Goal: Task Accomplishment & Management: Use online tool/utility

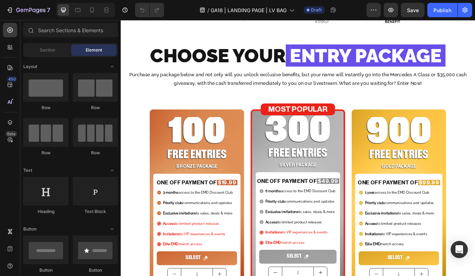
scroll to position [128, 0]
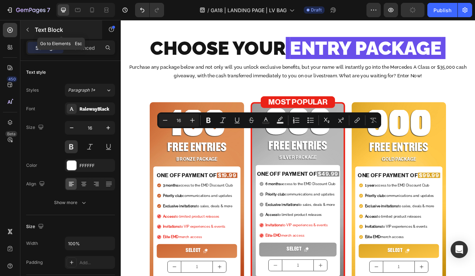
click at [27, 30] on icon "button" at bounding box center [28, 30] width 2 height 4
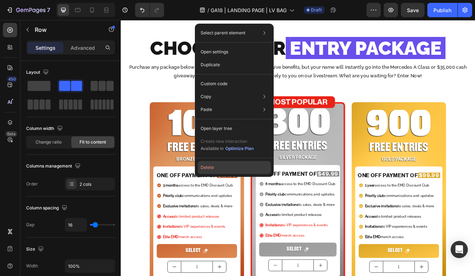
click at [229, 168] on button "Delete" at bounding box center [234, 167] width 73 height 13
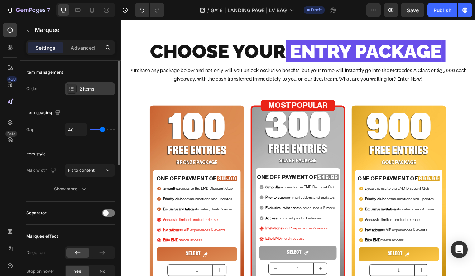
click at [81, 86] on div "2 items" at bounding box center [97, 89] width 34 height 6
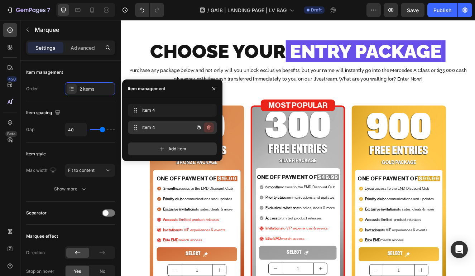
click at [208, 125] on icon "button" at bounding box center [209, 128] width 6 height 6
click at [210, 127] on div "Delete" at bounding box center [203, 127] width 13 height 6
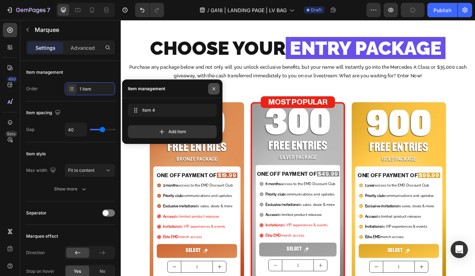
click at [212, 88] on icon "button" at bounding box center [214, 89] width 6 height 6
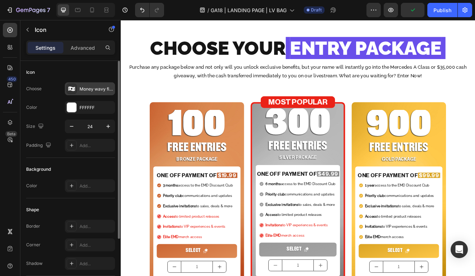
click at [88, 85] on div "Money wavy filled" at bounding box center [90, 88] width 50 height 13
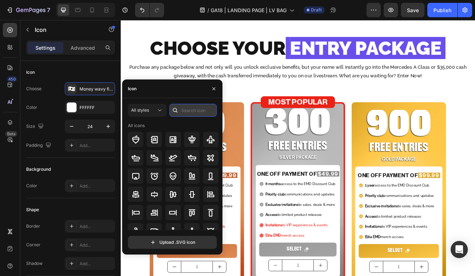
click at [195, 112] on input "text" at bounding box center [192, 110] width 47 height 13
type input "bag"
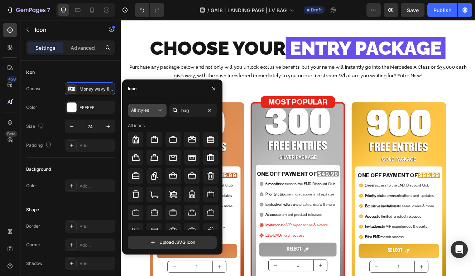
click at [153, 108] on div "All styles" at bounding box center [143, 110] width 25 height 6
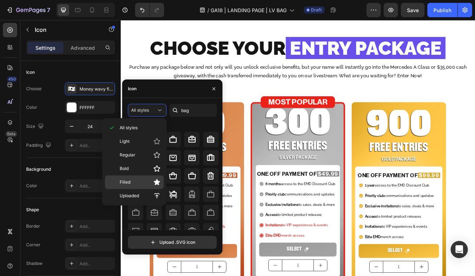
click at [129, 181] on span "Filled" at bounding box center [125, 182] width 11 height 6
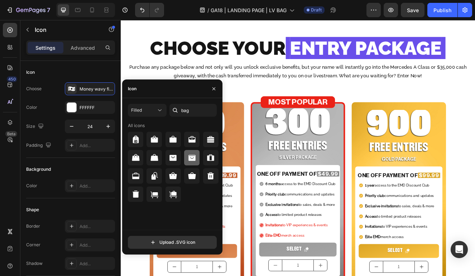
click at [193, 158] on icon at bounding box center [192, 158] width 9 height 9
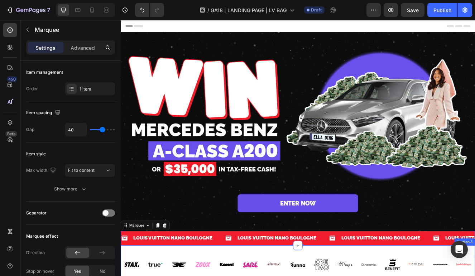
scroll to position [8, 0]
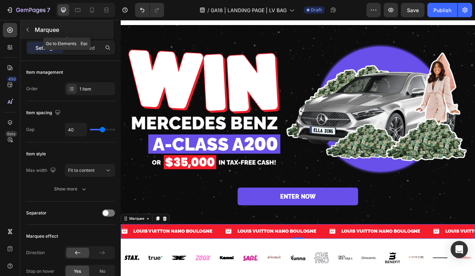
click at [26, 26] on button "button" at bounding box center [27, 29] width 11 height 11
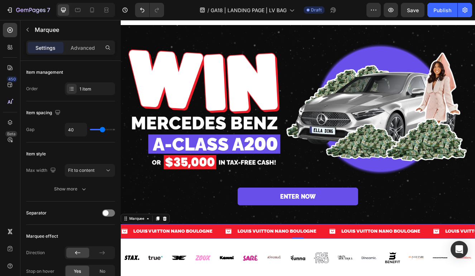
click at [242, 276] on div "Icon LOUIS VUITTON NANO BOULOGNE Text Block Row" at bounding box center [184, 277] width 126 height 18
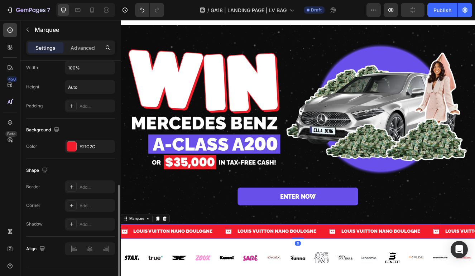
scroll to position [279, 0]
click at [87, 146] on div "F21C2C" at bounding box center [90, 148] width 21 height 6
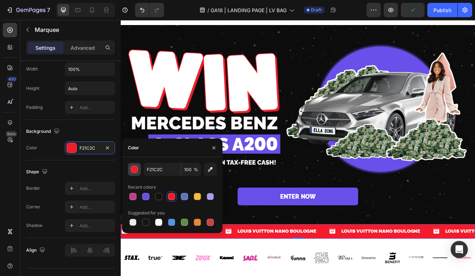
click at [134, 169] on div "button" at bounding box center [134, 169] width 7 height 7
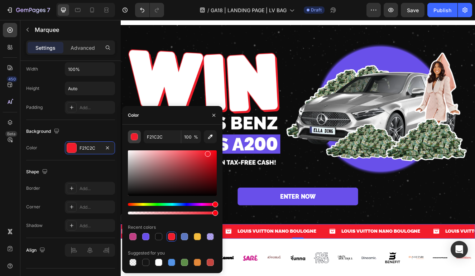
click at [133, 136] on div "button" at bounding box center [134, 137] width 7 height 7
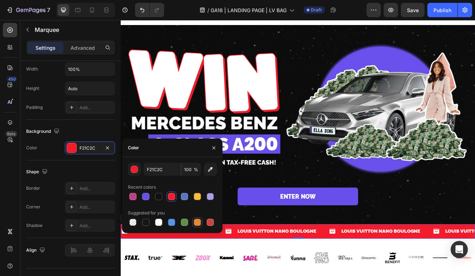
click at [197, 222] on div at bounding box center [197, 222] width 7 height 7
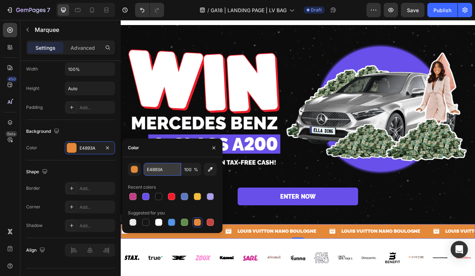
click at [171, 170] on input "E4893A" at bounding box center [162, 169] width 37 height 13
click at [139, 168] on button "button" at bounding box center [134, 169] width 13 height 13
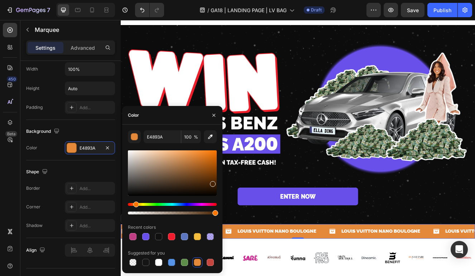
click at [212, 183] on div at bounding box center [172, 172] width 89 height 45
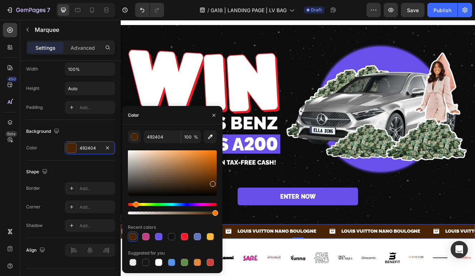
click at [210, 178] on div at bounding box center [172, 172] width 89 height 45
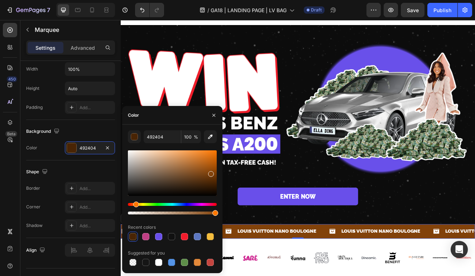
click at [210, 172] on div at bounding box center [172, 172] width 89 height 45
click at [212, 168] on div at bounding box center [172, 172] width 89 height 45
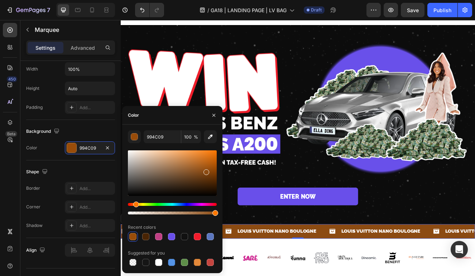
click at [206, 170] on div at bounding box center [172, 172] width 89 height 45
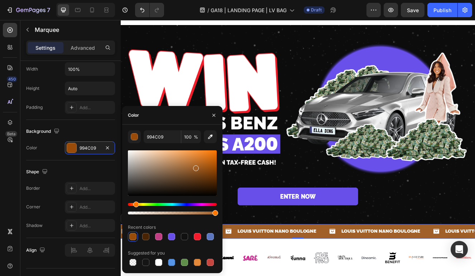
click at [194, 167] on div at bounding box center [172, 172] width 89 height 45
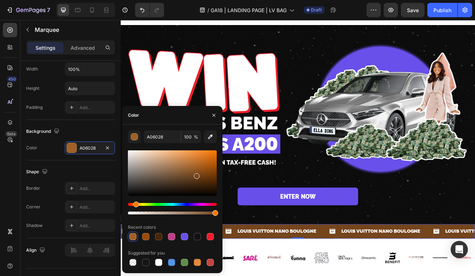
click at [196, 175] on div at bounding box center [172, 172] width 89 height 45
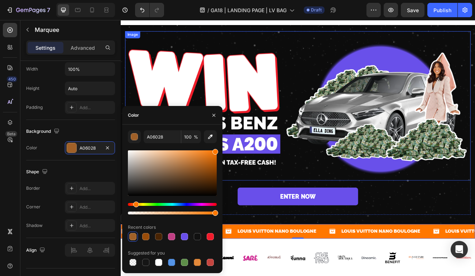
drag, startPoint x: 320, startPoint y: 182, endPoint x: 251, endPoint y: 167, distance: 71.1
type input "FF7700"
click at [316, 141] on img at bounding box center [335, 124] width 419 height 181
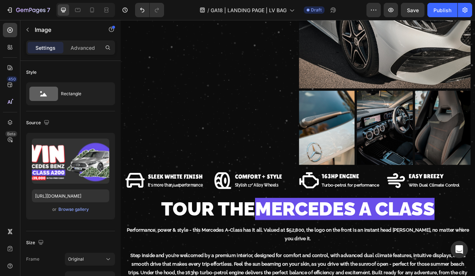
scroll to position [1785, 0]
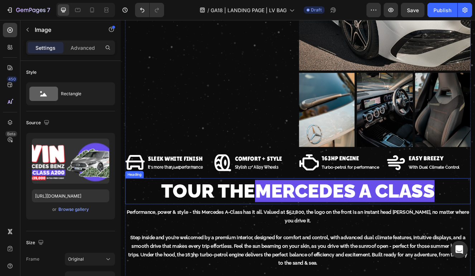
click at [250, 228] on h2 "TOUR THE MERCEDES A CLASS" at bounding box center [335, 227] width 419 height 31
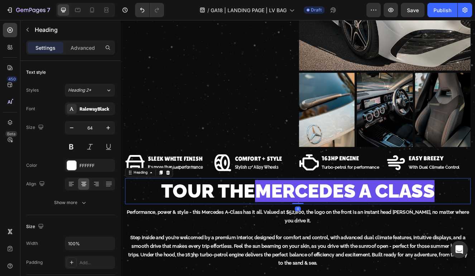
click at [250, 228] on h2 "TOUR THE MERCEDES A CLASS" at bounding box center [335, 227] width 419 height 31
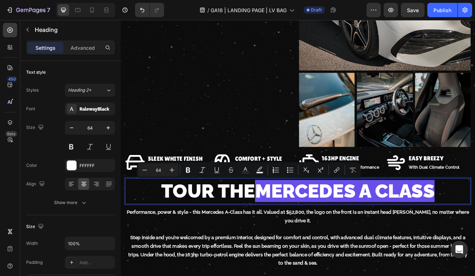
click at [303, 224] on span "MERCEDES A CLASS" at bounding box center [393, 227] width 218 height 27
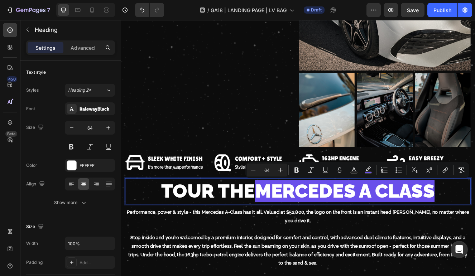
drag, startPoint x: 289, startPoint y: 227, endPoint x: 501, endPoint y: 228, distance: 212.4
click at [501, 228] on span "MERCEDES A CLASS" at bounding box center [393, 227] width 218 height 27
click at [284, 228] on span "MERCEDES A CLASS" at bounding box center [393, 227] width 218 height 27
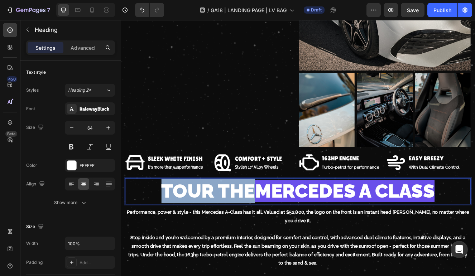
drag, startPoint x: 273, startPoint y: 227, endPoint x: 162, endPoint y: 226, distance: 110.3
click at [162, 226] on p "TOUR THE MERCEDES A CLASS" at bounding box center [336, 228] width 418 height 30
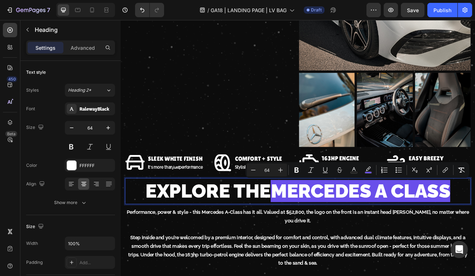
drag, startPoint x: 310, startPoint y: 227, endPoint x: 524, endPoint y: 232, distance: 213.9
click at [520, 232] on span "MERCEDES A CLASS" at bounding box center [412, 227] width 218 height 27
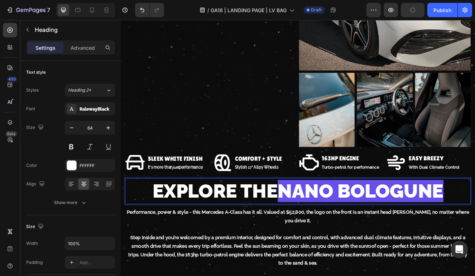
click at [494, 224] on span "NANO BOLOGUNE" at bounding box center [411, 227] width 201 height 27
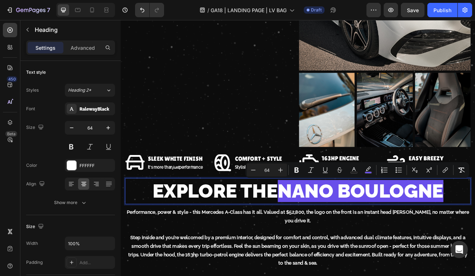
drag, startPoint x: 521, startPoint y: 229, endPoint x: 310, endPoint y: 235, distance: 210.7
click at [310, 235] on p "EXPLORE THE NANO BOULOGNE" at bounding box center [336, 228] width 418 height 30
click at [365, 170] on icon "Editor contextual toolbar" at bounding box center [368, 170] width 7 height 7
type input "694FEA"
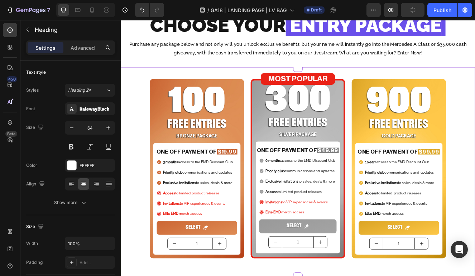
scroll to position [0, 0]
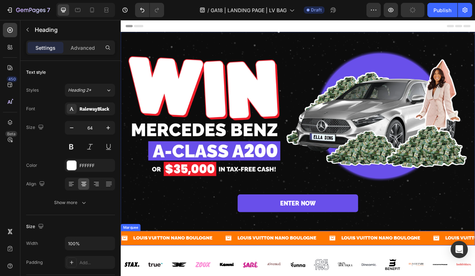
type input "16"
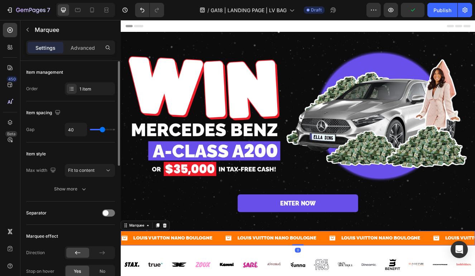
scroll to position [294, 0]
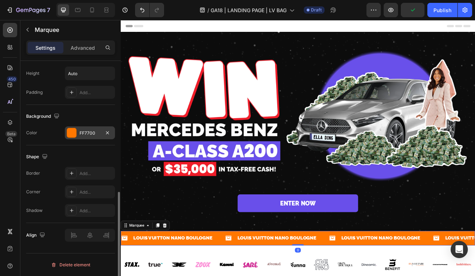
click at [89, 137] on div "FF7700" at bounding box center [90, 132] width 50 height 13
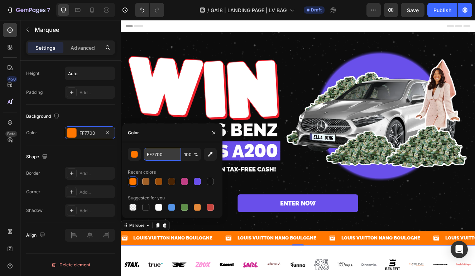
click at [167, 154] on input "FF7700" at bounding box center [162, 154] width 37 height 13
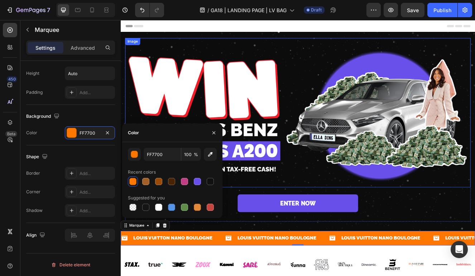
click at [379, 194] on img at bounding box center [335, 132] width 419 height 181
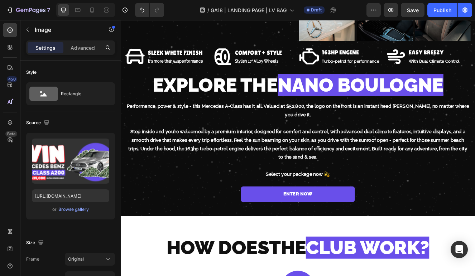
scroll to position [1839, 0]
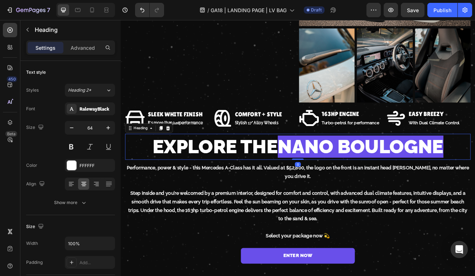
click at [334, 170] on span "NANO BOULOGNE" at bounding box center [411, 173] width 201 height 27
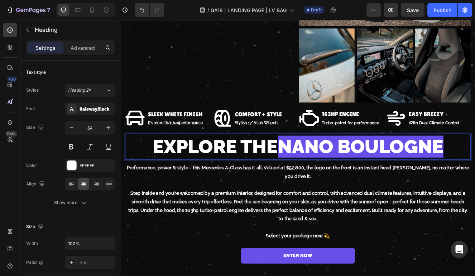
click at [304, 172] on h2 "EXPLORE THE NANO BOULOGNE" at bounding box center [335, 173] width 419 height 31
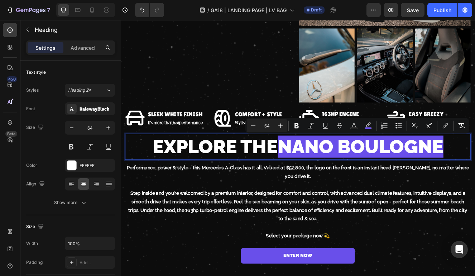
drag, startPoint x: 309, startPoint y: 172, endPoint x: 536, endPoint y: 173, distance: 226.4
click at [536, 173] on p "EXPLORE THE NANO BOULOGNE" at bounding box center [336, 174] width 418 height 30
click at [368, 126] on icon "Editor contextual toolbar" at bounding box center [368, 124] width 5 height 4
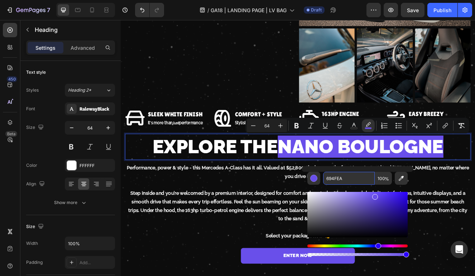
click at [349, 178] on input "694FEA" at bounding box center [349, 178] width 52 height 13
paste input "FF7700"
type input "FF7700"
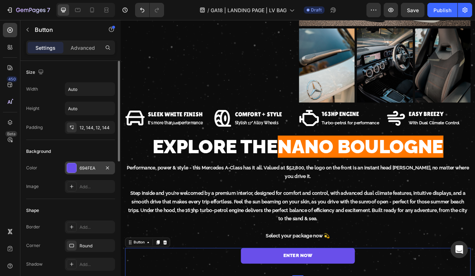
click at [91, 165] on div "694FEA" at bounding box center [90, 168] width 21 height 6
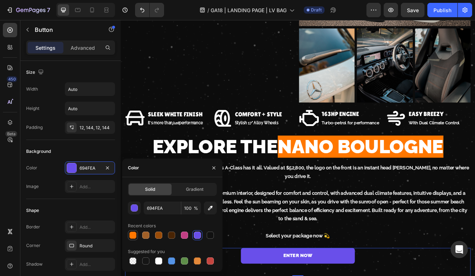
click at [136, 236] on div at bounding box center [133, 235] width 9 height 9
type input "FF7700"
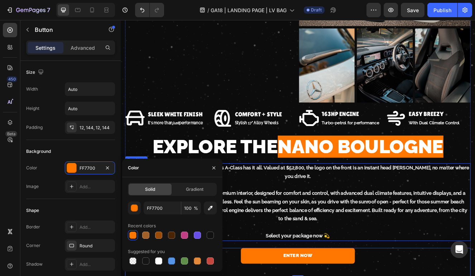
click at [344, 225] on p "Step inside and you’re welcomed by a premium interior, designed for comfort and…" at bounding box center [336, 245] width 418 height 41
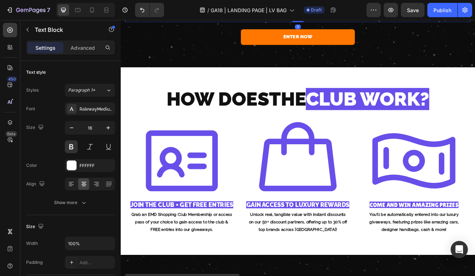
scroll to position [2107, 0]
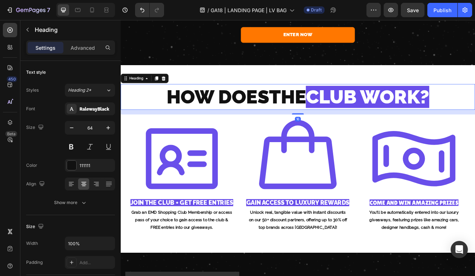
click at [397, 106] on span "CLUB WORK?" at bounding box center [420, 113] width 150 height 27
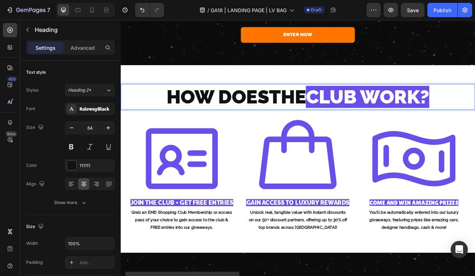
drag, startPoint x: 346, startPoint y: 103, endPoint x: 514, endPoint y: 102, distance: 168.0
click at [514, 102] on p "HOW DOES THE CLUB WORK?" at bounding box center [335, 113] width 428 height 30
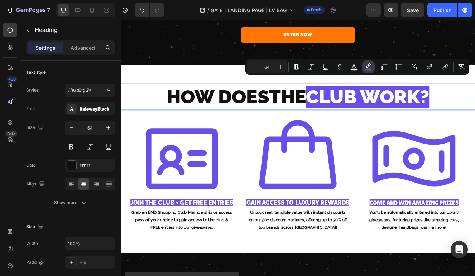
click at [366, 69] on rect "Editor contextual toolbar" at bounding box center [368, 70] width 7 height 2
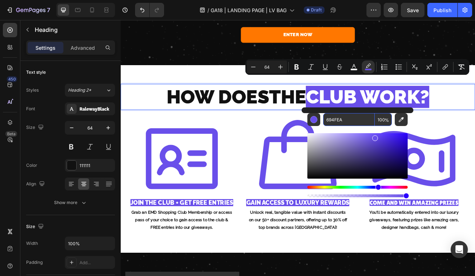
click at [346, 123] on input "694FEA" at bounding box center [349, 119] width 52 height 13
paste input "FF7700"
type input "FF7700"
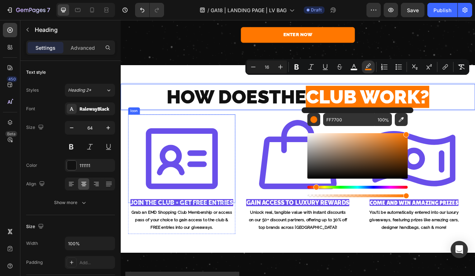
click at [185, 178] on icon at bounding box center [194, 187] width 107 height 107
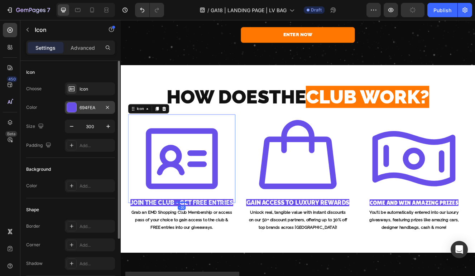
click at [96, 107] on div "694FEA" at bounding box center [90, 108] width 21 height 6
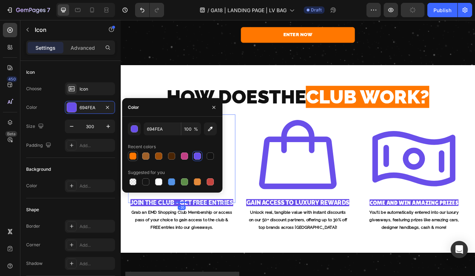
click at [136, 159] on div at bounding box center [132, 156] width 7 height 7
type input "FF7700"
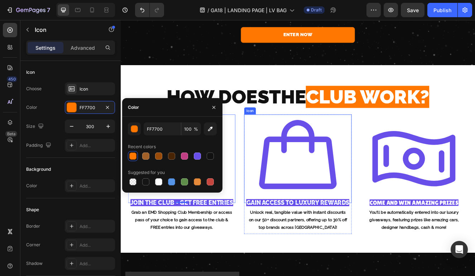
click at [353, 182] on icon at bounding box center [335, 187] width 107 height 107
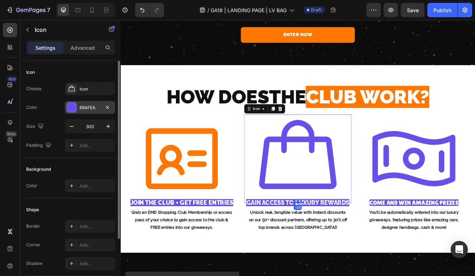
click at [80, 109] on div "694FEA" at bounding box center [90, 108] width 21 height 6
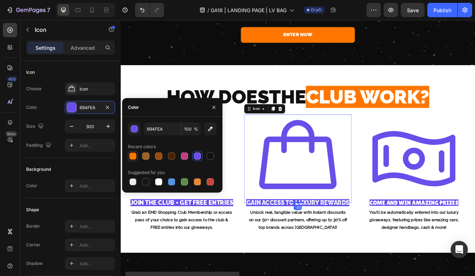
click at [132, 157] on div at bounding box center [132, 156] width 7 height 7
type input "FF7700"
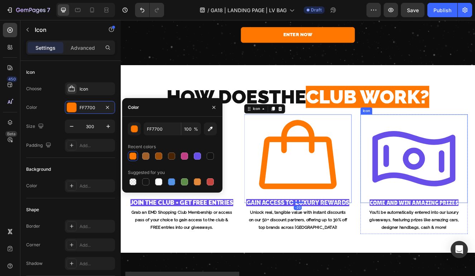
click at [517, 188] on icon at bounding box center [476, 187] width 107 height 107
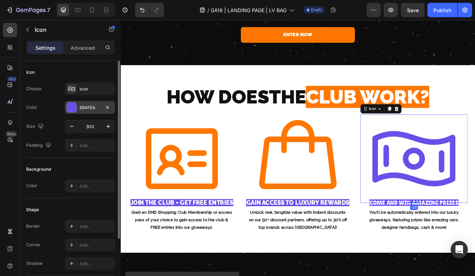
click at [78, 111] on div "694FEA" at bounding box center [90, 107] width 50 height 13
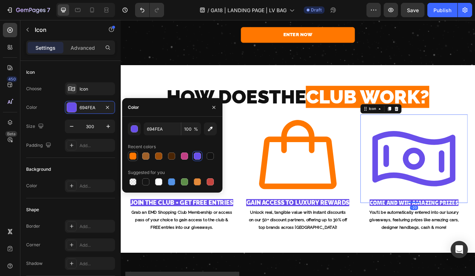
click at [133, 157] on div at bounding box center [132, 156] width 7 height 7
type input "FF7700"
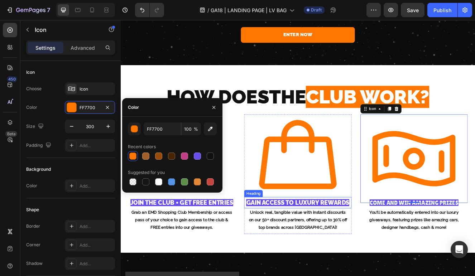
click at [354, 237] on span "GAIN ACCESS TO LUXURY REWARDS" at bounding box center [335, 241] width 125 height 9
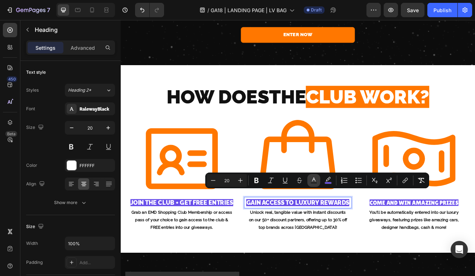
click at [319, 181] on button "Text Color" at bounding box center [313, 180] width 13 height 13
type input "FFFFFF"
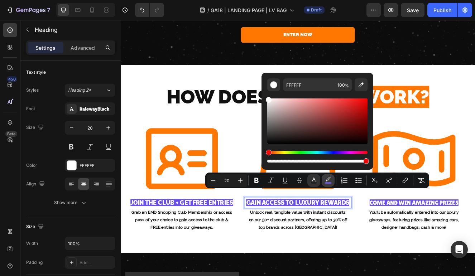
click at [330, 179] on icon "Editor contextual toolbar" at bounding box center [328, 180] width 7 height 7
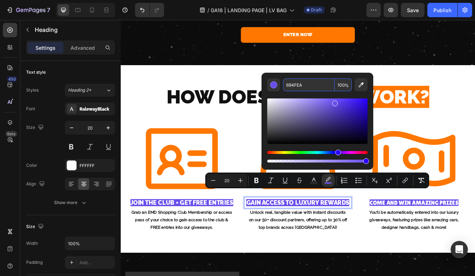
click at [306, 85] on input "694FEA" at bounding box center [309, 84] width 52 height 13
paste input "FF7700"
type input "FF7700"
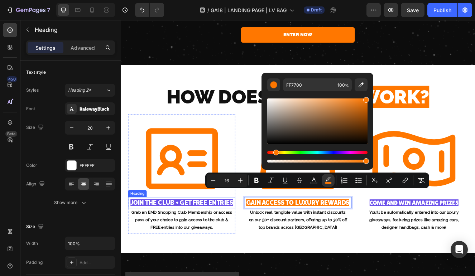
click at [173, 237] on span "JOIN THE CLUB + GET FREE ENTRIES" at bounding box center [195, 241] width 125 height 9
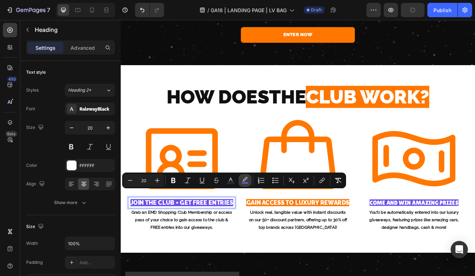
click at [245, 183] on rect "Editor contextual toolbar" at bounding box center [245, 183] width 7 height 2
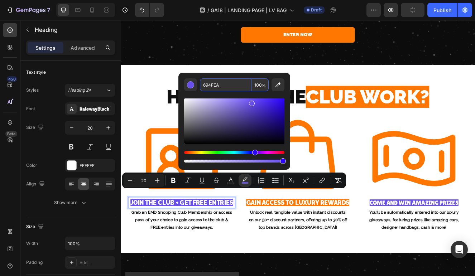
click at [237, 89] on input "694FEA" at bounding box center [226, 84] width 52 height 13
paste input "FF7700"
type input "FF7700"
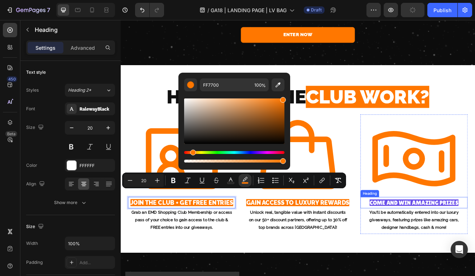
click at [490, 237] on span "COME AND WIN AMAZING PRIZES" at bounding box center [477, 241] width 108 height 8
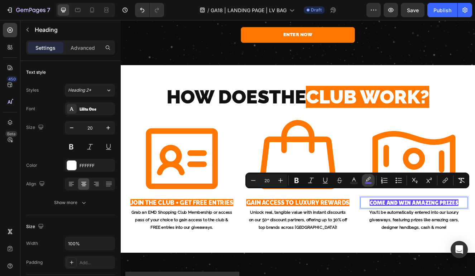
click at [366, 180] on icon "Editor contextual toolbar" at bounding box center [368, 179] width 5 height 4
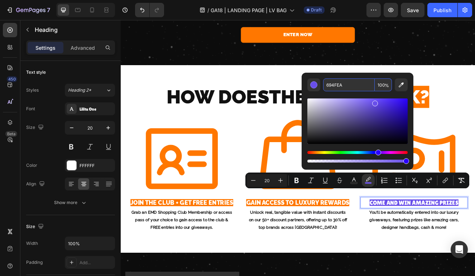
click at [350, 85] on input "694FEA" at bounding box center [349, 84] width 52 height 13
paste input "FF7700"
type input "FF7700"
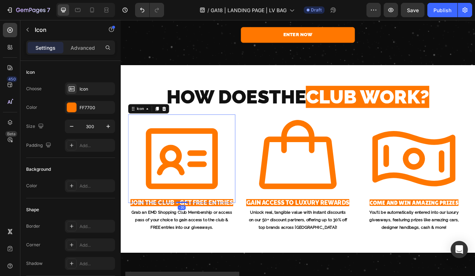
click at [256, 134] on div "Icon -20" at bounding box center [195, 187] width 130 height 107
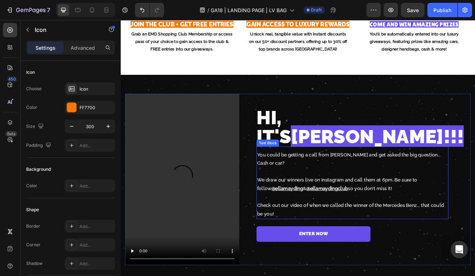
scroll to position [2620, 0]
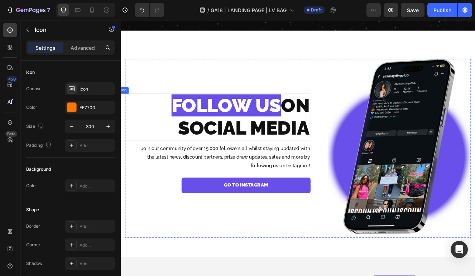
click at [258, 117] on span "FOLLOW US" at bounding box center [248, 123] width 133 height 27
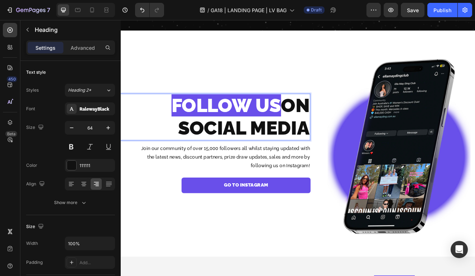
drag, startPoint x: 309, startPoint y: 123, endPoint x: 153, endPoint y: 124, distance: 156.2
click at [153, 124] on p "FOLLOW US ON SOCIAL MEDIA" at bounding box center [229, 137] width 241 height 55
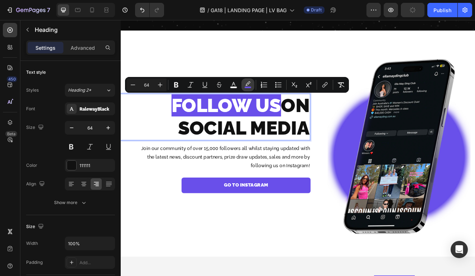
click at [250, 83] on icon "Editor contextual toolbar" at bounding box center [247, 83] width 5 height 4
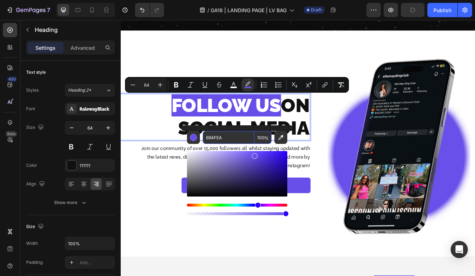
click at [231, 139] on input "694FEA" at bounding box center [229, 137] width 52 height 13
paste input "FF7700"
type input "FF7700"
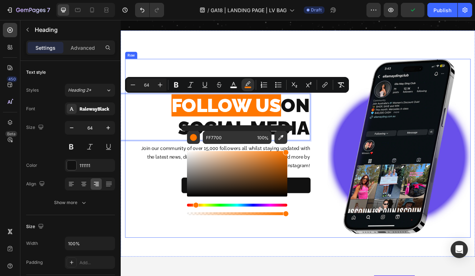
click at [350, 221] on link "GO TO INSTAGRAM" at bounding box center [272, 220] width 157 height 19
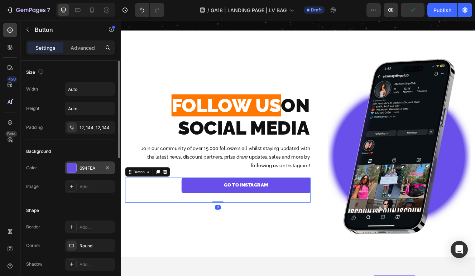
click at [88, 172] on div "694FEA" at bounding box center [90, 168] width 50 height 13
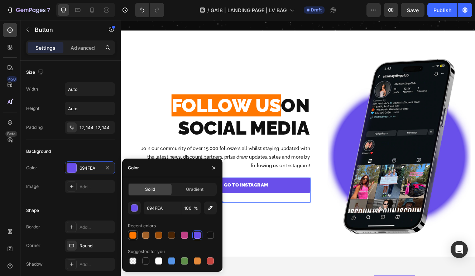
click at [128, 235] on div at bounding box center [133, 235] width 10 height 10
type input "FF7700"
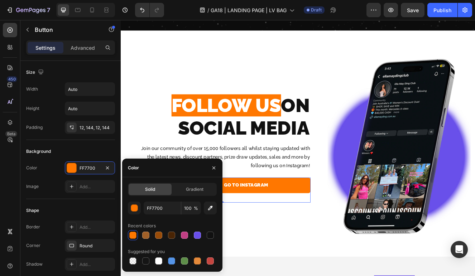
click at [316, 169] on div "Join our community of over 15,000 followers all whilst staying updated with the…" at bounding box center [247, 184] width 207 height 37
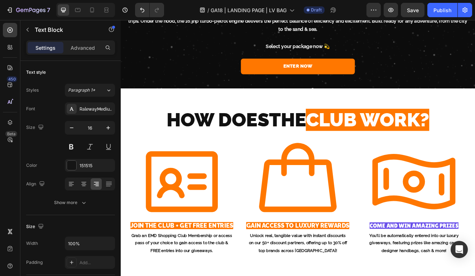
scroll to position [2137, 0]
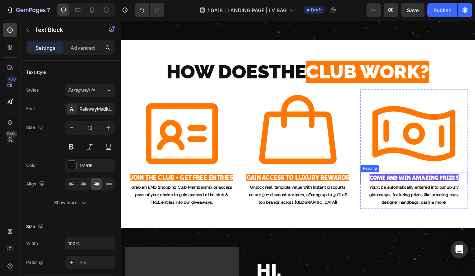
click at [473, 207] on span "COME AND WIN AMAZING PRIZES" at bounding box center [477, 211] width 108 height 8
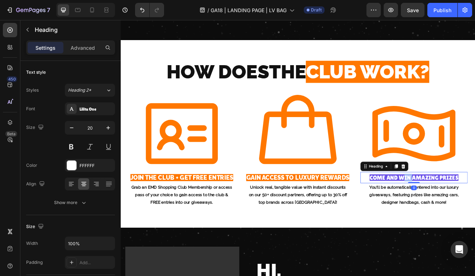
click at [458, 207] on span "COME AND WIN AMAZING PRIZES" at bounding box center [477, 211] width 108 height 8
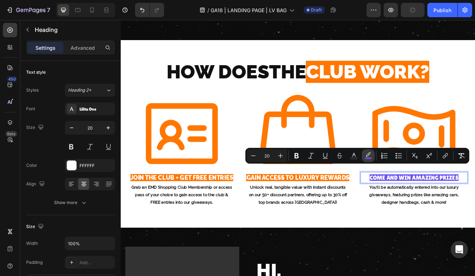
click at [370, 155] on icon "Editor contextual toolbar" at bounding box center [368, 155] width 7 height 7
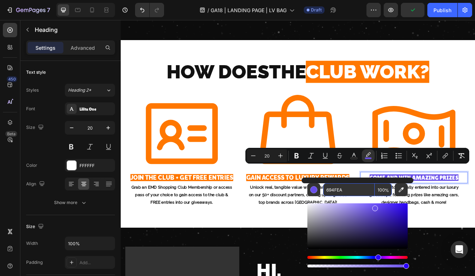
click at [357, 191] on input "694FEA" at bounding box center [349, 189] width 52 height 13
paste input "FF7700"
type input "FF7700"
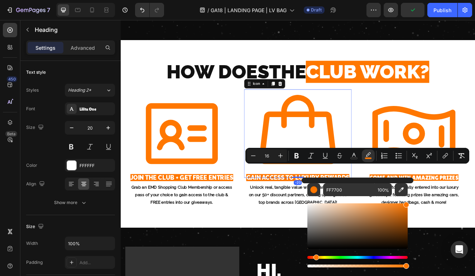
click at [399, 136] on div "Icon -20" at bounding box center [335, 157] width 130 height 107
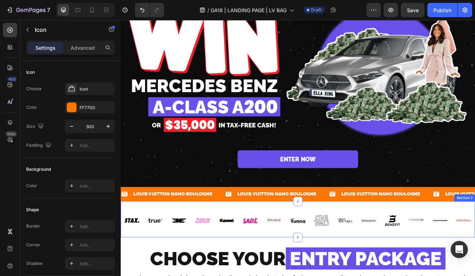
scroll to position [155, 0]
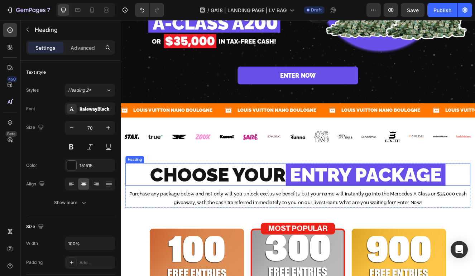
click at [384, 202] on span "ENTRY PACKAGE" at bounding box center [418, 207] width 184 height 27
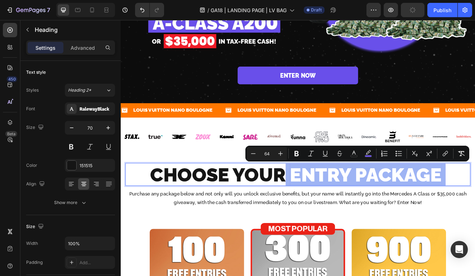
drag, startPoint x: 529, startPoint y: 209, endPoint x: 323, endPoint y: 210, distance: 206.3
click at [323, 210] on p "CHOOSE YOUR ENTRY PACKAGE" at bounding box center [335, 207] width 417 height 26
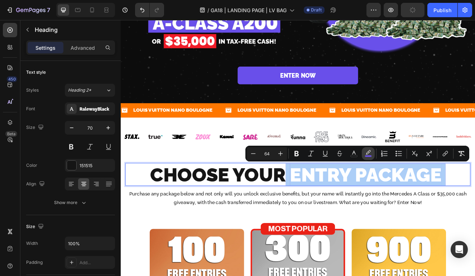
click at [367, 150] on button "color" at bounding box center [368, 153] width 13 height 13
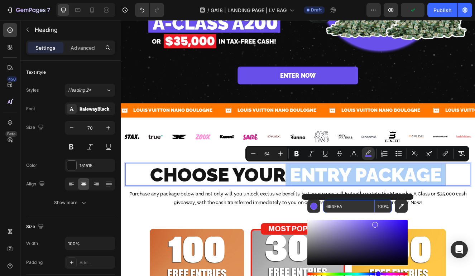
click at [352, 210] on input "694FEA" at bounding box center [349, 206] width 52 height 13
paste input "FF7700"
type input "FF7700"
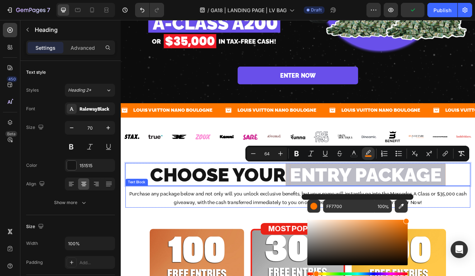
click at [269, 242] on p "Purchase any package below and not only will you unlock exclusive benefits, but…" at bounding box center [335, 236] width 417 height 21
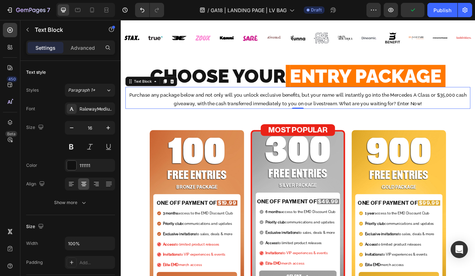
scroll to position [294, 0]
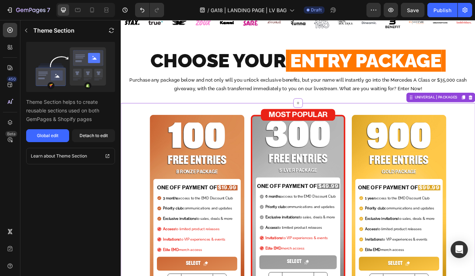
click at [322, 134] on h2 "MOST POPULAR" at bounding box center [335, 135] width 90 height 14
click at [81, 138] on div "Detach to edit" at bounding box center [94, 136] width 28 height 6
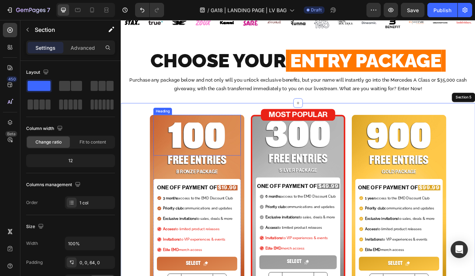
scroll to position [378, 0]
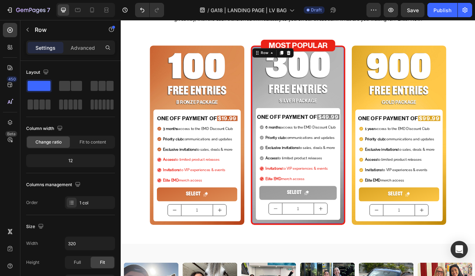
click at [282, 75] on div "300 Heading FREE ENTRIES Heading SILVER PACKAGE Heading ONE OFF PAYMENT OF $49.…" at bounding box center [335, 160] width 115 height 218
click at [296, 57] on div "Row" at bounding box center [295, 60] width 12 height 6
click at [297, 59] on div "Row" at bounding box center [295, 60] width 12 height 6
drag, startPoint x: 316, startPoint y: 58, endPoint x: 292, endPoint y: 57, distance: 24.0
click at [292, 57] on div "Row" at bounding box center [305, 59] width 50 height 11
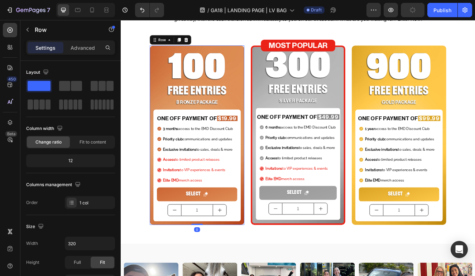
click at [158, 67] on div "100 Heading FREE ENTRIES Heading BRONZE PACKAGE Heading ONE OFF PAYMENT OF $19.…" at bounding box center [213, 160] width 115 height 218
click at [192, 43] on icon at bounding box center [191, 44] width 4 height 5
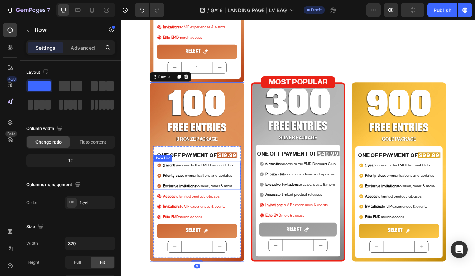
scroll to position [538, 0]
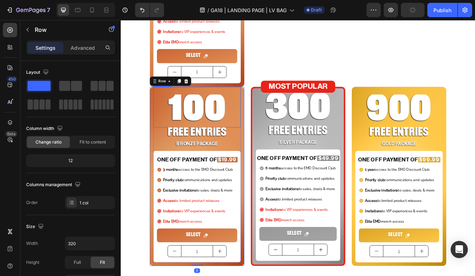
click at [213, 127] on h2 "100" at bounding box center [213, 130] width 106 height 40
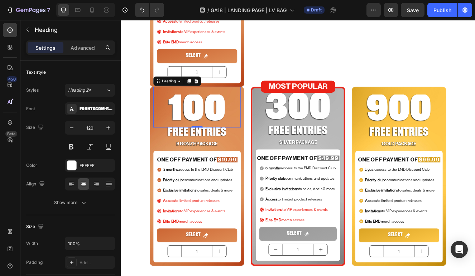
click at [194, 131] on h2 "100" at bounding box center [213, 130] width 106 height 40
drag, startPoint x: 196, startPoint y: 133, endPoint x: 179, endPoint y: 133, distance: 16.8
click at [179, 133] on p "100" at bounding box center [213, 130] width 105 height 39
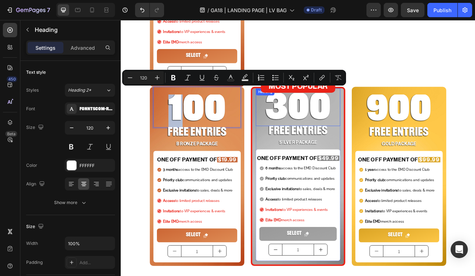
click at [294, 130] on h2 "300" at bounding box center [335, 129] width 102 height 40
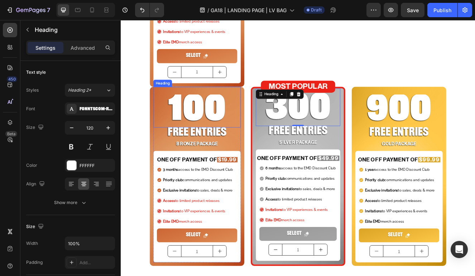
click at [195, 118] on p "100" at bounding box center [213, 130] width 105 height 39
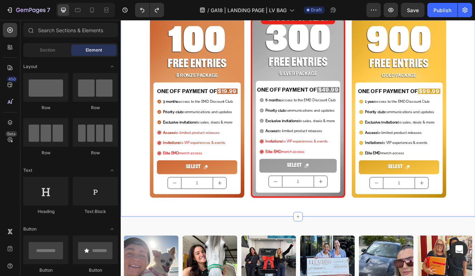
scroll to position [344, 0]
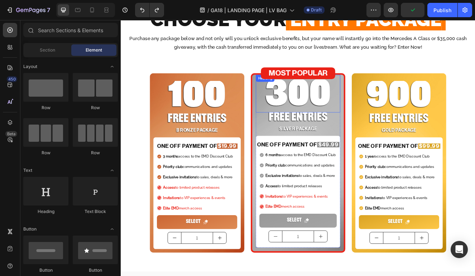
click at [286, 97] on div "300 Heading" at bounding box center [335, 109] width 102 height 46
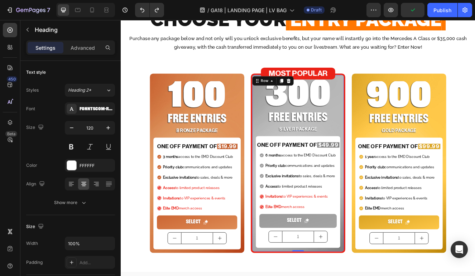
click at [282, 97] on div "300 Heading FREE ENTRIES Heading SILVER PACKAGE Heading ONE OFF PAYMENT OF $49.…" at bounding box center [335, 194] width 115 height 218
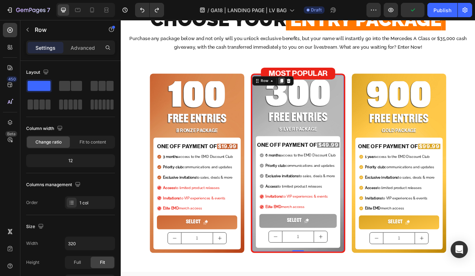
click at [316, 92] on icon at bounding box center [316, 93] width 4 height 5
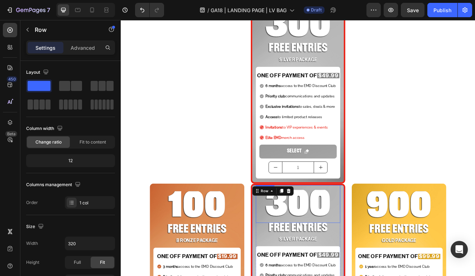
scroll to position [418, 0]
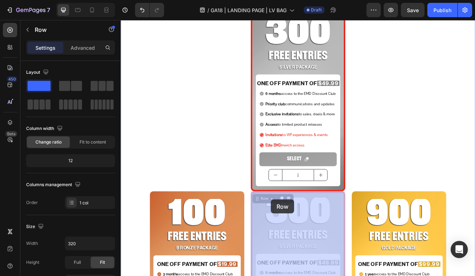
drag, startPoint x: 289, startPoint y: 236, endPoint x: 303, endPoint y: 238, distance: 13.4
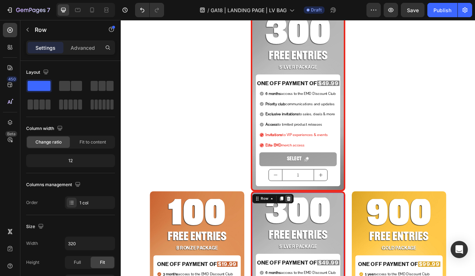
click at [326, 237] on icon at bounding box center [324, 237] width 6 height 6
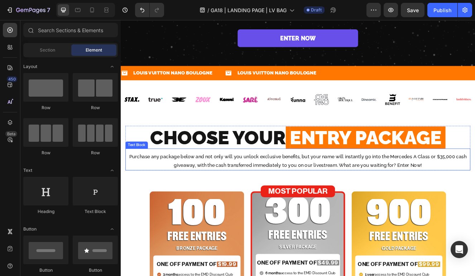
click at [338, 183] on p "Purchase any package below and not only will you unlock exclusive benefits, but…" at bounding box center [335, 191] width 417 height 21
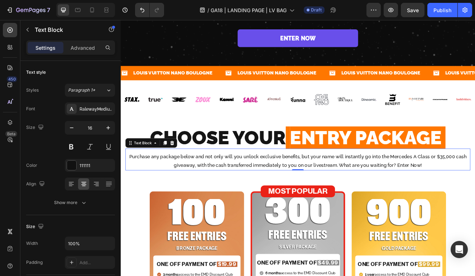
scroll to position [270, 0]
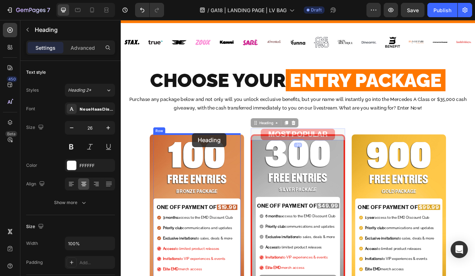
drag, startPoint x: 322, startPoint y: 156, endPoint x: 207, endPoint y: 157, distance: 114.6
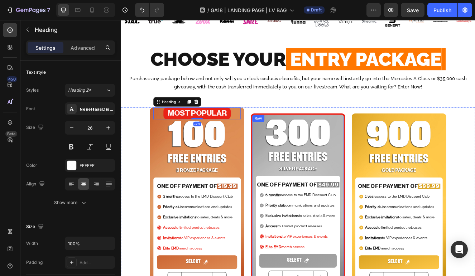
scroll to position [304, 0]
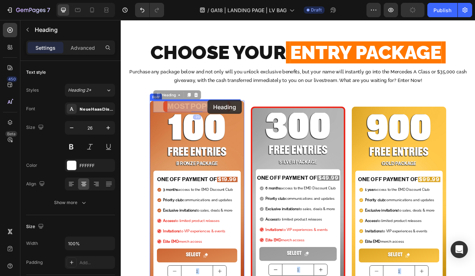
drag, startPoint x: 226, startPoint y: 124, endPoint x: 226, endPoint y: 117, distance: 6.8
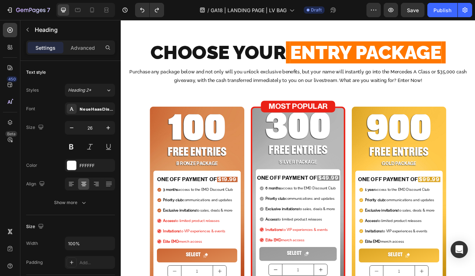
click at [283, 131] on div "MOST POPULAR Heading" at bounding box center [335, 125] width 115 height 14
click at [284, 119] on div "MOST POPULAR Heading" at bounding box center [335, 125] width 115 height 14
click at [303, 121] on h2 "MOST POPULAR" at bounding box center [335, 125] width 90 height 14
click at [348, 153] on h2 "300" at bounding box center [335, 153] width 102 height 40
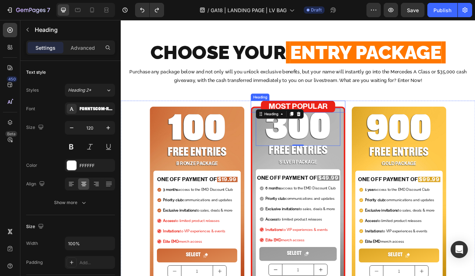
click at [350, 123] on p "MOST POPULAR" at bounding box center [335, 125] width 89 height 13
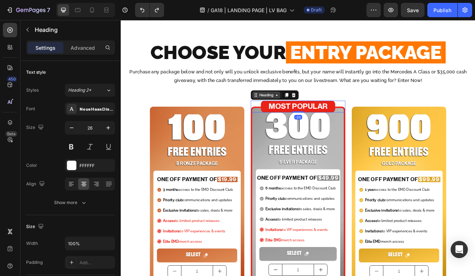
click at [303, 109] on div "Heading" at bounding box center [297, 111] width 20 height 6
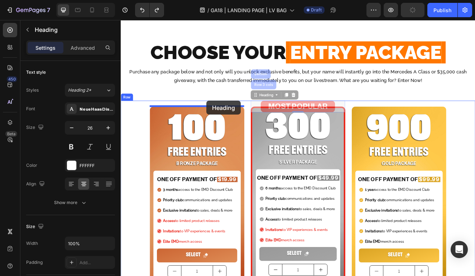
drag, startPoint x: 290, startPoint y: 111, endPoint x: 225, endPoint y: 118, distance: 65.6
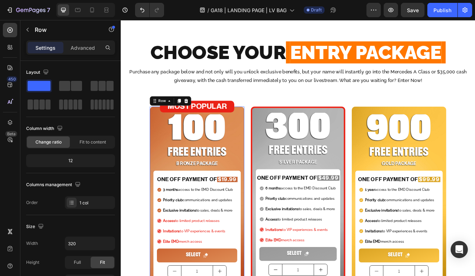
click at [269, 138] on div "100 Heading FREE ENTRIES Heading BRONZE PACKAGE Heading ONE OFF PAYMENT OF $19.…" at bounding box center [213, 234] width 115 height 218
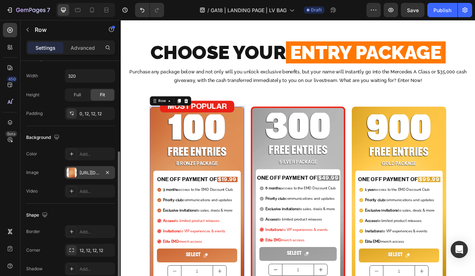
scroll to position [201, 0]
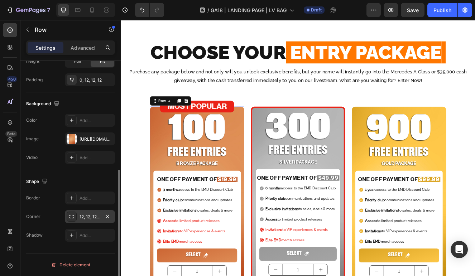
click at [92, 215] on div "12, 12, 12, 12" at bounding box center [90, 217] width 21 height 6
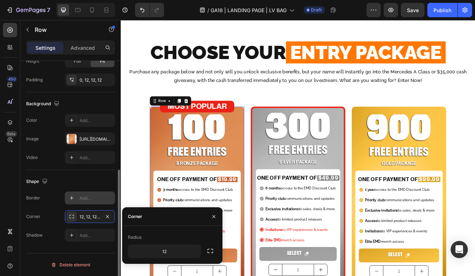
click at [90, 199] on div "Add..." at bounding box center [97, 198] width 34 height 6
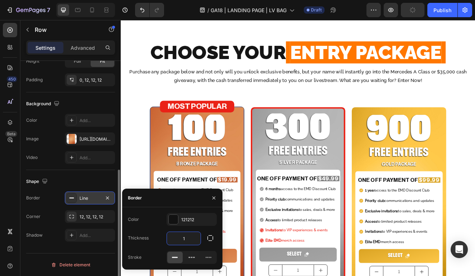
drag, startPoint x: 188, startPoint y: 236, endPoint x: 170, endPoint y: 236, distance: 17.9
click at [177, 236] on input "1" at bounding box center [184, 238] width 34 height 13
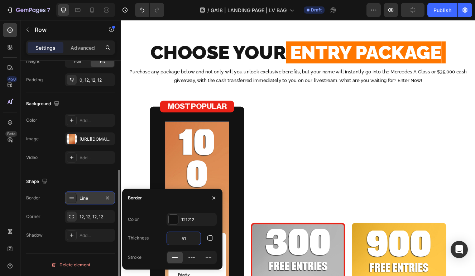
type input "5"
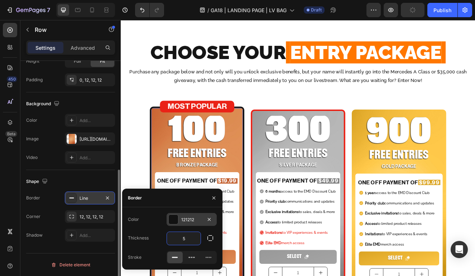
click at [172, 221] on div at bounding box center [173, 219] width 9 height 9
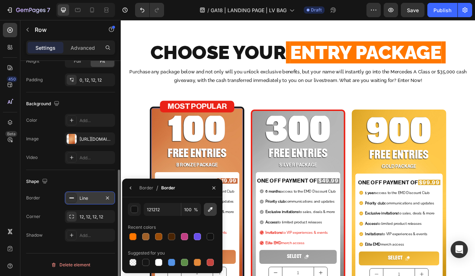
click at [211, 211] on icon "button" at bounding box center [210, 209] width 7 height 7
type input "EA2317"
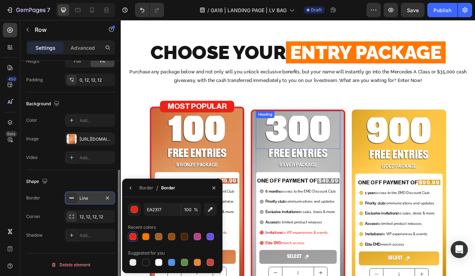
click at [317, 139] on h2 "300" at bounding box center [335, 156] width 102 height 40
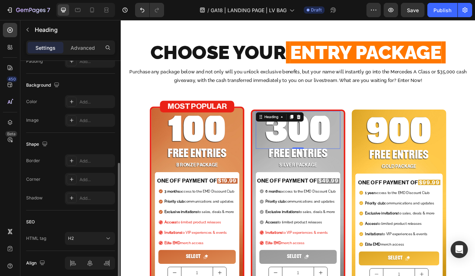
scroll to position [0, 0]
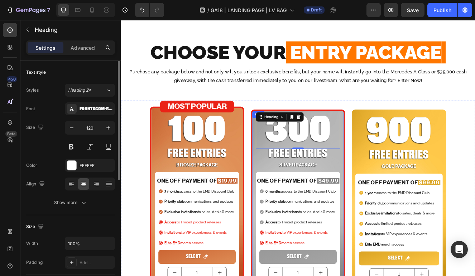
click at [282, 139] on div "300 Heading 0 FREE ENTRIES Heading SILVER PACKAGE Heading ONE OFF PAYMENT OF $4…" at bounding box center [335, 238] width 115 height 218
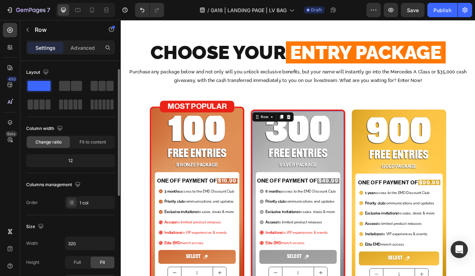
scroll to position [201, 0]
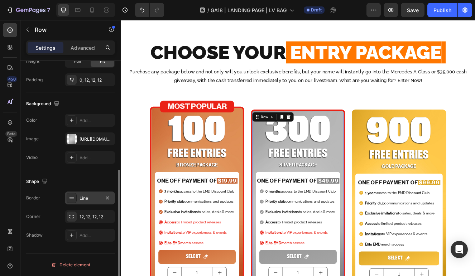
click at [90, 197] on div "Line" at bounding box center [90, 198] width 21 height 6
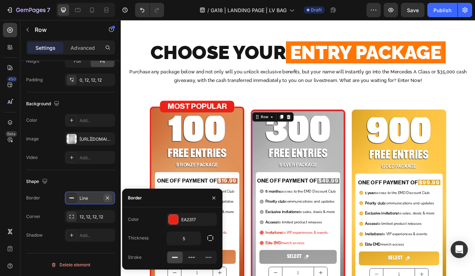
click at [108, 197] on icon "button" at bounding box center [107, 197] width 3 height 3
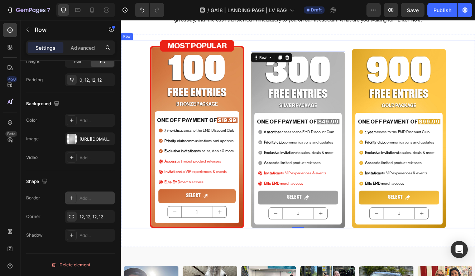
scroll to position [338, 0]
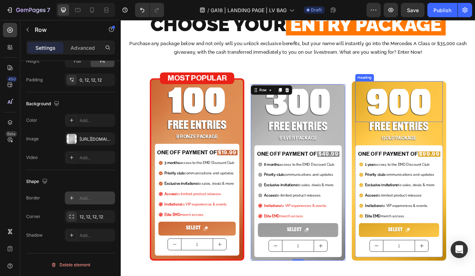
click at [429, 125] on h2 "900" at bounding box center [458, 124] width 106 height 40
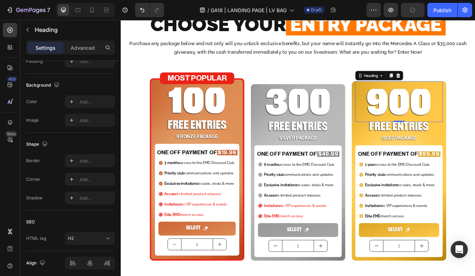
scroll to position [0, 0]
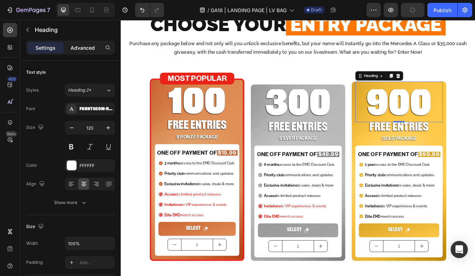
click at [81, 45] on p "Advanced" at bounding box center [83, 48] width 24 height 8
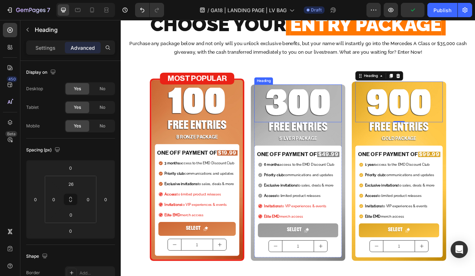
click at [357, 115] on h2 "300" at bounding box center [336, 124] width 106 height 40
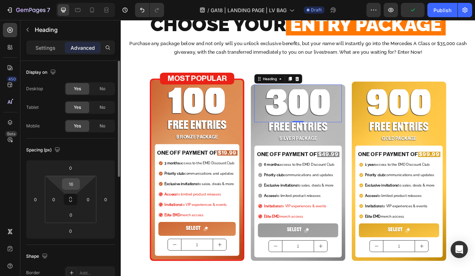
click at [77, 183] on input "16" at bounding box center [71, 184] width 14 height 11
type input "26"
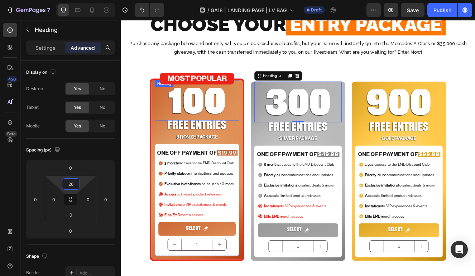
click at [221, 110] on h2 "100" at bounding box center [213, 122] width 102 height 40
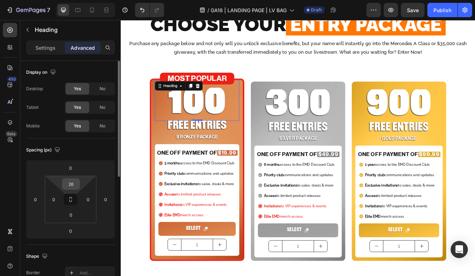
click at [74, 183] on input "26" at bounding box center [71, 184] width 14 height 11
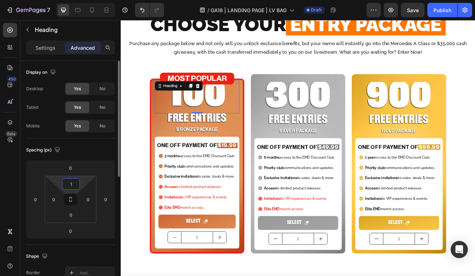
type input "16"
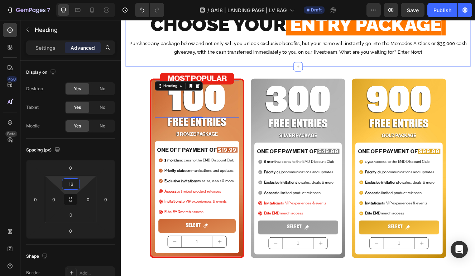
click at [411, 72] on div "CHOOSE YOUR ENTRY PACKAGE Heading CHOOSE YOUR ENTRY PACKAGE Heading CHOOSE YOUR…" at bounding box center [335, 38] width 418 height 77
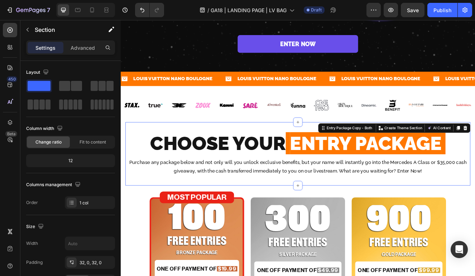
scroll to position [193, 0]
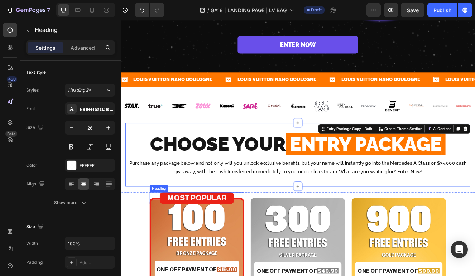
click at [249, 229] on h2 "MOST POPULAR" at bounding box center [213, 236] width 90 height 14
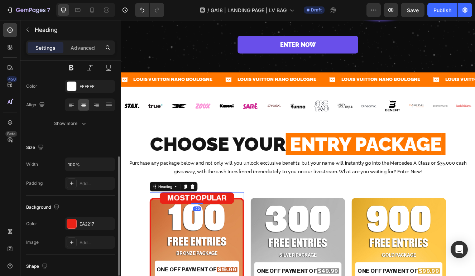
scroll to position [229, 0]
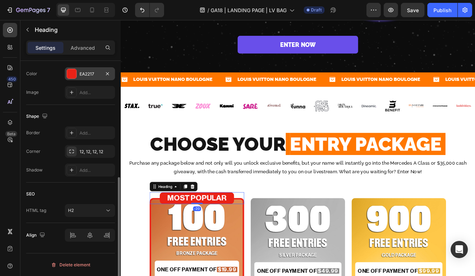
click at [82, 76] on div "EA2217" at bounding box center [90, 74] width 21 height 6
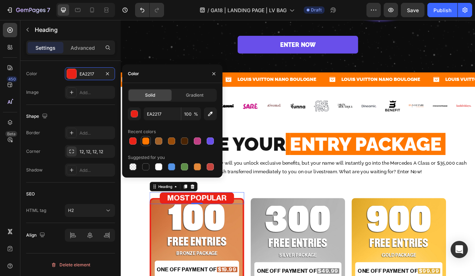
click at [142, 140] on div at bounding box center [145, 141] width 9 height 9
type input "FF7700"
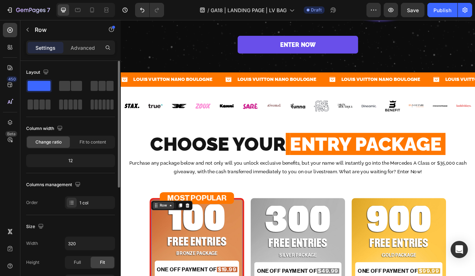
click at [169, 246] on div "Row" at bounding box center [173, 245] width 12 height 6
click at [76, 70] on div "Layout" at bounding box center [70, 72] width 89 height 11
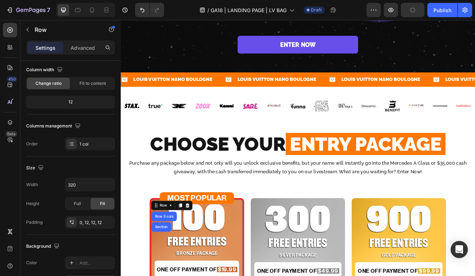
scroll to position [201, 0]
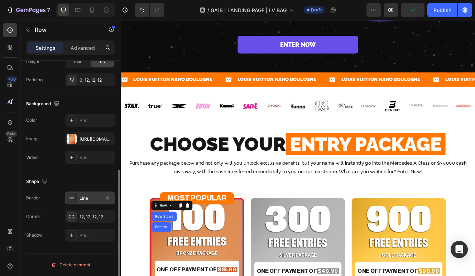
click at [86, 203] on div "Line" at bounding box center [90, 198] width 50 height 13
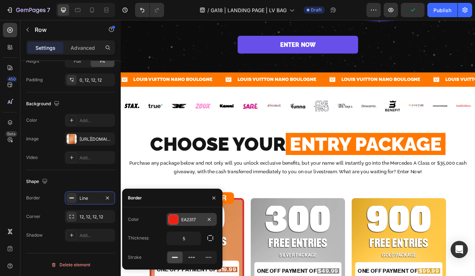
click at [190, 219] on div "EA2317" at bounding box center [191, 220] width 21 height 6
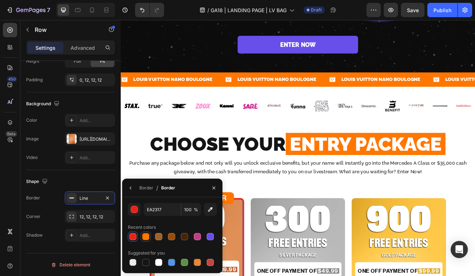
click at [145, 236] on div at bounding box center [145, 236] width 7 height 7
type input "FF7700"
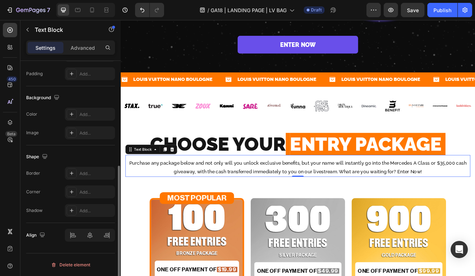
click at [310, 209] on div "Purchase any package below and not only will you unlock exclusive benefits, but…" at bounding box center [335, 199] width 418 height 22
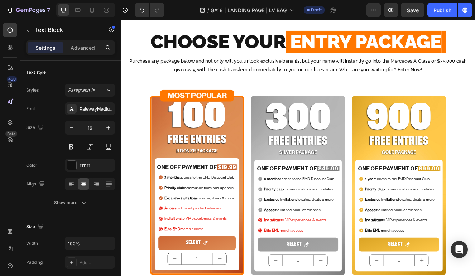
scroll to position [308, 0]
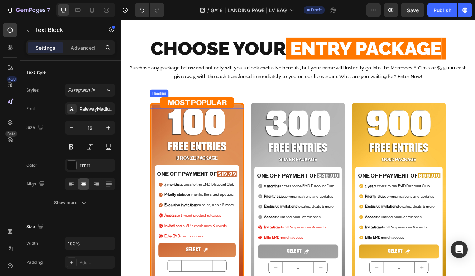
click at [266, 121] on div "MOST POPULAR Heading" at bounding box center [213, 120] width 115 height 14
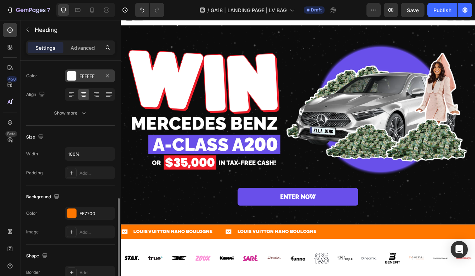
scroll to position [229, 0]
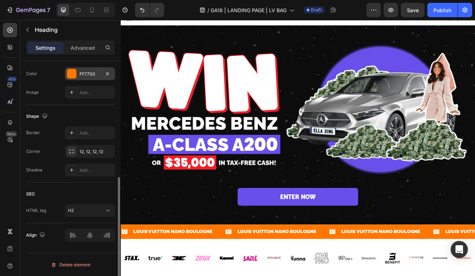
click at [91, 71] on div "FF7700" at bounding box center [90, 74] width 21 height 6
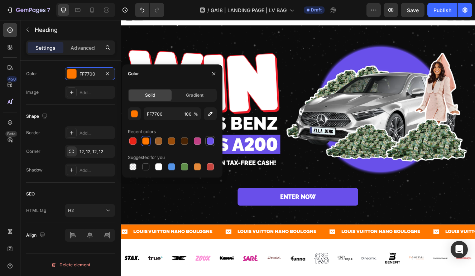
click at [212, 145] on div at bounding box center [210, 141] width 9 height 9
type input "694FEA"
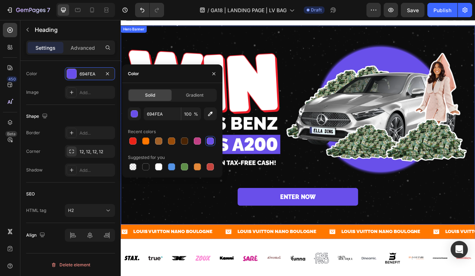
scroll to position [310, 0]
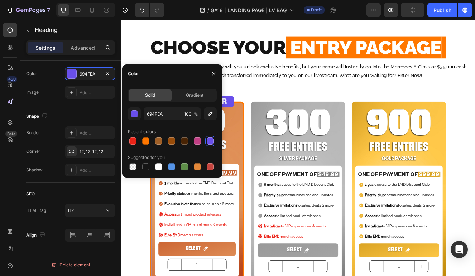
click at [267, 149] on div "100 Heading FREE ENTRIES Heading BRONZE PACKAGE Heading ONE OFF PAYMENT OF $19.…" at bounding box center [213, 228] width 115 height 218
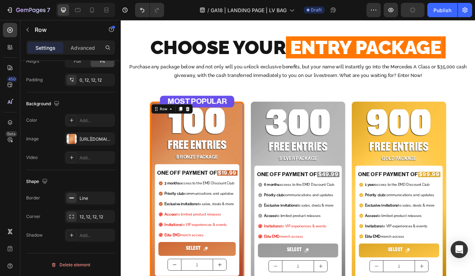
scroll to position [0, 0]
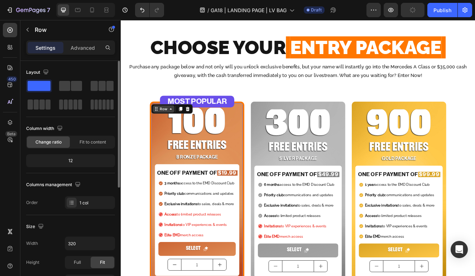
click at [173, 129] on div "Row" at bounding box center [173, 128] width 12 height 6
click at [101, 190] on div "Columns management" at bounding box center [70, 184] width 89 height 11
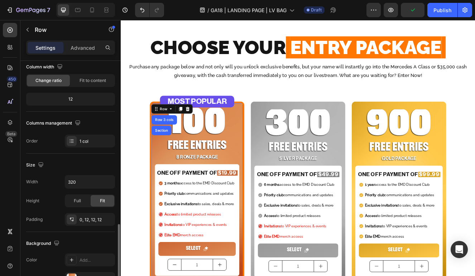
scroll to position [201, 0]
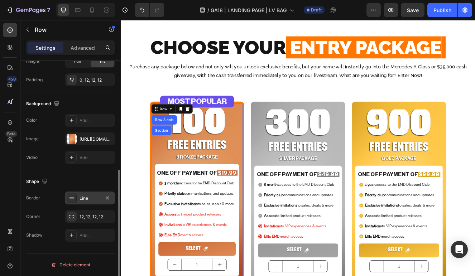
click at [95, 202] on div "Line" at bounding box center [90, 198] width 50 height 13
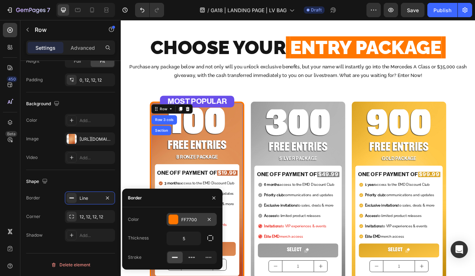
click at [192, 218] on div "FF7700" at bounding box center [191, 220] width 21 height 6
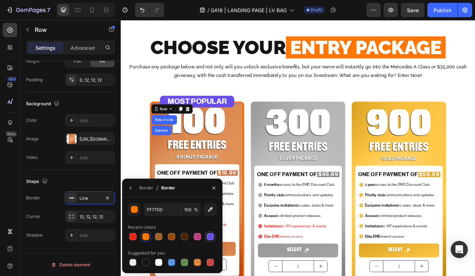
click at [211, 236] on div at bounding box center [210, 236] width 7 height 7
type input "694FEA"
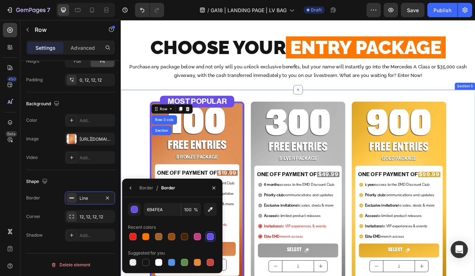
click at [309, 110] on div "MOST POPULAR Heading 100 Heading FREE ENTRIES Heading BRONZE PACKAGE Heading ON…" at bounding box center [336, 221] width 430 height 232
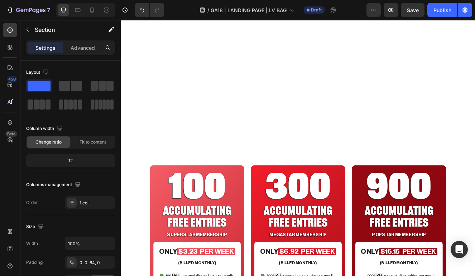
scroll to position [1121, 0]
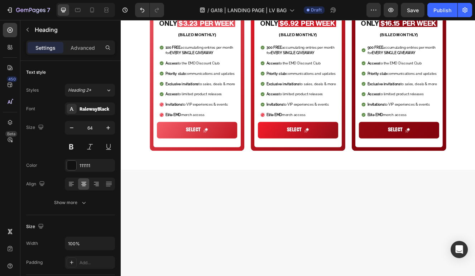
drag, startPoint x: 309, startPoint y: 113, endPoint x: 528, endPoint y: 113, distance: 219.6
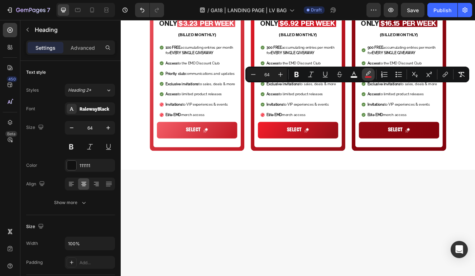
click at [369, 73] on icon "Editor contextual toolbar" at bounding box center [368, 73] width 5 height 4
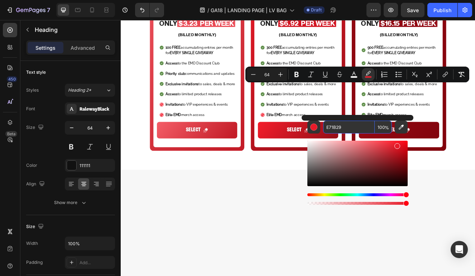
click at [353, 131] on input "E71B29" at bounding box center [349, 127] width 52 height 13
paste input "FF7700"
type input "FF7700"
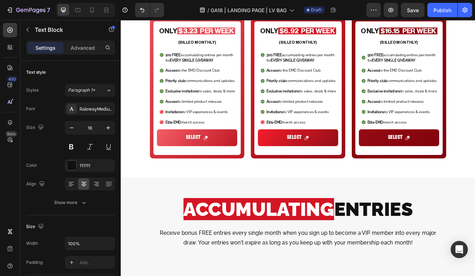
scroll to position [1391, 0]
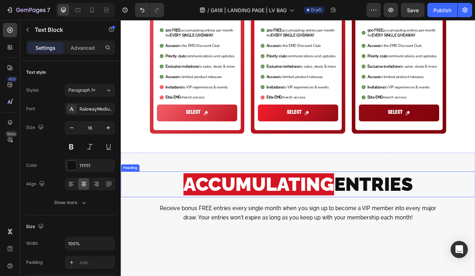
click at [352, 210] on span "ACCUMULATING" at bounding box center [288, 219] width 183 height 27
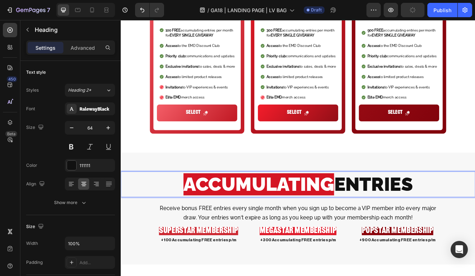
drag, startPoint x: 380, startPoint y: 216, endPoint x: 166, endPoint y: 215, distance: 214.2
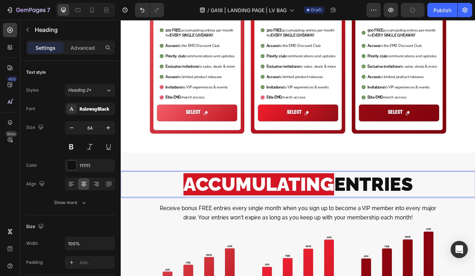
click at [166, 215] on p "ACCUMULATING ENTRIES" at bounding box center [335, 220] width 428 height 30
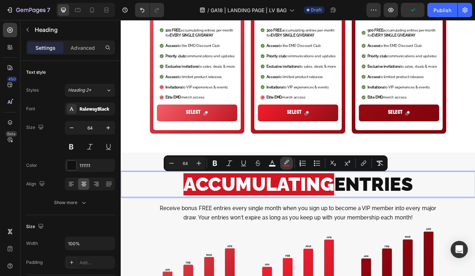
click at [285, 165] on rect "Editor contextual toolbar" at bounding box center [286, 166] width 7 height 2
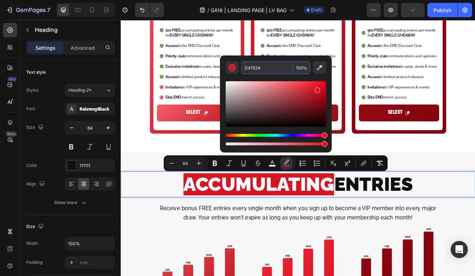
click at [268, 71] on input "D41524" at bounding box center [267, 67] width 52 height 13
paste input "FF7700"
type input "FF7700"
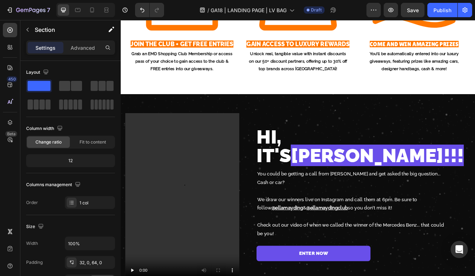
scroll to position [2222, 0]
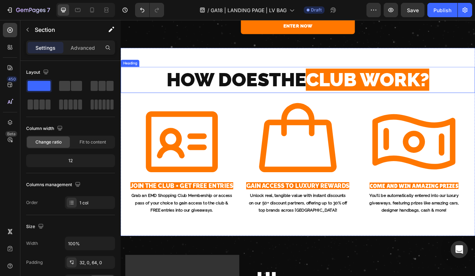
click at [429, 95] on span "CLUB WORK?" at bounding box center [420, 92] width 150 height 27
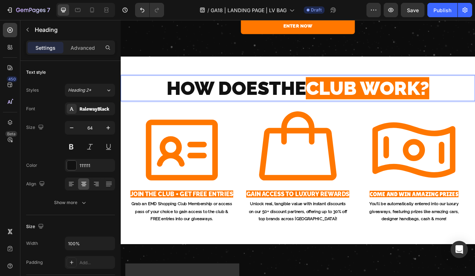
drag, startPoint x: 345, startPoint y: 93, endPoint x: 515, endPoint y: 93, distance: 169.8
click at [515, 93] on p "HOW DOES THE CLUB WORK?" at bounding box center [335, 103] width 428 height 30
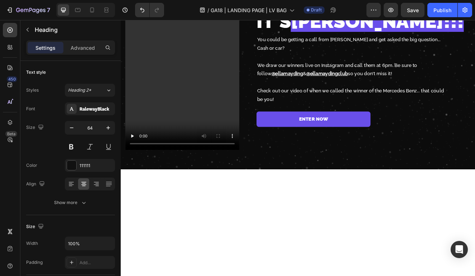
type input "16"
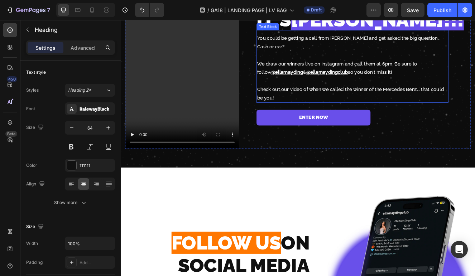
scroll to position [2445, 0]
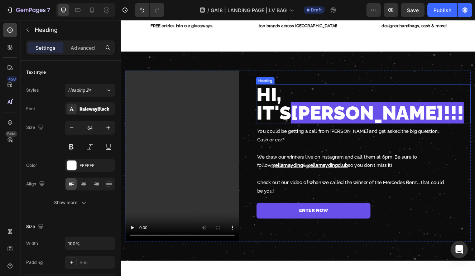
click at [427, 119] on span "ELLA!!!" at bounding box center [432, 132] width 210 height 27
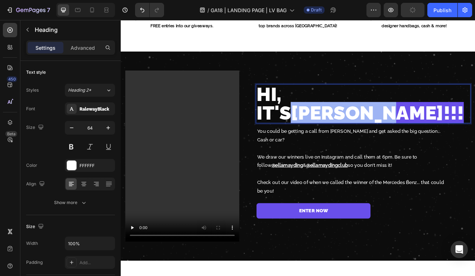
drag, startPoint x: 487, startPoint y: 118, endPoint x: 369, endPoint y: 118, distance: 117.5
click at [369, 118] on p "HI, IT'S ELLA!!!" at bounding box center [414, 122] width 259 height 46
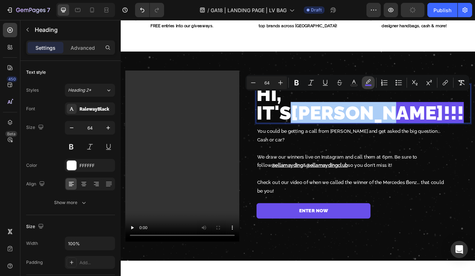
click at [368, 82] on icon "Editor contextual toolbar" at bounding box center [368, 81] width 5 height 4
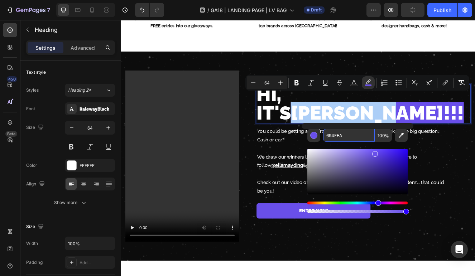
click at [355, 138] on input "694FEA" at bounding box center [349, 135] width 52 height 13
paste input "FF7700"
type input "FF7700"
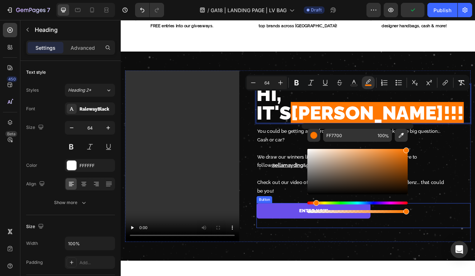
click at [496, 242] on div "ENTER NOW Button" at bounding box center [415, 257] width 260 height 30
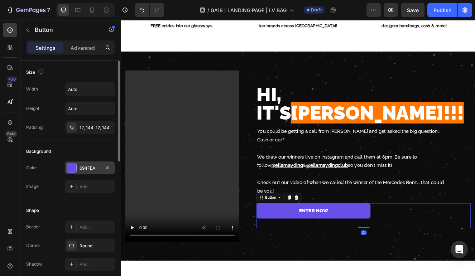
click at [93, 168] on div "694FEA" at bounding box center [90, 168] width 21 height 6
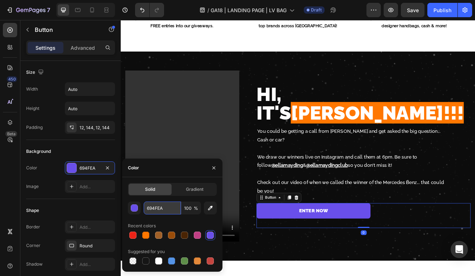
click at [169, 214] on input "694FEA" at bounding box center [162, 208] width 37 height 13
paste input "FF7700"
type input "FF7700"
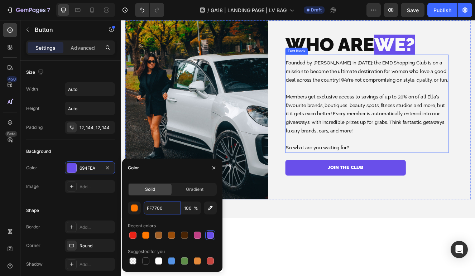
scroll to position [3047, 0]
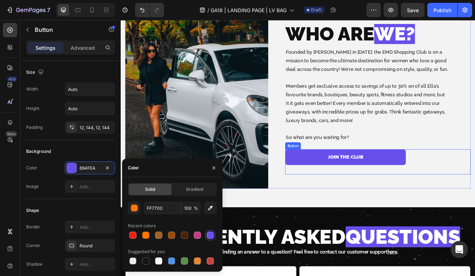
click at [477, 185] on div "JOIN THE CLUB Button" at bounding box center [432, 192] width 225 height 30
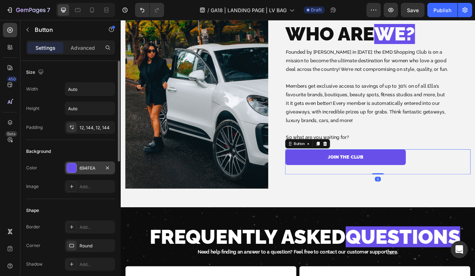
click at [99, 169] on div "694FEA" at bounding box center [90, 168] width 21 height 6
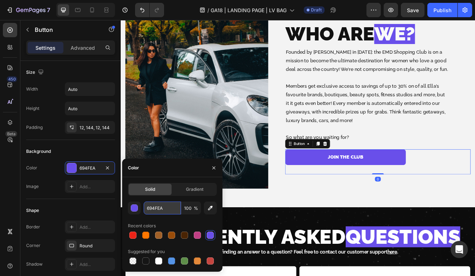
click at [166, 211] on input "694FEA" at bounding box center [162, 208] width 37 height 13
paste input "FF7700"
type input "FF7700"
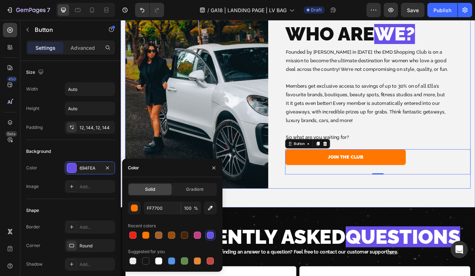
click at [477, 45] on span "WE?" at bounding box center [452, 36] width 49 height 27
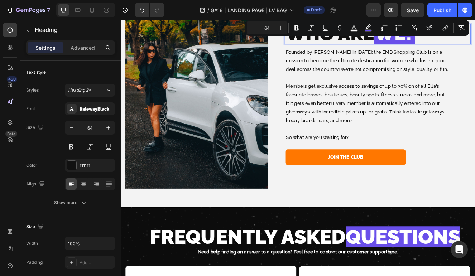
drag, startPoint x: 501, startPoint y: 40, endPoint x: 433, endPoint y: 42, distance: 68.1
click at [433, 42] on p "WHO ARE WE?" at bounding box center [432, 36] width 224 height 23
click at [368, 25] on icon "Editor contextual toolbar" at bounding box center [368, 27] width 7 height 7
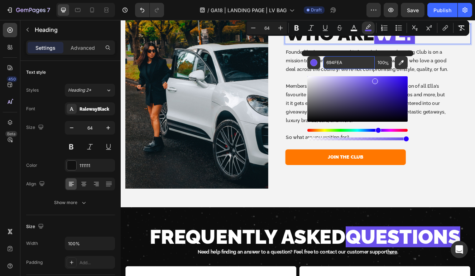
click at [343, 68] on input "694FEA" at bounding box center [349, 62] width 52 height 13
paste input "FF7700"
type input "FF7700"
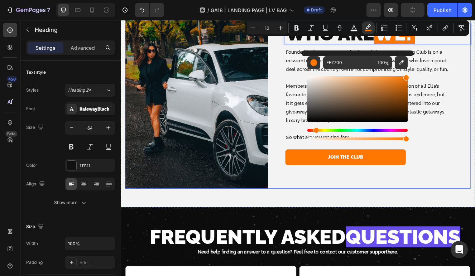
click at [319, 103] on div "WHO ARE WE? Heading 0 Founded by Ella May Ding in 2024: the EMD Shopping Club i…" at bounding box center [423, 116] width 243 height 217
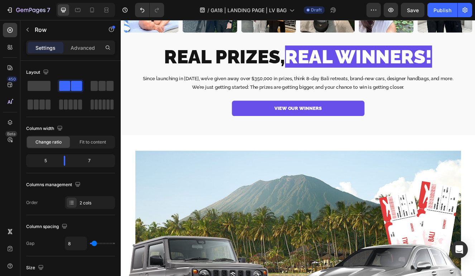
scroll to position [745, 0]
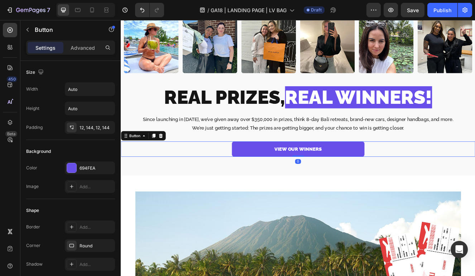
click at [434, 178] on div "VIEW OUR WINNERS Button 0" at bounding box center [336, 176] width 430 height 19
click at [92, 170] on div "694FEA" at bounding box center [90, 168] width 21 height 6
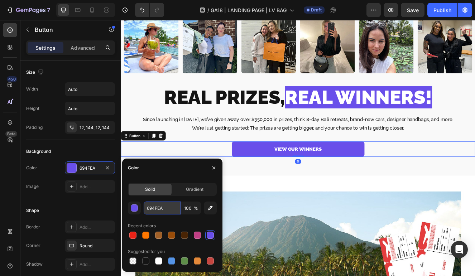
click at [169, 210] on input "694FEA" at bounding box center [162, 208] width 37 height 13
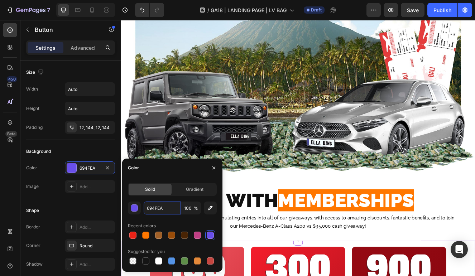
scroll to position [1137, 0]
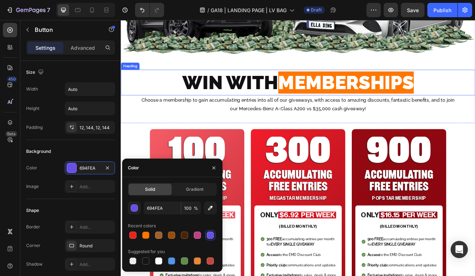
click at [421, 96] on span "MEMBERSHIPS" at bounding box center [394, 95] width 164 height 27
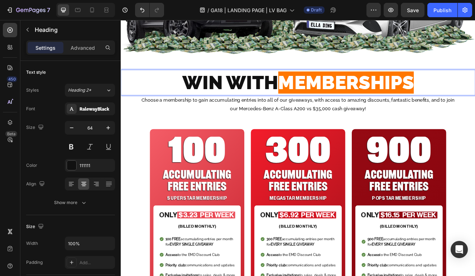
drag, startPoint x: 309, startPoint y: 95, endPoint x: 531, endPoint y: 98, distance: 221.4
click at [531, 98] on p "WIN WITH MEMBERSHIPS" at bounding box center [335, 96] width 428 height 30
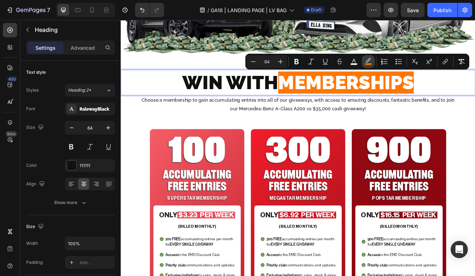
click at [367, 59] on icon "Editor contextual toolbar" at bounding box center [368, 61] width 7 height 7
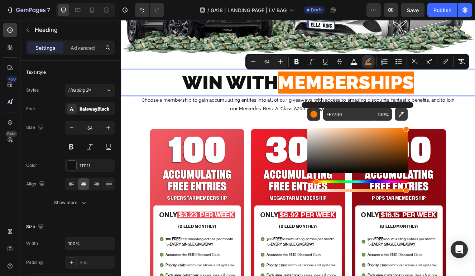
click at [404, 113] on icon "Editor contextual toolbar" at bounding box center [401, 114] width 7 height 7
type input "E61B27"
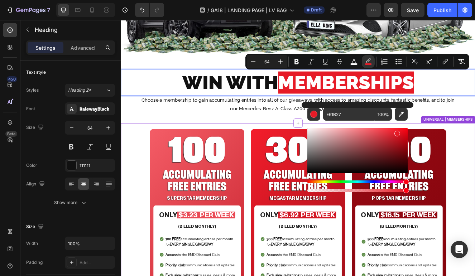
click at [500, 119] on p "Choose a membership to gain accumulating entries into all of our giveaways, wit…" at bounding box center [335, 122] width 385 height 21
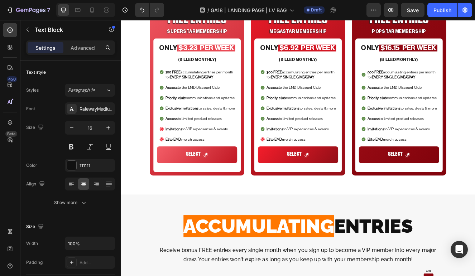
scroll to position [1420, 0]
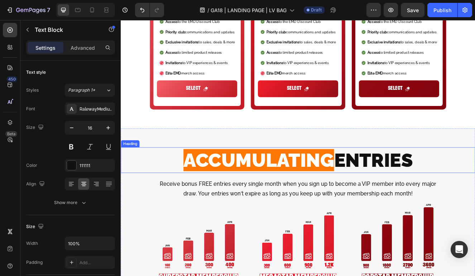
click at [372, 190] on span "ACCUMULATING" at bounding box center [288, 190] width 183 height 27
drag, startPoint x: 378, startPoint y: 189, endPoint x: 187, endPoint y: 187, distance: 191.3
click at [187, 187] on p "ACCUMULATING ENTRIES" at bounding box center [335, 190] width 428 height 30
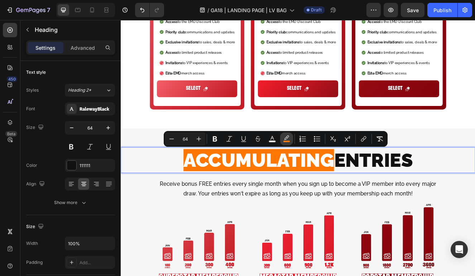
click at [288, 139] on icon "Editor contextual toolbar" at bounding box center [286, 138] width 7 height 7
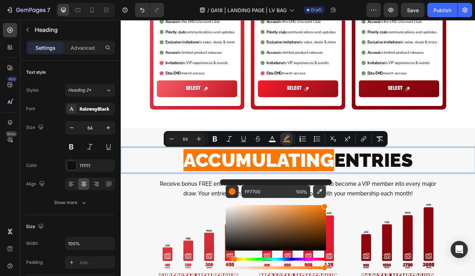
click at [319, 191] on icon "Editor contextual toolbar" at bounding box center [319, 191] width 7 height 7
type input "E51C28"
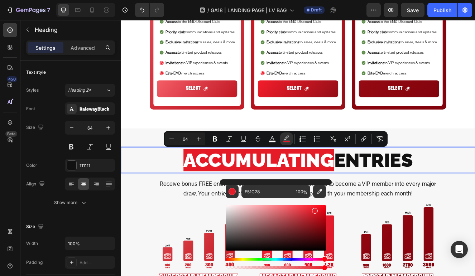
click at [448, 190] on span "ENTRIES" at bounding box center [426, 190] width 95 height 27
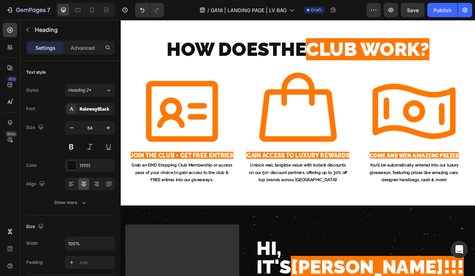
scroll to position [2261, 0]
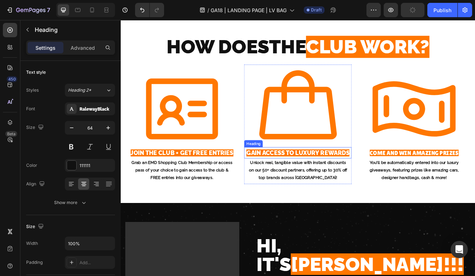
click at [366, 182] on span "GAIN ACCESS TO LUXURY REWARDS" at bounding box center [335, 181] width 125 height 9
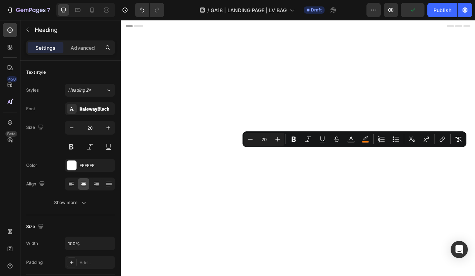
scroll to position [2261, 0]
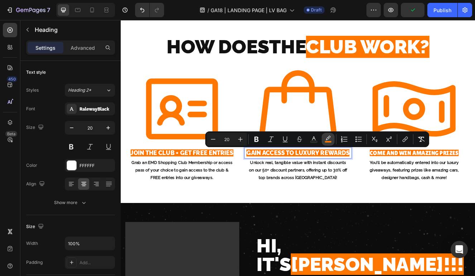
click at [331, 140] on icon "Editor contextual toolbar" at bounding box center [328, 139] width 7 height 7
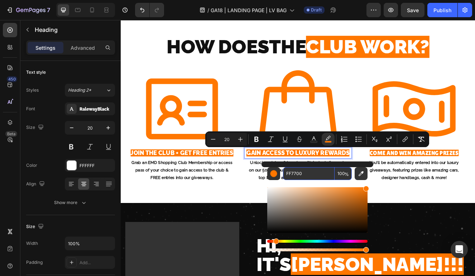
click at [322, 174] on input "FF7700" at bounding box center [309, 173] width 52 height 13
paste input "694FEA"
type input "694FEA"
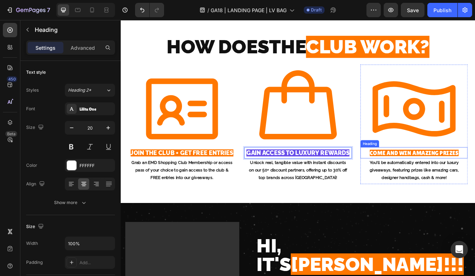
click at [475, 182] on span "COME AND WIN AMAZING PRIZES" at bounding box center [477, 181] width 108 height 8
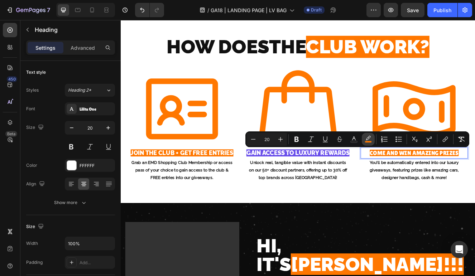
click at [369, 141] on rect "Editor contextual toolbar" at bounding box center [368, 142] width 7 height 2
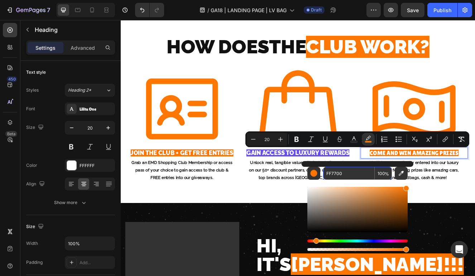
click at [357, 177] on input "FF7700" at bounding box center [349, 173] width 52 height 13
paste input "694FEA"
type input "694FEA"
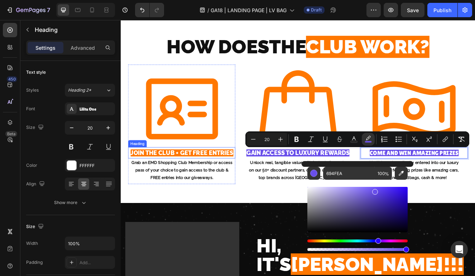
click at [189, 180] on span "JOIN THE CLUB + GET FREE ENTRIES" at bounding box center [195, 181] width 125 height 9
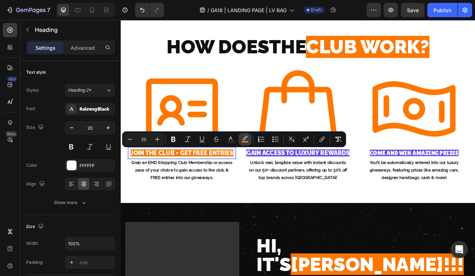
click at [248, 140] on icon "Editor contextual toolbar" at bounding box center [244, 139] width 7 height 7
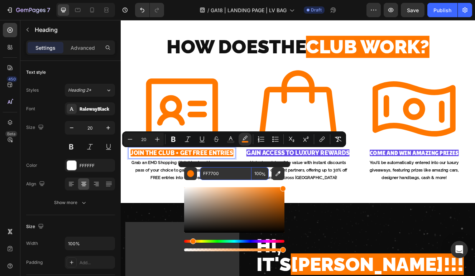
click at [241, 177] on input "FF7700" at bounding box center [226, 173] width 52 height 13
paste input "694FEA"
type input "FF7700"
click at [200, 132] on icon at bounding box center [194, 127] width 107 height 107
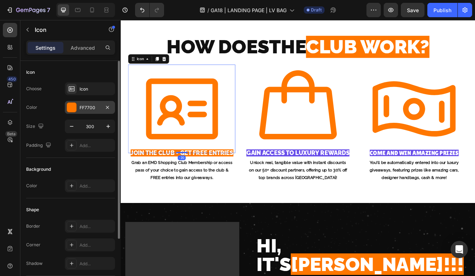
click at [91, 108] on div "FF7700" at bounding box center [90, 108] width 21 height 6
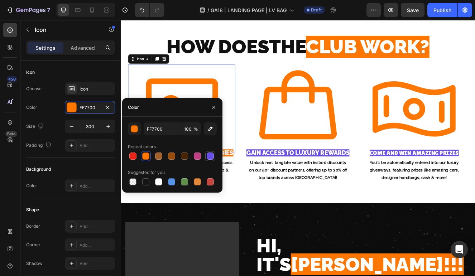
click at [210, 156] on div at bounding box center [210, 156] width 7 height 7
type input "694FEA"
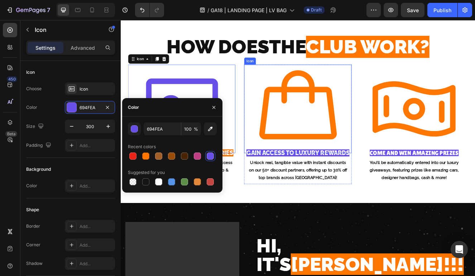
click at [312, 134] on icon at bounding box center [335, 127] width 107 height 107
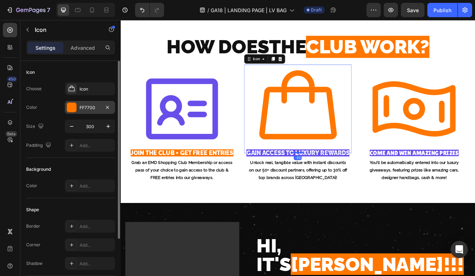
click at [86, 108] on div "FF7700" at bounding box center [90, 108] width 21 height 6
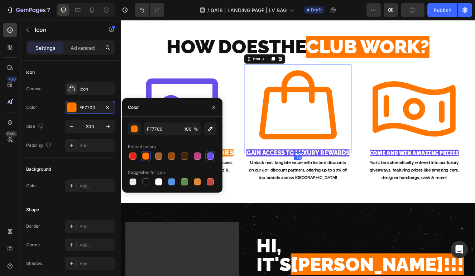
click at [212, 155] on div at bounding box center [210, 156] width 7 height 7
type input "694FEA"
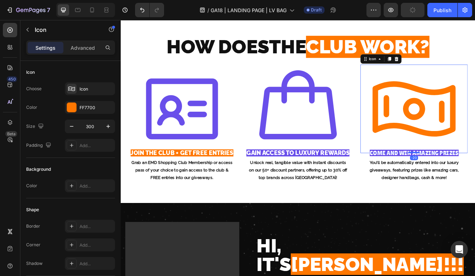
click at [475, 130] on icon at bounding box center [476, 127] width 107 height 107
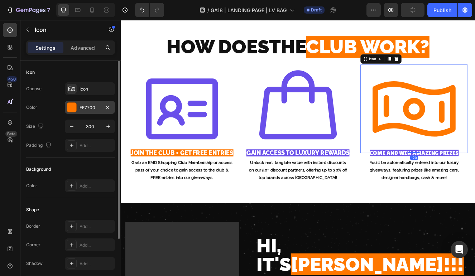
click at [103, 109] on div "FF7700" at bounding box center [90, 107] width 50 height 13
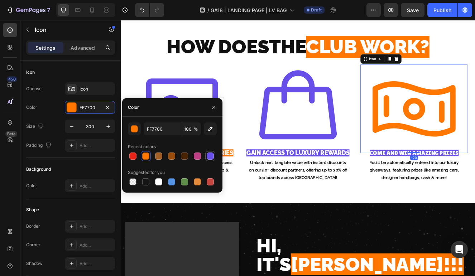
click at [209, 155] on div at bounding box center [210, 156] width 7 height 7
type input "694FEA"
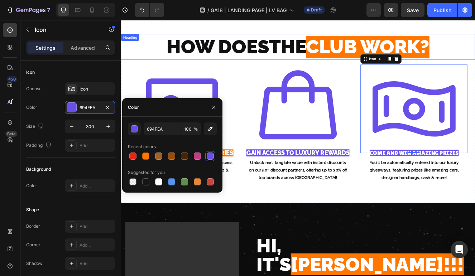
click at [378, 42] on span "CLUB WORK?" at bounding box center [420, 52] width 150 height 27
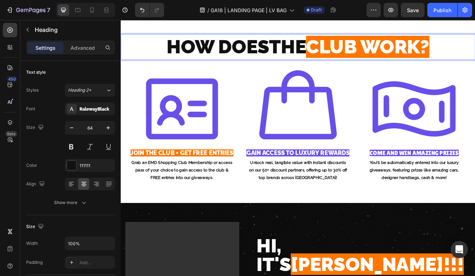
drag, startPoint x: 346, startPoint y: 53, endPoint x: 541, endPoint y: 52, distance: 195.2
click at [475, 52] on p "HOW DOES THE CLUB WORK?" at bounding box center [335, 53] width 428 height 30
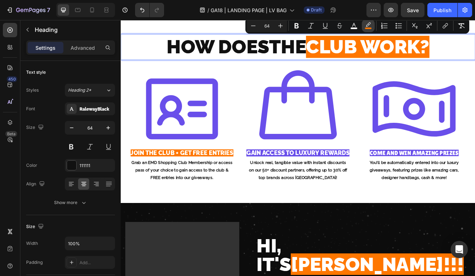
click at [365, 28] on icon "Editor contextual toolbar" at bounding box center [368, 25] width 7 height 7
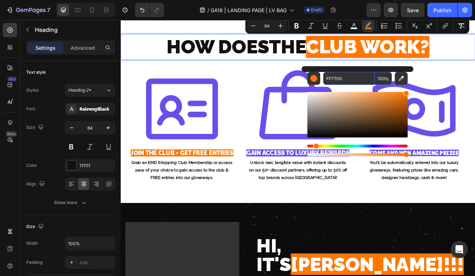
click at [336, 80] on input "FF7700" at bounding box center [349, 78] width 52 height 13
paste input "694FEA"
paste input "Editor contextual toolbar"
type input "694FEA"
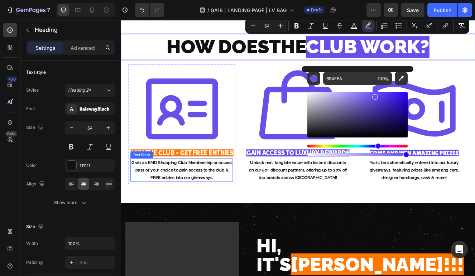
click at [212, 180] on span "JOIN THE CLUB + GET FREE ENTRIES" at bounding box center [195, 181] width 125 height 9
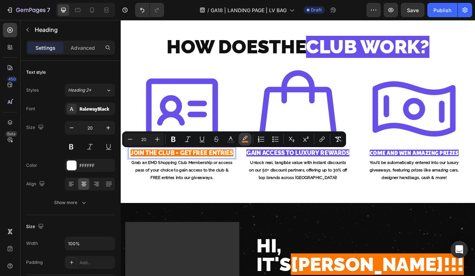
click at [244, 139] on icon "Editor contextual toolbar" at bounding box center [244, 139] width 7 height 7
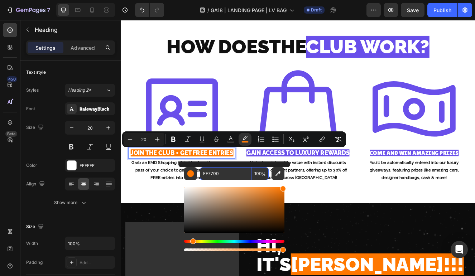
click at [235, 178] on input "FF7700" at bounding box center [226, 173] width 52 height 13
paste input "694FEA"
type input "694FEA"
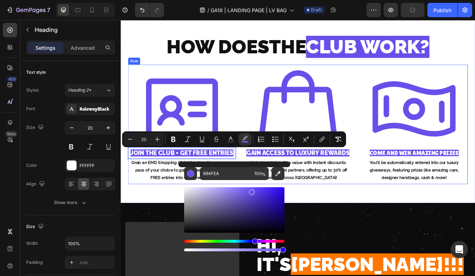
click at [413, 199] on div "Icon COME AND WIN AMAZING PRIZES Heading ⁠⁠⁠⁠⁠⁠⁠ COME AND WIN AMAZING PRIZES He…" at bounding box center [477, 146] width 130 height 145
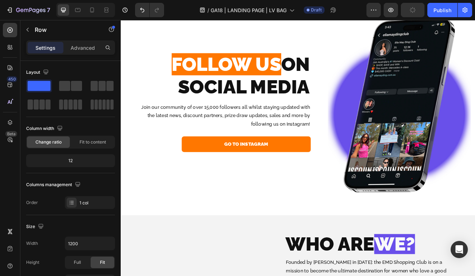
scroll to position [2781, 0]
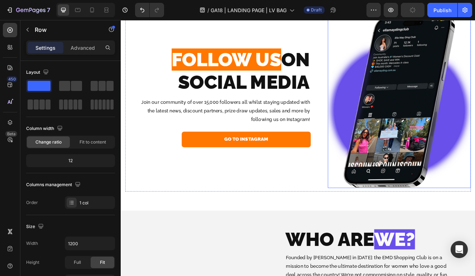
click at [340, 176] on div "GO TO INSTAGRAM Button" at bounding box center [238, 170] width 225 height 30
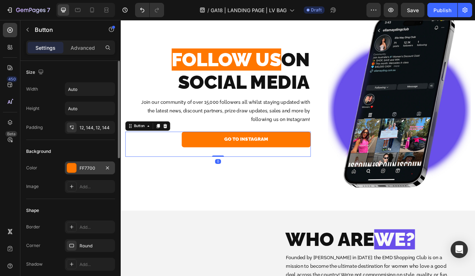
click at [90, 170] on div "FF7700" at bounding box center [90, 168] width 21 height 6
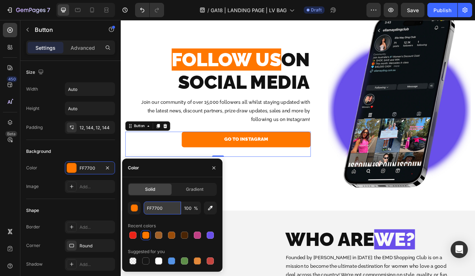
click at [170, 211] on input "FF7700" at bounding box center [162, 208] width 37 height 13
paste input "694FEA"
type input "694FEA"
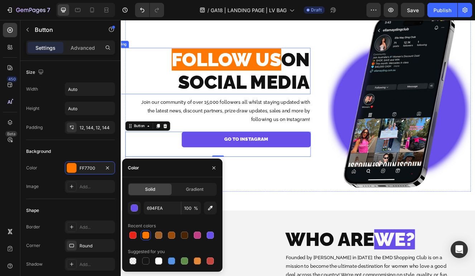
click at [268, 72] on span "FOLLOW US" at bounding box center [248, 67] width 133 height 27
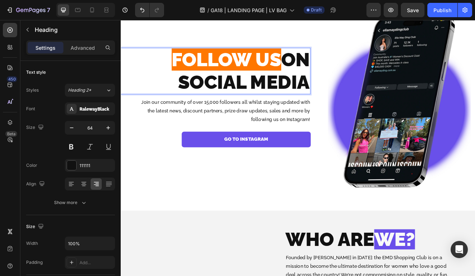
drag, startPoint x: 309, startPoint y: 69, endPoint x: 110, endPoint y: 69, distance: 199.2
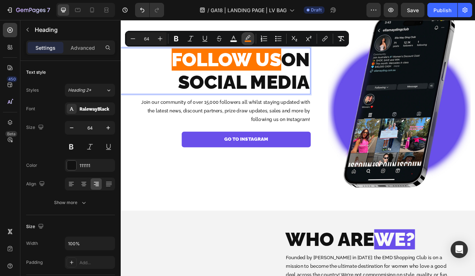
click at [246, 37] on icon "Editor contextual toolbar" at bounding box center [247, 38] width 7 height 7
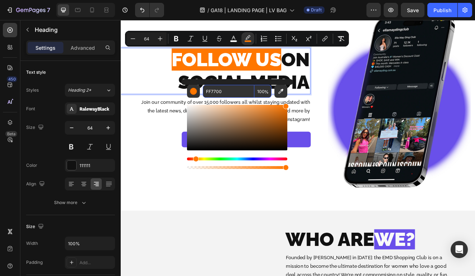
click at [236, 94] on input "FF7700" at bounding box center [229, 91] width 52 height 13
paste input "694FEA"
type input "694FEA"
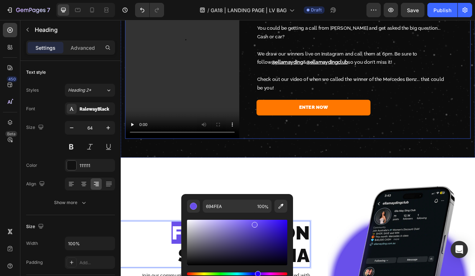
scroll to position [2443, 0]
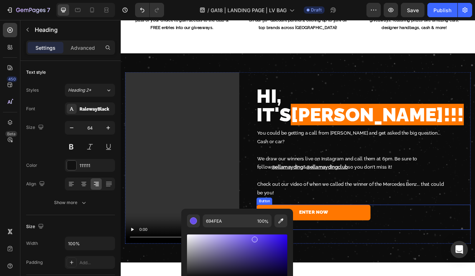
click at [444, 244] on div "ENTER NOW Button" at bounding box center [415, 259] width 260 height 30
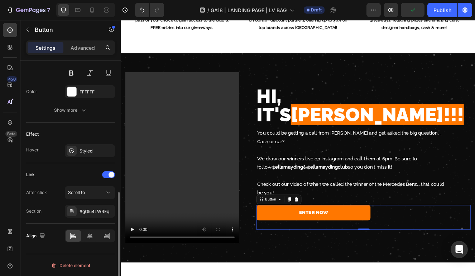
scroll to position [315, 0]
click at [91, 147] on div "Styled" at bounding box center [90, 150] width 21 height 6
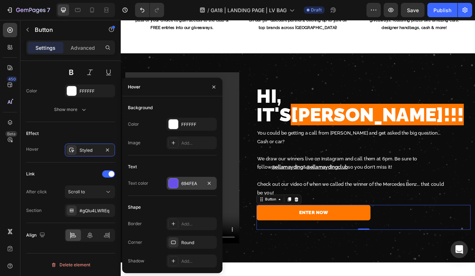
click at [192, 186] on div "694FEA" at bounding box center [191, 184] width 21 height 6
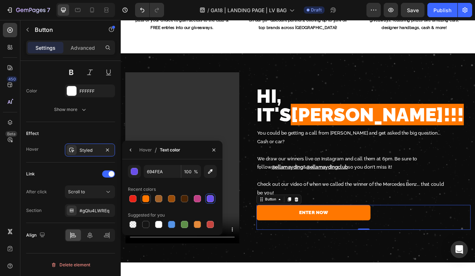
click at [146, 200] on div at bounding box center [145, 198] width 7 height 7
type input "FF7700"
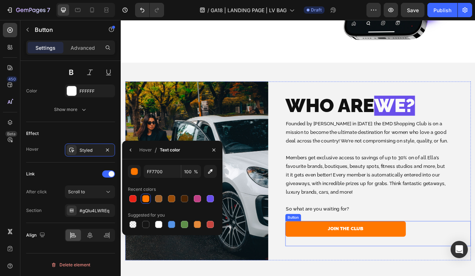
scroll to position [3017, 0]
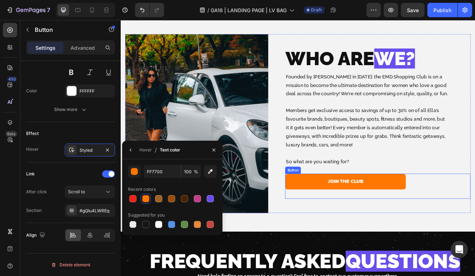
click at [475, 227] on div "JOIN THE CLUB Button" at bounding box center [432, 222] width 225 height 30
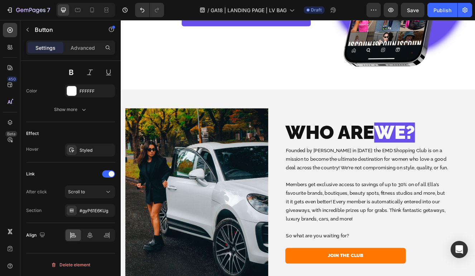
scroll to position [3007, 0]
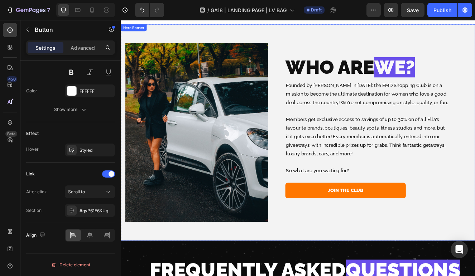
click at [469, 75] on span "WE?" at bounding box center [452, 77] width 49 height 27
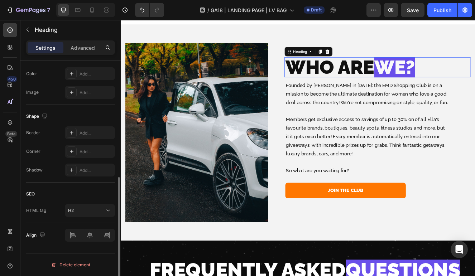
scroll to position [0, 0]
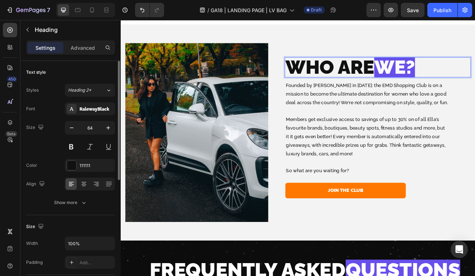
drag, startPoint x: 434, startPoint y: 77, endPoint x: 522, endPoint y: 77, distance: 87.8
click at [475, 77] on p "WHO ARE WE?" at bounding box center [432, 77] width 224 height 23
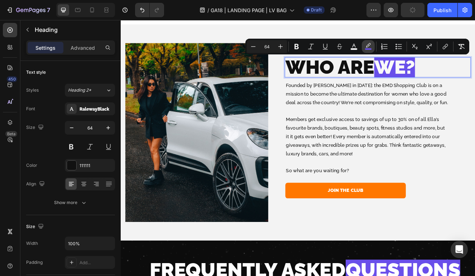
click at [369, 46] on icon "Editor contextual toolbar" at bounding box center [368, 46] width 7 height 7
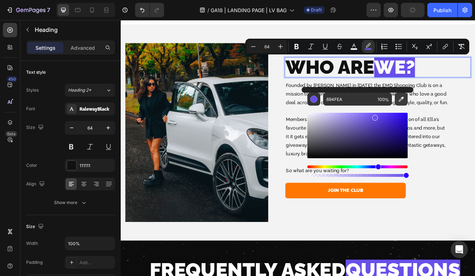
click at [396, 97] on button "Editor contextual toolbar" at bounding box center [401, 99] width 13 height 13
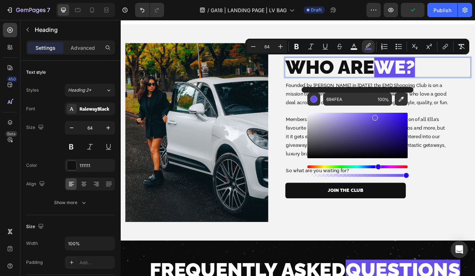
type input "FF7701"
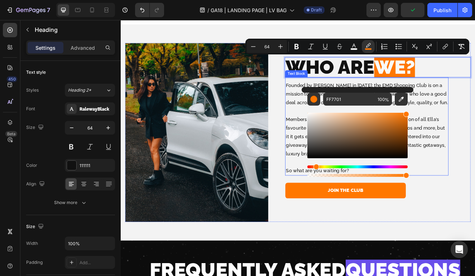
click at [475, 140] on div "WHO ARE WE? Heading 0 Founded by Ella May Ding in 2024: the EMD Shopping Club i…" at bounding box center [423, 156] width 243 height 217
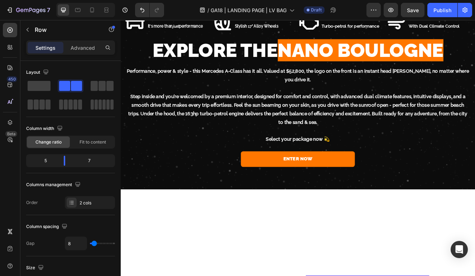
scroll to position [1960, 0]
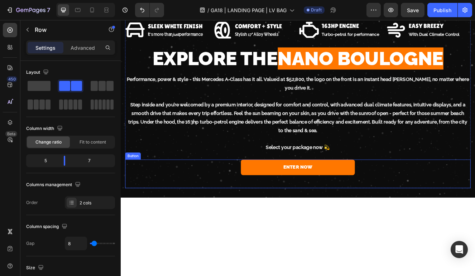
click at [447, 224] on div "ENTER NOW Button" at bounding box center [335, 206] width 419 height 35
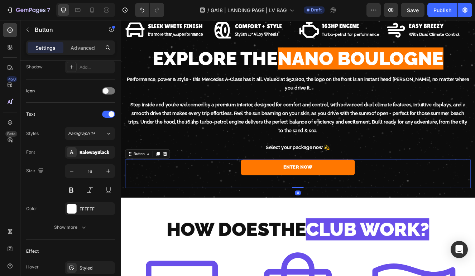
scroll to position [307, 0]
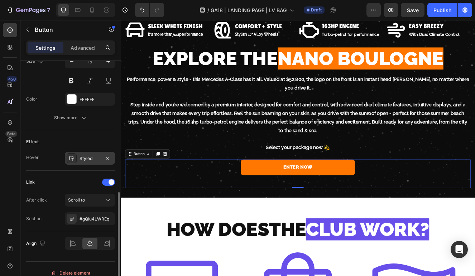
click at [87, 160] on div "Styled" at bounding box center [90, 158] width 21 height 6
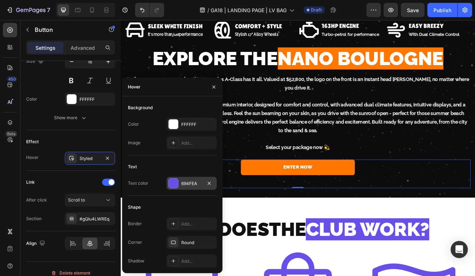
click at [191, 182] on div "694FEA" at bounding box center [191, 184] width 21 height 6
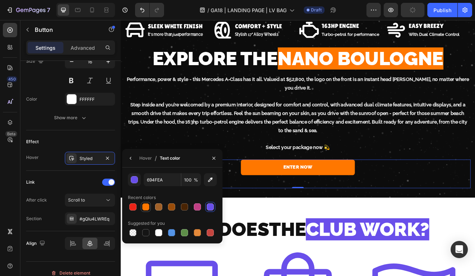
click at [148, 206] on div at bounding box center [145, 206] width 7 height 7
type input "FF7700"
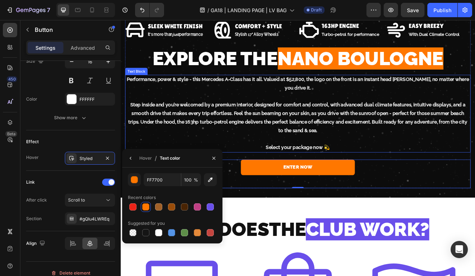
click at [421, 159] on p "Step inside and you’re welcomed by a premium interior, designed for comfort and…" at bounding box center [336, 138] width 418 height 41
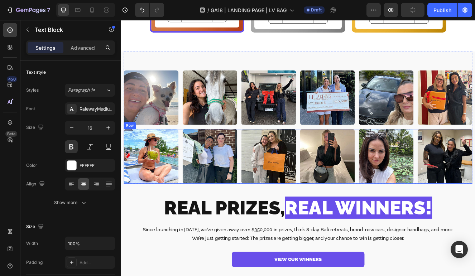
scroll to position [646, 0]
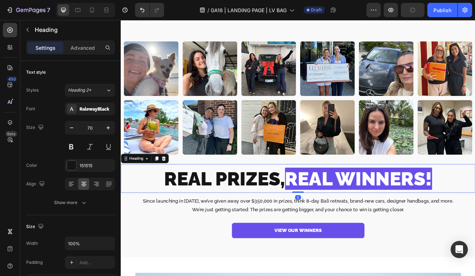
click at [475, 215] on span "REAL WINNERS!" at bounding box center [409, 212] width 178 height 27
drag, startPoint x: 520, startPoint y: 215, endPoint x: 318, endPoint y: 223, distance: 201.8
click at [318, 223] on p "REAL PRIZES, REAL WINNERS!" at bounding box center [335, 212] width 428 height 33
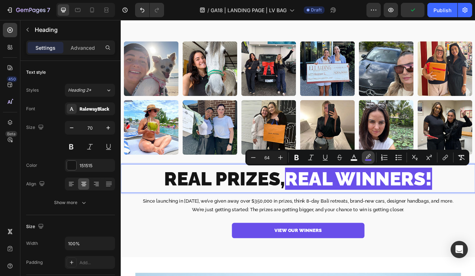
click at [369, 153] on button "color" at bounding box center [368, 157] width 13 height 13
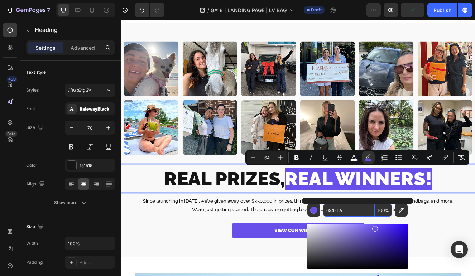
click at [350, 211] on input "694FEA" at bounding box center [349, 210] width 52 height 13
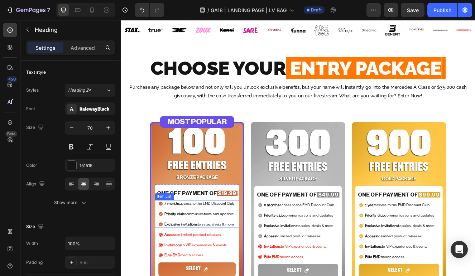
scroll to position [38, 0]
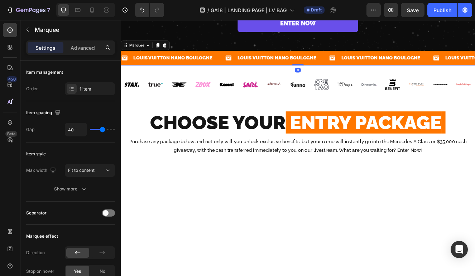
click at [363, 75] on div "Icon LOUIS VUITTON NANO BOULOGNE Text Block Row" at bounding box center [310, 66] width 126 height 18
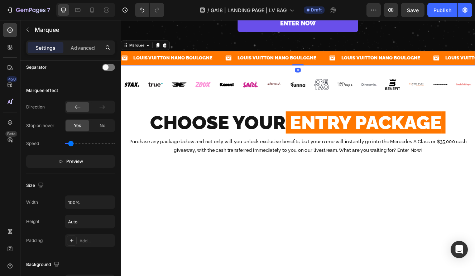
scroll to position [294, 0]
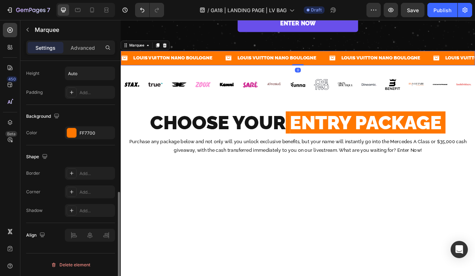
click at [88, 124] on div "Background Color FF7700" at bounding box center [70, 125] width 89 height 40
click at [88, 131] on div "FF7700" at bounding box center [90, 133] width 21 height 6
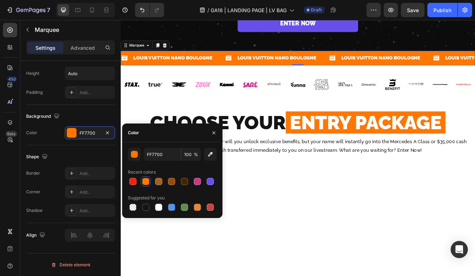
click at [172, 162] on div "FF7700 100 % Recent colors Suggested for you" at bounding box center [172, 180] width 89 height 64
click at [169, 152] on input "FF7700" at bounding box center [162, 154] width 37 height 13
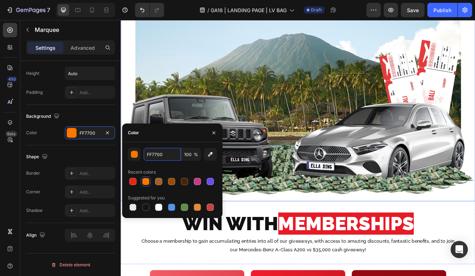
scroll to position [1108, 0]
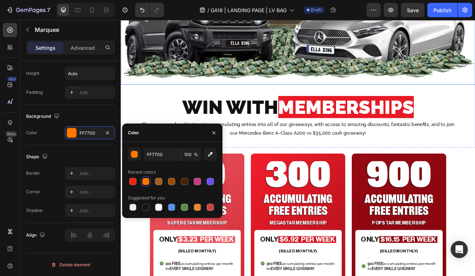
click at [417, 128] on span "MEMBERSHIPS" at bounding box center [394, 125] width 164 height 27
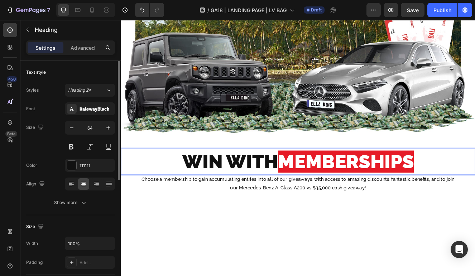
scroll to position [864, 0]
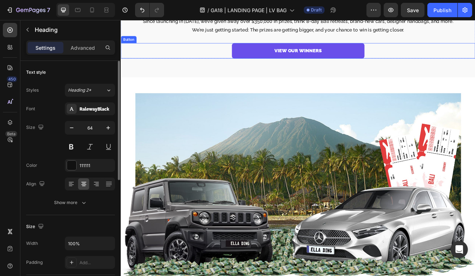
click at [429, 55] on div "VIEW OUR WINNERS Button" at bounding box center [336, 57] width 430 height 19
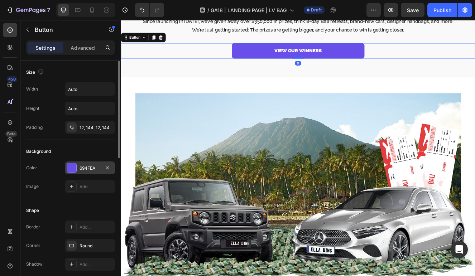
click at [91, 170] on div "694FEA" at bounding box center [90, 168] width 21 height 6
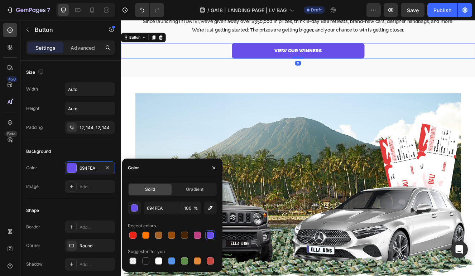
click at [146, 233] on div at bounding box center [145, 235] width 7 height 7
type input "FF7700"
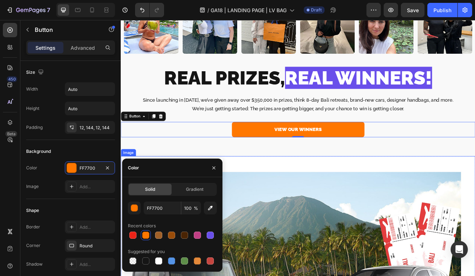
scroll to position [728, 0]
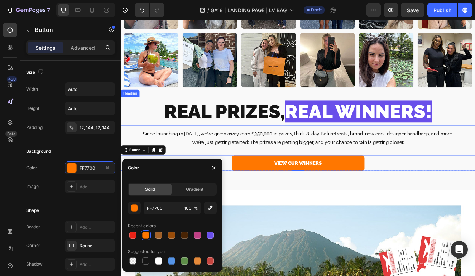
click at [410, 135] on span "REAL WINNERS!" at bounding box center [409, 130] width 178 height 27
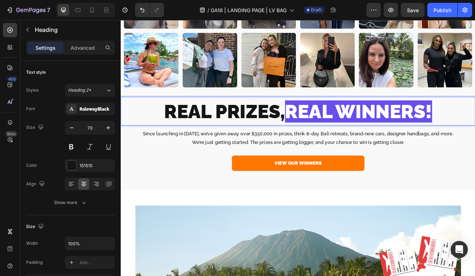
drag, startPoint x: 322, startPoint y: 128, endPoint x: 582, endPoint y: 128, distance: 260.0
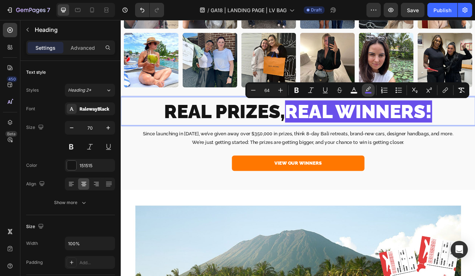
click at [370, 88] on icon "Editor contextual toolbar" at bounding box center [368, 90] width 7 height 7
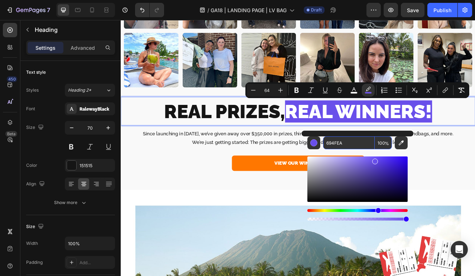
click at [353, 143] on input "694FEA" at bounding box center [349, 142] width 52 height 13
paste input "FF7700"
type input "FF7700"
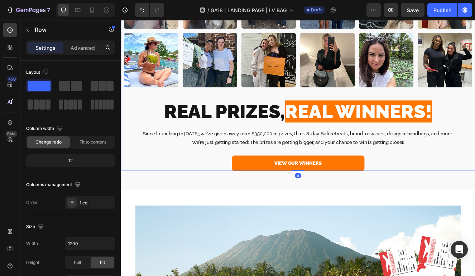
click at [188, 183] on div "VIEW OUR WINNERS Button" at bounding box center [336, 191] width 430 height 23
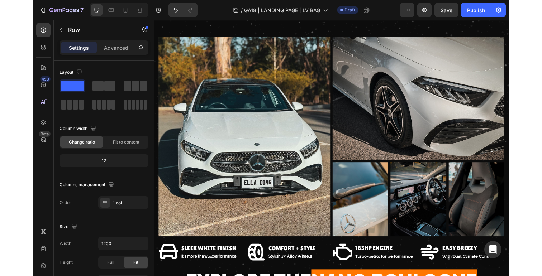
scroll to position [1779, 0]
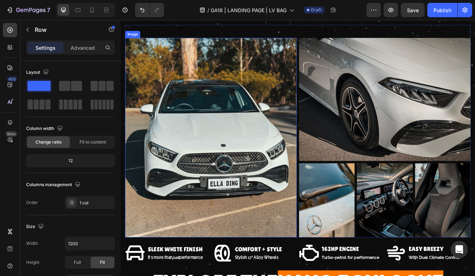
click at [272, 150] on img at bounding box center [230, 163] width 208 height 242
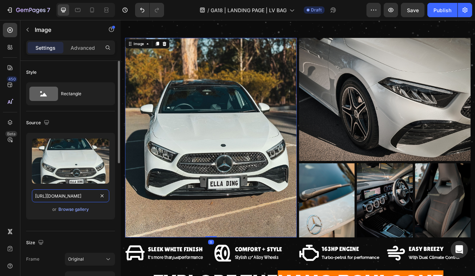
click at [76, 197] on input "https://cdn.shopify.com/s/files/1/0601/8986/8076/files/gempages_511556262433915…" at bounding box center [70, 195] width 77 height 13
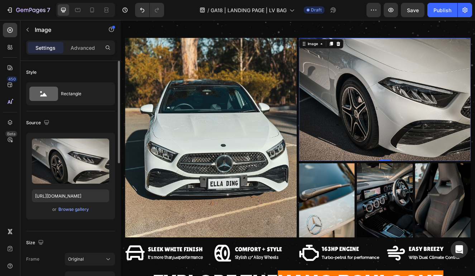
click at [391, 126] on img at bounding box center [441, 116] width 208 height 149
click at [85, 198] on input "https://cdn.shopify.com/s/files/1/0601/8986/8076/files/gempages_511556262433915…" at bounding box center [70, 195] width 77 height 13
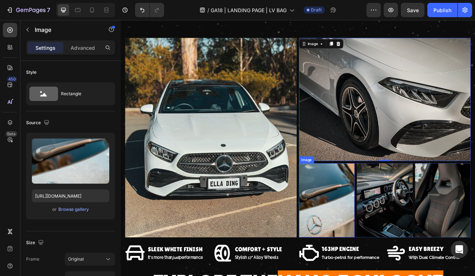
click at [369, 203] on img at bounding box center [370, 239] width 67 height 90
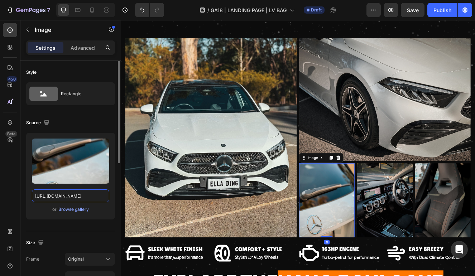
click at [76, 196] on input "https://cdn.shopify.com/s/files/1/0601/8986/8076/files/gempages_511556262433915…" at bounding box center [70, 195] width 77 height 13
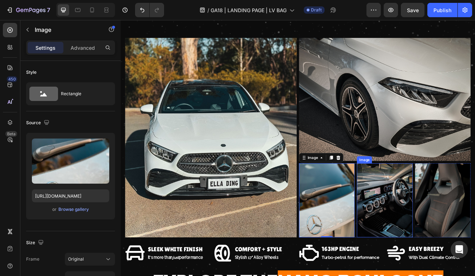
click at [429, 230] on img at bounding box center [440, 239] width 67 height 90
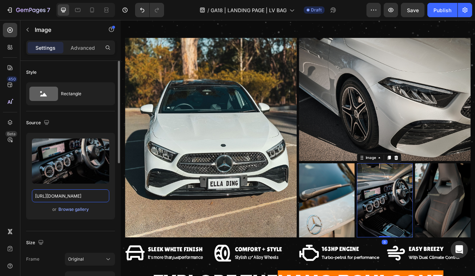
click at [72, 193] on input "https://cdn.shopify.com/s/files/1/0601/8986/8076/files/gempages_511556262433915…" at bounding box center [70, 195] width 77 height 13
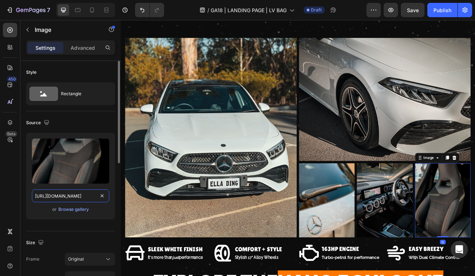
click at [64, 196] on input "https://cdn.shopify.com/s/files/1/0601/8986/8076/files/gempages_511556262433915…" at bounding box center [70, 195] width 77 height 13
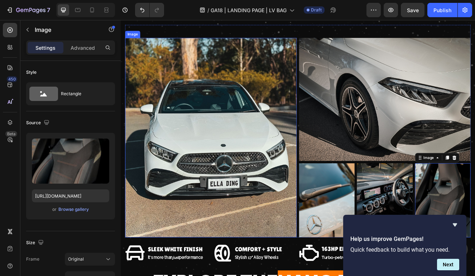
click at [239, 133] on img at bounding box center [230, 163] width 208 height 242
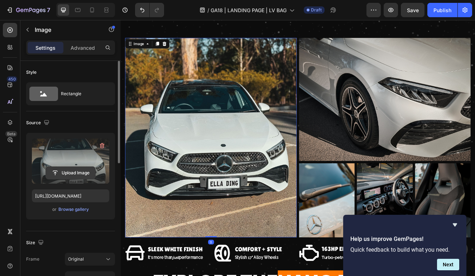
click at [67, 170] on input "file" at bounding box center [70, 173] width 49 height 12
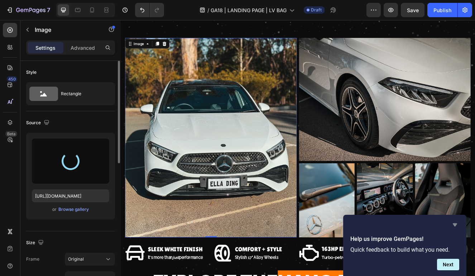
type input "https://cdn.shopify.com/s/files/1/0601/8986/8076/files/gempages_511556262433915…"
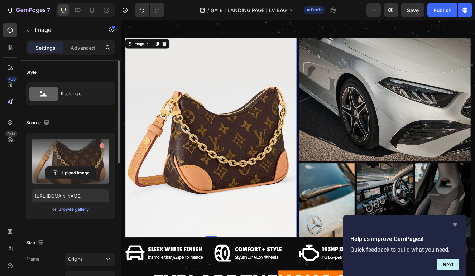
click at [456, 226] on icon "Hide survey" at bounding box center [455, 225] width 9 height 9
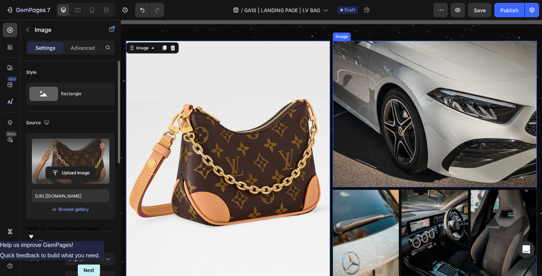
click at [472, 126] on img at bounding box center [441, 116] width 208 height 149
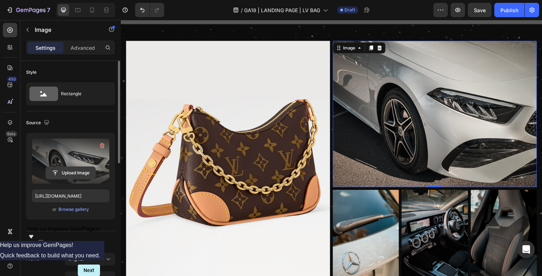
click at [72, 176] on input "file" at bounding box center [70, 173] width 49 height 12
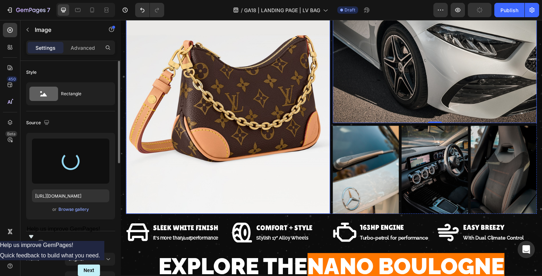
scroll to position [1838, 0]
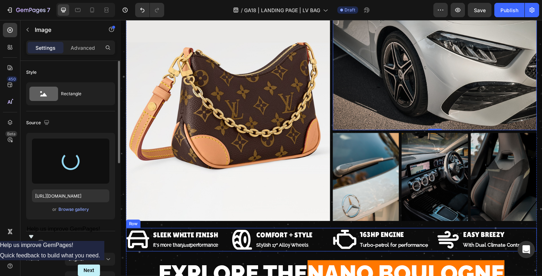
type input "https://cdn.shopify.com/s/files/1/0601/8986/8076/files/gempages_511556262433915…"
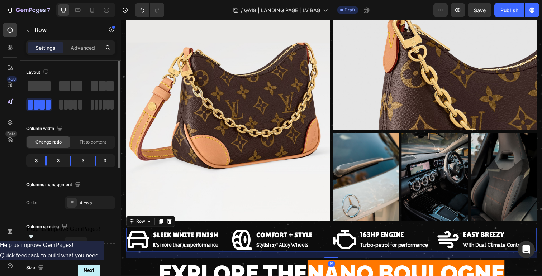
click at [334, 235] on div "Icon SLEEK WHITE FINISH Heading It's more than just performance Text Block Row …" at bounding box center [335, 245] width 419 height 24
click at [168, 227] on icon at bounding box center [170, 226] width 6 height 6
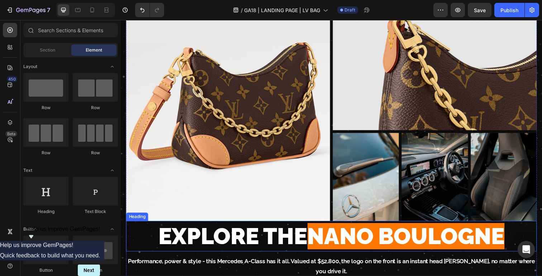
click at [475, 233] on h2 "EXPLORE THE NANO BOULOGNE" at bounding box center [335, 241] width 419 height 31
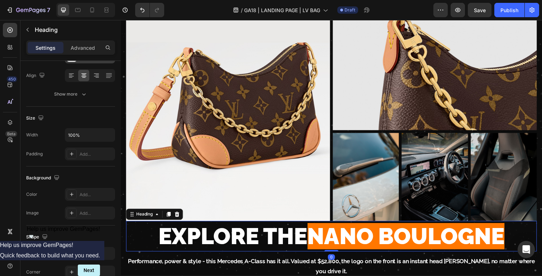
scroll to position [229, 0]
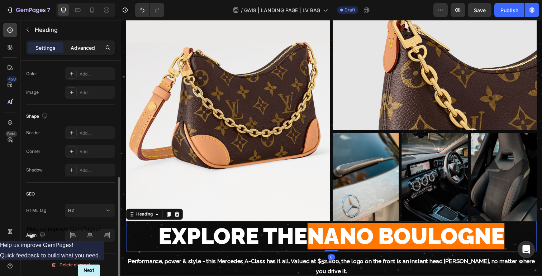
click at [84, 51] on div "Advanced" at bounding box center [83, 47] width 36 height 11
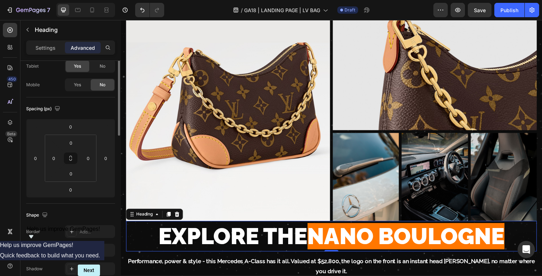
scroll to position [0, 0]
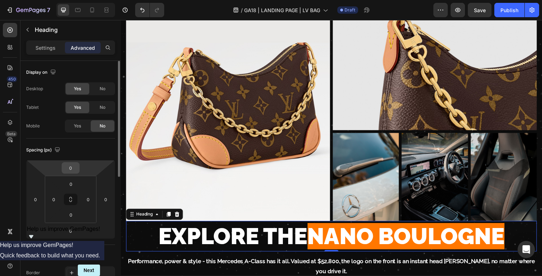
click at [75, 167] on input "0" at bounding box center [70, 168] width 14 height 11
type input "20"
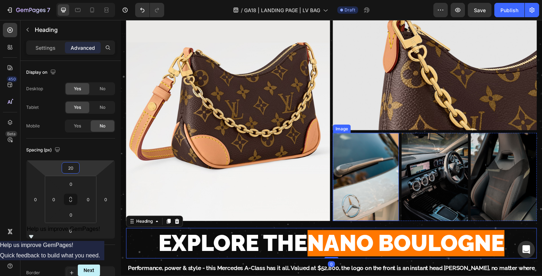
click at [357, 178] on img at bounding box center [370, 181] width 67 height 90
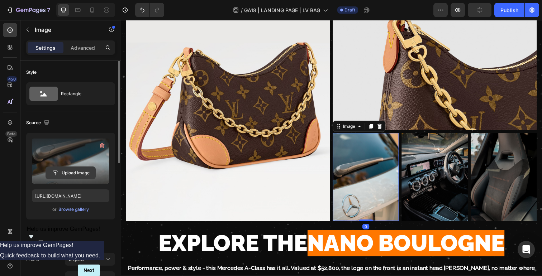
click at [67, 172] on input "file" at bounding box center [70, 173] width 49 height 12
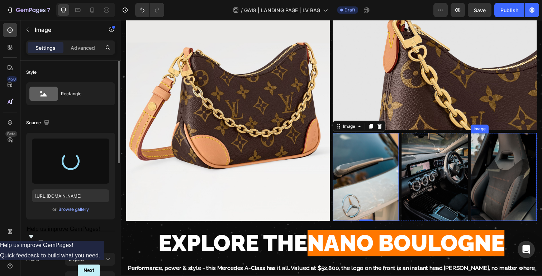
type input "https://cdn.shopify.com/s/files/1/0601/8986/8076/files/gempages_511556262433915…"
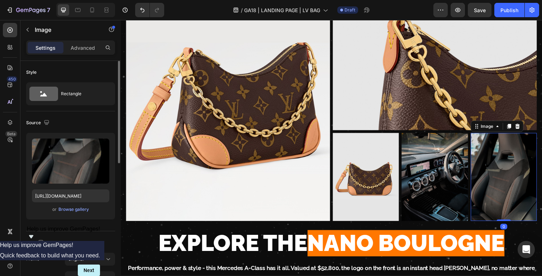
click at [475, 173] on img at bounding box center [511, 181] width 67 height 90
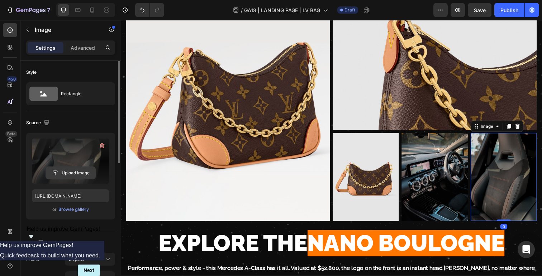
click at [61, 173] on input "file" at bounding box center [70, 173] width 49 height 12
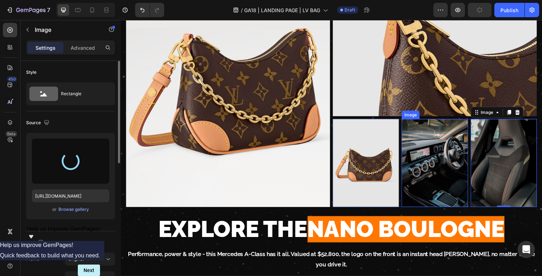
scroll to position [1853, 0]
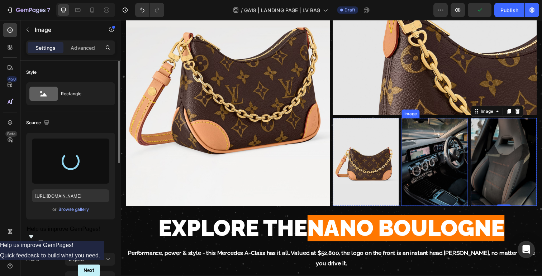
type input "https://cdn.shopify.com/s/files/1/0601/8986/8076/files/gempages_511556262433915…"
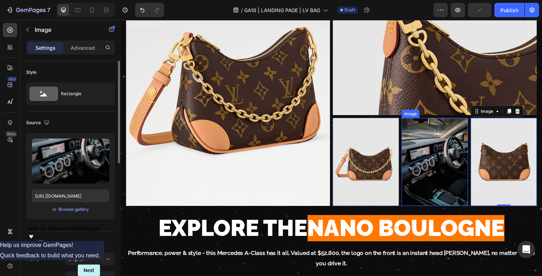
click at [450, 151] on img at bounding box center [440, 165] width 67 height 90
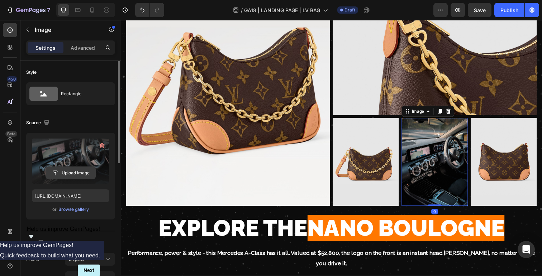
click at [69, 174] on input "file" at bounding box center [70, 173] width 49 height 12
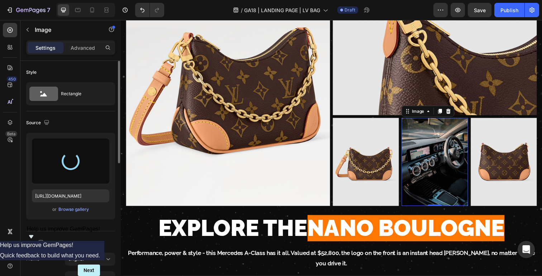
type input "https://cdn.shopify.com/s/files/1/0601/8986/8076/files/gempages_511556262433915…"
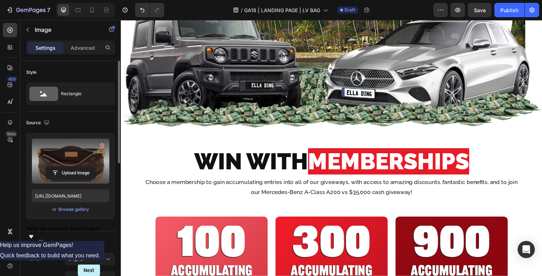
scroll to position [1064, 0]
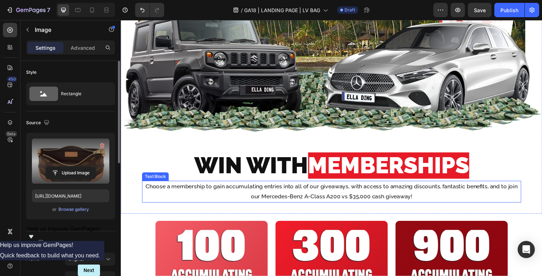
click at [348, 194] on p "Choose a membership to gain accumulating entries into all of our giveaways, wit…" at bounding box center [335, 195] width 385 height 21
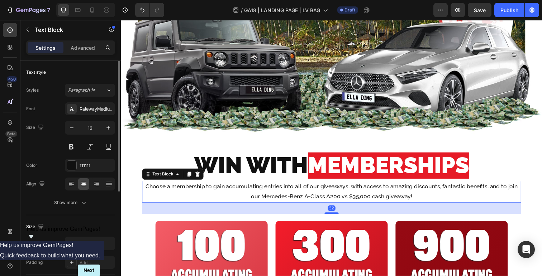
click at [348, 194] on p "Choose a membership to gain accumulating entries into all of our giveaways, wit…" at bounding box center [335, 195] width 385 height 21
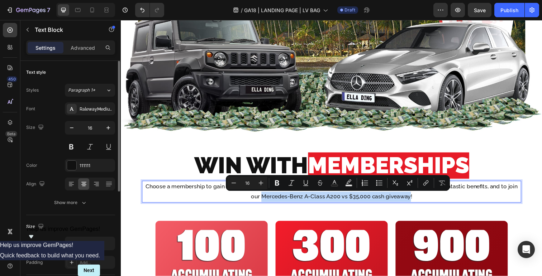
drag, startPoint x: 265, startPoint y: 201, endPoint x: 414, endPoint y: 202, distance: 149.4
click at [414, 202] on p "Choose a membership to gain accumulating entries into all of our giveaways, wit…" at bounding box center [335, 195] width 385 height 21
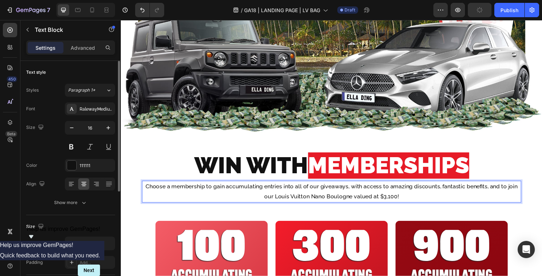
click at [336, 201] on p "Choose a membership to gain accumulating entries into all of our giveaways, wit…" at bounding box center [335, 195] width 385 height 21
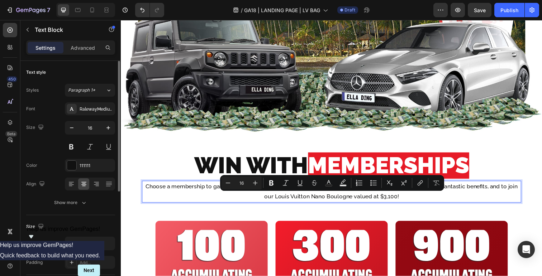
click at [393, 199] on p "Choose a membership to gain accumulating entries into all of our giveaways, wit…" at bounding box center [335, 195] width 385 height 21
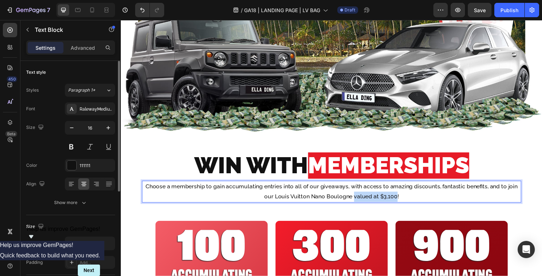
drag, startPoint x: 401, startPoint y: 200, endPoint x: 359, endPoint y: 201, distance: 42.3
click at [359, 201] on p "Choose a membership to gain accumulating entries into all of our giveaways, wit…" at bounding box center [335, 195] width 385 height 21
drag, startPoint x: 397, startPoint y: 199, endPoint x: 287, endPoint y: 200, distance: 110.3
click at [287, 200] on p "Choose a membership to gain accumulating entries into all of our giveaways, wit…" at bounding box center [335, 195] width 385 height 21
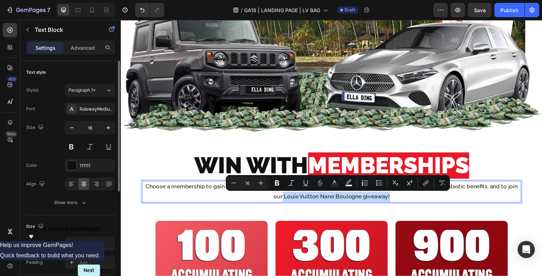
copy p "Louis Vuitton Nano Boulogne giveaway!"
click at [295, 198] on p "Choose a membership to gain accumulating entries into all of our giveaways, wit…" at bounding box center [335, 195] width 385 height 21
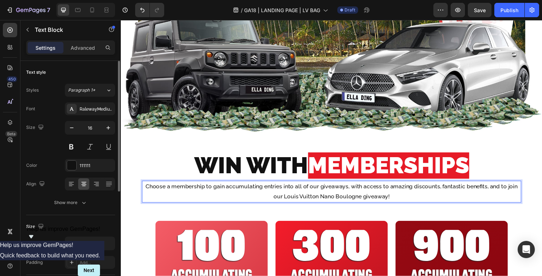
click at [289, 201] on p "Choose a membership to gain accumulating entries into all of our giveaways, wit…" at bounding box center [335, 195] width 385 height 21
drag, startPoint x: 431, startPoint y: 201, endPoint x: 271, endPoint y: 201, distance: 159.4
click at [271, 201] on p "Choose a membership to gain accumulating entries into all of our giveaways, wit…" at bounding box center [335, 195] width 385 height 21
copy p "brand new Louis Vuitton Nano Boulogne giveaway!"
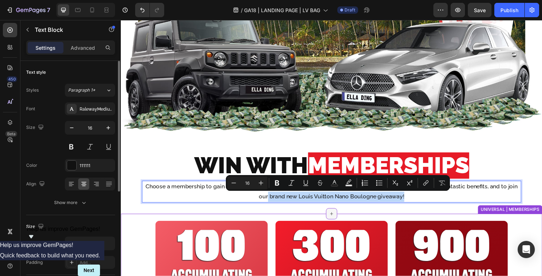
click at [332, 218] on div at bounding box center [335, 217] width 11 height 11
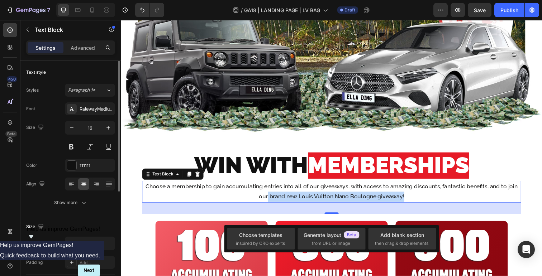
click at [296, 211] on div "32" at bounding box center [335, 212] width 387 height 11
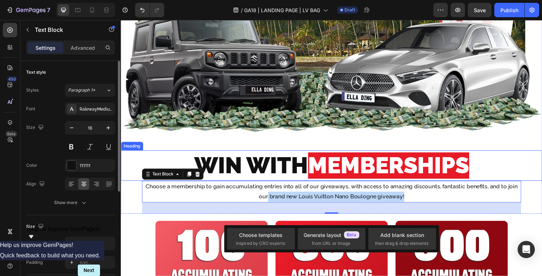
click at [342, 158] on span "MEMBERSHIPS" at bounding box center [394, 168] width 164 height 27
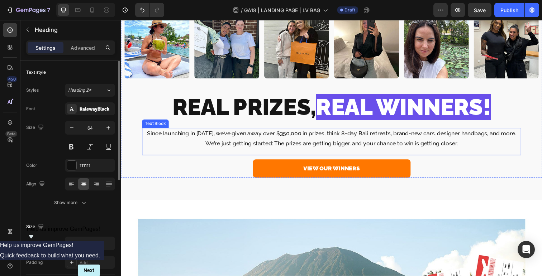
scroll to position [777, 0]
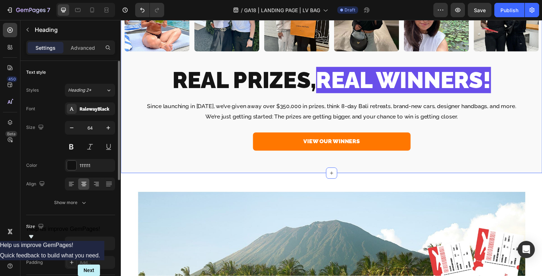
click at [446, 155] on div "Image Image Image Image Image Image Row Image Image Image Image Image Image Row…" at bounding box center [336, 34] width 430 height 285
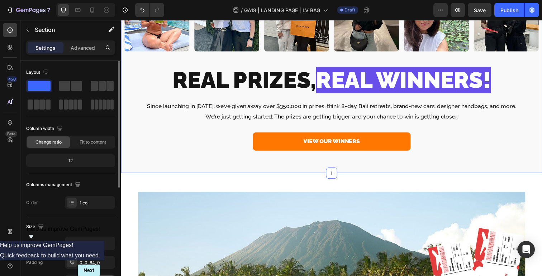
click at [434, 138] on div "VIEW OUR WINNERS Button" at bounding box center [336, 144] width 430 height 19
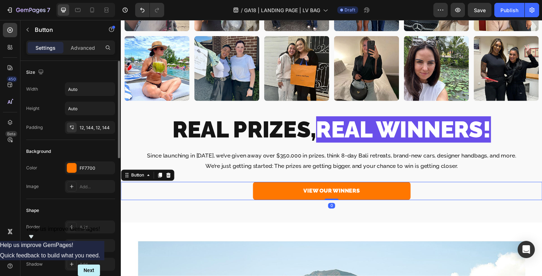
scroll to position [710, 0]
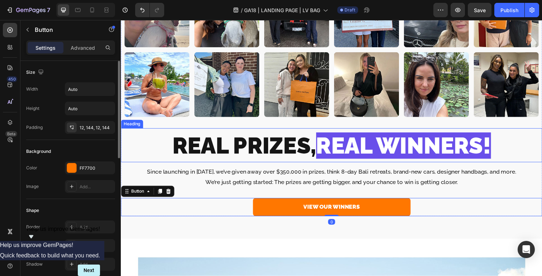
click at [420, 154] on span "REAL WINNERS!" at bounding box center [409, 148] width 178 height 27
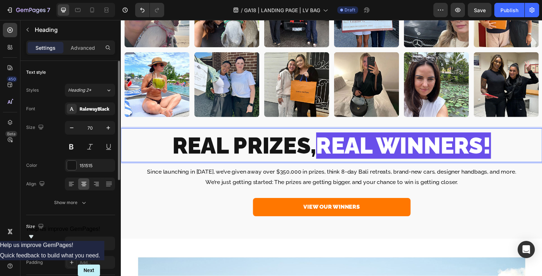
drag, startPoint x: 320, startPoint y: 143, endPoint x: 548, endPoint y: 143, distance: 228.2
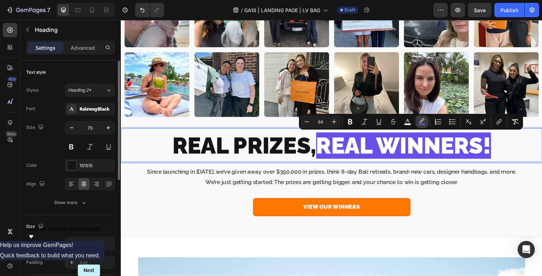
click at [420, 120] on icon "Editor contextual toolbar" at bounding box center [421, 121] width 7 height 7
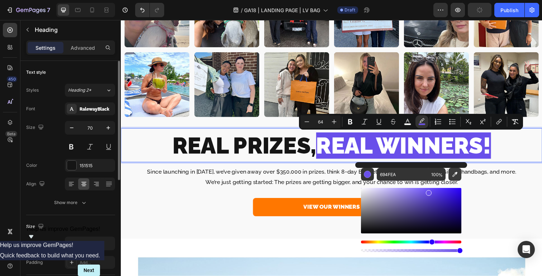
click at [456, 173] on icon "Editor contextual toolbar" at bounding box center [454, 174] width 5 height 5
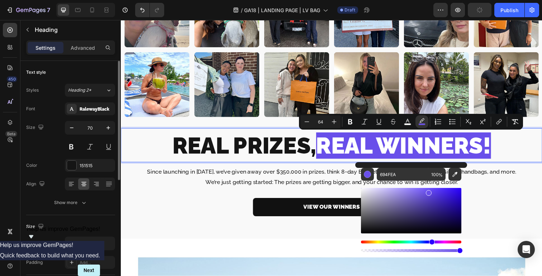
type input "FB7500"
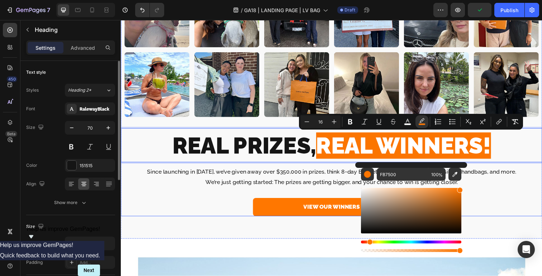
click at [181, 198] on div "VIEW OUR WINNERS Button" at bounding box center [336, 209] width 430 height 23
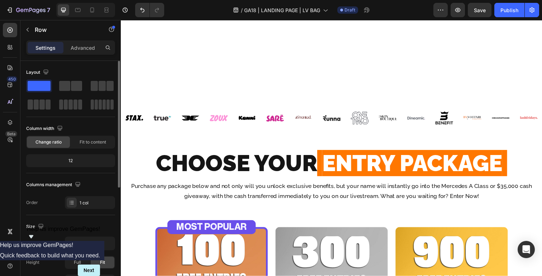
scroll to position [282, 0]
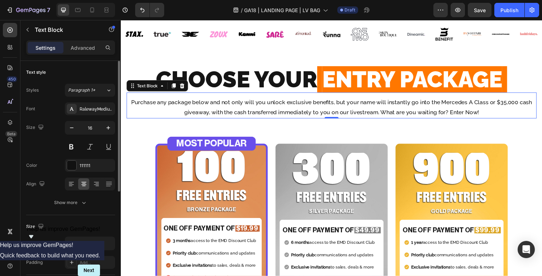
click at [415, 105] on p "Purchase any package below and not only will you unlock exclusive benefits, but…" at bounding box center [335, 109] width 417 height 21
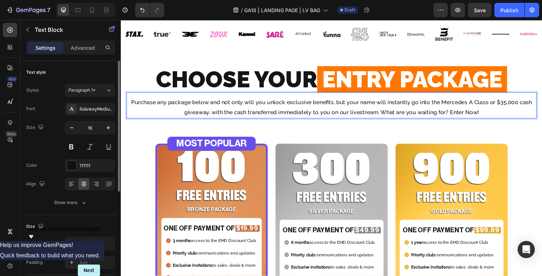
click at [439, 104] on p "Purchase any package below and not only will you unlock exclusive benefits, but…" at bounding box center [335, 109] width 417 height 21
drag, startPoint x: 445, startPoint y: 103, endPoint x: 212, endPoint y: 115, distance: 233.1
click at [213, 115] on p "Purchase any package below and not only will you unlock exclusive benefits, but…" at bounding box center [335, 109] width 417 height 21
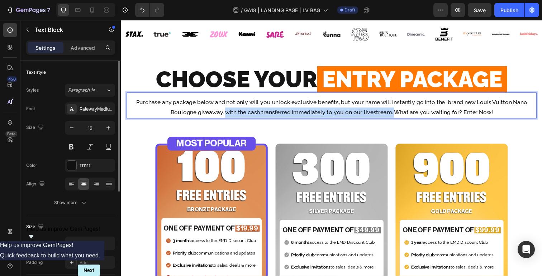
drag, startPoint x: 228, startPoint y: 114, endPoint x: 399, endPoint y: 115, distance: 171.2
click at [399, 115] on p "Purchase any package below and not only will you unlock exclusive benefits, but…" at bounding box center [335, 109] width 417 height 21
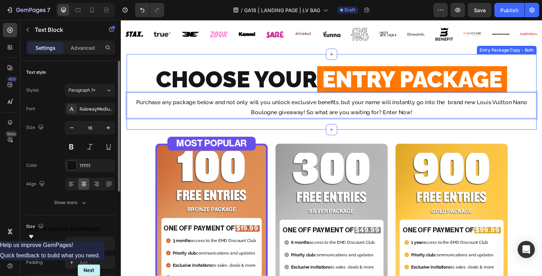
click at [423, 129] on div "CHOOSE YOUR ENTRY PACKAGE Heading CHOOSE YOUR ENTRY PACKAGE Heading CHOOSE YOUR…" at bounding box center [335, 93] width 418 height 77
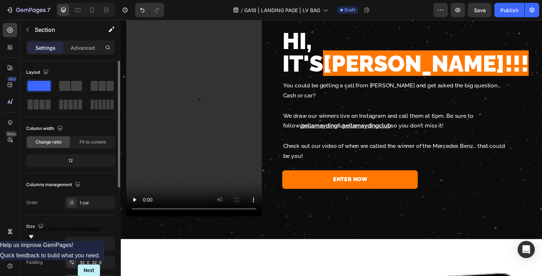
scroll to position [2485, 0]
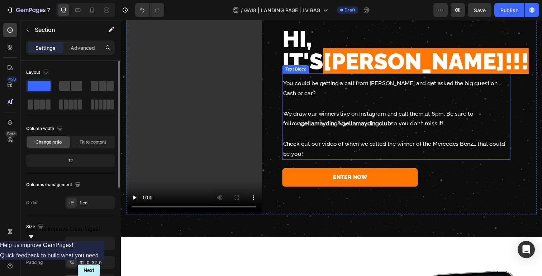
click at [432, 111] on p "We draw our winners live on Instagram and call them at 6pm. Be sure to follow @…" at bounding box center [401, 121] width 231 height 21
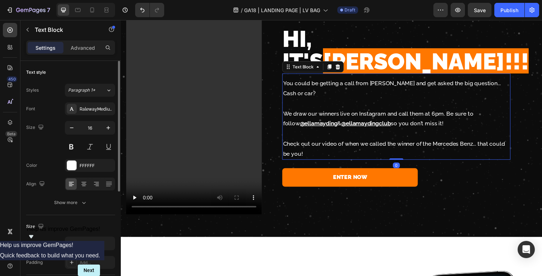
click at [432, 111] on p "We draw our winners live on Instagram and call them at 6pm. Be sure to follow @…" at bounding box center [401, 121] width 231 height 21
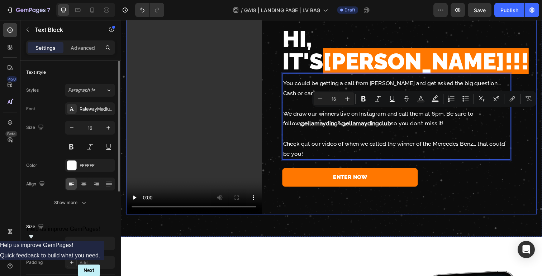
click at [453, 195] on div "HI, IT'S ELLA!!! Heading You could be getting a call from Ella May Ding and get…" at bounding box center [407, 115] width 278 height 208
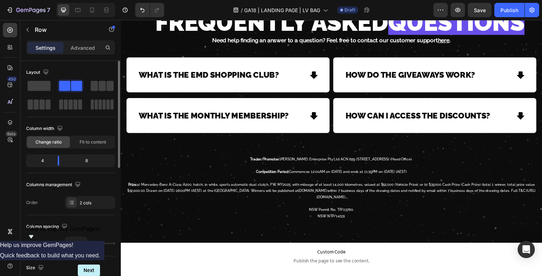
scroll to position [3277, 0]
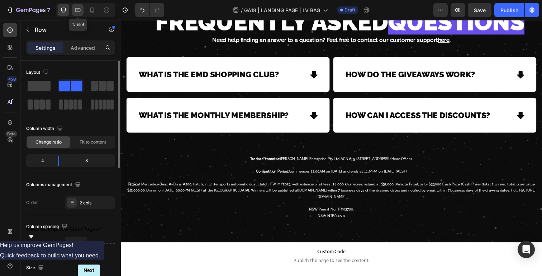
click at [75, 10] on icon at bounding box center [77, 9] width 7 height 7
type input "90%"
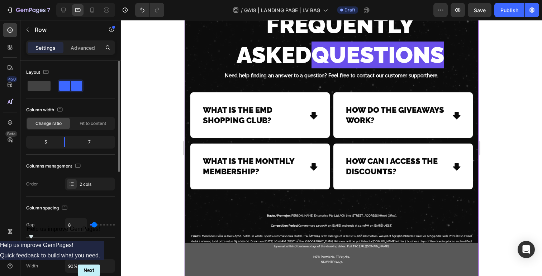
click at [315, 224] on p "Competition Period: Commences 12:00AM on 22 September 2025 and ends at 11:59PM …" at bounding box center [331, 225] width 282 height 5
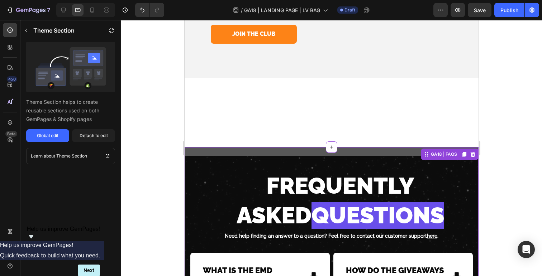
scroll to position [3082, 0]
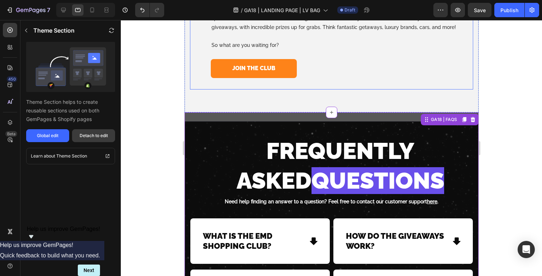
click at [91, 136] on div "Detach to edit" at bounding box center [94, 136] width 28 height 6
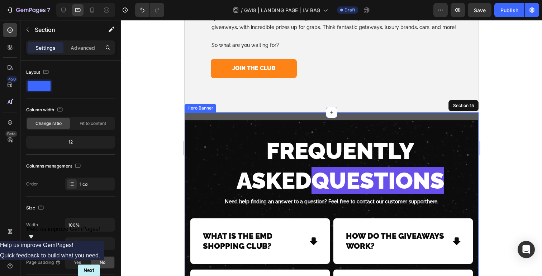
click at [205, 180] on div "GOT QUESTIONS? Heading FREQUENTLY ASKED QUESTIONS Heading Need help finding an …" at bounding box center [330, 263] width 283 height 279
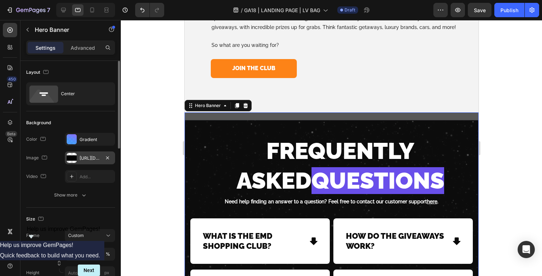
click at [94, 160] on div "https://cdn.shopify.com/s/files/1/0601/8986/8076/files/gempages_511556262433915…" at bounding box center [90, 158] width 21 height 6
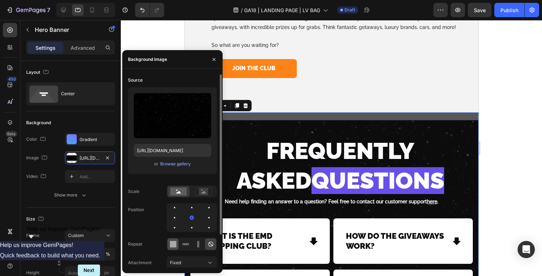
click at [174, 244] on icon at bounding box center [175, 244] width 2 height 2
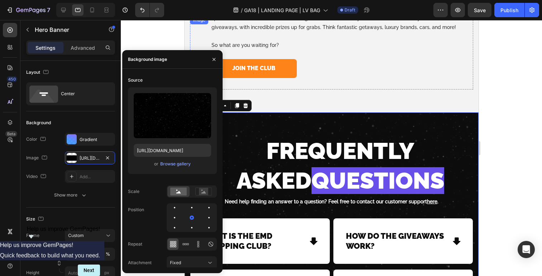
click at [189, 16] on img at bounding box center [189, 16] width 0 height 0
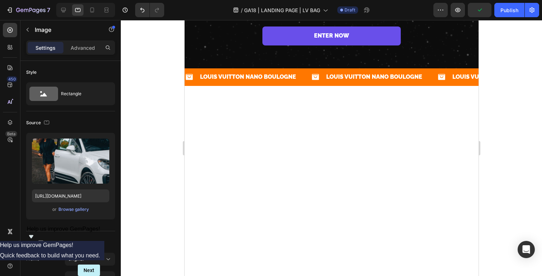
scroll to position [0, 0]
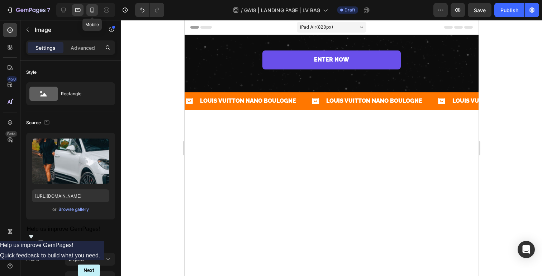
click at [90, 9] on icon at bounding box center [91, 9] width 7 height 7
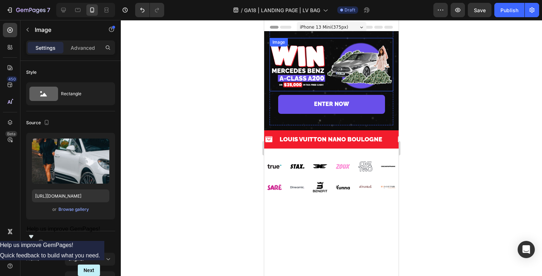
scroll to position [53, 0]
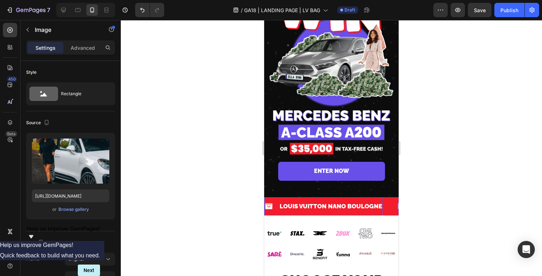
click at [275, 200] on div "Icon LOUIS VUITTON NANO BOULOGNE Text Block Row" at bounding box center [323, 206] width 118 height 18
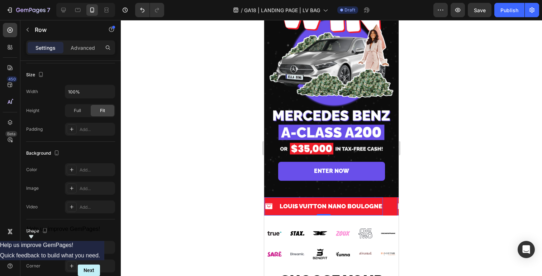
scroll to position [0, 0]
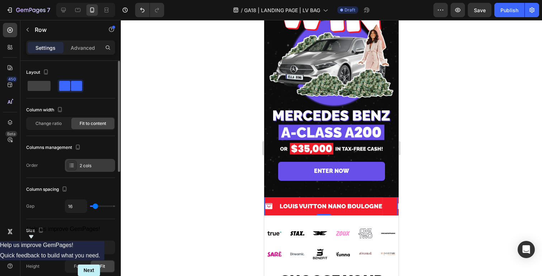
click at [89, 167] on div "2 cols" at bounding box center [97, 166] width 34 height 6
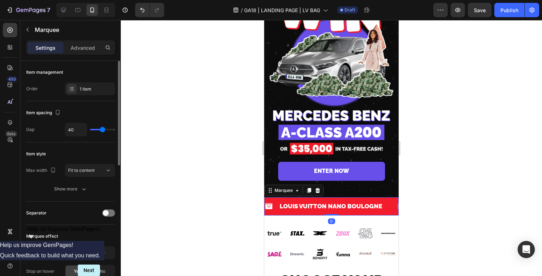
click at [389, 202] on div "Icon LOUIS VUITTON NANO BOULOGNE Text Block Row" at bounding box center [330, 206] width 133 height 18
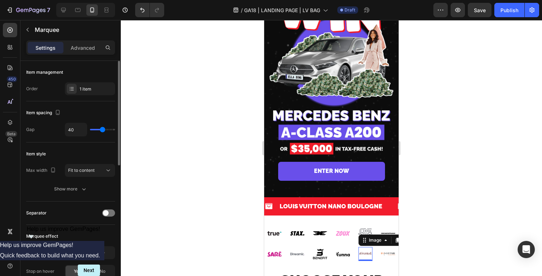
click at [362, 247] on img at bounding box center [365, 254] width 14 height 14
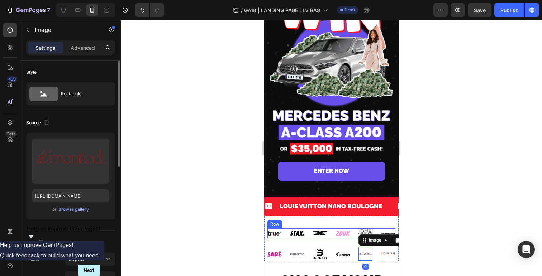
click at [298, 199] on div "LOUIS VUITTON NANO BOULOGNE Text Block" at bounding box center [331, 206] width 104 height 18
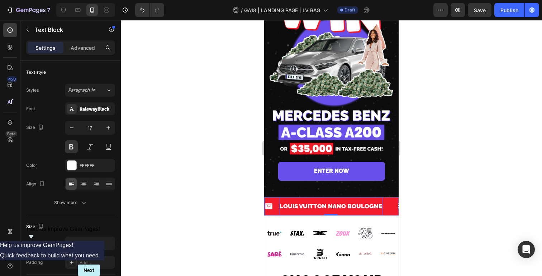
click at [276, 202] on div "Icon LOUIS VUITTON NANO BOULOGNE Text Block 0 Row" at bounding box center [323, 206] width 118 height 18
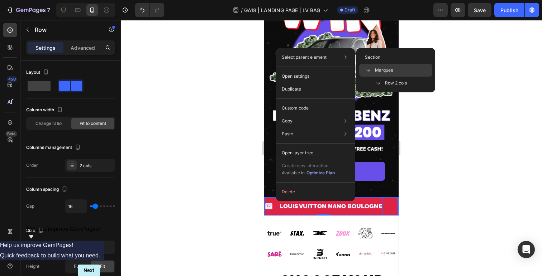
click at [388, 69] on span "Marquee" at bounding box center [384, 70] width 18 height 6
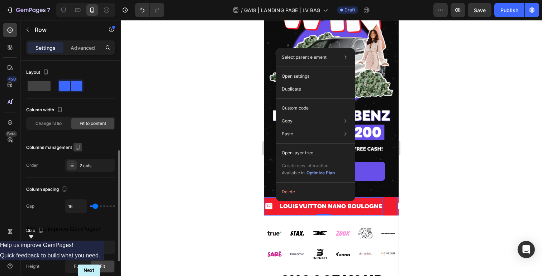
scroll to position [264, 0]
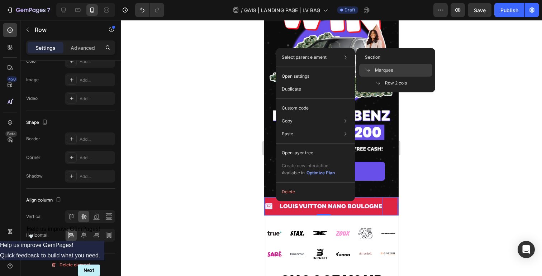
click at [396, 73] on div "Marquee" at bounding box center [395, 70] width 73 height 13
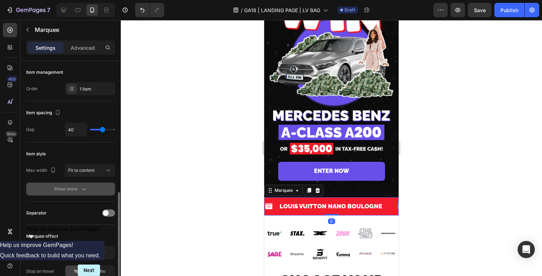
scroll to position [294, 0]
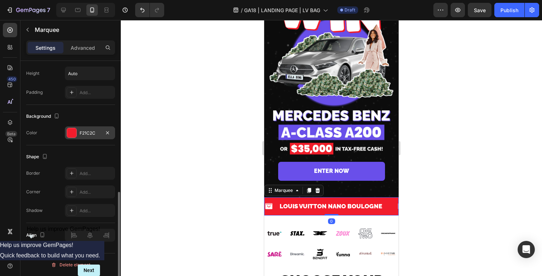
click at [91, 134] on div "F21C2C" at bounding box center [90, 133] width 21 height 6
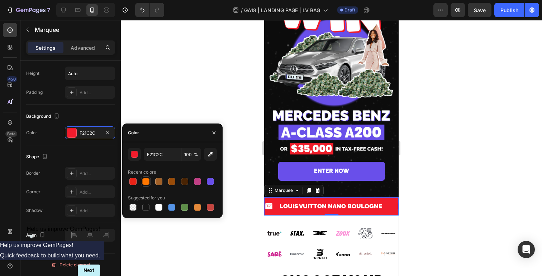
click at [147, 182] on div at bounding box center [145, 181] width 7 height 7
type input "FF7700"
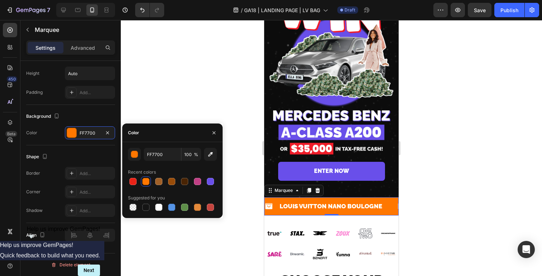
click at [222, 63] on div at bounding box center [331, 148] width 421 height 256
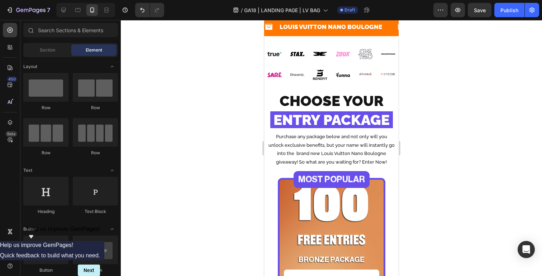
scroll to position [130, 0]
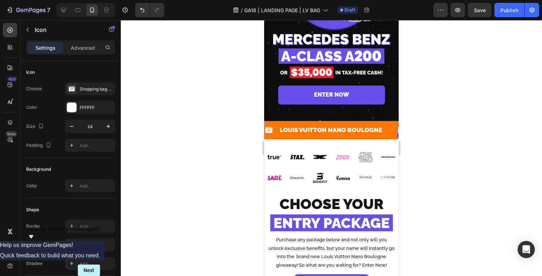
click at [397, 128] on icon at bounding box center [401, 130] width 9 height 9
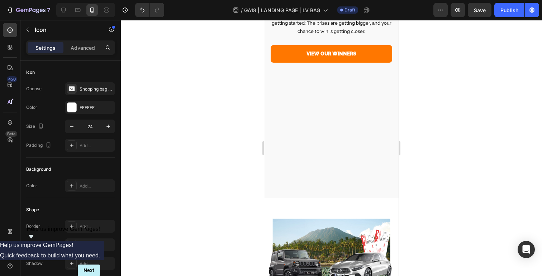
scroll to position [1161, 0]
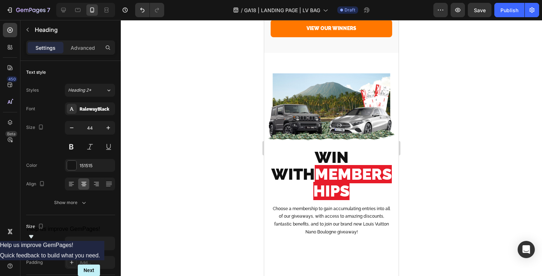
drag, startPoint x: 388, startPoint y: 102, endPoint x: 254, endPoint y: 102, distance: 134.3
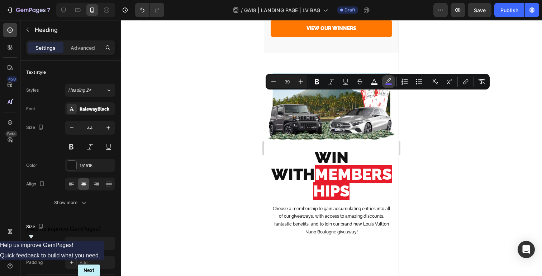
click at [390, 81] on icon "Editor contextual toolbar" at bounding box center [388, 81] width 7 height 7
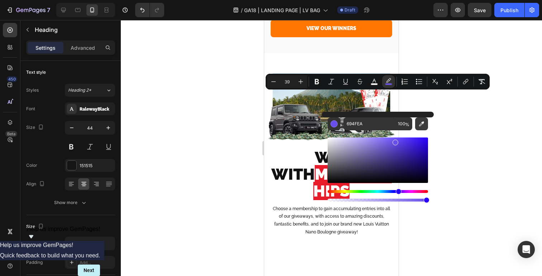
click at [420, 124] on icon "Editor contextual toolbar" at bounding box center [421, 123] width 7 height 7
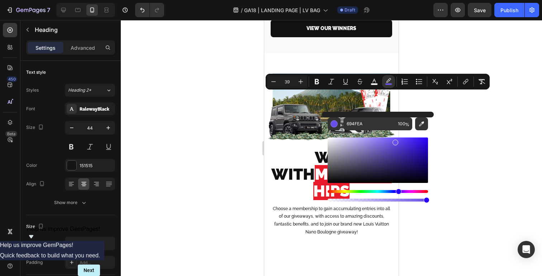
type input "FF7700"
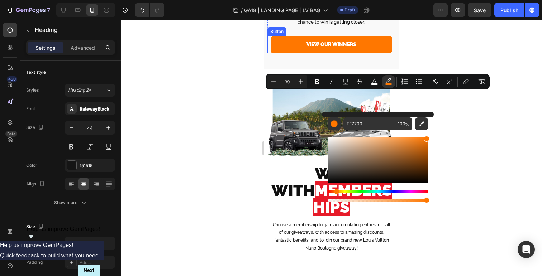
click at [221, 141] on div at bounding box center [331, 148] width 421 height 256
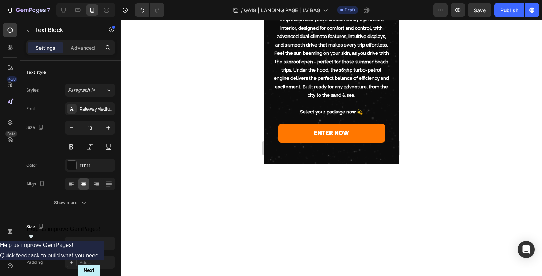
scroll to position [2740, 0]
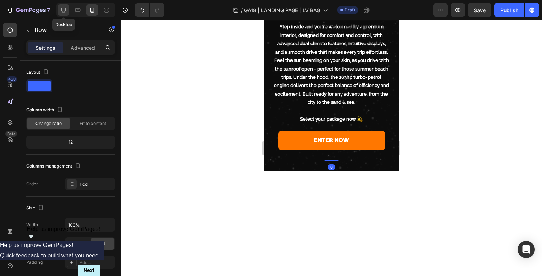
click at [61, 9] on icon at bounding box center [63, 10] width 5 height 5
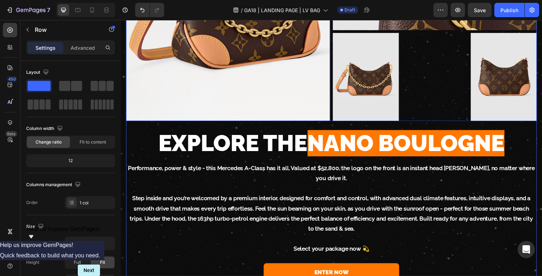
scroll to position [2654, 0]
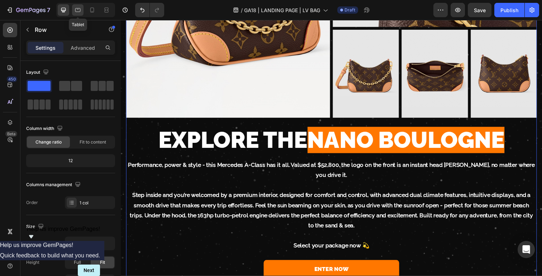
click at [78, 11] on icon at bounding box center [77, 9] width 7 height 7
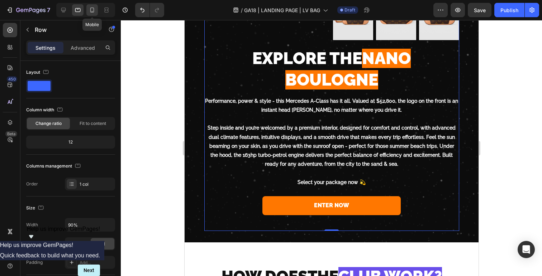
click at [94, 10] on icon at bounding box center [91, 9] width 7 height 7
type input "100%"
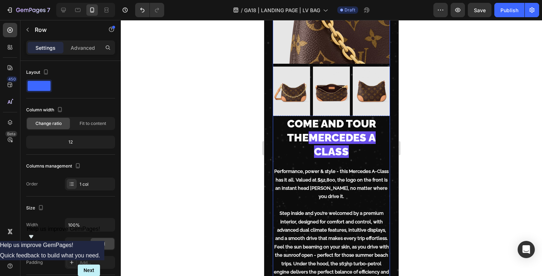
scroll to position [2795, 0]
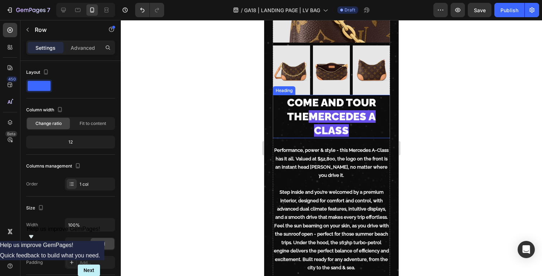
click at [312, 106] on p "COME AND TOUR THE MERCEDES A CLASS" at bounding box center [331, 117] width 116 height 42
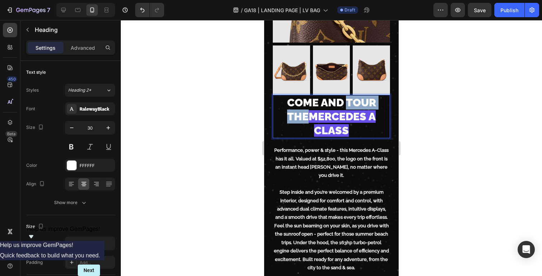
drag, startPoint x: 333, startPoint y: 101, endPoint x: 386, endPoint y: 101, distance: 53.4
click at [386, 101] on p "COME AND TOUR THE MERCEDES A CLASS" at bounding box center [331, 117] width 116 height 42
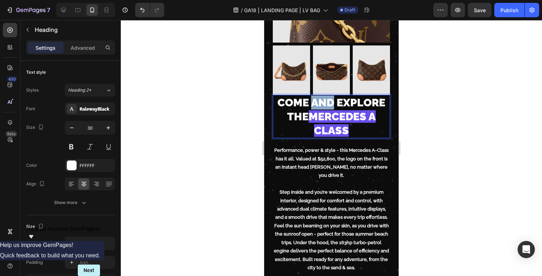
drag, startPoint x: 333, startPoint y: 105, endPoint x: 312, endPoint y: 105, distance: 21.1
click at [312, 105] on p "COME AND EXPLORE THE MERCEDES A CLASS" at bounding box center [331, 117] width 116 height 42
drag, startPoint x: 282, startPoint y: 115, endPoint x: 380, endPoint y: 117, distance: 98.5
click at [375, 117] on span "MERCEDES A CLASS" at bounding box center [341, 123] width 67 height 27
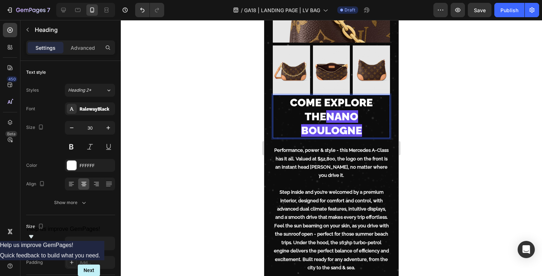
drag, startPoint x: 382, startPoint y: 117, endPoint x: 275, endPoint y: 117, distance: 107.1
click at [275, 117] on p "COME EXPLORE THE NANO BOULOGNE" at bounding box center [331, 117] width 116 height 42
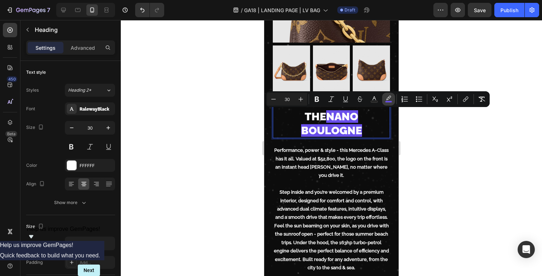
click at [389, 97] on icon "Editor contextual toolbar" at bounding box center [388, 98] width 5 height 4
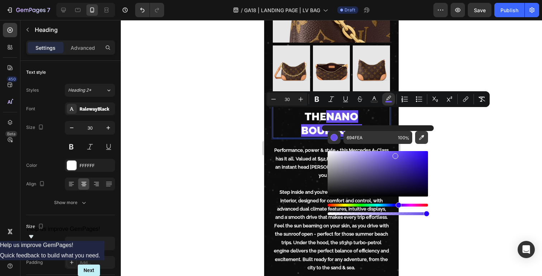
click at [424, 139] on icon "Editor contextual toolbar" at bounding box center [421, 137] width 7 height 7
type input "FF7700"
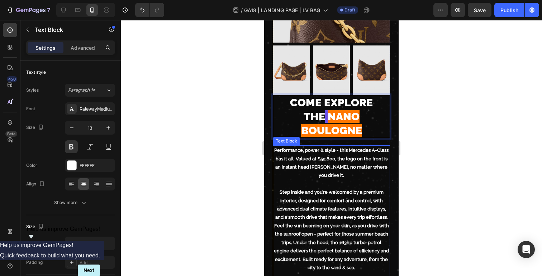
click at [296, 205] on p "Step inside and you’re welcomed by a premium interior, designed for comfort and…" at bounding box center [331, 230] width 116 height 84
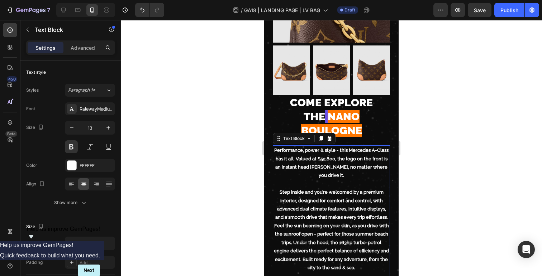
click at [362, 180] on p "Rich Text Editor. Editing area: main" at bounding box center [331, 184] width 116 height 8
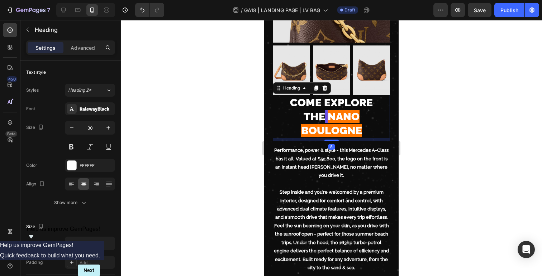
click at [362, 110] on p "COME EXPLORE THE NANO BOULOGNE" at bounding box center [331, 117] width 116 height 42
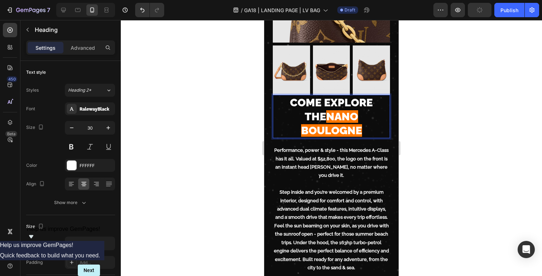
click at [301, 116] on span "NANO BOULOGNE" at bounding box center [331, 123] width 61 height 27
click at [328, 188] on p "Step inside and you’re welcomed by a premium interior, designed for comfort and…" at bounding box center [331, 230] width 116 height 84
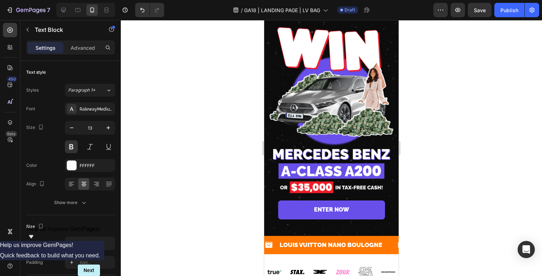
scroll to position [0, 0]
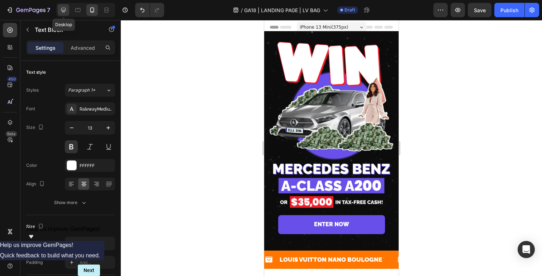
click at [65, 9] on icon at bounding box center [63, 9] width 7 height 7
type input "16"
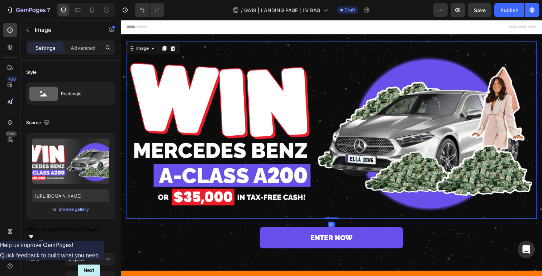
click at [407, 115] on img at bounding box center [335, 132] width 419 height 181
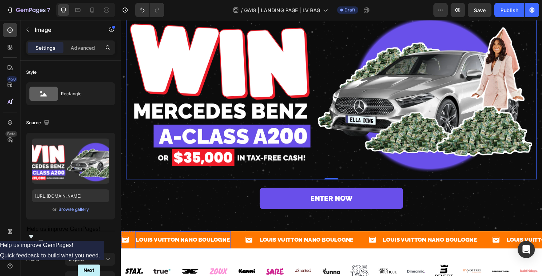
scroll to position [62, 0]
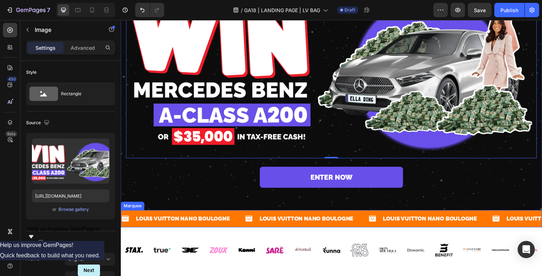
click at [236, 216] on div "Icon LOUIS VUITTON NANO BOULOGNE Text Block Row" at bounding box center [184, 224] width 126 height 18
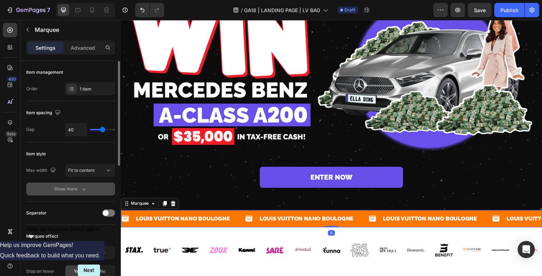
scroll to position [294, 0]
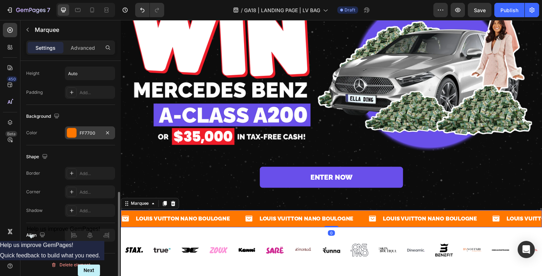
click at [91, 134] on div "FF7700" at bounding box center [90, 133] width 21 height 6
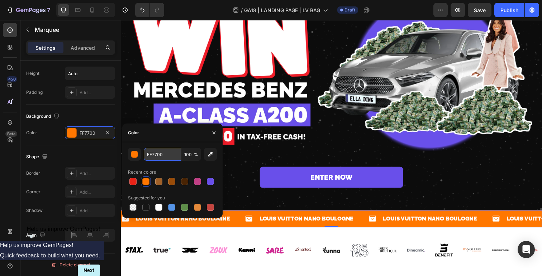
click at [169, 156] on input "FF7700" at bounding box center [162, 154] width 37 height 13
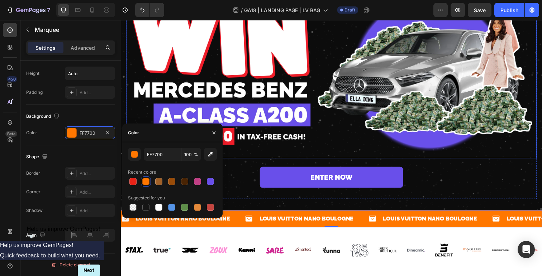
click at [411, 137] on img at bounding box center [335, 70] width 419 height 181
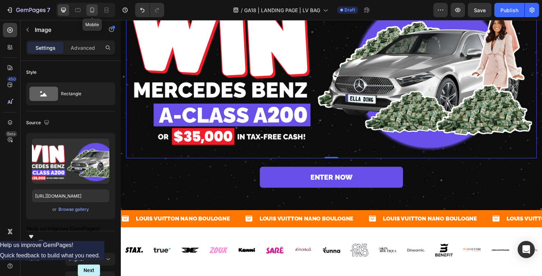
click at [91, 11] on icon at bounding box center [91, 9] width 7 height 7
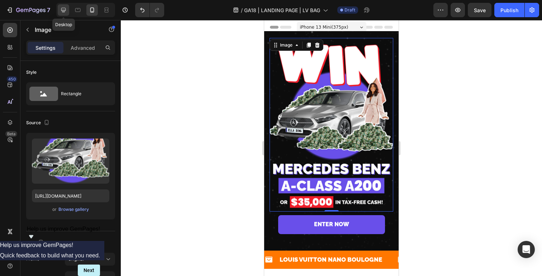
click at [62, 13] on icon at bounding box center [63, 9] width 7 height 7
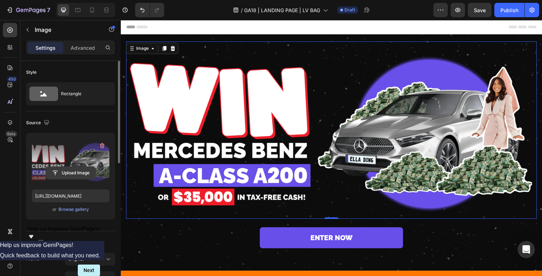
click at [74, 173] on input "file" at bounding box center [70, 173] width 49 height 12
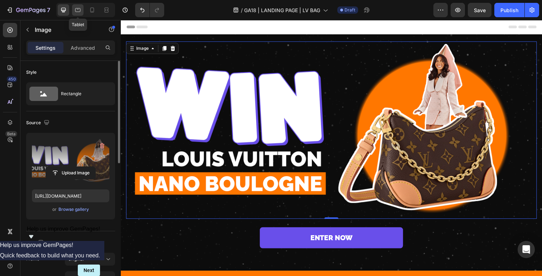
click at [77, 9] on icon at bounding box center [77, 9] width 7 height 7
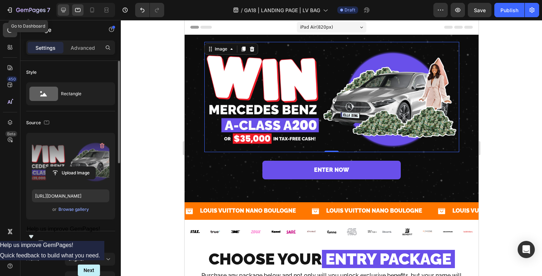
click at [59, 8] on div at bounding box center [63, 9] width 11 height 11
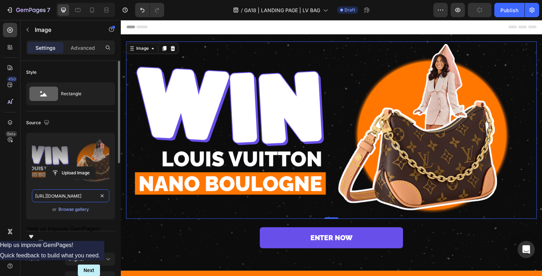
click at [77, 197] on input "https://cdn.shopify.com/s/files/1/0601/8986/8076/files/gempages_511556262433915…" at bounding box center [70, 195] width 77 height 13
click at [77, 10] on icon at bounding box center [77, 9] width 7 height 7
type input "https://cdn.shopify.com/s/files/1/0601/8986/8076/files/gempages_511556262433915…"
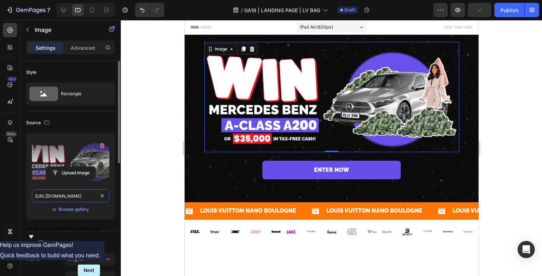
click at [75, 196] on input "https://cdn.shopify.com/s/files/1/0601/8986/8076/files/gempages_511556262433915…" at bounding box center [70, 195] width 77 height 13
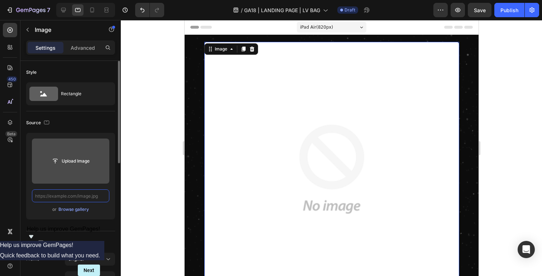
paste input "https://cdn.shopify.com/s/files/1/0601/8986/8076/files/gempages_511556262433915…"
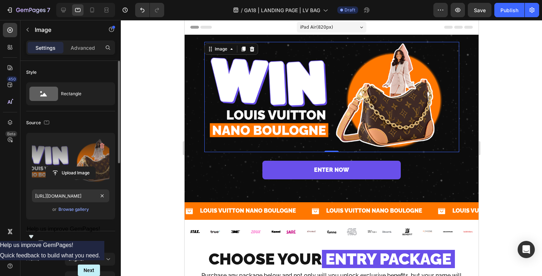
click at [110, 220] on div "Upload Image https://cdn.shopify.com/s/files/1/0601/8986/8076/files/gempages_51…" at bounding box center [70, 179] width 89 height 92
click at [91, 11] on icon at bounding box center [91, 9] width 7 height 7
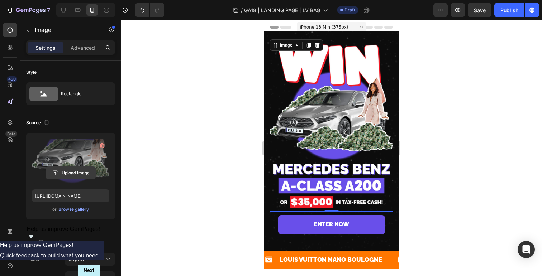
click at [66, 172] on input "file" at bounding box center [70, 173] width 49 height 12
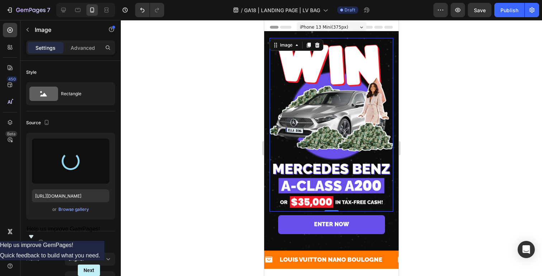
type input "https://cdn.shopify.com/s/files/1/0601/8986/8076/files/gempages_511556262433915…"
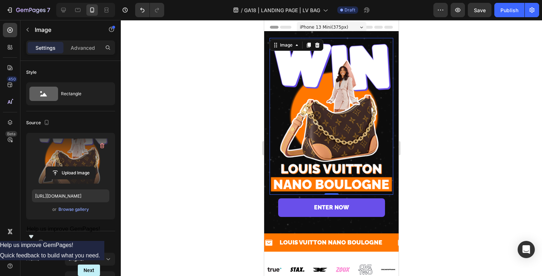
click at [447, 110] on div at bounding box center [331, 148] width 421 height 256
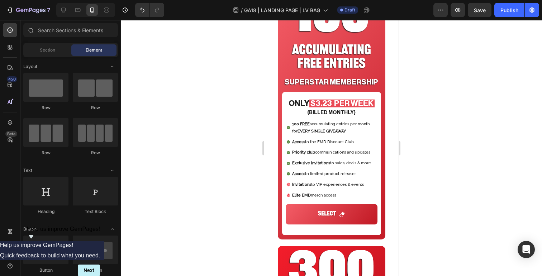
scroll to position [1514, 0]
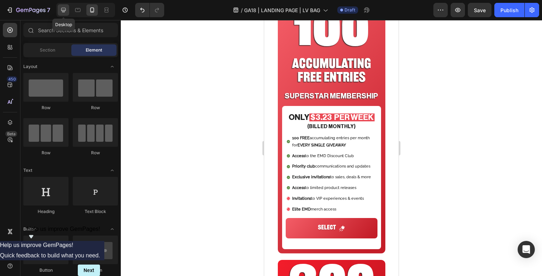
click at [63, 13] on icon at bounding box center [63, 9] width 7 height 7
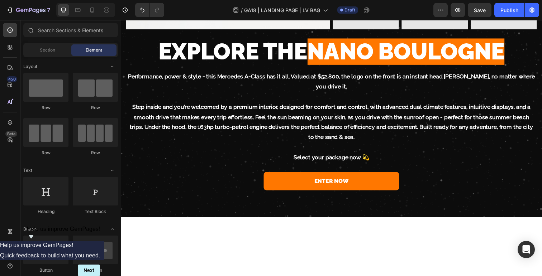
scroll to position [1907, 0]
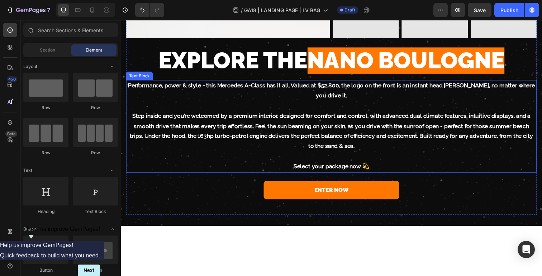
click at [319, 124] on p "Step inside and you’re welcomed by a premium interior, designed for comfort and…" at bounding box center [336, 133] width 418 height 41
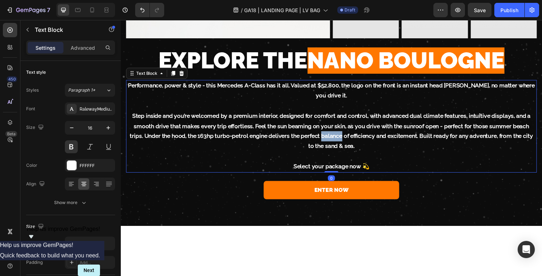
click at [319, 124] on p "Step inside and you’re welcomed by a premium interior, designed for comfort and…" at bounding box center [336, 133] width 418 height 41
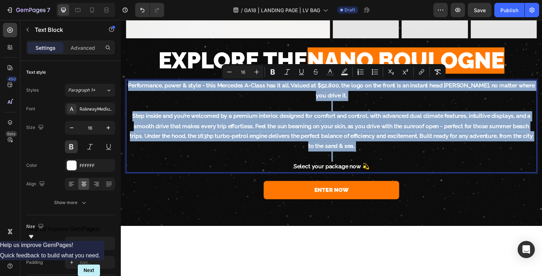
click at [338, 135] on p "Step inside and you’re welcomed by a premium interior, designed for comfort and…" at bounding box center [336, 133] width 418 height 41
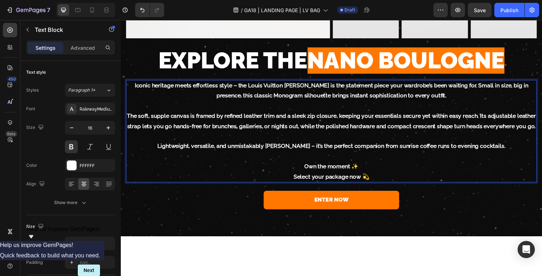
click at [241, 87] on p "Iconic heritage meets effortless style – the Louis Vuitton Nano Boulogne is the…" at bounding box center [336, 92] width 418 height 21
click at [431, 115] on p "The soft, supple canvas is framed by refined leather trim and a sleek zip closu…" at bounding box center [336, 123] width 418 height 21
click at [312, 149] on p "Lightweight, versatile, and unmistakably Louis Vuitton – it’s the perfect compa…" at bounding box center [336, 149] width 418 height 10
click at [374, 166] on p "Own the moment ✨" at bounding box center [336, 170] width 418 height 10
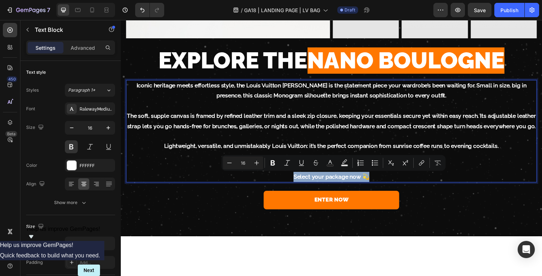
drag, startPoint x: 384, startPoint y: 178, endPoint x: 284, endPoint y: 178, distance: 100.3
click at [284, 178] on p "Select your package now 💫" at bounding box center [336, 180] width 418 height 10
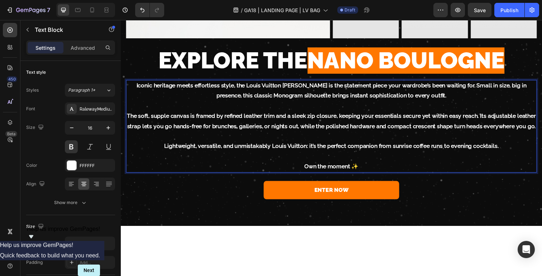
click at [384, 119] on p "The soft, supple canvas is framed by refined leather trim and a sleek zip closu…" at bounding box center [336, 123] width 418 height 21
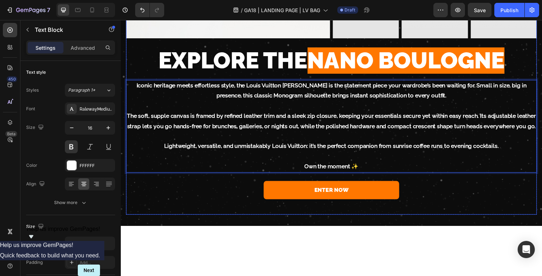
click at [445, 211] on div "ENTER NOW Button" at bounding box center [335, 201] width 419 height 35
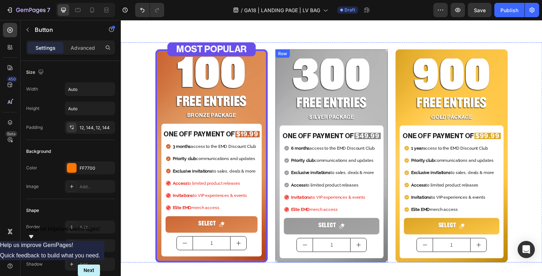
scroll to position [366, 0]
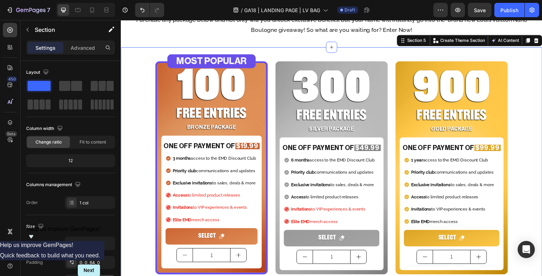
click at [281, 52] on div "MOST POPULAR Heading 100 Heading FREE ENTRIES Heading BRONZE PACKAGE Heading ON…" at bounding box center [336, 164] width 430 height 232
click at [475, 41] on icon at bounding box center [545, 41] width 6 height 6
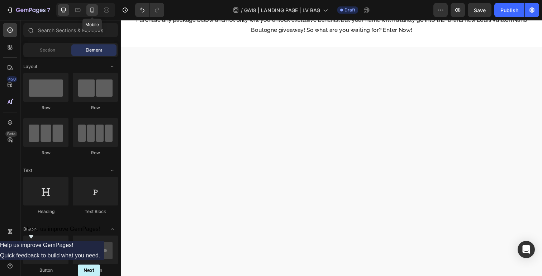
click at [94, 9] on icon at bounding box center [91, 9] width 7 height 7
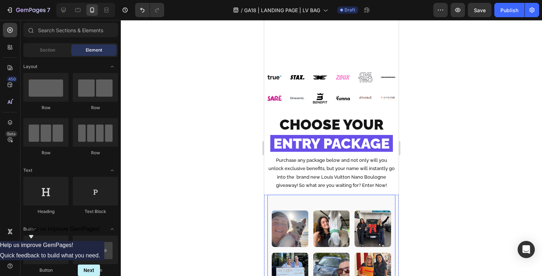
scroll to position [165, 0]
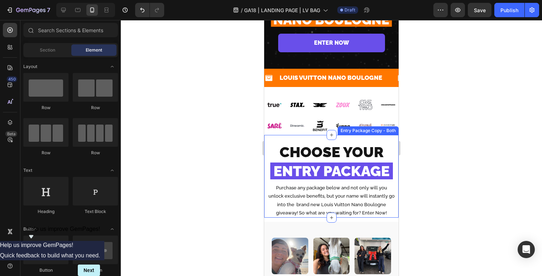
click at [266, 208] on div "CHOOSE YOUR ENTRY PACKAGE Heading CHOOSE YOUR ENTRY PACKAGE Heading CHOOSE YOUR…" at bounding box center [331, 176] width 134 height 83
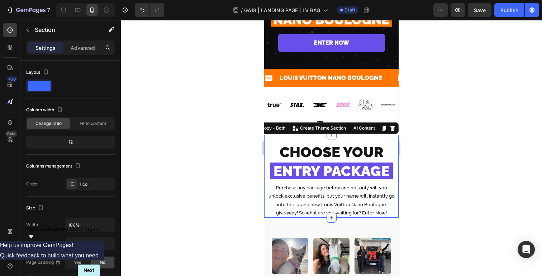
click at [333, 217] on icon at bounding box center [331, 218] width 6 height 6
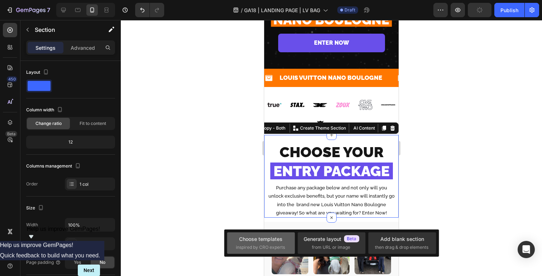
click at [272, 246] on span "inspired by CRO experts" at bounding box center [260, 247] width 49 height 6
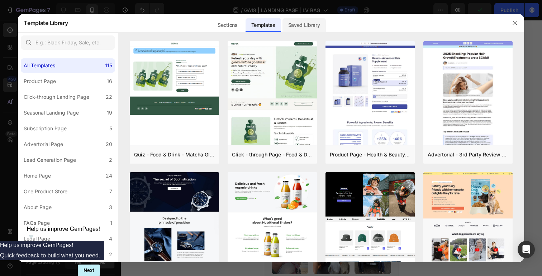
click at [306, 23] on div "Saved Library" at bounding box center [303, 25] width 43 height 14
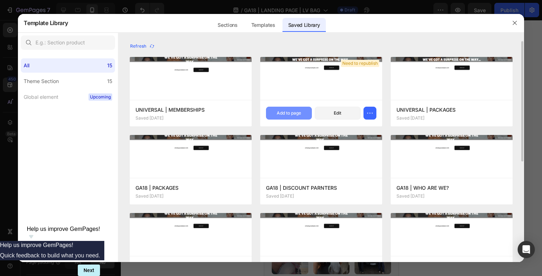
click at [287, 116] on div "Add to page" at bounding box center [289, 113] width 24 height 6
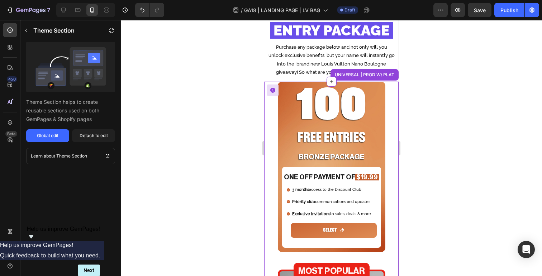
scroll to position [278, 0]
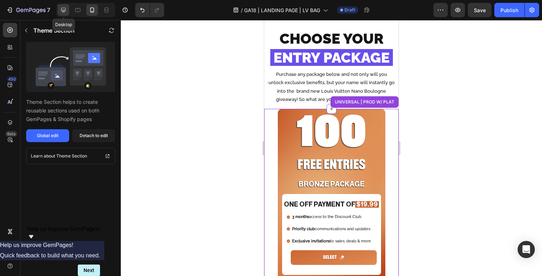
click at [62, 8] on icon at bounding box center [63, 10] width 5 height 5
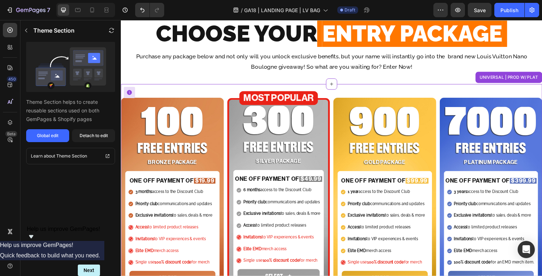
scroll to position [289, 0]
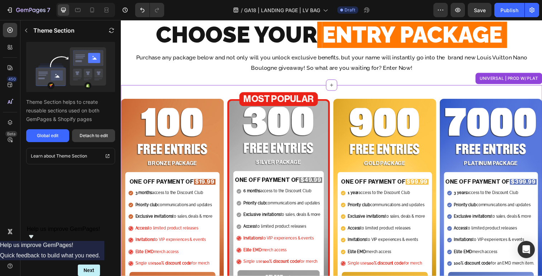
click at [94, 138] on div "Detach to edit" at bounding box center [94, 136] width 28 height 6
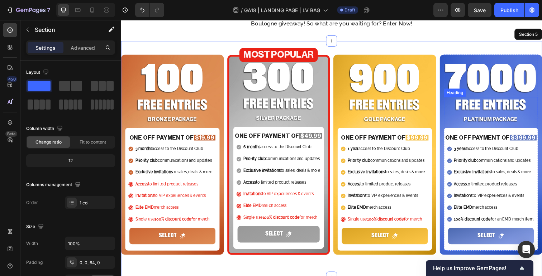
scroll to position [355, 0]
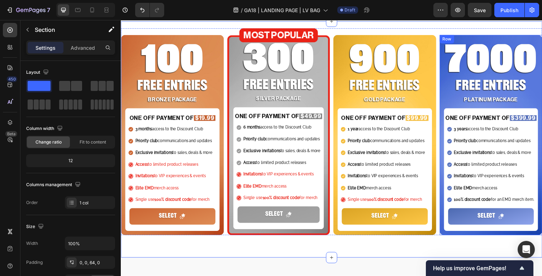
click at [448, 43] on div "Row" at bounding box center [453, 39] width 15 height 9
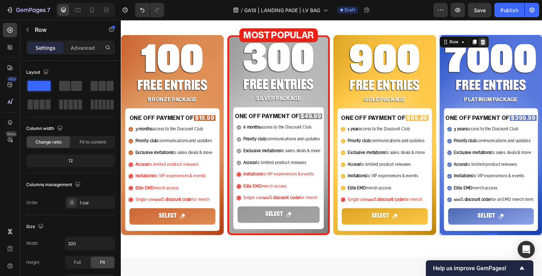
click at [490, 44] on icon at bounding box center [489, 42] width 5 height 5
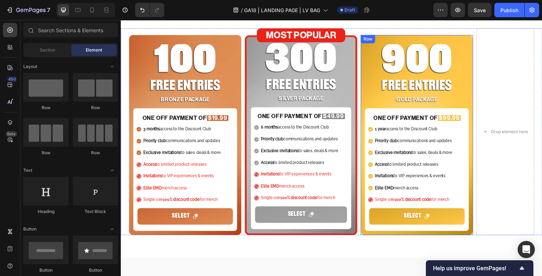
click at [368, 44] on div "Row" at bounding box center [372, 39] width 15 height 9
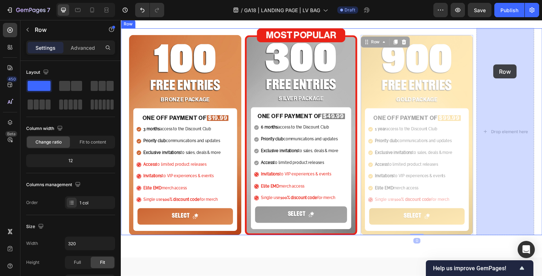
drag, startPoint x: 377, startPoint y: 42, endPoint x: 352, endPoint y: 62, distance: 32.1
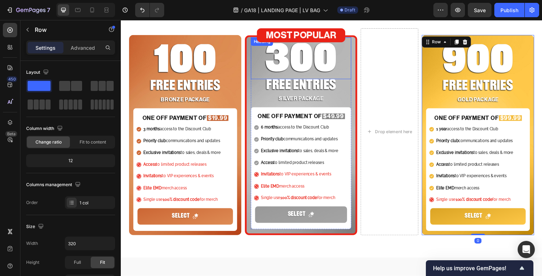
click at [254, 64] on h2 "300" at bounding box center [304, 62] width 102 height 37
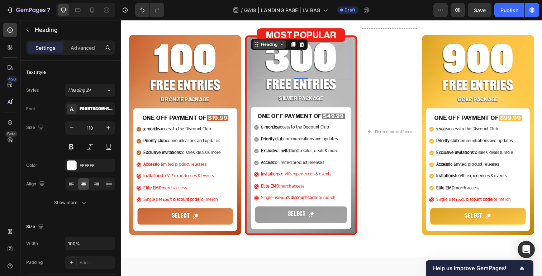
click at [265, 45] on div "Heading" at bounding box center [272, 45] width 20 height 6
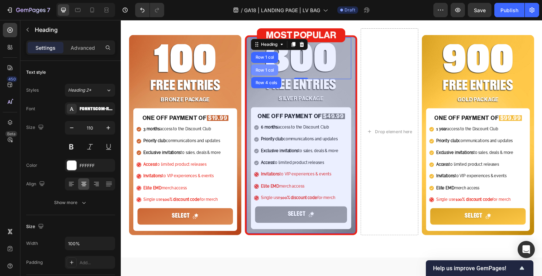
click at [264, 70] on div "Row 1 col" at bounding box center [267, 71] width 22 height 4
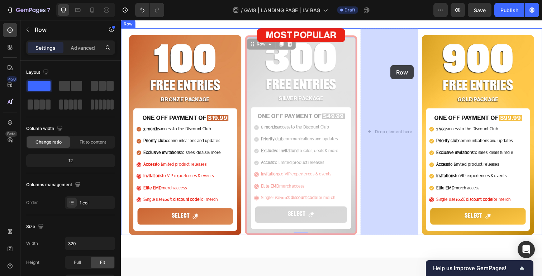
drag, startPoint x: 255, startPoint y: 43, endPoint x: 396, endPoint y: 66, distance: 142.7
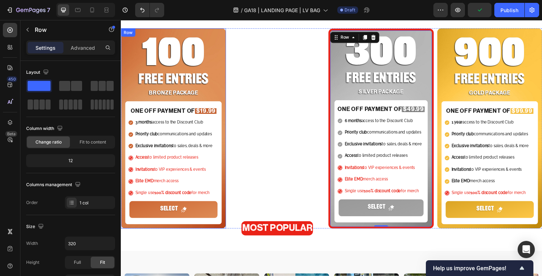
click at [122, 38] on div "100 Heading FREE ENTRIES Heading BRONZE PACKAGE Heading ONE OFF PAYMENT OF $19.…" at bounding box center [174, 131] width 107 height 205
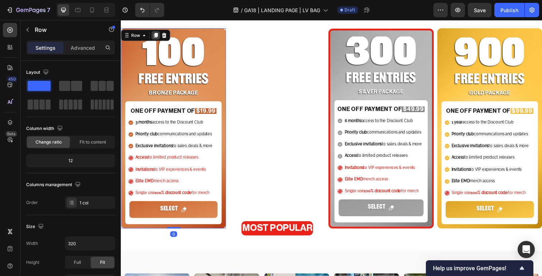
click at [155, 36] on icon at bounding box center [156, 35] width 4 height 5
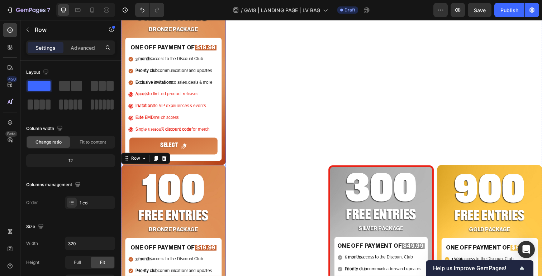
scroll to position [374, 0]
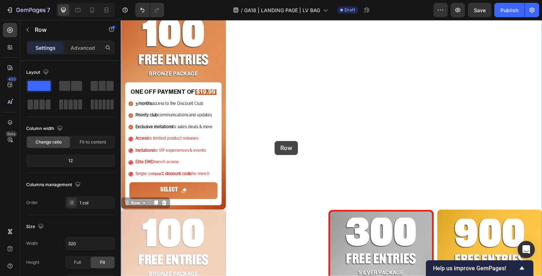
drag, startPoint x: 133, startPoint y: 208, endPoint x: 279, endPoint y: 139, distance: 161.3
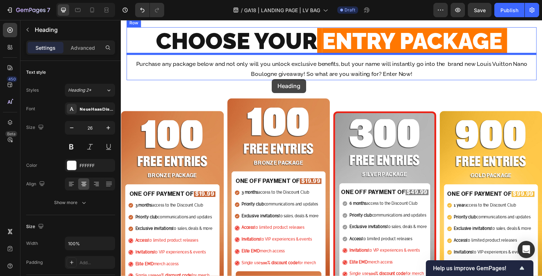
scroll to position [261, 0]
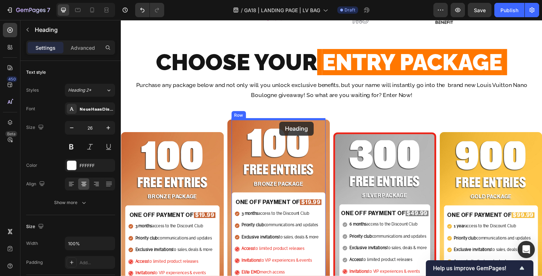
drag, startPoint x: 314, startPoint y: 249, endPoint x: 282, endPoint y: 124, distance: 128.6
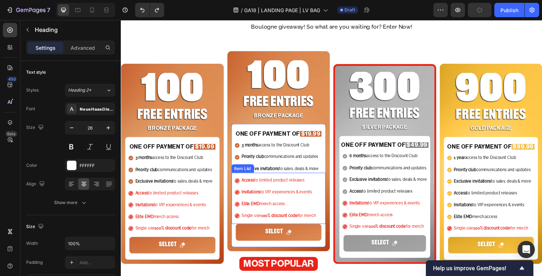
scroll to position [351, 0]
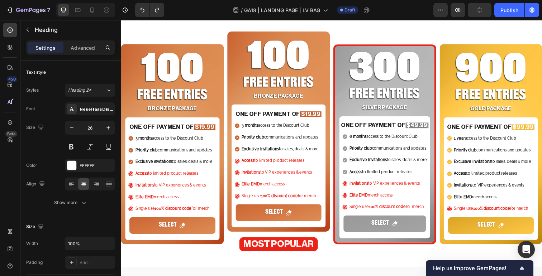
click at [328, 244] on div "MOST POPULAR Heading" at bounding box center [281, 249] width 105 height 14
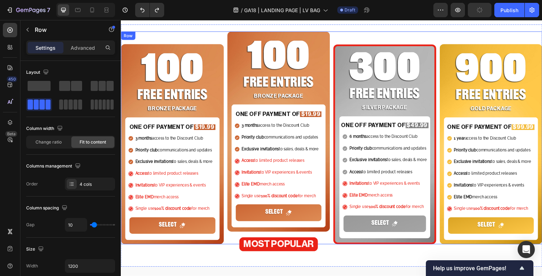
click at [255, 237] on div "100 Heading FREE ENTRIES Heading BRONZE PACKAGE Heading ONE OFF PAYMENT OF $19.…" at bounding box center [281, 140] width 105 height 217
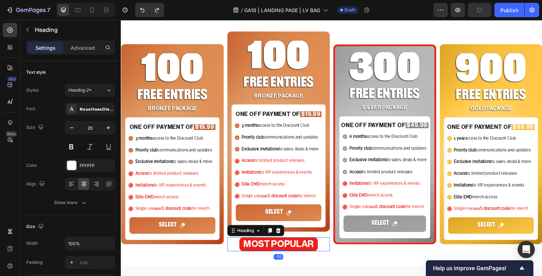
click at [266, 250] on h2 "MOST POPULAR" at bounding box center [281, 249] width 81 height 14
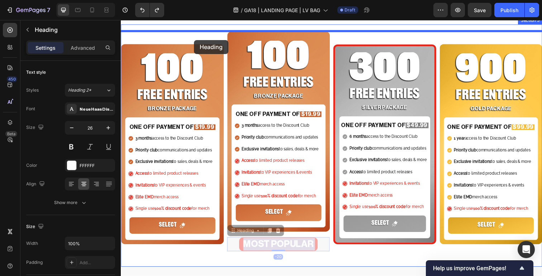
scroll to position [309, 0]
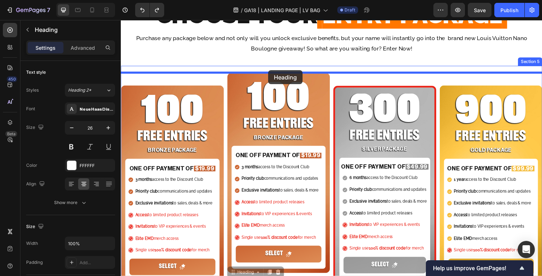
drag, startPoint x: 308, startPoint y: 249, endPoint x: 271, endPoint y: 71, distance: 181.2
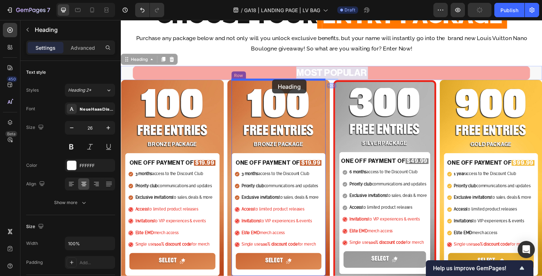
drag, startPoint x: 389, startPoint y: 67, endPoint x: 275, endPoint y: 81, distance: 114.4
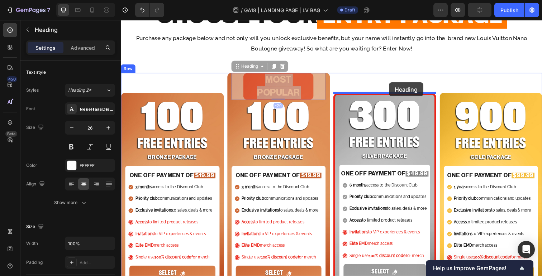
drag, startPoint x: 306, startPoint y: 88, endPoint x: 394, endPoint y: 83, distance: 88.3
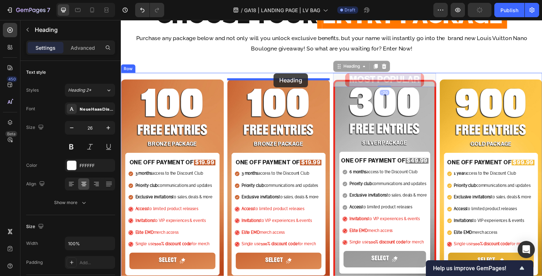
drag, startPoint x: 415, startPoint y: 80, endPoint x: 277, endPoint y: 75, distance: 138.4
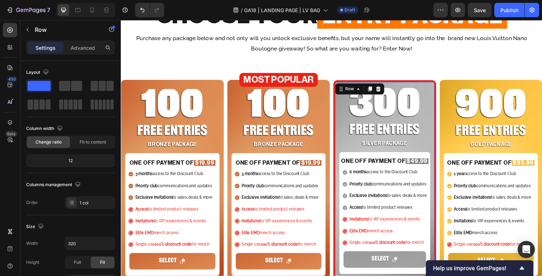
click at [376, 82] on div "300 Heading FREE ENTRIES Heading SILVER PACKAGE Heading ONE OFF PAYMENT OF $49.…" at bounding box center [389, 184] width 105 height 204
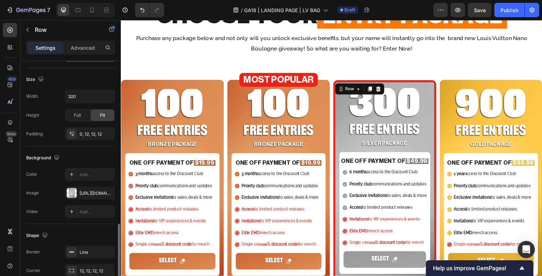
scroll to position [201, 0]
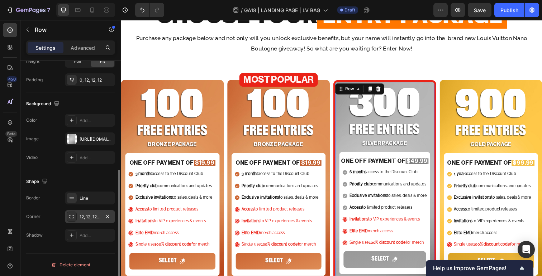
click at [82, 216] on div "12, 12, 12, 12" at bounding box center [90, 217] width 21 height 6
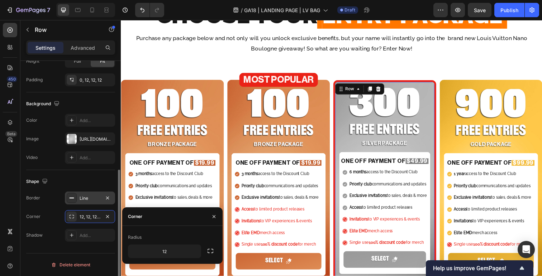
click at [85, 201] on div "Line" at bounding box center [90, 198] width 21 height 6
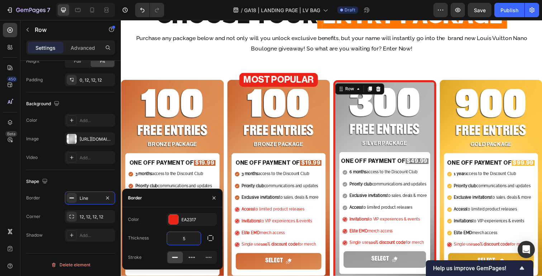
click at [192, 237] on input "5" at bounding box center [184, 238] width 34 height 13
click at [107, 198] on icon "button" at bounding box center [107, 197] width 3 height 3
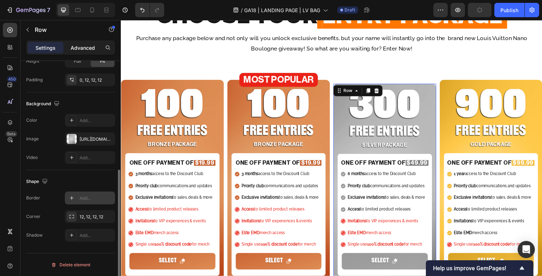
click at [82, 43] on div "Advanced" at bounding box center [83, 47] width 36 height 11
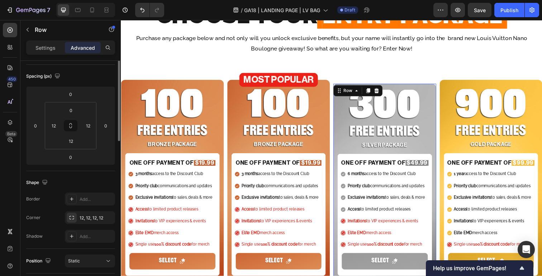
scroll to position [0, 0]
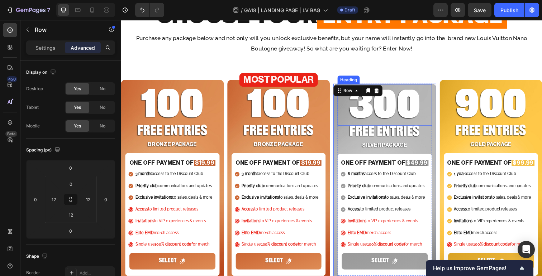
click at [414, 111] on h2 "300" at bounding box center [390, 109] width 96 height 37
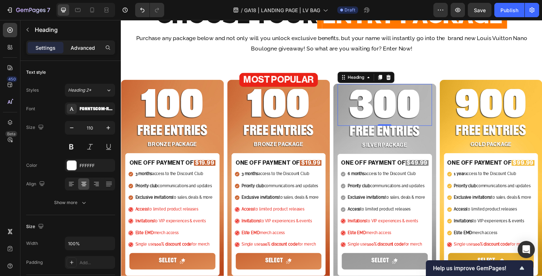
click at [80, 49] on p "Advanced" at bounding box center [83, 48] width 24 height 8
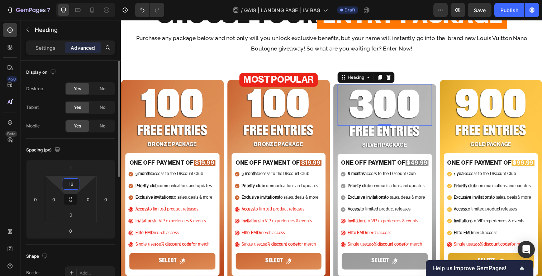
click at [73, 183] on input "16" at bounding box center [71, 184] width 14 height 11
type input "26"
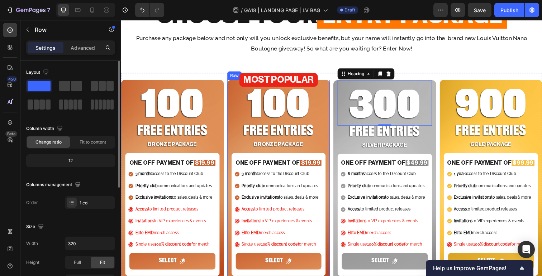
click at [332, 92] on div "100 Heading FREE ENTRIES Heading BRONZE PACKAGE Heading ONE OFF PAYMENT OF $19.…" at bounding box center [281, 183] width 105 height 205
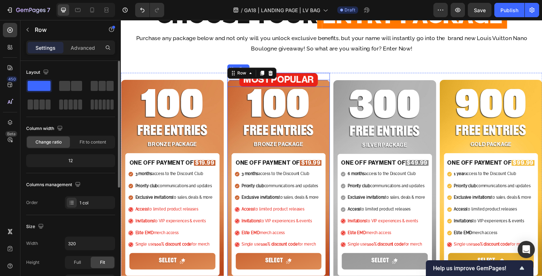
click at [298, 80] on h2 "MOST POPULAR" at bounding box center [281, 81] width 81 height 14
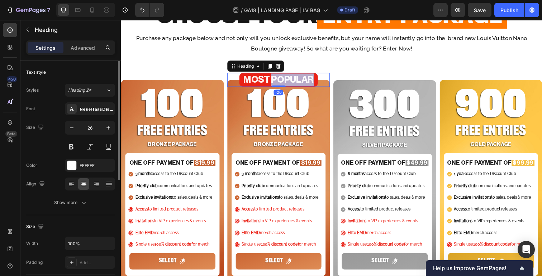
click at [298, 80] on h2 "MOST POPULAR" at bounding box center [281, 81] width 81 height 14
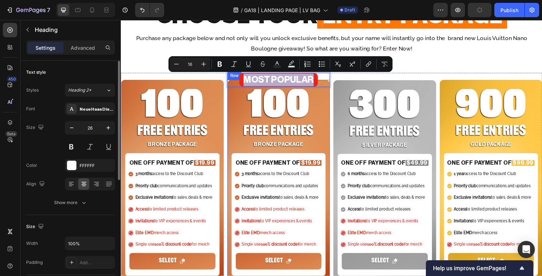
click at [230, 93] on div "100 Heading FREE ENTRIES Heading BRONZE PACKAGE Heading ONE OFF PAYMENT OF $19.…" at bounding box center [281, 183] width 105 height 205
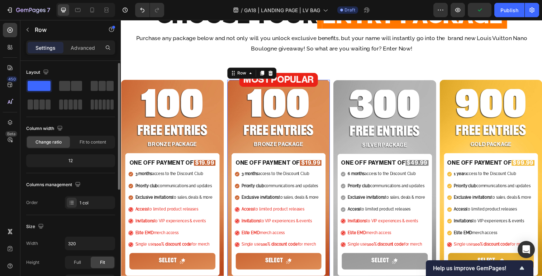
scroll to position [201, 0]
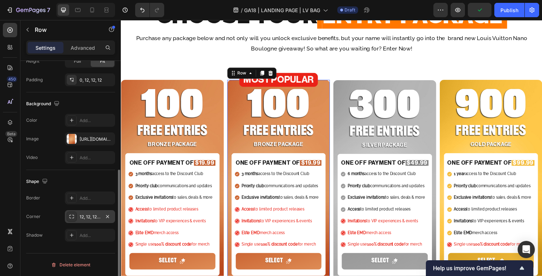
click at [88, 216] on div "12, 12, 12, 12" at bounding box center [90, 217] width 21 height 6
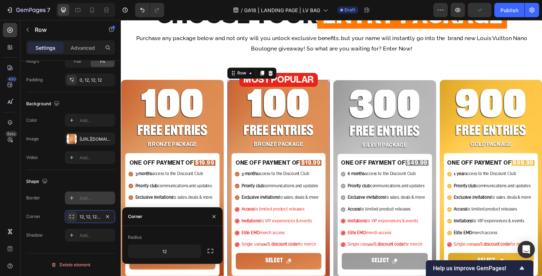
click at [90, 201] on div "Add..." at bounding box center [97, 198] width 34 height 6
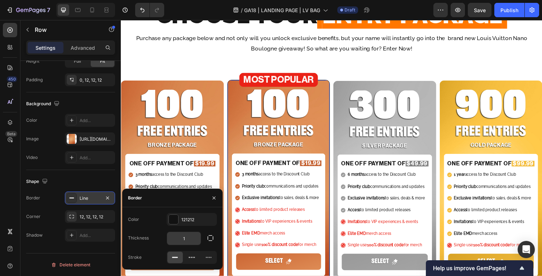
click at [190, 238] on input "1" at bounding box center [184, 238] width 34 height 13
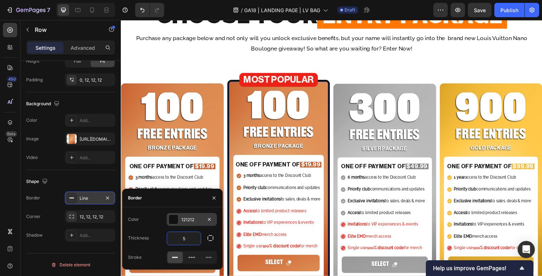
type input "5"
click at [189, 221] on div "121212" at bounding box center [191, 220] width 21 height 6
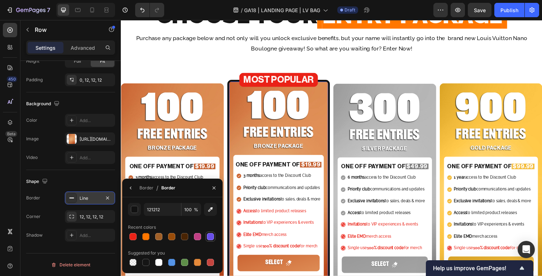
click at [213, 237] on div at bounding box center [210, 236] width 7 height 7
type input "694FEA"
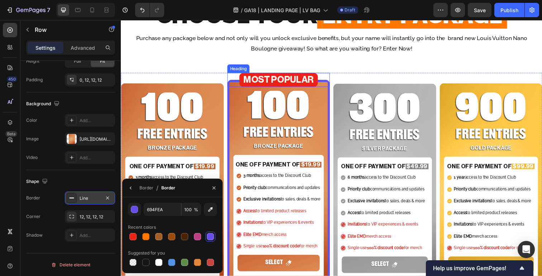
click at [312, 79] on p "MOST POPULAR" at bounding box center [281, 81] width 79 height 13
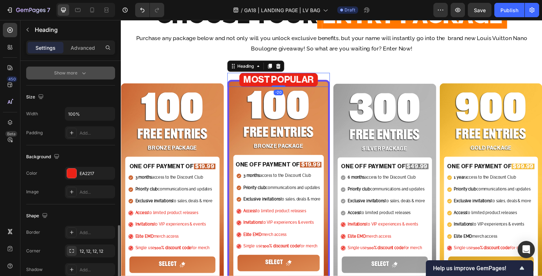
scroll to position [223, 0]
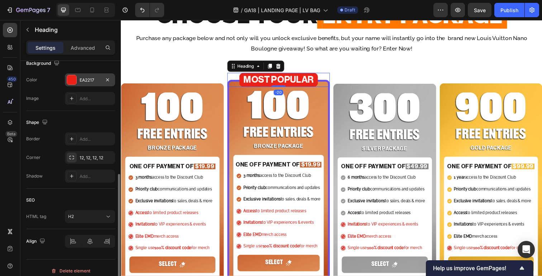
click at [88, 79] on div "EA2217" at bounding box center [90, 80] width 21 height 6
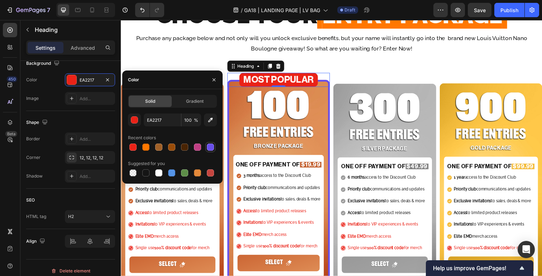
click at [213, 147] on div at bounding box center [210, 147] width 7 height 7
type input "694FEA"
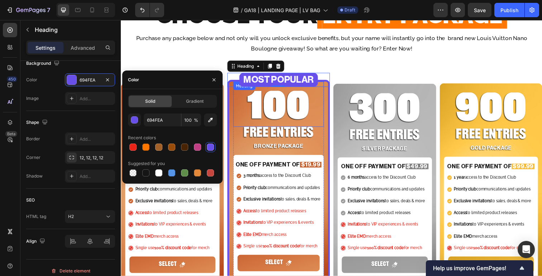
click at [264, 99] on h2 "100" at bounding box center [281, 110] width 93 height 37
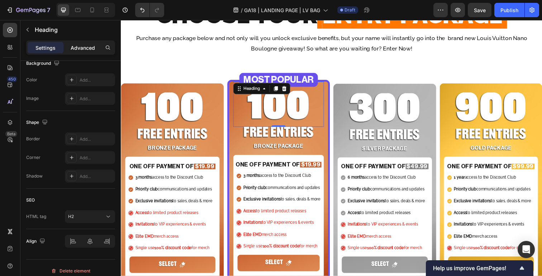
click at [87, 48] on p "Advanced" at bounding box center [83, 48] width 24 height 8
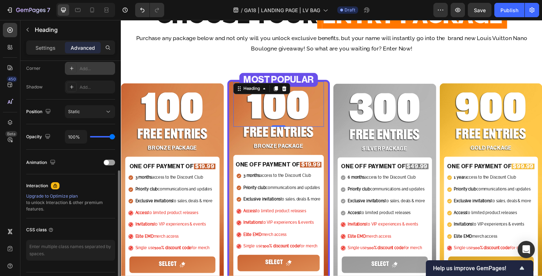
scroll to position [0, 0]
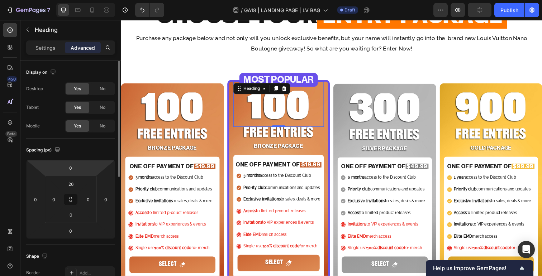
click at [75, 0] on html "7 Version history / GA18 | LANDING PAGE | LV BAG Draft Preview Publish 450 Beta…" at bounding box center [271, 0] width 542 height 0
click at [75, 185] on input "26" at bounding box center [71, 184] width 14 height 11
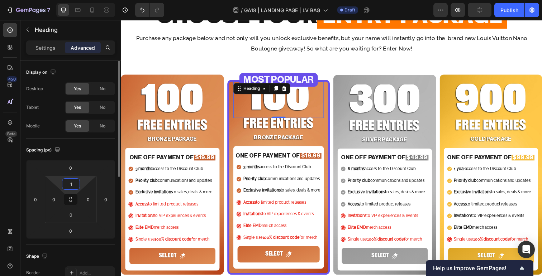
type input "16"
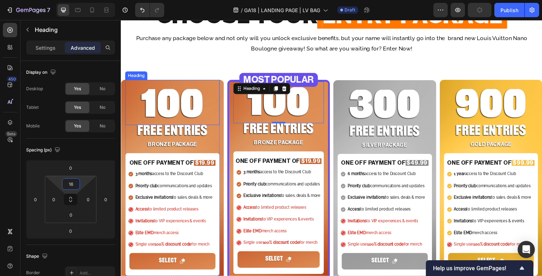
click at [186, 107] on h2 "100" at bounding box center [173, 109] width 96 height 37
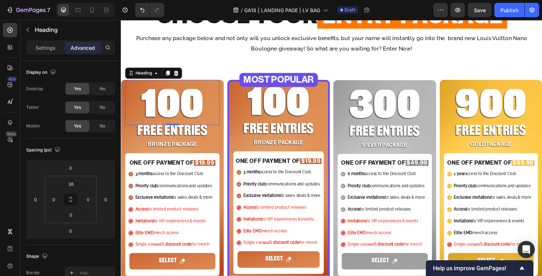
click at [175, 109] on h2 "100" at bounding box center [173, 109] width 96 height 37
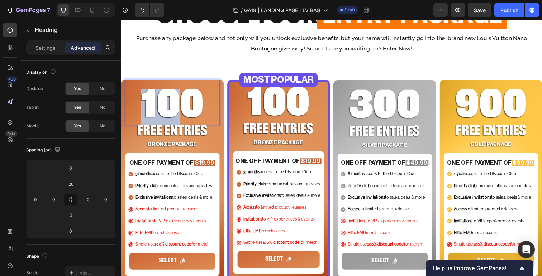
drag, startPoint x: 169, startPoint y: 110, endPoint x: 124, endPoint y: 110, distance: 45.5
click at [124, 110] on div "100 Heading 0 FREE ENTRIES Heading BRONZE PACKAGE Heading ONE OFF PAYMENT OF $1…" at bounding box center [173, 183] width 105 height 205
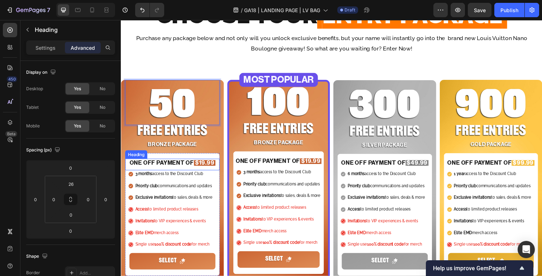
click at [205, 167] on span "$19.99" at bounding box center [206, 166] width 20 height 6
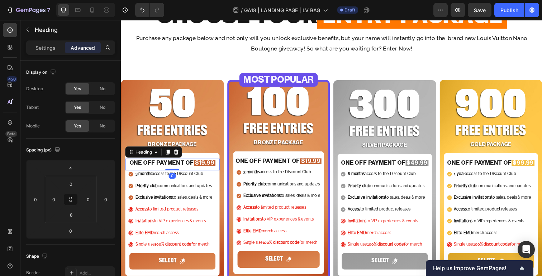
click at [178, 117] on p "50" at bounding box center [173, 108] width 95 height 35
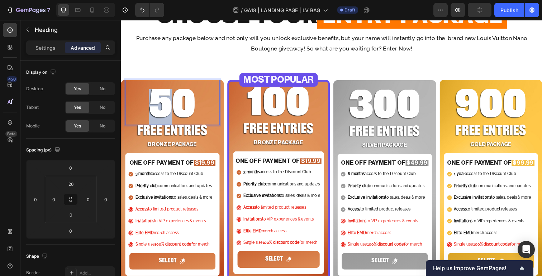
drag, startPoint x: 170, startPoint y: 112, endPoint x: 142, endPoint y: 112, distance: 27.9
click at [142, 112] on p "50" at bounding box center [173, 108] width 95 height 35
drag, startPoint x: 200, startPoint y: 106, endPoint x: 173, endPoint y: 106, distance: 26.5
click at [173, 106] on p "40" at bounding box center [173, 108] width 95 height 35
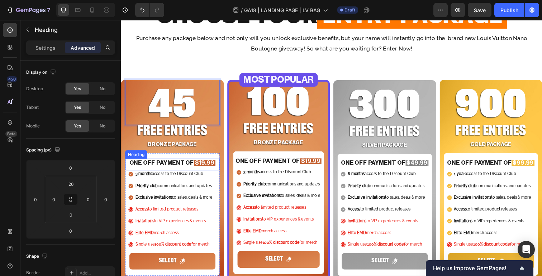
click at [203, 167] on span "$19.99" at bounding box center [206, 166] width 20 height 6
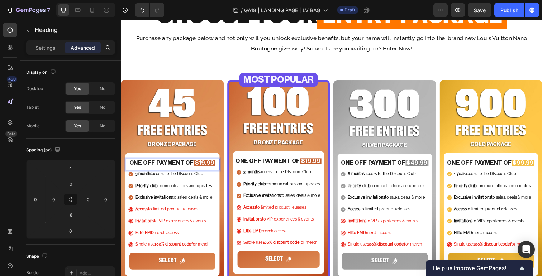
click at [202, 165] on span "$19.99" at bounding box center [206, 166] width 20 height 6
click at [181, 103] on p "45" at bounding box center [173, 108] width 95 height 35
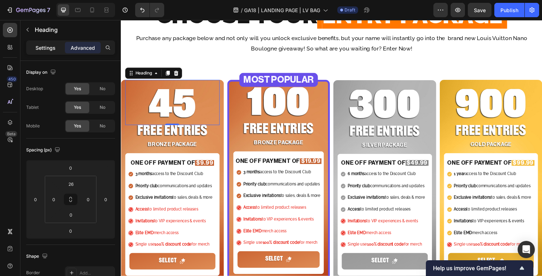
click at [47, 45] on p "Settings" at bounding box center [45, 48] width 20 height 8
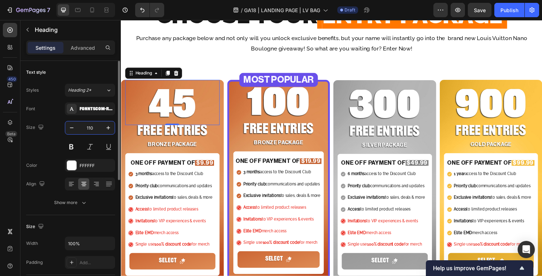
click at [96, 128] on input "110" at bounding box center [90, 127] width 24 height 13
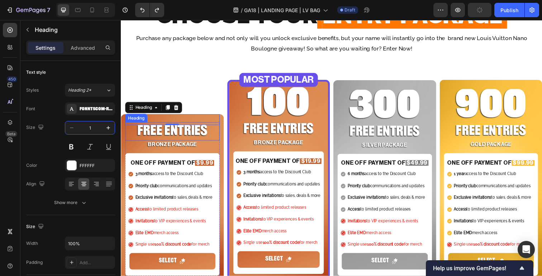
type input "110"
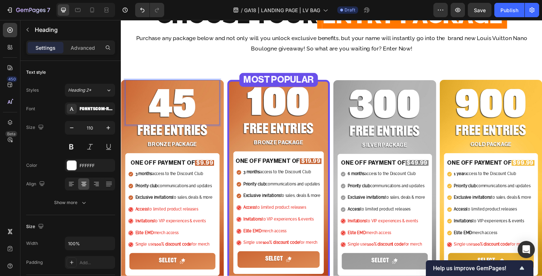
click at [148, 112] on p "45" at bounding box center [173, 108] width 95 height 35
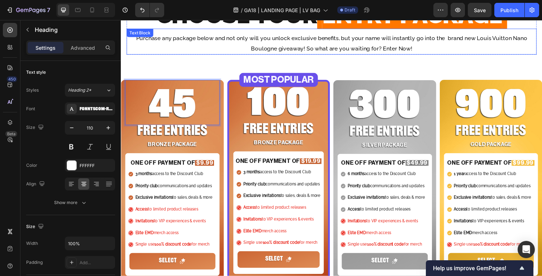
click at [211, 42] on p "Purchase any package below and not only will you unlock exclusive benefits, but…" at bounding box center [335, 44] width 417 height 21
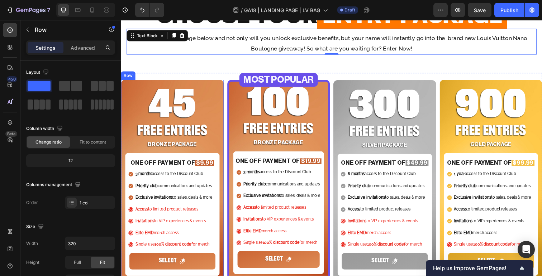
click at [224, 123] on div "45 Heading FREE ENTRIES Heading BRONZE PACKAGE Heading ONE OFF PAYMENT OF $9.99…" at bounding box center [173, 183] width 105 height 205
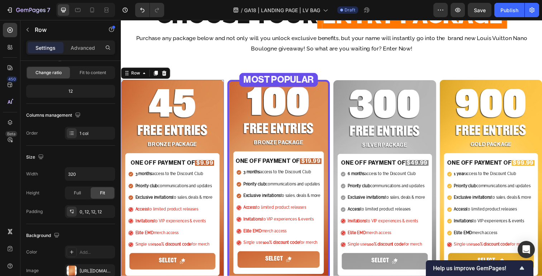
scroll to position [201, 0]
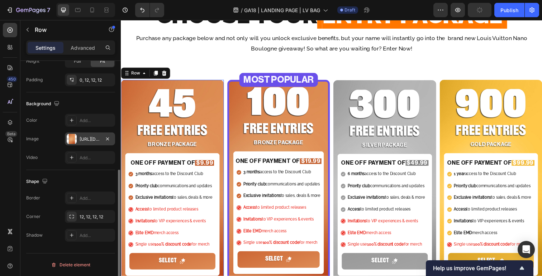
click at [85, 139] on div "https://cdn.shopify.com/s/files/1/0601/8986/8076/files/gempages_511556262433915…" at bounding box center [90, 139] width 21 height 6
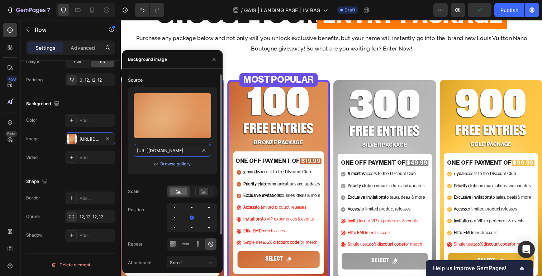
click at [187, 152] on input "https://cdn.shopify.com/s/files/1/0601/8986/8076/files/gempages_511556262433915…" at bounding box center [172, 150] width 77 height 13
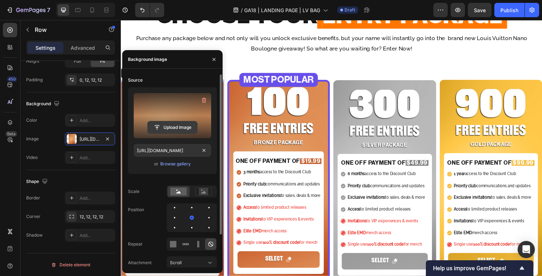
click at [177, 125] on input "file" at bounding box center [172, 127] width 49 height 12
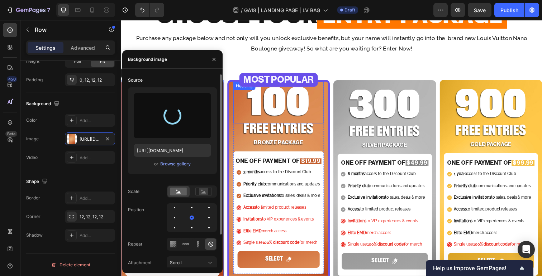
type input "https://cdn.shopify.com/s/files/1/0601/8986/8076/files/gempages_511556262433915…"
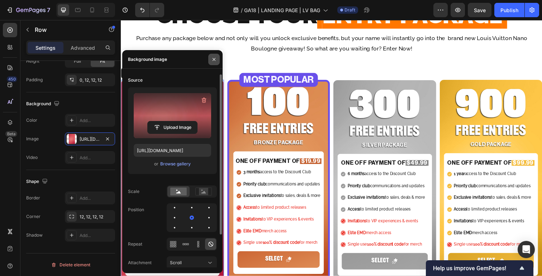
click at [215, 58] on icon "button" at bounding box center [214, 60] width 6 height 6
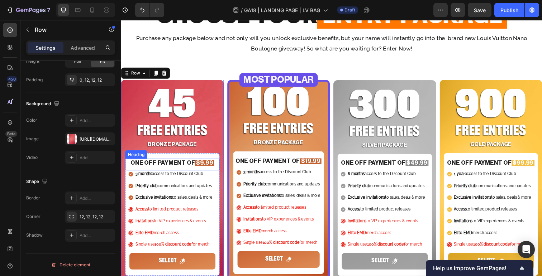
click at [205, 166] on span "$9.99" at bounding box center [205, 166] width 17 height 6
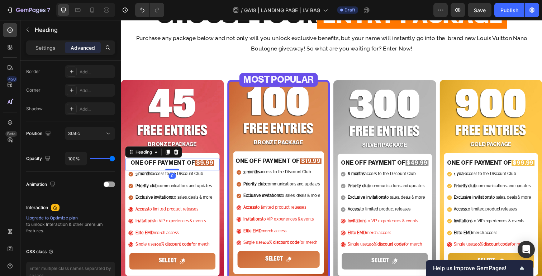
scroll to position [0, 0]
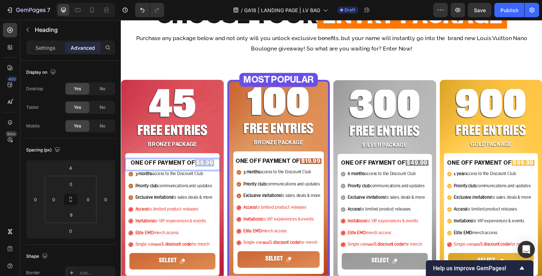
drag, startPoint x: 214, startPoint y: 167, endPoint x: 195, endPoint y: 167, distance: 18.6
click at [195, 167] on p "ONE OFF PAYMENT OF $9.99" at bounding box center [173, 167] width 95 height 8
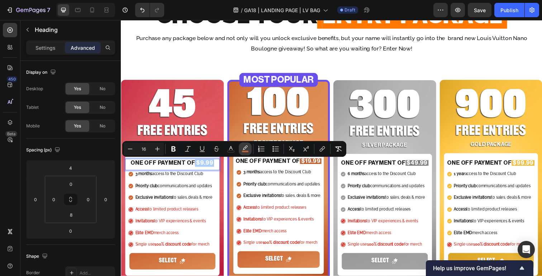
click at [248, 146] on icon "Editor contextual toolbar" at bounding box center [244, 148] width 7 height 7
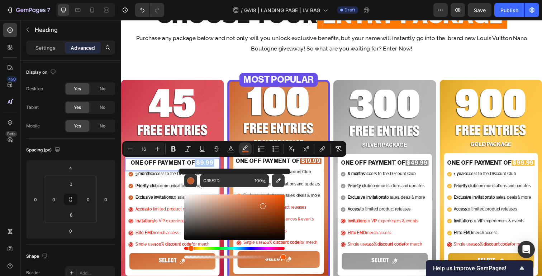
click at [280, 180] on icon "Editor contextual toolbar" at bounding box center [277, 180] width 7 height 7
type input "D44154"
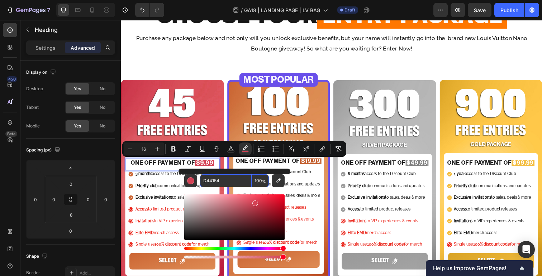
click at [226, 183] on input "D44154" at bounding box center [226, 180] width 52 height 13
click at [143, 189] on strong "Priority club" at bounding box center [146, 189] width 23 height 5
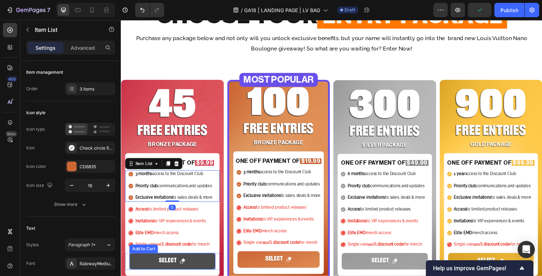
click at [208, 269] on button "SELECT" at bounding box center [173, 266] width 88 height 17
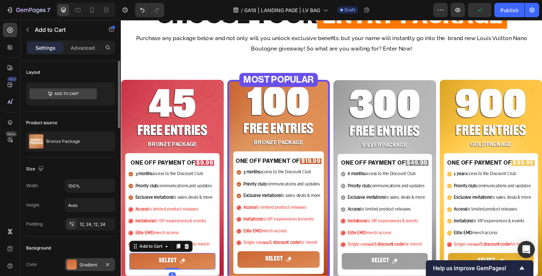
click at [91, 261] on div "Gradient" at bounding box center [90, 264] width 50 height 13
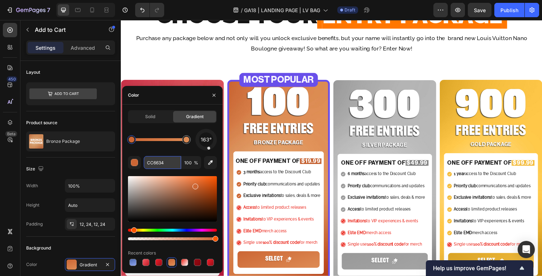
click at [168, 162] on input "CC6634" at bounding box center [162, 162] width 37 height 13
paste input "D4415"
click at [186, 141] on div at bounding box center [186, 140] width 6 height 6
click at [211, 162] on icon "button" at bounding box center [210, 162] width 7 height 7
type input "DD535C"
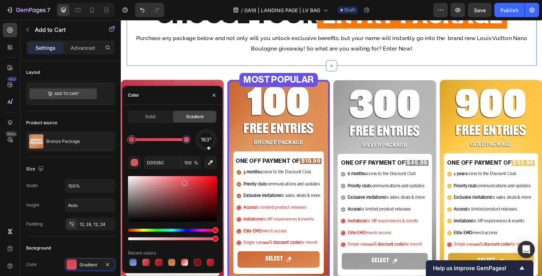
click at [229, 61] on div "CHOOSE YOUR ENTRY PACKAGE Heading CHOOSE YOUR ENTRY PACKAGE Heading CHOOSE YOUR…" at bounding box center [335, 28] width 418 height 77
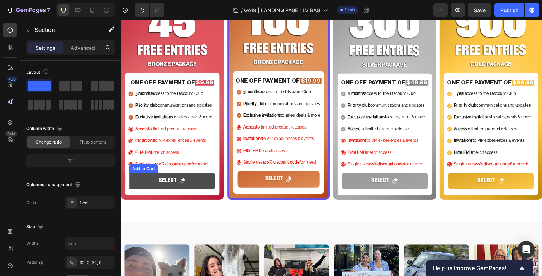
scroll to position [341, 0]
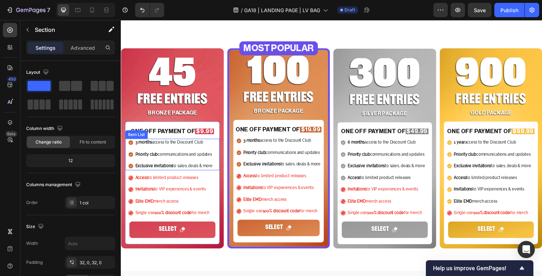
click at [134, 152] on div "3 months access to the Discount Club Priority club communications and updates E…" at bounding box center [171, 157] width 87 height 32
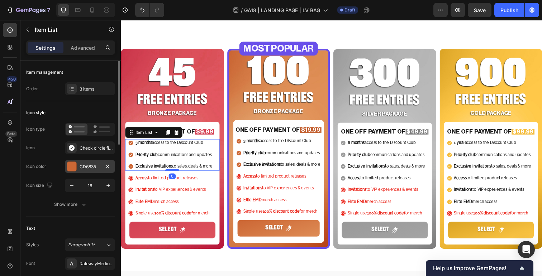
click at [83, 171] on div "CD6835" at bounding box center [90, 166] width 50 height 13
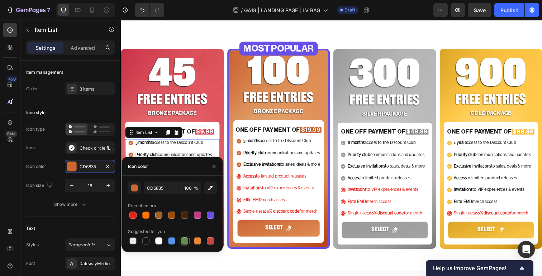
click at [184, 239] on div at bounding box center [184, 240] width 7 height 7
type input "5E8E49"
click at [193, 81] on p "45" at bounding box center [173, 76] width 95 height 35
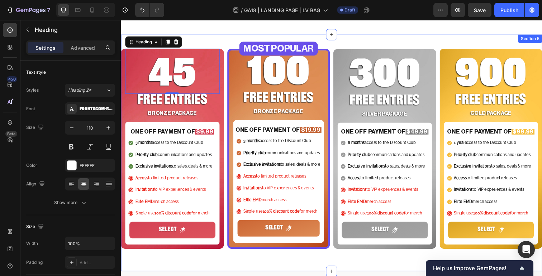
click at [224, 41] on div "45 Heading 0 FREE ENTRIES Heading BRONZE PACKAGE Heading ONE OFF PAYMENT OF $9.…" at bounding box center [336, 144] width 430 height 219
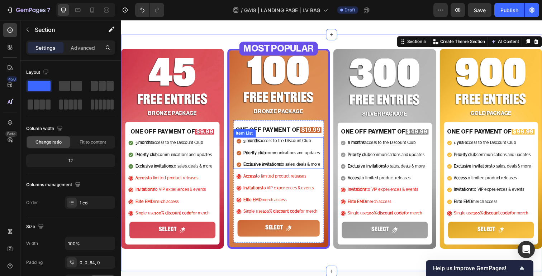
click at [321, 149] on div "3 months access to the Discount Club Priority club communications and updates E…" at bounding box center [281, 156] width 87 height 32
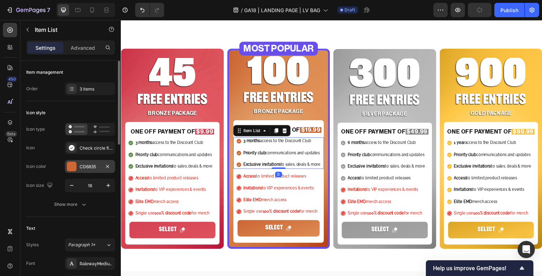
click at [92, 169] on div "CD6835" at bounding box center [90, 167] width 21 height 6
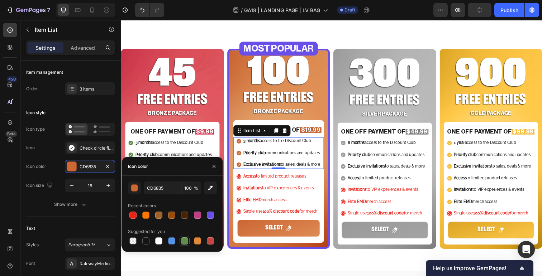
click at [188, 240] on div at bounding box center [184, 241] width 9 height 9
type input "5E8E49"
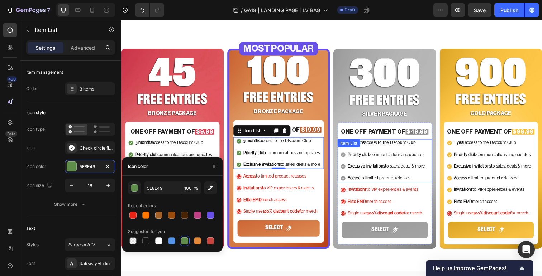
click at [432, 163] on div "6 months access to the Discount Club Priority club communications and updates E…" at bounding box center [391, 164] width 92 height 44
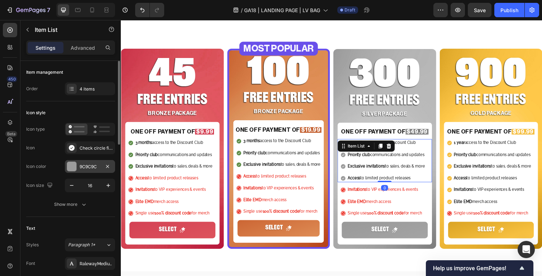
click at [90, 164] on div "9C9C9C" at bounding box center [90, 167] width 21 height 6
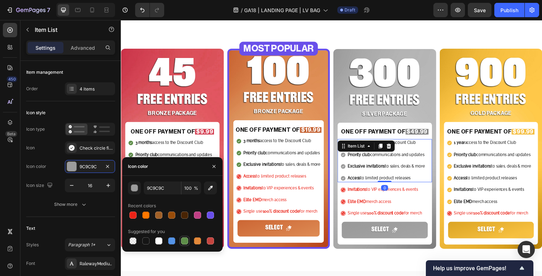
click at [187, 241] on div at bounding box center [184, 240] width 7 height 7
type input "5E8E49"
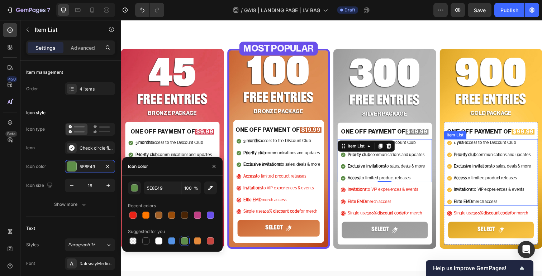
click at [536, 182] on p "Access to limited product releases" at bounding box center [500, 182] width 79 height 6
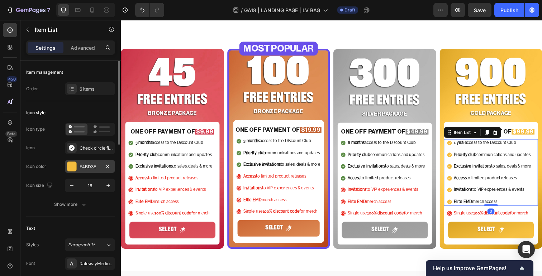
click at [100, 168] on div "F4BD3E" at bounding box center [90, 166] width 50 height 13
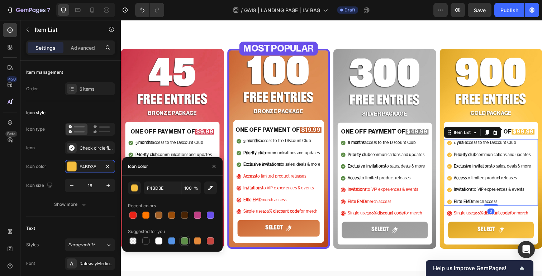
click at [181, 242] on div at bounding box center [184, 240] width 7 height 7
type input "5E8E49"
click at [141, 148] on p "3 months access to the Discount Club" at bounding box center [174, 146] width 79 height 6
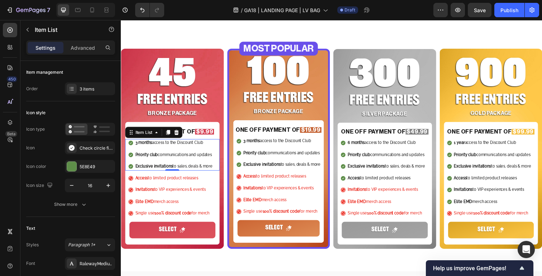
click at [141, 148] on strong "3 months" at bounding box center [143, 145] width 17 height 5
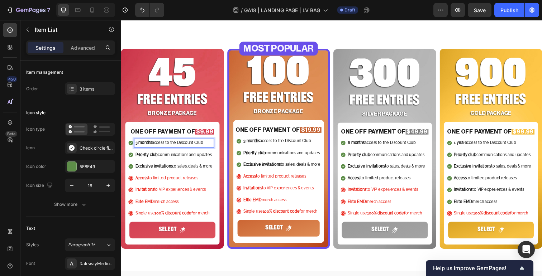
click at [138, 147] on strong "3 months" at bounding box center [143, 145] width 17 height 5
click at [152, 146] on strong "1 months" at bounding box center [143, 145] width 16 height 5
click at [163, 170] on strong "Exclusive invitations" at bounding box center [154, 169] width 38 height 5
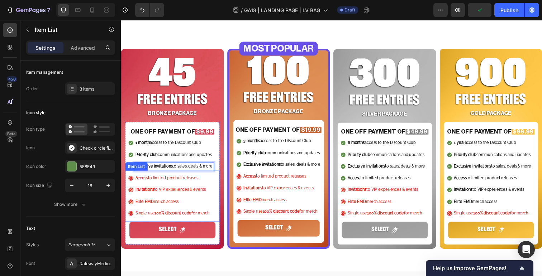
click at [203, 183] on p "Access to limited product releases" at bounding box center [173, 182] width 76 height 6
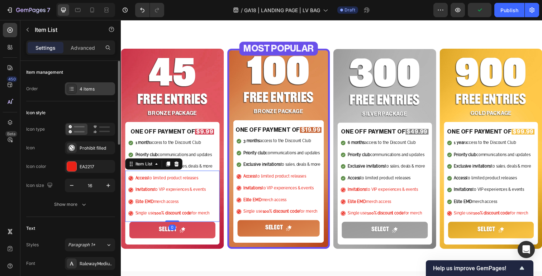
click at [92, 90] on div "4 items" at bounding box center [97, 89] width 34 height 6
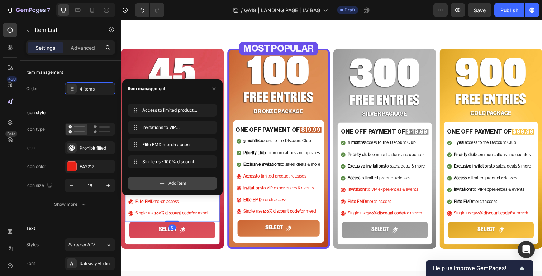
click at [169, 179] on div "Add item" at bounding box center [172, 183] width 89 height 13
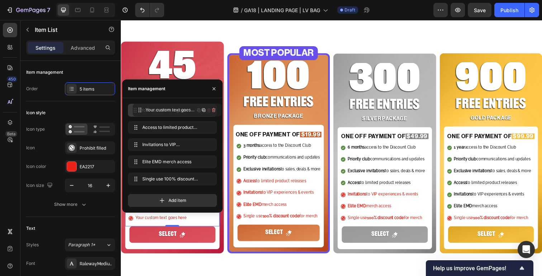
drag, startPoint x: 134, startPoint y: 177, endPoint x: 140, endPoint y: 107, distance: 69.3
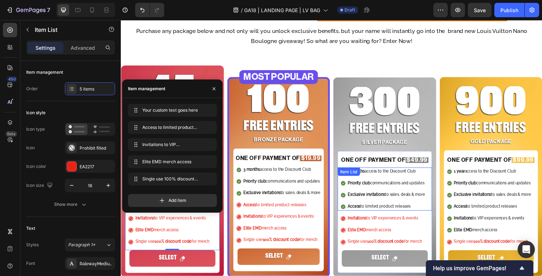
scroll to position [313, 0]
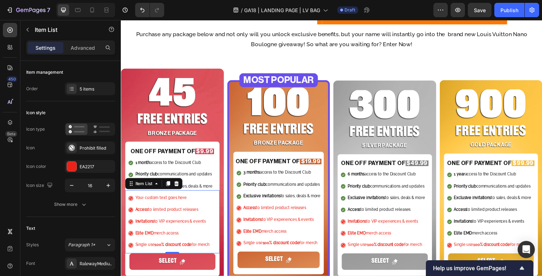
click at [207, 221] on div "Your custom text goes here Access to limited product releases Invitations to VI…" at bounding box center [170, 226] width 84 height 56
click at [201, 191] on p "Exclusive invitations to sales, deals & more" at bounding box center [174, 190] width 79 height 6
copy p "Exclusive invitations to sales, deals & more"
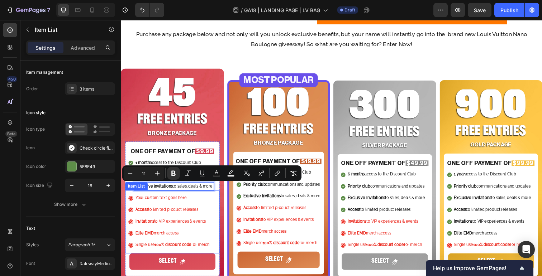
click at [171, 200] on div "Your custom text goes here" at bounding box center [173, 202] width 78 height 8
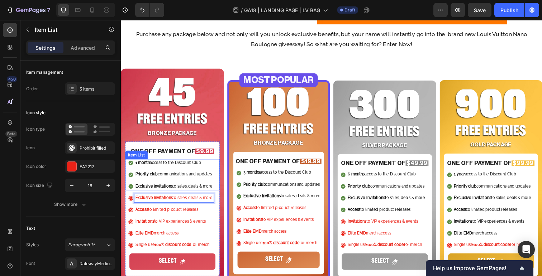
click at [206, 191] on p "Exclusive invitations to sales, deals & more" at bounding box center [174, 190] width 79 height 6
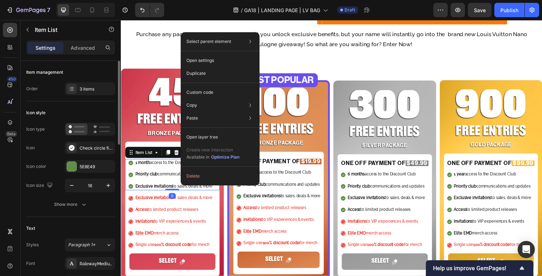
click at [88, 82] on div "Item management Order 3 items" at bounding box center [70, 81] width 89 height 40
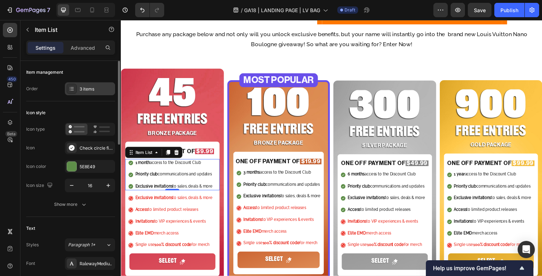
click at [88, 90] on div "3 items" at bounding box center [97, 89] width 34 height 6
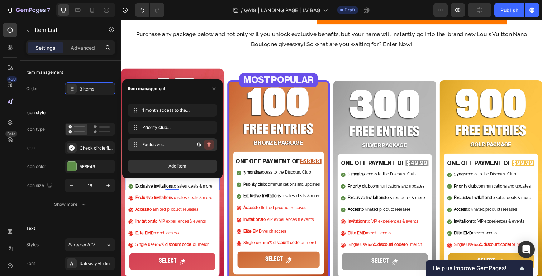
click at [210, 144] on icon "button" at bounding box center [209, 145] width 6 height 6
click at [206, 142] on div "Delete" at bounding box center [203, 144] width 13 height 6
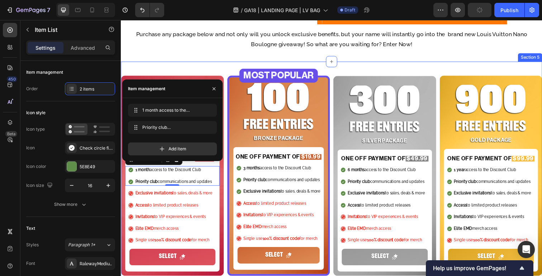
click at [347, 58] on div "CHOOSE YOUR ENTRY PACKAGE Heading CHOOSE YOUR ENTRY PACKAGE Heading CHOOSE YOUR…" at bounding box center [335, 24] width 418 height 77
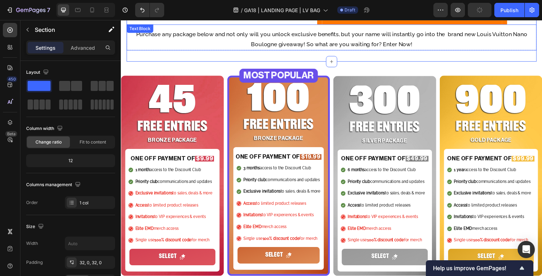
scroll to position [334, 0]
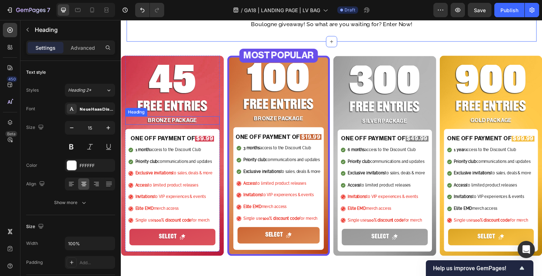
click at [157, 123] on h2 "BRONZE PACKAGE" at bounding box center [173, 123] width 96 height 9
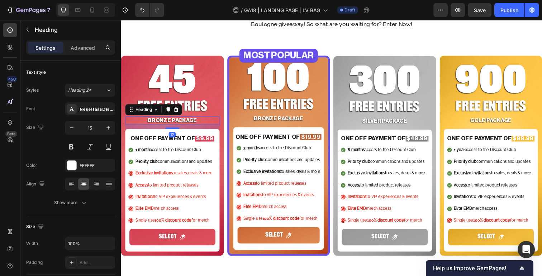
click at [157, 123] on h2 "BRONZE PACKAGE" at bounding box center [173, 123] width 96 height 9
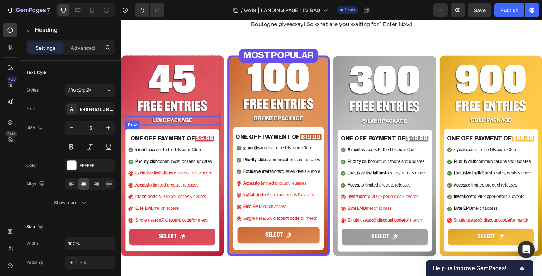
click at [194, 173] on div "Exclusive invitations to sales, deals & more" at bounding box center [174, 177] width 81 height 8
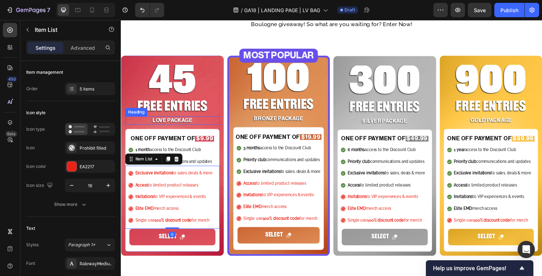
click at [165, 121] on p "LOVE PACKAGE" at bounding box center [173, 122] width 95 height 7
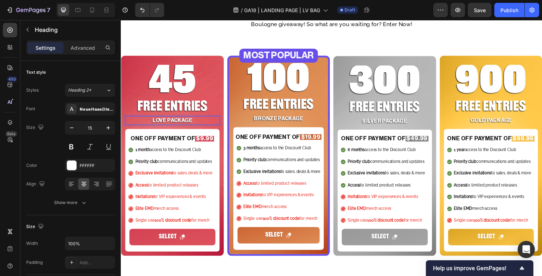
click at [165, 123] on p "LOVE PACKAGE" at bounding box center [173, 122] width 95 height 7
click at [190, 158] on div "1 month access to the Discount Club Priority club communications and updates" at bounding box center [171, 159] width 87 height 20
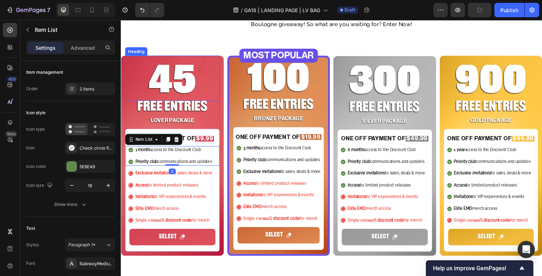
click at [179, 90] on p "45" at bounding box center [173, 84] width 95 height 35
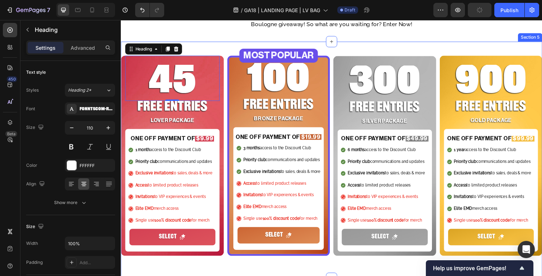
click at [230, 42] on div "45 Heading 0 FREE ENTRIES Heading LOVER PACKAGE Heading ONE OFF PAYMENT OF $9.9…" at bounding box center [336, 151] width 430 height 219
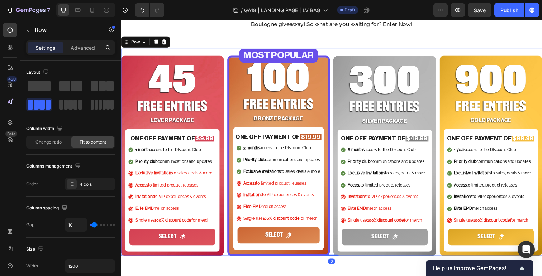
click at [210, 49] on div "45 Heading FREE ENTRIES Heading LOVER PACKAGE Heading ONE OFF PAYMENT OF $9.99 …" at bounding box center [173, 155] width 105 height 212
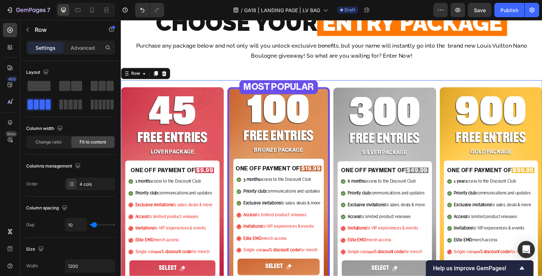
scroll to position [265, 0]
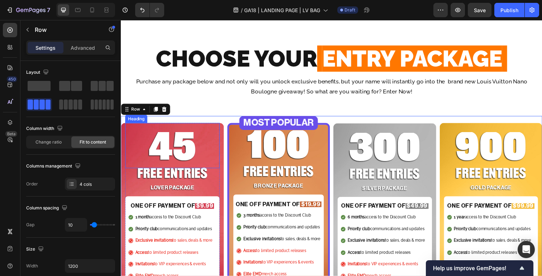
click at [197, 126] on div "45 Heading" at bounding box center [173, 148] width 96 height 46
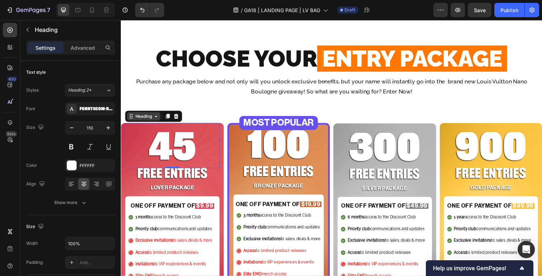
click at [142, 117] on div "Heading" at bounding box center [144, 118] width 20 height 6
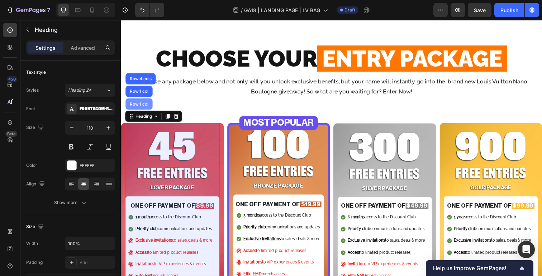
click at [141, 104] on div "Row 1 col" at bounding box center [139, 106] width 22 height 4
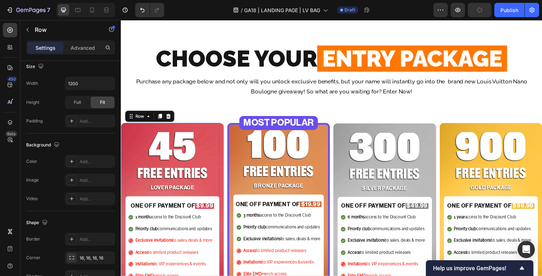
scroll to position [201, 0]
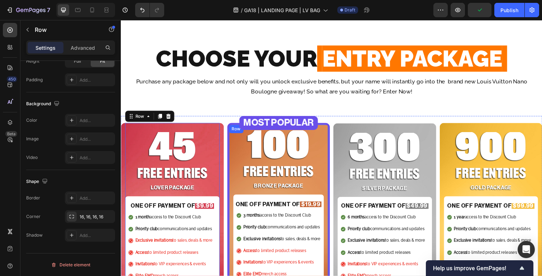
click at [234, 137] on div "100 Heading FREE ENTRIES Heading BRONZE PACKAGE Heading ONE OFF PAYMENT OF $19.…" at bounding box center [281, 227] width 105 height 205
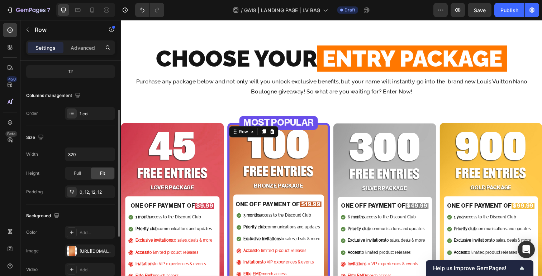
scroll to position [88, 0]
click at [222, 129] on div "45 Heading FREE ENTRIES Heading LOVER PACKAGE Heading ONE OFF PAYMENT OF $9.99 …" at bounding box center [173, 227] width 105 height 205
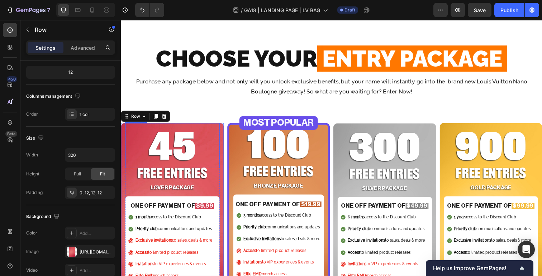
click at [133, 139] on p "45" at bounding box center [173, 152] width 95 height 35
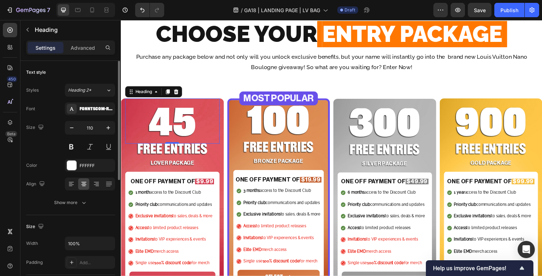
scroll to position [289, 0]
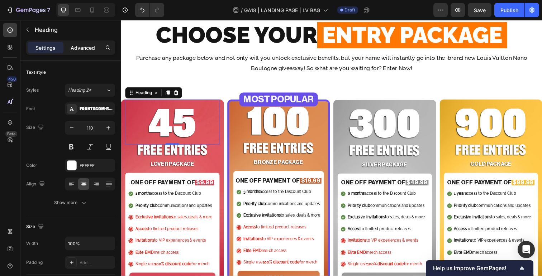
click at [76, 49] on p "Advanced" at bounding box center [83, 48] width 24 height 8
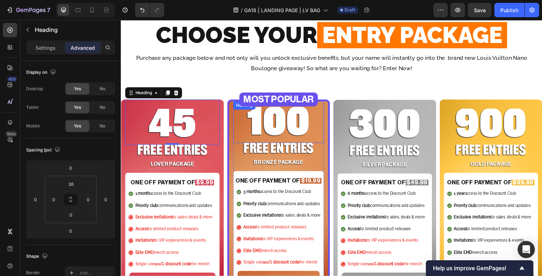
click at [290, 133] on h2 "100" at bounding box center [281, 127] width 93 height 37
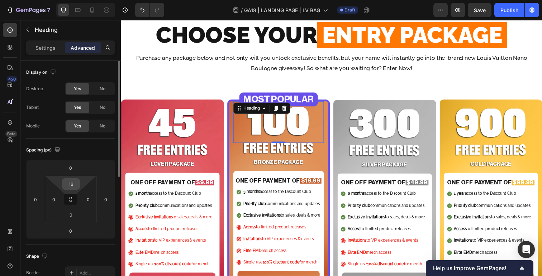
click at [75, 185] on input "16" at bounding box center [71, 184] width 14 height 11
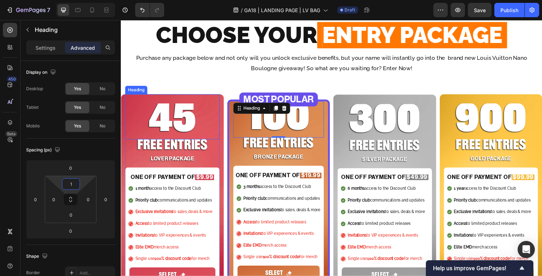
type input "19"
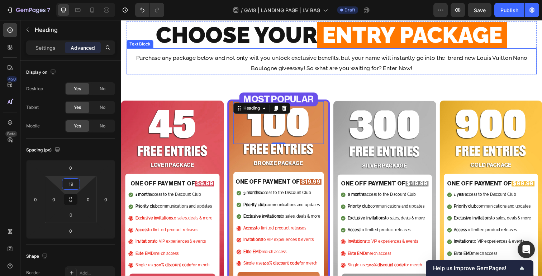
click at [296, 74] on div "Purchase any package below and not only will you unlock exclusive benefits, but…" at bounding box center [335, 64] width 418 height 22
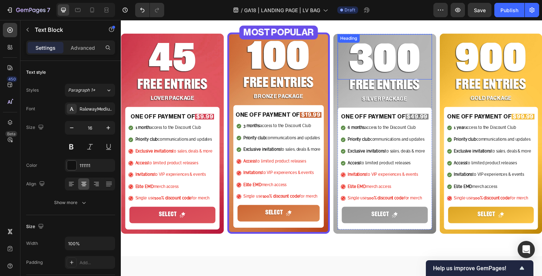
scroll to position [345, 0]
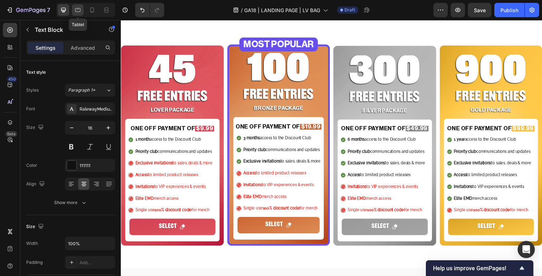
click at [76, 8] on icon at bounding box center [77, 9] width 7 height 7
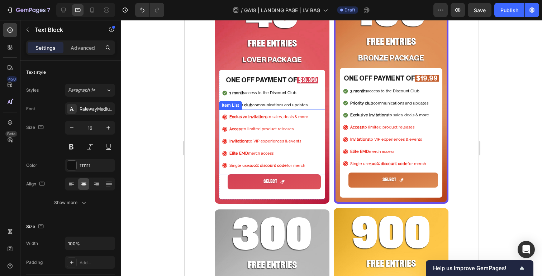
scroll to position [302, 0]
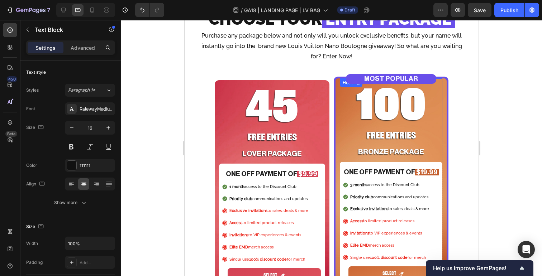
click at [411, 117] on h2 "100" at bounding box center [390, 108] width 102 height 57
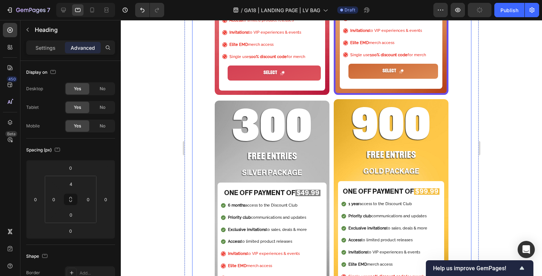
scroll to position [509, 0]
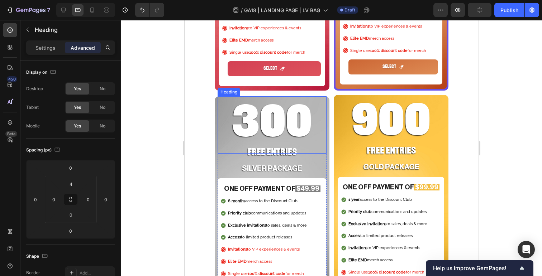
click at [273, 123] on h2 "300" at bounding box center [271, 124] width 109 height 57
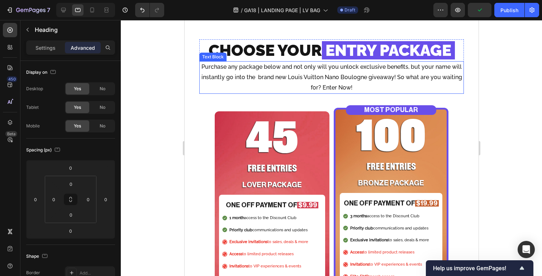
scroll to position [232, 0]
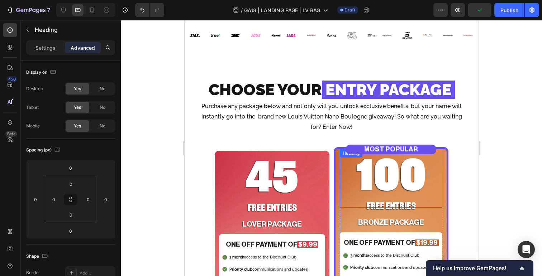
click at [367, 186] on h2 "100" at bounding box center [390, 178] width 102 height 57
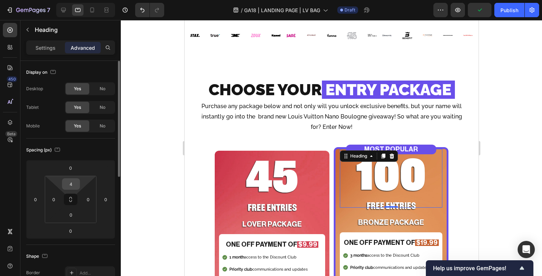
click at [70, 187] on input "4" at bounding box center [71, 184] width 14 height 11
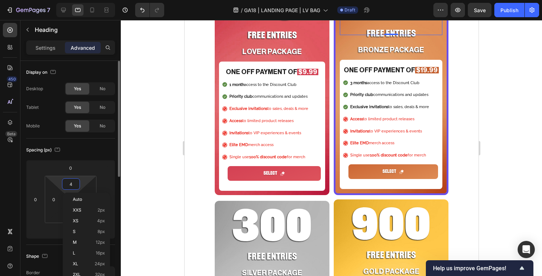
type input "0"
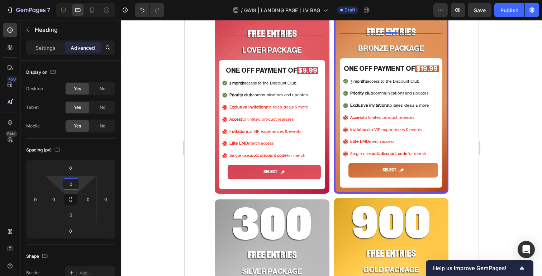
click at [275, 35] on p "45" at bounding box center [271, 7] width 105 height 56
click at [75, 184] on input "4" at bounding box center [71, 184] width 14 height 11
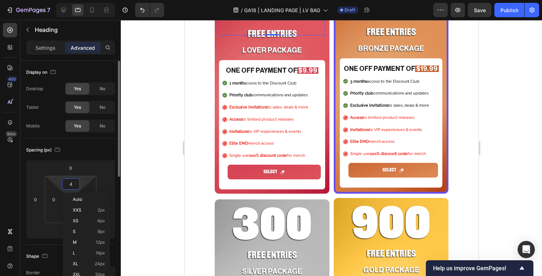
type input "5"
type input "6"
type input "7"
type input "8"
type input "9"
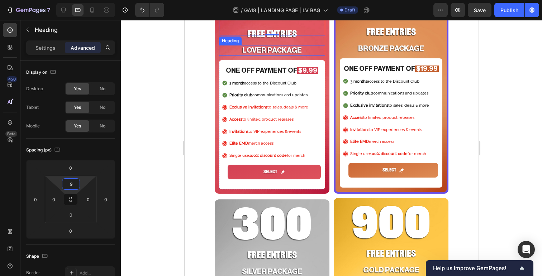
click at [301, 55] on p "LOVER PACKAGE" at bounding box center [271, 50] width 105 height 9
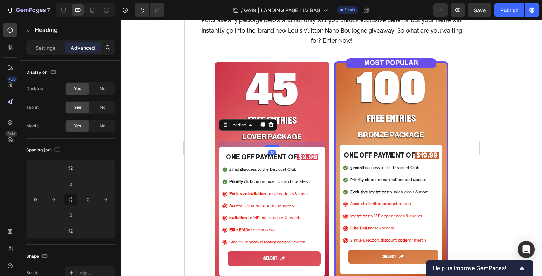
scroll to position [255, 0]
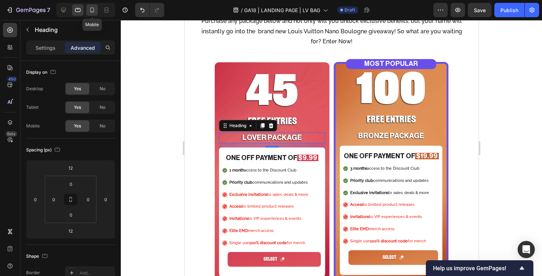
click at [92, 10] on icon at bounding box center [91, 9] width 7 height 7
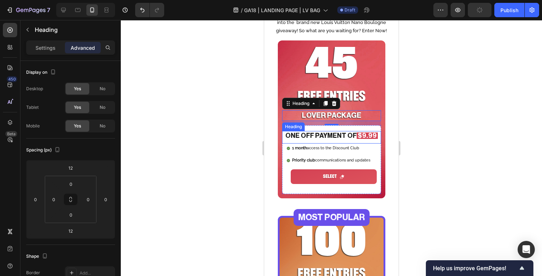
scroll to position [309, 0]
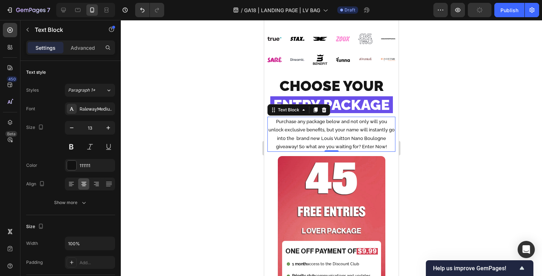
click at [362, 125] on p "Purchase any package below and not only will you unlock exclusive benefits, but…" at bounding box center [331, 134] width 126 height 34
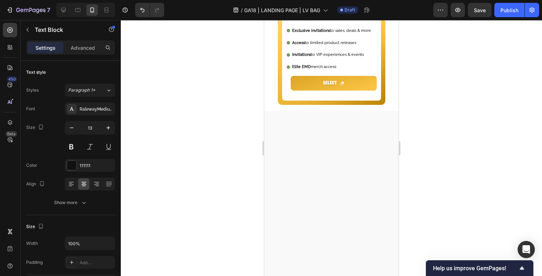
scroll to position [641, 0]
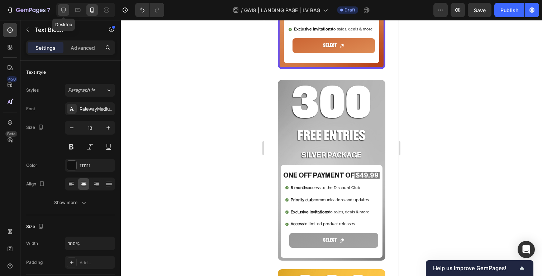
click at [64, 9] on icon at bounding box center [63, 9] width 7 height 7
type input "16"
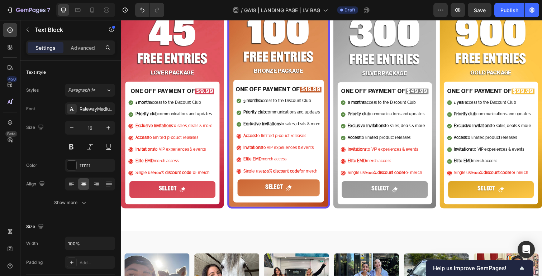
scroll to position [353, 0]
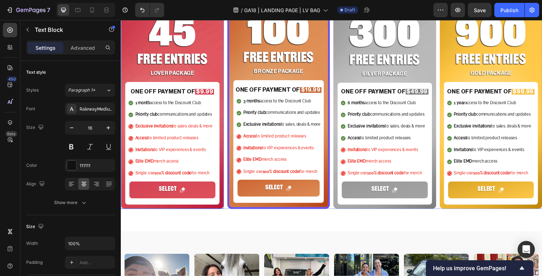
click at [125, 71] on h2 "LOVER PACKAGE" at bounding box center [173, 75] width 96 height 9
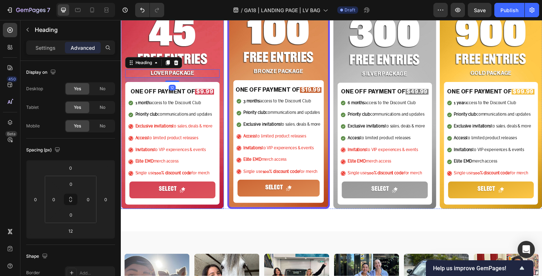
click at [122, 73] on div "45 Heading FREE ENTRIES Heading LOVER PACKAGE Heading 12 ONE OFF PAYMENT OF $9.…" at bounding box center [173, 111] width 105 height 205
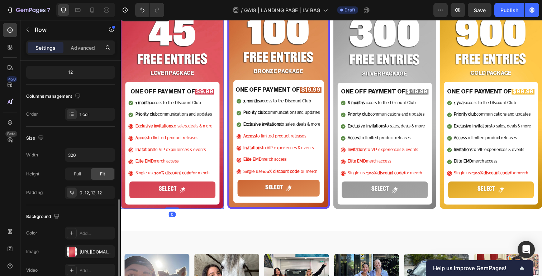
scroll to position [201, 0]
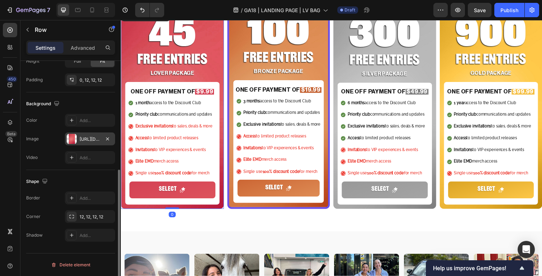
click at [86, 138] on div "https://cdn.shopify.com/s/files/1/0601/8986/8076/files/gempages_511556262433915…" at bounding box center [90, 139] width 21 height 6
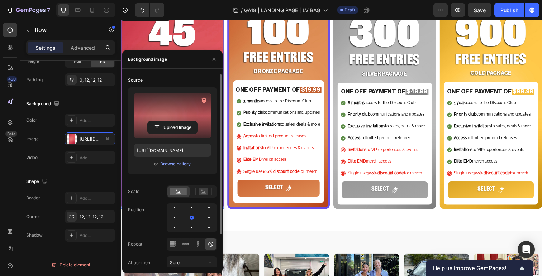
click at [171, 120] on label at bounding box center [172, 115] width 77 height 45
click at [171, 121] on input "file" at bounding box center [172, 127] width 49 height 12
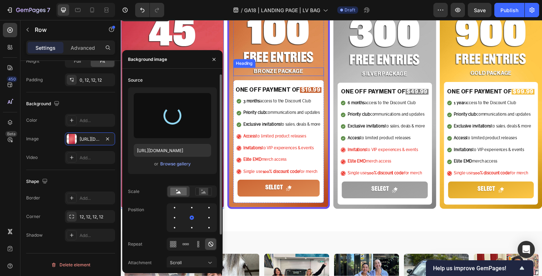
type input "https://cdn.shopify.com/s/files/1/0601/8986/8076/files/gempages_511556262433915…"
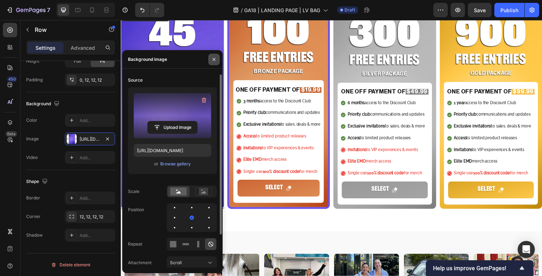
click at [212, 57] on icon "button" at bounding box center [214, 60] width 6 height 6
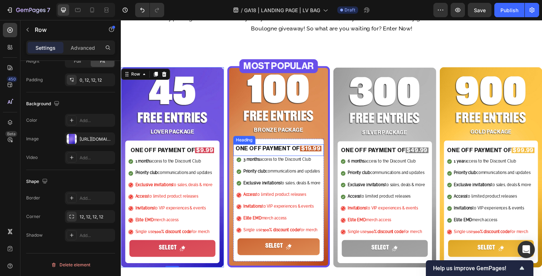
scroll to position [298, 0]
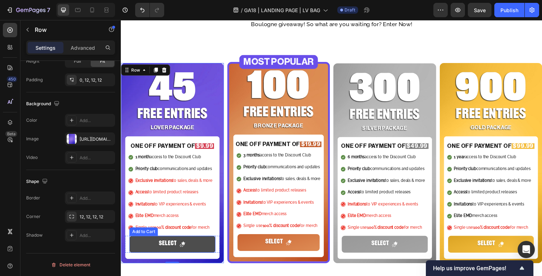
click at [212, 250] on button "SELECT" at bounding box center [173, 249] width 88 height 17
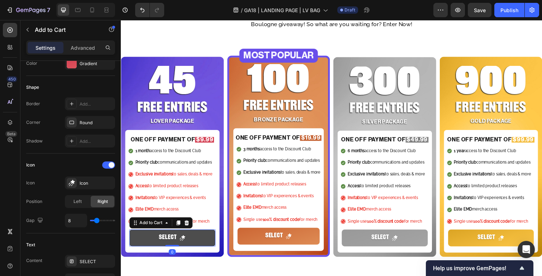
scroll to position [0, 0]
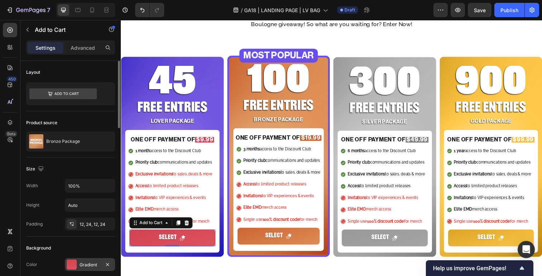
click at [91, 265] on div "Gradient" at bounding box center [90, 265] width 21 height 6
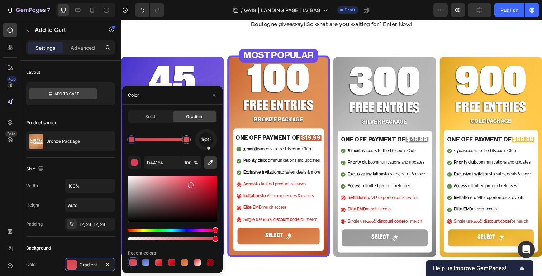
click at [210, 160] on icon "button" at bounding box center [210, 162] width 7 height 7
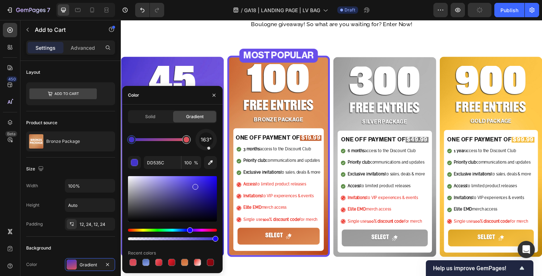
click at [185, 137] on div at bounding box center [186, 140] width 6 height 6
click at [210, 163] on icon "button" at bounding box center [210, 162] width 7 height 7
type input "6F54DF"
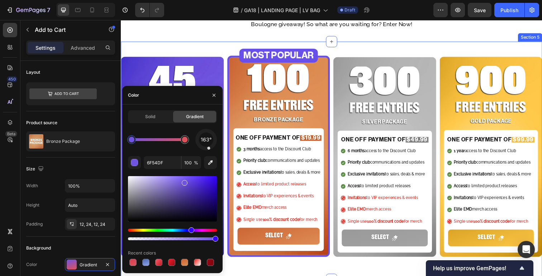
click at [236, 38] on div "CHOOSE YOUR ENTRY PACKAGE Heading CHOOSE YOUR ENTRY PACKAGE Heading CHOOSE YOUR…" at bounding box center [335, 3] width 418 height 77
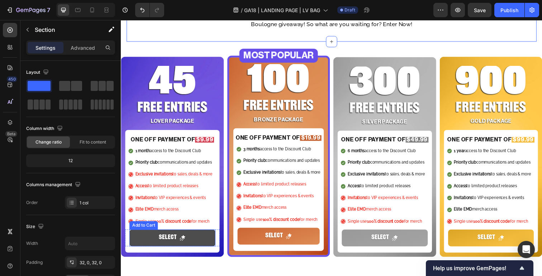
click at [201, 242] on button "SELECT" at bounding box center [173, 242] width 88 height 17
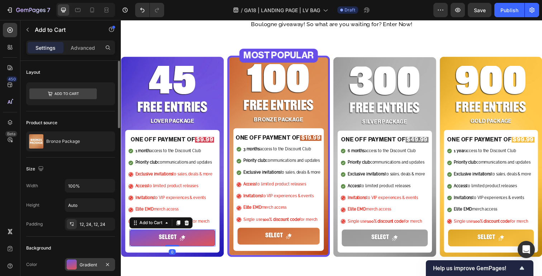
click at [85, 260] on div "Gradient" at bounding box center [90, 264] width 50 height 13
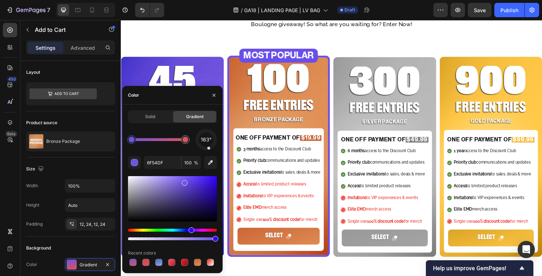
drag, startPoint x: 185, startPoint y: 140, endPoint x: 200, endPoint y: 140, distance: 15.0
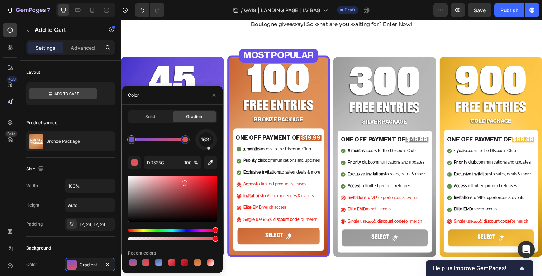
click at [184, 139] on div at bounding box center [185, 140] width 6 height 6
click at [209, 163] on icon "button" at bounding box center [210, 162] width 5 height 5
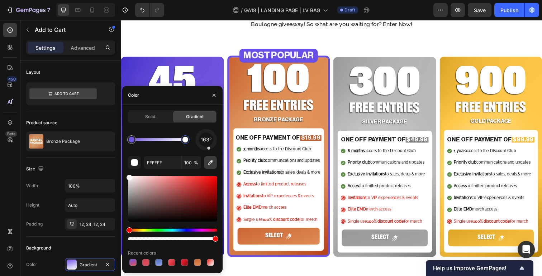
click at [210, 161] on icon "button" at bounding box center [210, 162] width 7 height 7
type input "7055DD"
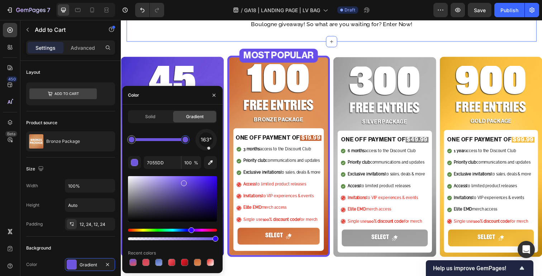
click at [235, 39] on div "CHOOSE YOUR ENTRY PACKAGE Heading CHOOSE YOUR ENTRY PACKAGE Heading CHOOSE YOUR…" at bounding box center [335, 3] width 418 height 77
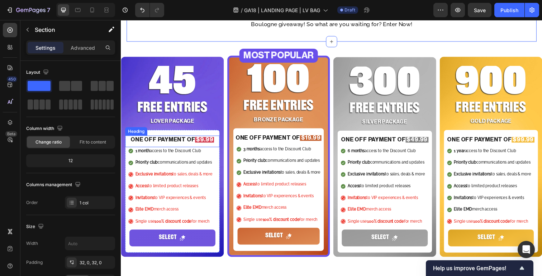
click at [204, 140] on span "$9.99" at bounding box center [205, 143] width 17 height 6
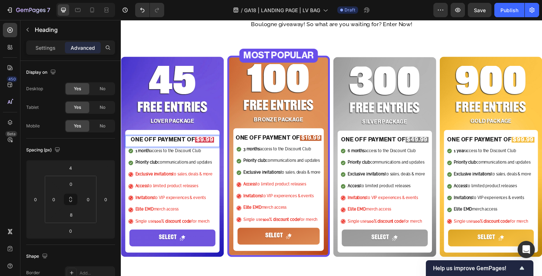
drag, startPoint x: 196, startPoint y: 144, endPoint x: 213, endPoint y: 144, distance: 17.6
click at [213, 144] on p "ONE OFF PAYMENT OF $9.99" at bounding box center [173, 143] width 95 height 8
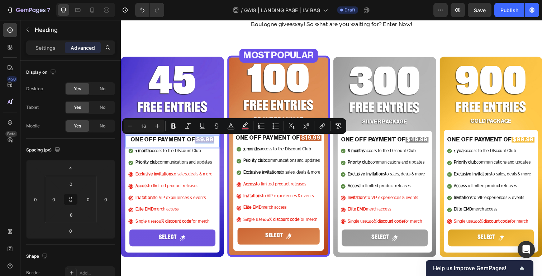
drag, startPoint x: 213, startPoint y: 144, endPoint x: 196, endPoint y: 144, distance: 17.6
click at [196, 144] on p "ONE OFF PAYMENT OF $9.99" at bounding box center [173, 143] width 95 height 8
click at [248, 125] on icon "Editor contextual toolbar" at bounding box center [244, 126] width 7 height 7
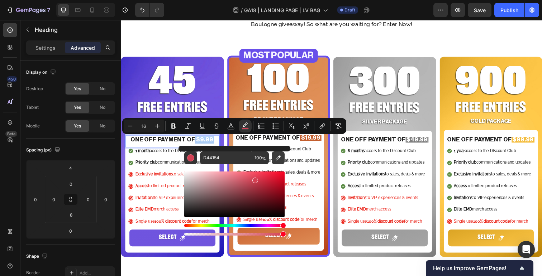
click at [279, 162] on button "Editor contextual toolbar" at bounding box center [278, 158] width 13 height 13
type input "5A43D1"
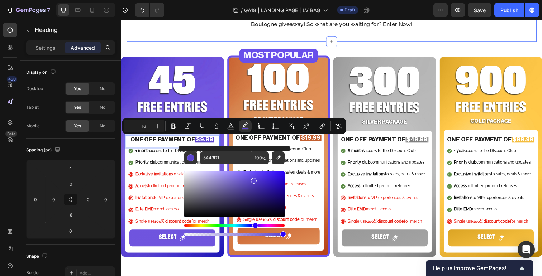
click at [185, 38] on div "CHOOSE YOUR ENTRY PACKAGE Heading CHOOSE YOUR ENTRY PACKAGE Heading CHOOSE YOUR…" at bounding box center [335, 3] width 418 height 77
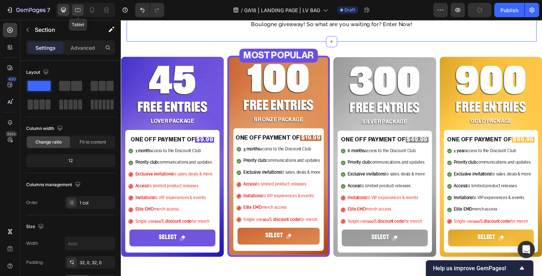
click at [78, 11] on icon at bounding box center [77, 10] width 5 height 4
type input "100%"
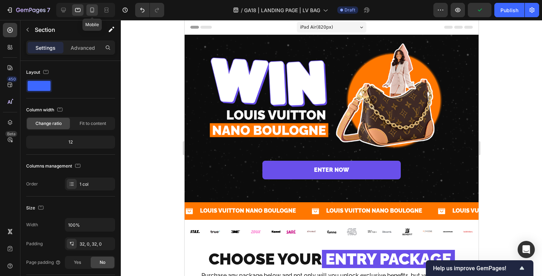
click at [90, 8] on icon at bounding box center [92, 10] width 4 height 5
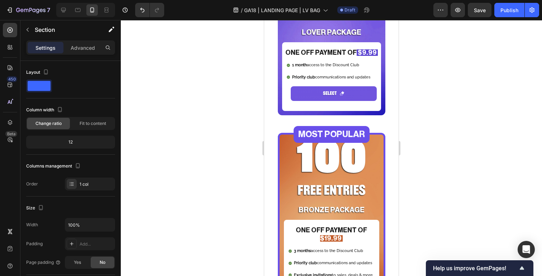
scroll to position [386, 0]
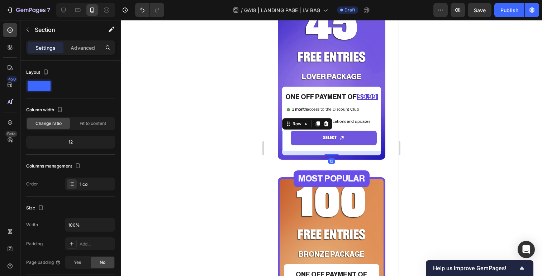
click at [288, 139] on div "SELECT Add to Cart Row 12" at bounding box center [331, 141] width 99 height 20
click at [71, 49] on p "Advanced" at bounding box center [83, 48] width 24 height 8
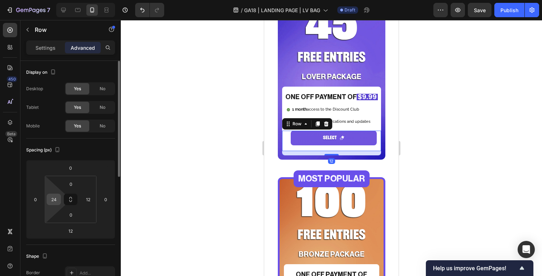
click at [56, 199] on input "24" at bounding box center [53, 199] width 11 height 11
type input "12"
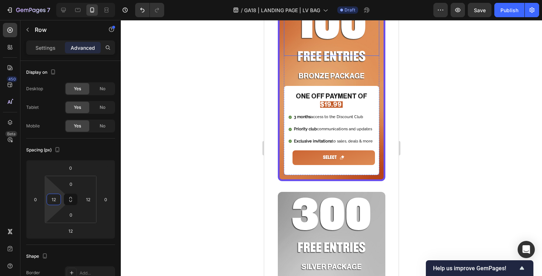
scroll to position [605, 0]
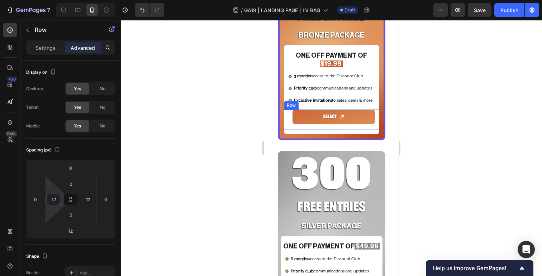
click at [375, 110] on div "SELECT Add to Cart Row" at bounding box center [331, 120] width 95 height 20
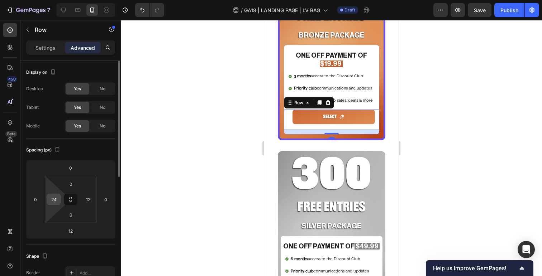
click at [54, 201] on input "24" at bounding box center [53, 199] width 11 height 11
type input "12"
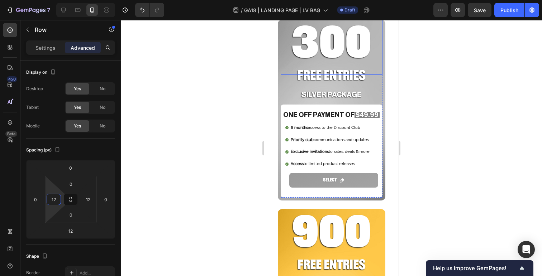
scroll to position [792, 0]
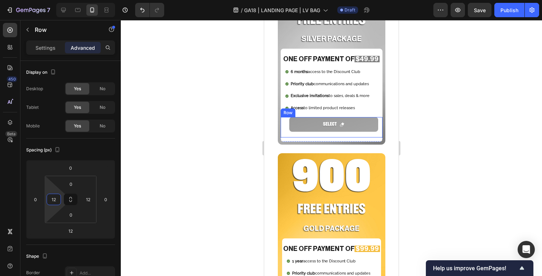
click at [379, 117] on div "SELECT Add to Cart Row" at bounding box center [331, 127] width 102 height 20
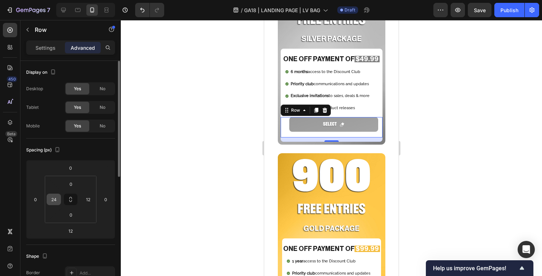
click at [58, 199] on input "24" at bounding box center [53, 199] width 11 height 11
type input "12"
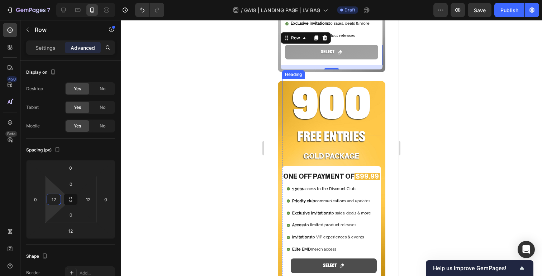
scroll to position [1009, 0]
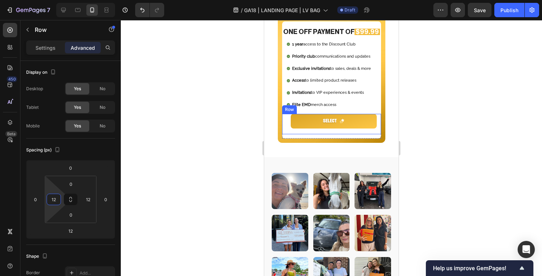
click at [377, 114] on div "SELECT Add to Cart Row" at bounding box center [331, 124] width 99 height 20
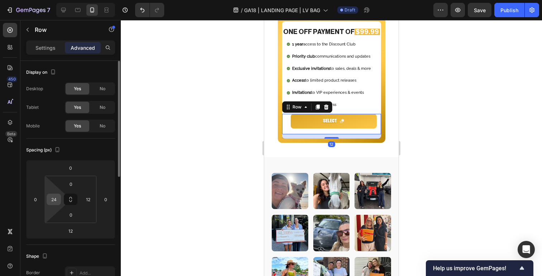
click at [54, 200] on input "24" at bounding box center [53, 199] width 11 height 11
type input "12"
click at [206, 124] on div at bounding box center [331, 148] width 421 height 256
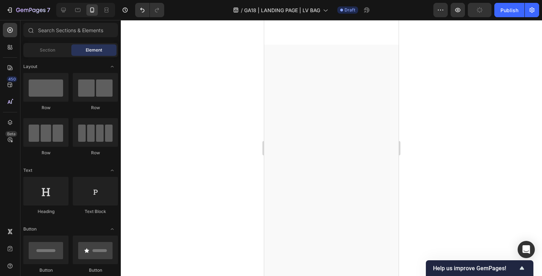
scroll to position [1548, 0]
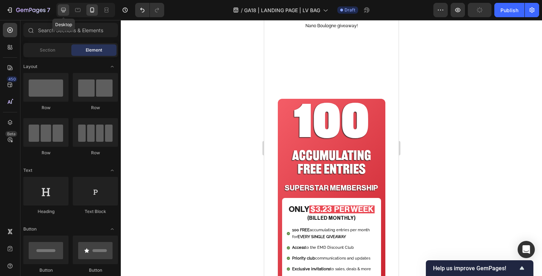
click at [65, 11] on icon at bounding box center [63, 10] width 5 height 5
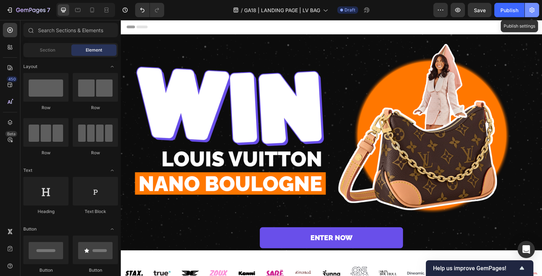
click at [534, 7] on icon "button" at bounding box center [531, 9] width 7 height 7
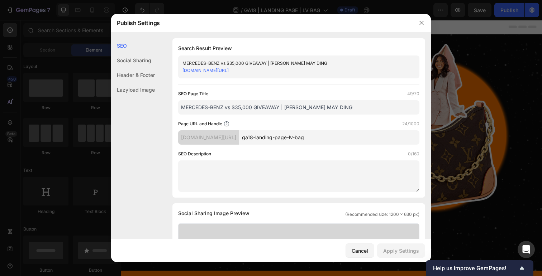
click at [332, 139] on input "ga18-landing-page-lv-bag" at bounding box center [329, 137] width 180 height 14
type input "giveaway-lv"
click at [265, 107] on input "MERCEDES-BENZ vs $35,000 GIVEAWAY | ELLA MAY DING" at bounding box center [298, 107] width 241 height 14
drag, startPoint x: 278, startPoint y: 107, endPoint x: 143, endPoint y: 107, distance: 135.0
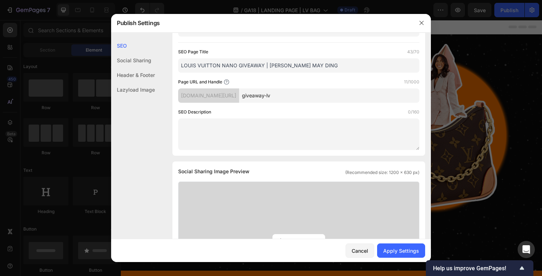
scroll to position [74, 0]
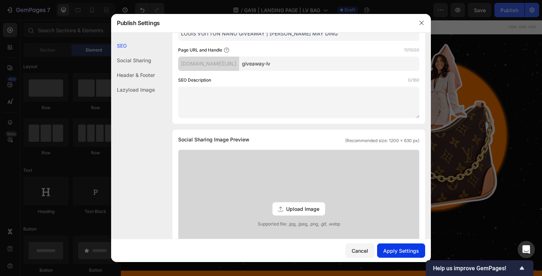
type input "LOUIS VUITTON NANO GIVEAWAY | ELLA MAY DING"
click at [396, 252] on div "Apply Settings" at bounding box center [401, 251] width 36 height 8
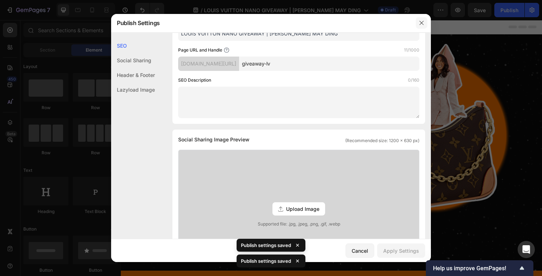
click at [424, 22] on button "button" at bounding box center [421, 22] width 11 height 11
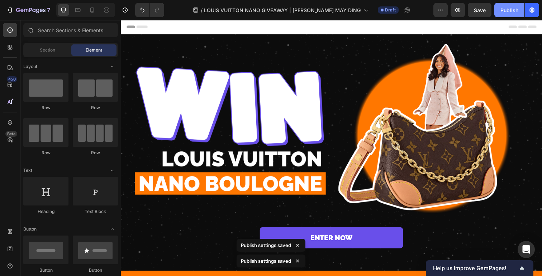
click at [511, 11] on div "Publish" at bounding box center [509, 10] width 18 height 8
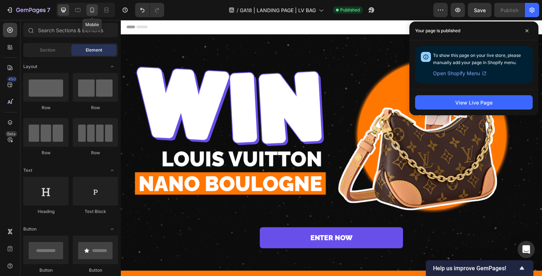
click at [91, 9] on icon at bounding box center [91, 9] width 7 height 7
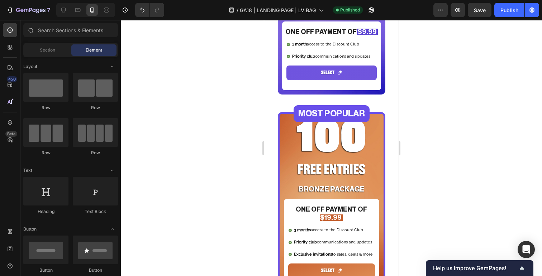
scroll to position [451, 0]
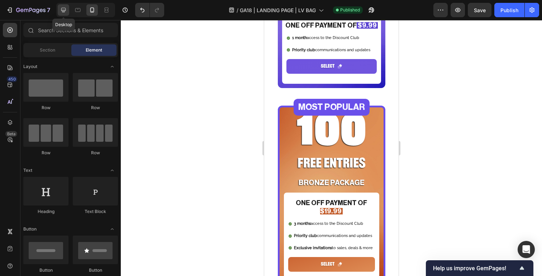
click at [66, 11] on icon at bounding box center [63, 9] width 7 height 7
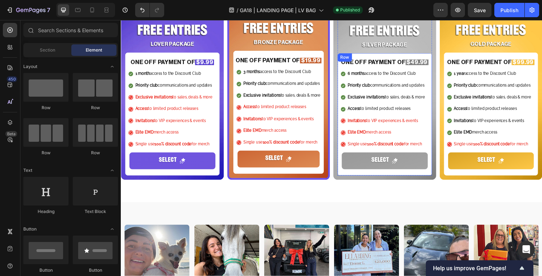
scroll to position [264, 0]
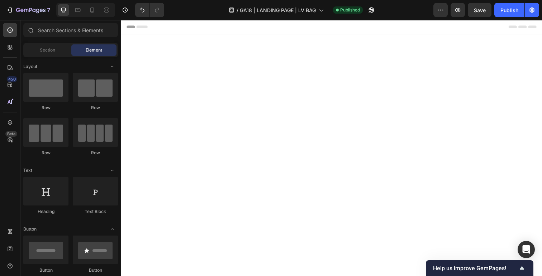
scroll to position [264, 0]
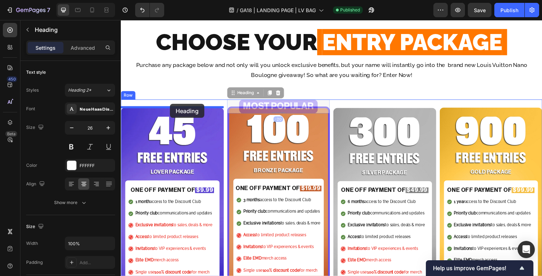
drag, startPoint x: 121, startPoint y: 20, endPoint x: 171, endPoint y: 106, distance: 99.2
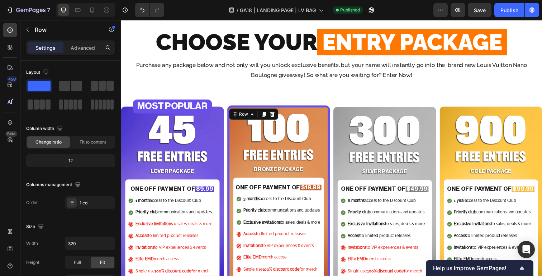
click at [278, 108] on div "100 Heading FREE ENTRIES Heading BRONZE PACKAGE Heading ONE OFF PAYMENT OF $19.…" at bounding box center [281, 210] width 105 height 206
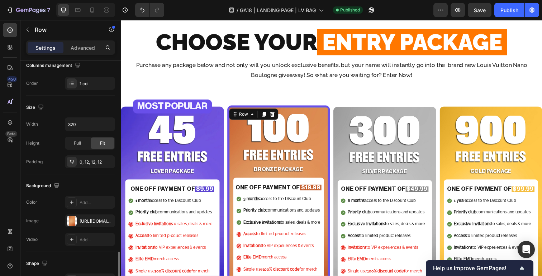
scroll to position [201, 0]
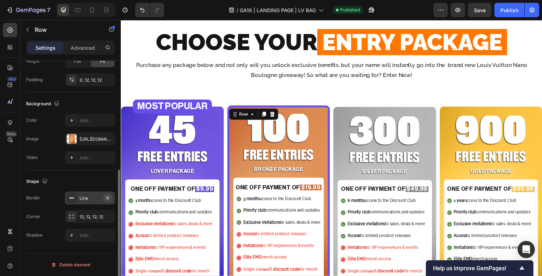
click at [108, 199] on icon "button" at bounding box center [107, 197] width 3 height 3
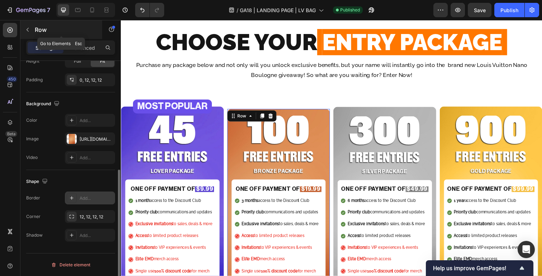
click at [81, 35] on div "Row" at bounding box center [61, 29] width 82 height 19
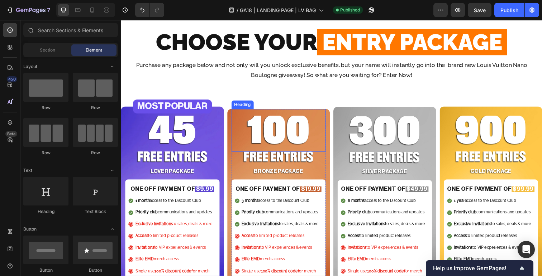
click at [305, 141] on h2 "100" at bounding box center [282, 136] width 96 height 37
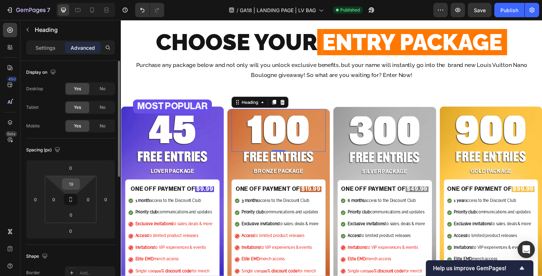
click at [76, 182] on input "19" at bounding box center [71, 184] width 14 height 11
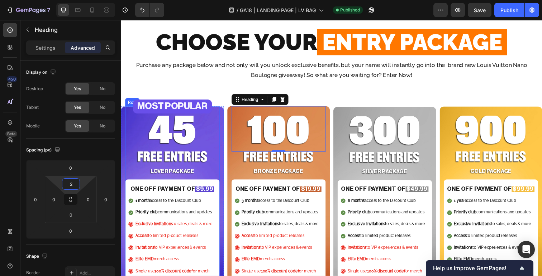
type input "26"
click at [223, 111] on div "MOST POPULAR Heading" at bounding box center [173, 108] width 105 height 14
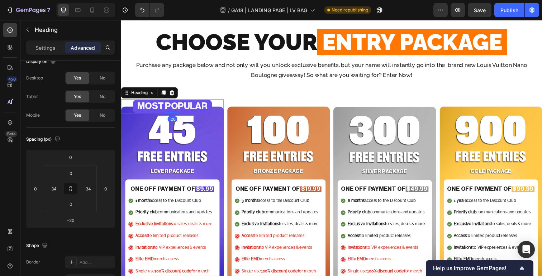
scroll to position [0, 0]
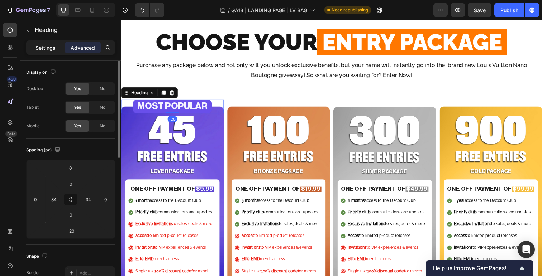
click at [44, 51] on p "Settings" at bounding box center [45, 48] width 20 height 8
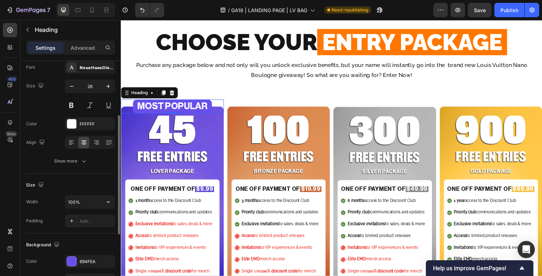
scroll to position [229, 0]
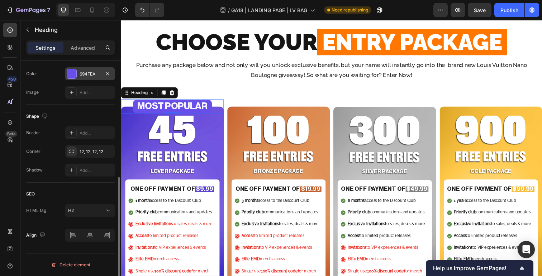
click at [90, 73] on div "694FEA" at bounding box center [90, 74] width 21 height 6
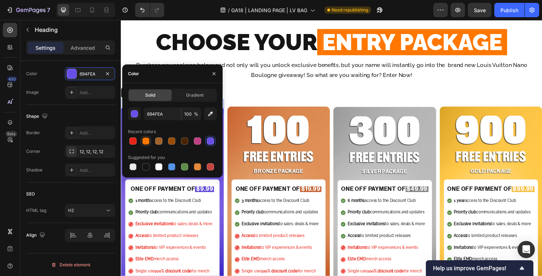
click at [144, 140] on div at bounding box center [145, 141] width 7 height 7
type input "FF7700"
click at [266, 89] on div "CHOOSE YOUR ENTRY PACKAGE Heading CHOOSE YOUR ENTRY PACKAGE Heading CHOOSE YOUR…" at bounding box center [335, 55] width 418 height 77
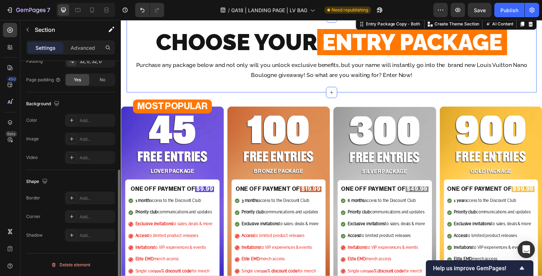
scroll to position [0, 0]
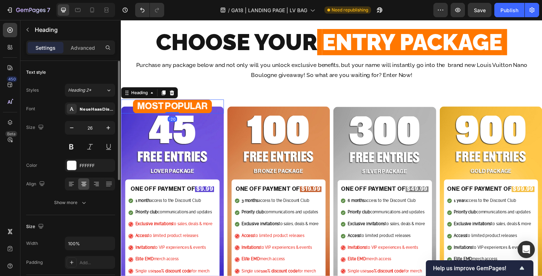
click at [221, 114] on div "MOST POPULAR Heading -20" at bounding box center [173, 108] width 105 height 14
click at [128, 137] on h2 "45" at bounding box center [173, 136] width 96 height 37
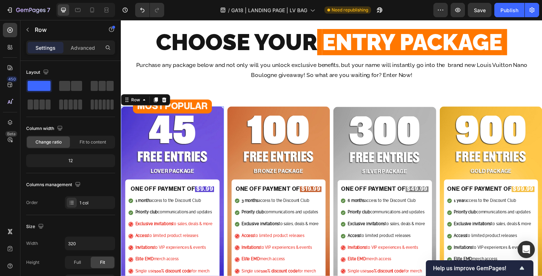
click at [123, 135] on div "45 Heading FREE ENTRIES Heading LOVER PACKAGE Heading ONE OFF PAYMENT OF $9.99 …" at bounding box center [173, 211] width 105 height 205
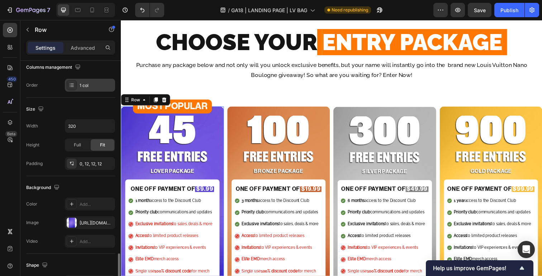
scroll to position [201, 0]
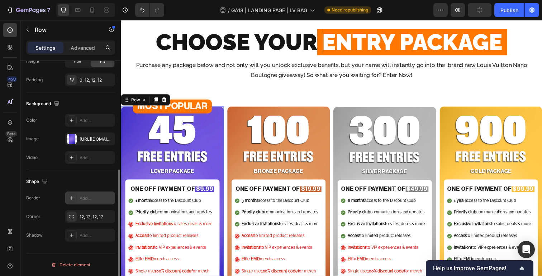
click at [88, 196] on div "Add..." at bounding box center [97, 198] width 34 height 6
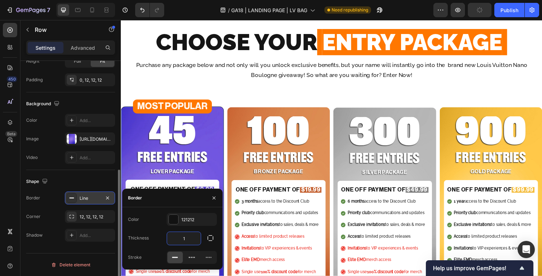
click at [190, 236] on input "1" at bounding box center [184, 238] width 34 height 13
type input "5"
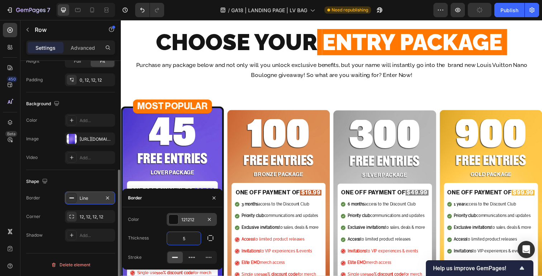
click at [193, 218] on div "121212" at bounding box center [191, 220] width 21 height 6
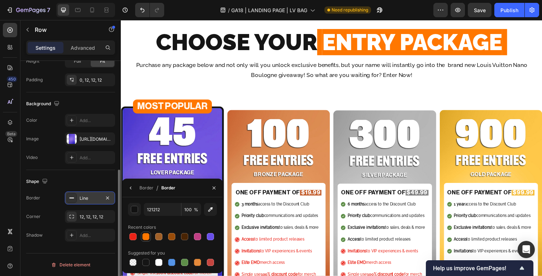
click at [146, 239] on div at bounding box center [145, 236] width 7 height 7
type input "FF7700"
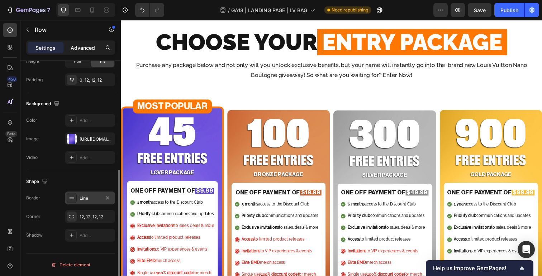
click at [82, 45] on p "Advanced" at bounding box center [83, 48] width 24 height 8
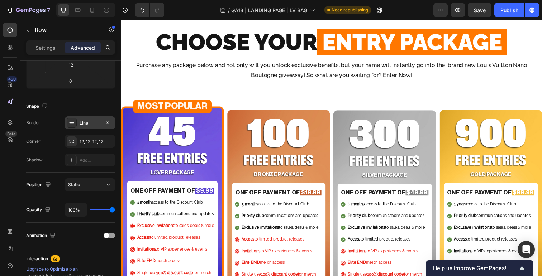
scroll to position [0, 0]
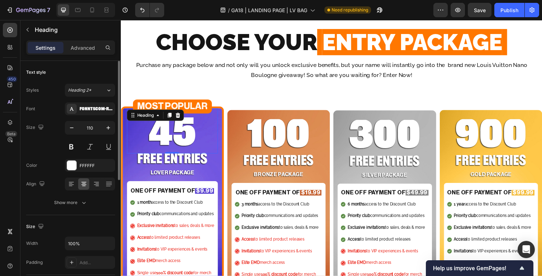
click at [155, 138] on h2 "45" at bounding box center [173, 138] width 93 height 37
click at [82, 45] on p "Advanced" at bounding box center [83, 48] width 24 height 8
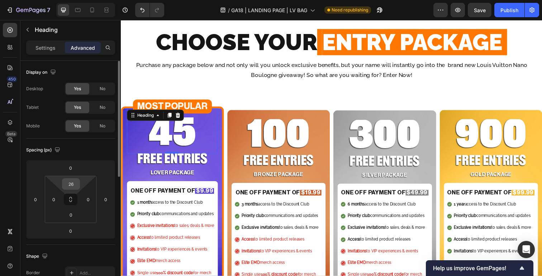
click at [73, 185] on input "26" at bounding box center [71, 184] width 14 height 11
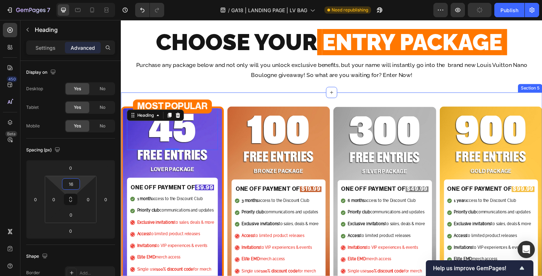
click at [330, 91] on div at bounding box center [335, 93] width 11 height 11
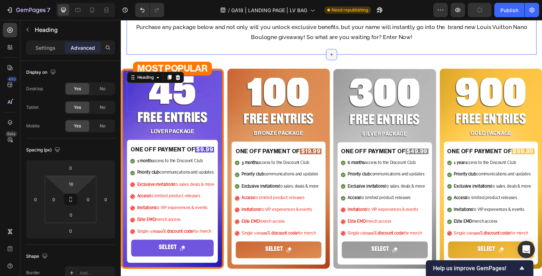
scroll to position [304, 0]
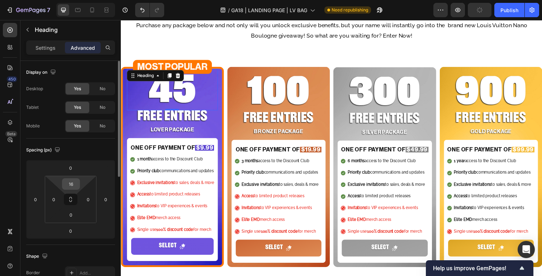
click at [72, 188] on input "16" at bounding box center [71, 184] width 14 height 11
type input "20"
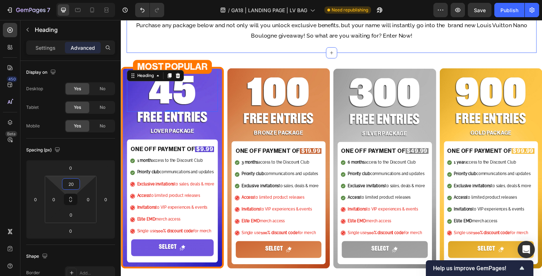
click at [323, 47] on div "CHOOSE YOUR ENTRY PACKAGE Heading CHOOSE YOUR ENTRY PACKAGE Heading CHOOSE YOUR…" at bounding box center [335, 15] width 418 height 77
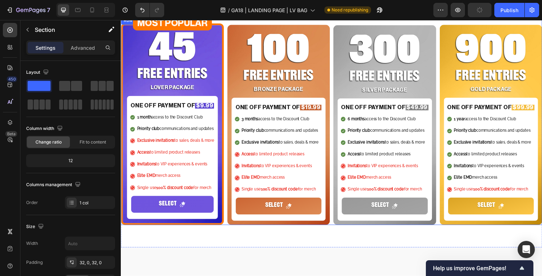
scroll to position [0, 0]
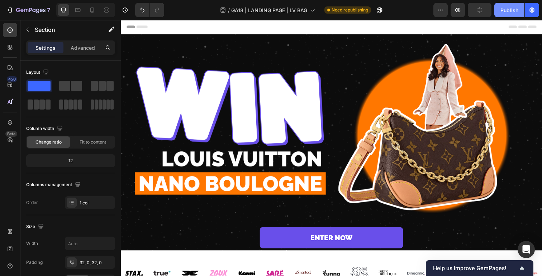
click at [509, 13] on div "Publish" at bounding box center [509, 10] width 18 height 8
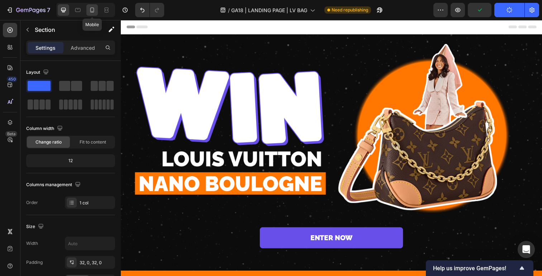
click at [90, 7] on icon at bounding box center [91, 9] width 7 height 7
type input "100%"
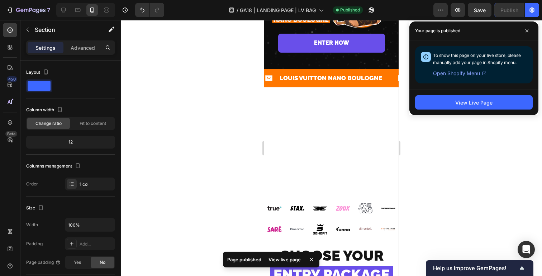
scroll to position [14, 0]
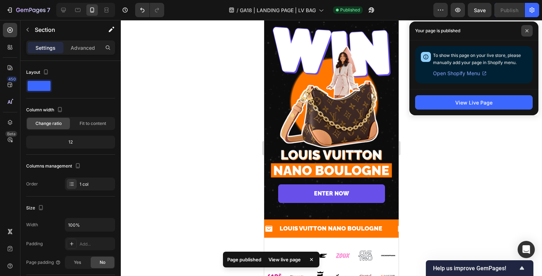
click at [529, 32] on span at bounding box center [526, 30] width 11 height 11
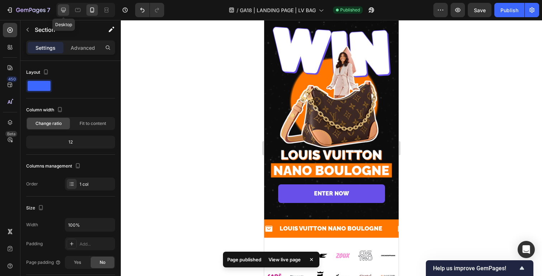
click at [61, 10] on icon at bounding box center [63, 9] width 7 height 7
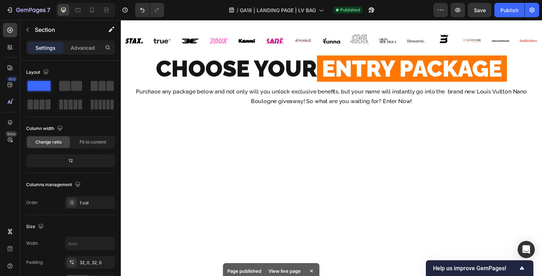
scroll to position [245, 0]
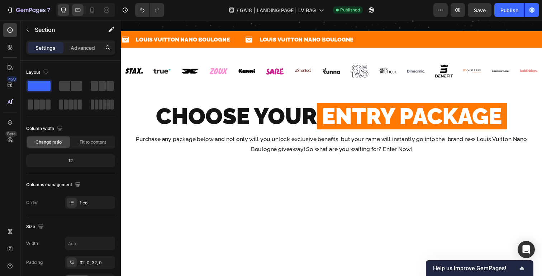
click at [80, 12] on icon at bounding box center [77, 9] width 7 height 7
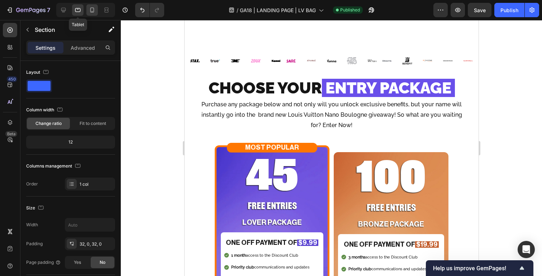
type input "100%"
click at [90, 12] on icon at bounding box center [92, 10] width 4 height 5
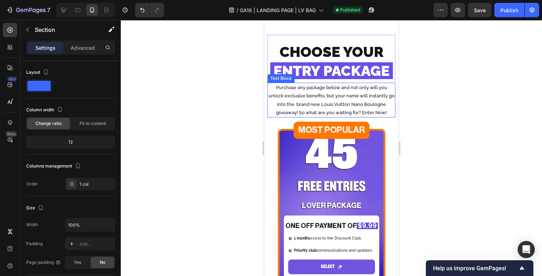
scroll to position [255, 0]
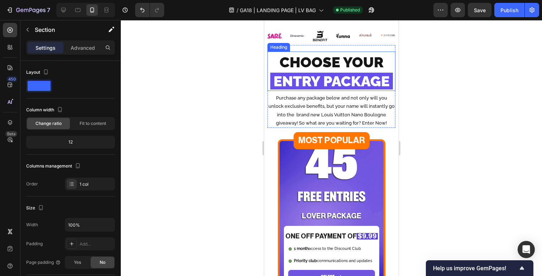
click at [356, 85] on span "ENTRY PACKAGE" at bounding box center [331, 81] width 116 height 17
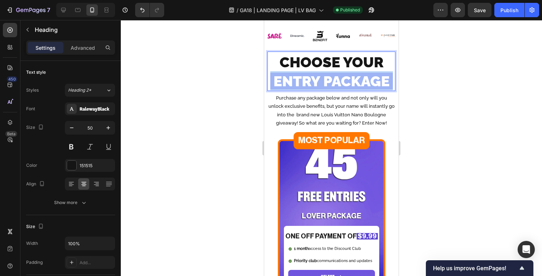
drag, startPoint x: 391, startPoint y: 84, endPoint x: 247, endPoint y: 84, distance: 144.4
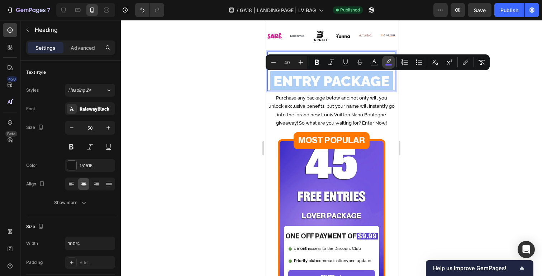
click at [390, 60] on icon "Editor contextual toolbar" at bounding box center [388, 62] width 7 height 7
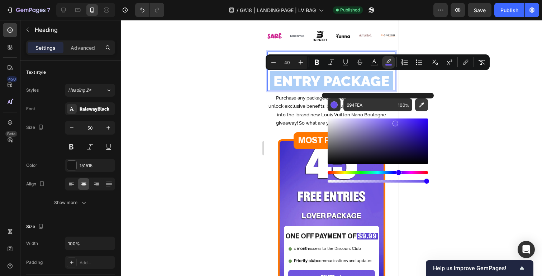
click at [422, 101] on icon "Editor contextual toolbar" at bounding box center [421, 104] width 7 height 7
type input "FF7700"
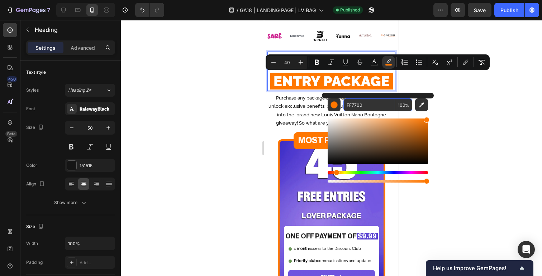
click at [366, 105] on input "FF7700" at bounding box center [369, 105] width 52 height 13
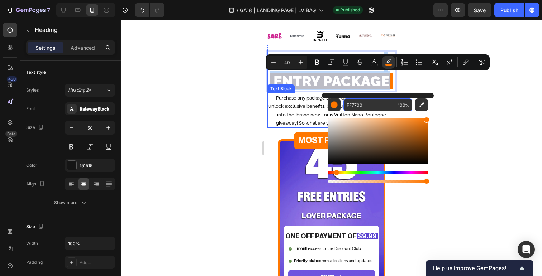
click at [303, 113] on p "Purchase any package below and not only will you unlock exclusive benefits, but…" at bounding box center [331, 111] width 126 height 34
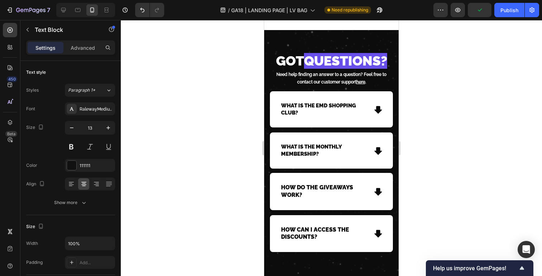
scroll to position [4303, 0]
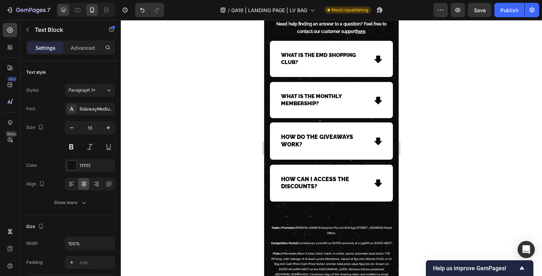
click at [62, 6] on div at bounding box center [63, 9] width 11 height 11
type input "16"
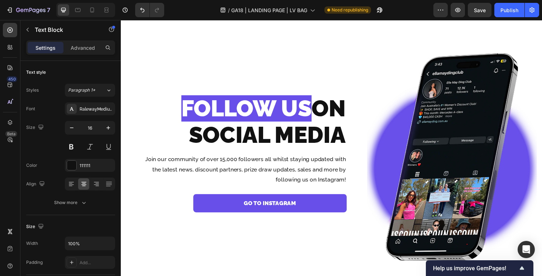
scroll to position [3069, 0]
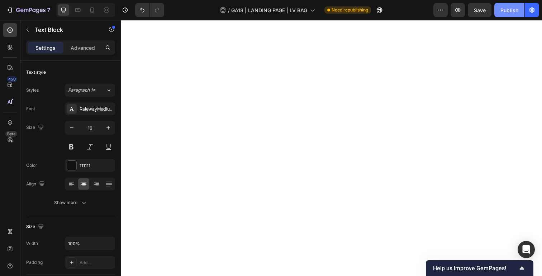
click at [508, 9] on div "Publish" at bounding box center [509, 10] width 18 height 8
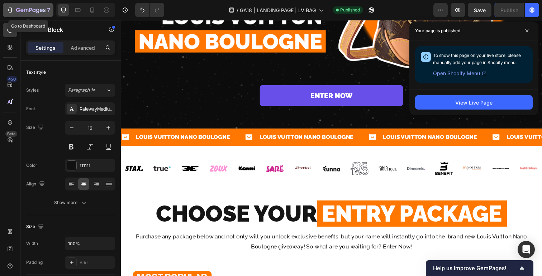
click at [7, 11] on icon "button" at bounding box center [9, 9] width 7 height 7
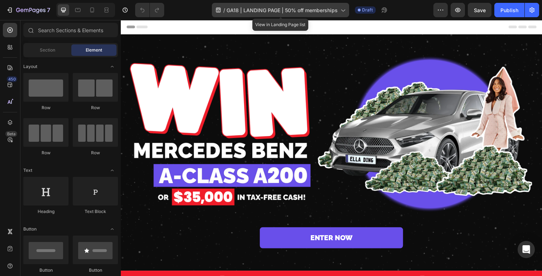
click at [339, 10] on icon at bounding box center [342, 9] width 7 height 7
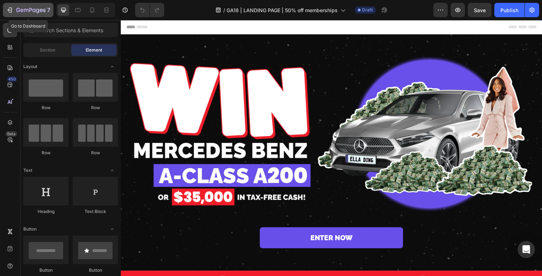
click at [30, 10] on icon "button" at bounding box center [30, 10] width 3 height 4
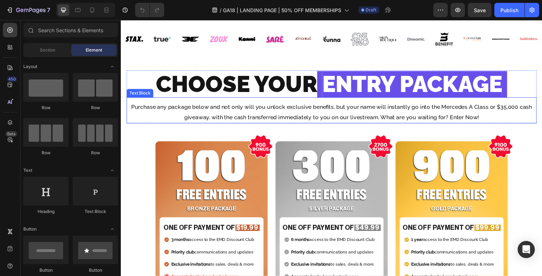
scroll to position [276, 0]
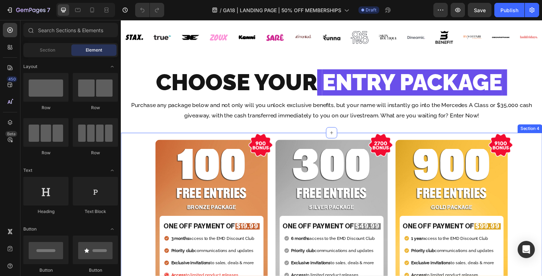
click at [277, 137] on div "100 Heading FREE ENTRIES Heading BRONZE PACKAGE Heading ONE OFF PAYMENT OF $19.…" at bounding box center [336, 262] width 430 height 254
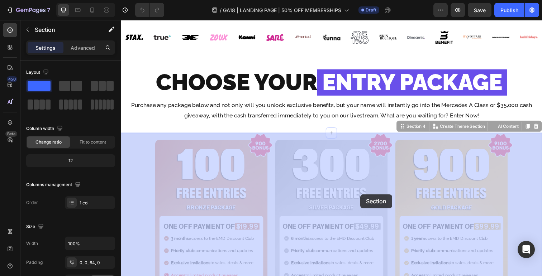
drag, startPoint x: 408, startPoint y: 126, endPoint x: 364, endPoint y: 199, distance: 85.3
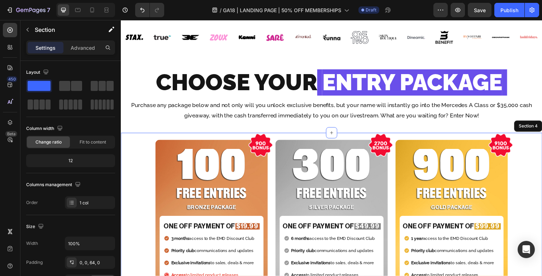
click at [540, 150] on div "100 Heading FREE ENTRIES Heading BRONZE PACKAGE Heading ONE OFF PAYMENT OF $19.…" at bounding box center [336, 252] width 430 height 218
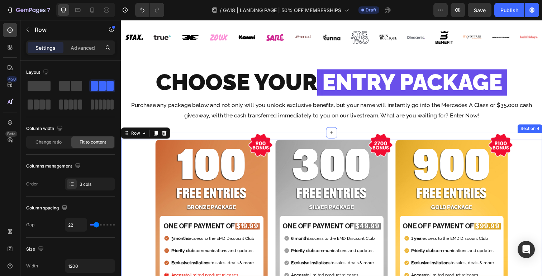
click at [538, 136] on div "100 Heading FREE ENTRIES Heading BRONZE PACKAGE Heading ONE OFF PAYMENT OF $19.…" at bounding box center [336, 262] width 430 height 254
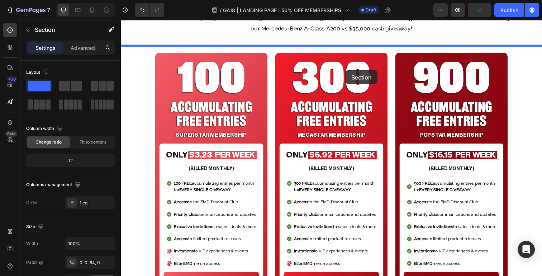
drag, startPoint x: 413, startPoint y: 129, endPoint x: 349, endPoint y: 71, distance: 86.2
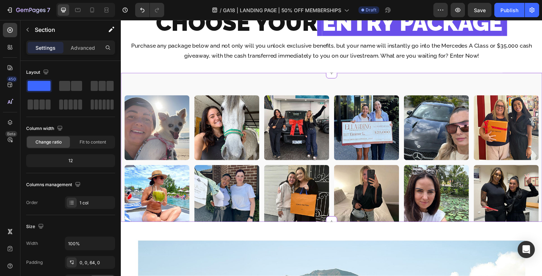
scroll to position [267, 0]
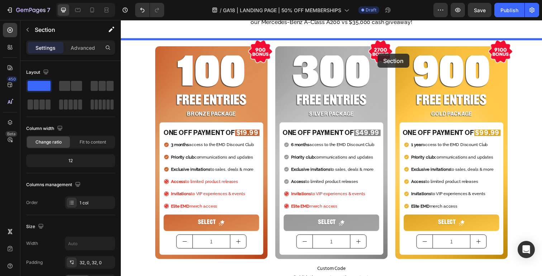
drag, startPoint x: 369, startPoint y: 62, endPoint x: 382, endPoint y: 55, distance: 14.9
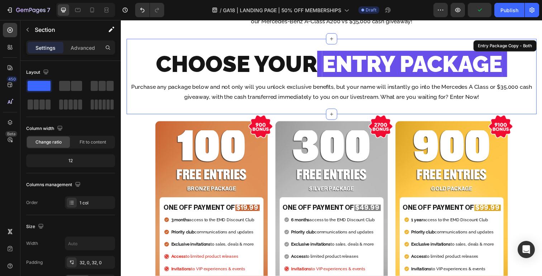
scroll to position [775, 0]
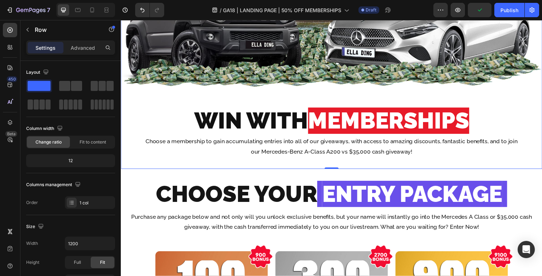
click at [131, 148] on div "Image WIN WITH MEMBERSHIPS Heading WIN WITH MEMBERSHIPS Heading WIN WITH MEMBER…" at bounding box center [336, 8] width 430 height 328
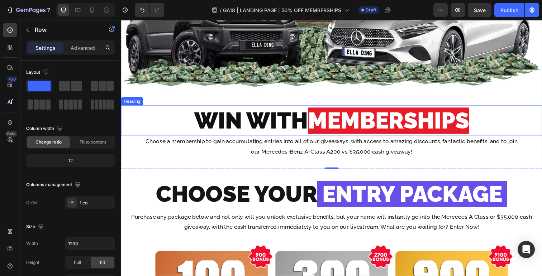
click at [520, 116] on h2 "WIN WITH MEMBERSHIPS" at bounding box center [336, 122] width 430 height 31
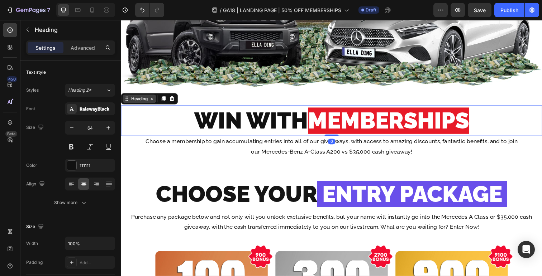
click at [147, 99] on div "Heading" at bounding box center [140, 100] width 20 height 6
click at [185, 133] on h2 "WIN WITH MEMBERSHIPS" at bounding box center [336, 122] width 430 height 31
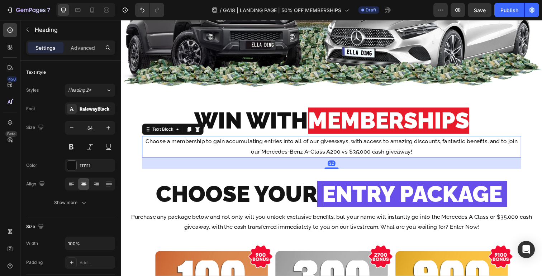
click at [228, 155] on p "Choose a membership to gain accumulating entries into all of our giveaways, wit…" at bounding box center [335, 149] width 385 height 21
click at [168, 116] on p "⁠⁠⁠⁠⁠⁠⁠ WIN WITH MEMBERSHIPS" at bounding box center [335, 123] width 428 height 30
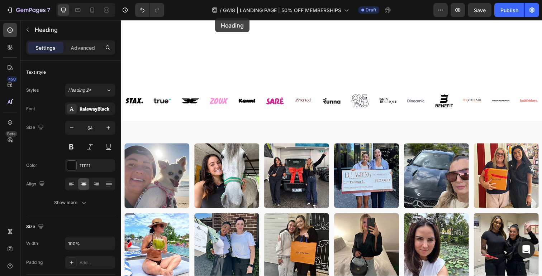
scroll to position [173, 0]
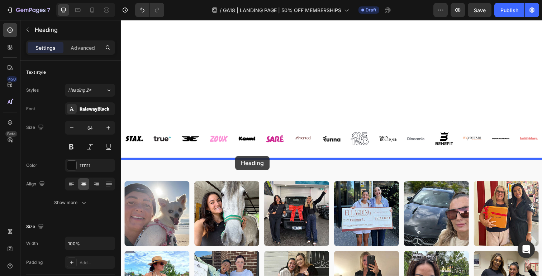
drag, startPoint x: 154, startPoint y: 100, endPoint x: 237, endPoint y: 159, distance: 101.5
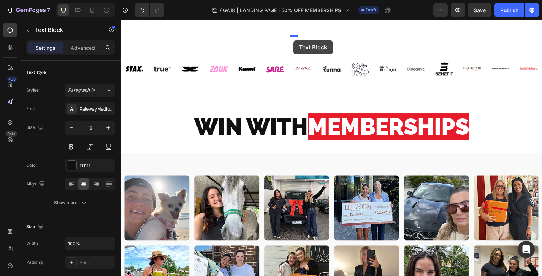
scroll to position [234, 0]
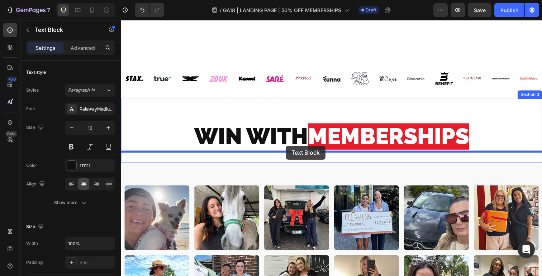
drag, startPoint x: 219, startPoint y: 80, endPoint x: 288, endPoint y: 149, distance: 97.8
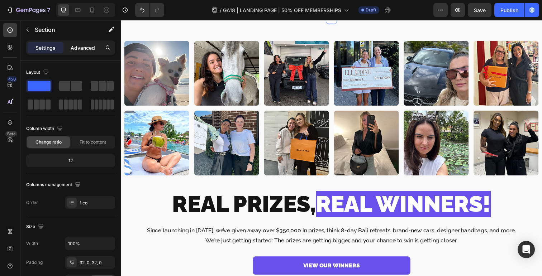
click at [86, 44] on p "Advanced" at bounding box center [83, 48] width 24 height 8
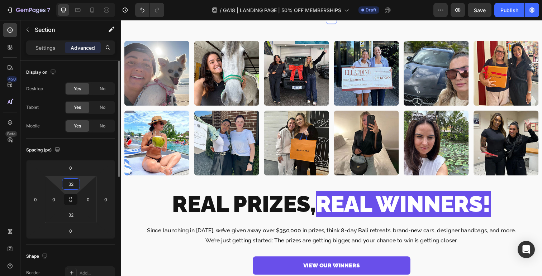
click at [74, 181] on input "32" at bounding box center [71, 184] width 14 height 11
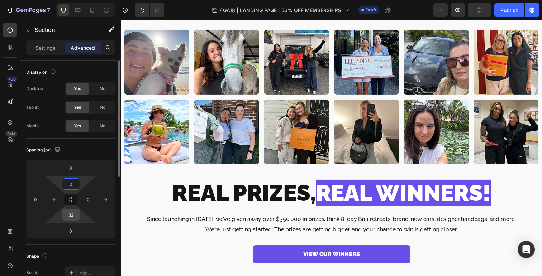
type input "0"
click at [73, 214] on input "32" at bounding box center [71, 215] width 14 height 11
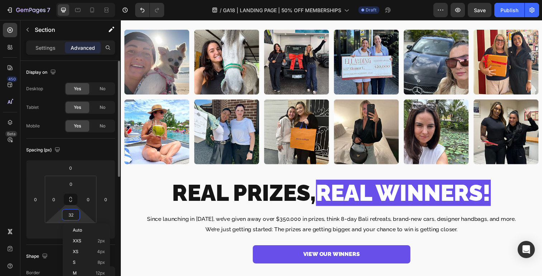
type input "0"
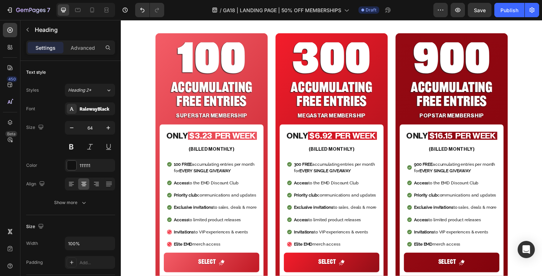
scroll to position [1274, 0]
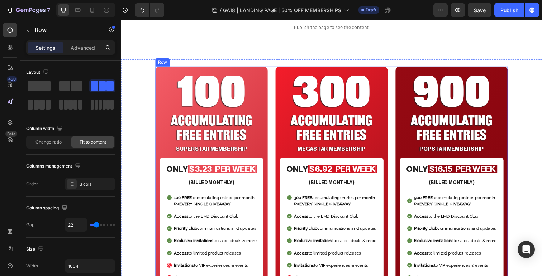
click at [273, 75] on div "100 Heading ACCUMULATING FREE ENTRIES Heading SUPERSTAR MEMBERSHIP Heading ONLY…" at bounding box center [336, 197] width 360 height 259
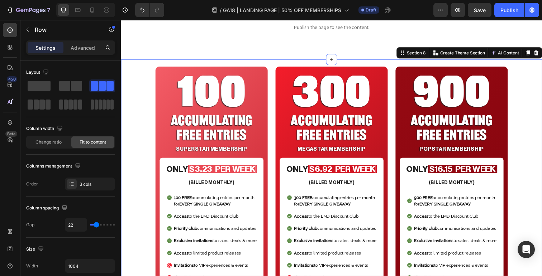
click at [130, 72] on div "100 Heading ACCUMULATING FREE ENTRIES Heading SUPERSTAR MEMBERSHIP Heading ONLY…" at bounding box center [336, 194] width 430 height 266
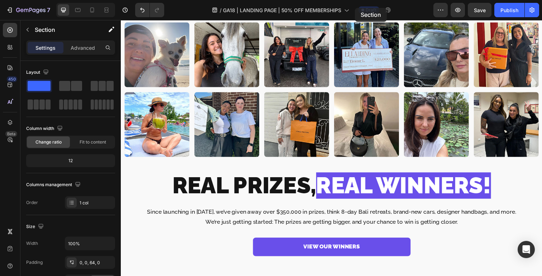
scroll to position [336, 0]
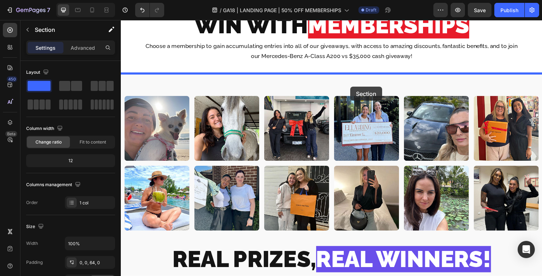
drag, startPoint x: 412, startPoint y: 55, endPoint x: 353, endPoint y: 81, distance: 64.4
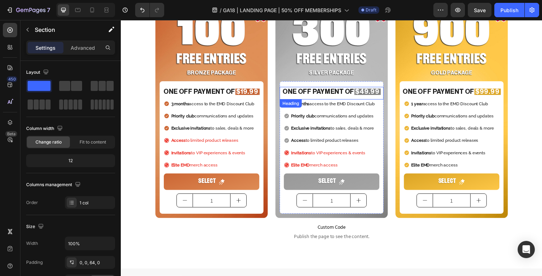
scroll to position [1259, 0]
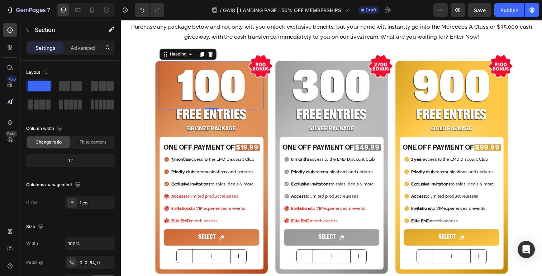
click at [211, 70] on div "100 Heading 0" at bounding box center [213, 86] width 106 height 49
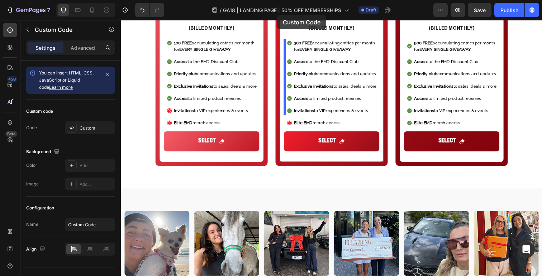
scroll to position [484, 0]
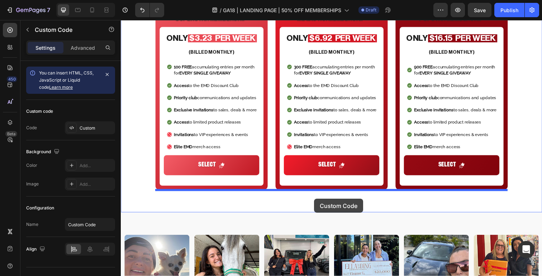
drag, startPoint x: 240, startPoint y: 147, endPoint x: 318, endPoint y: 203, distance: 95.8
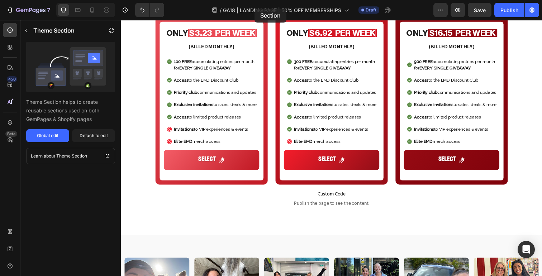
scroll to position [477, 0]
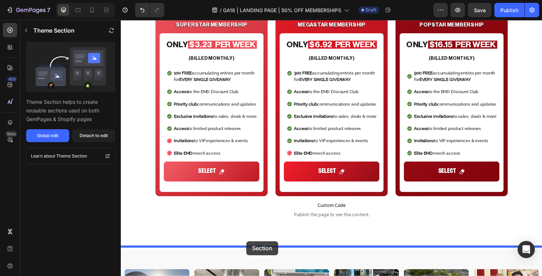
drag, startPoint x: 135, startPoint y: 92, endPoint x: 248, endPoint y: 245, distance: 190.1
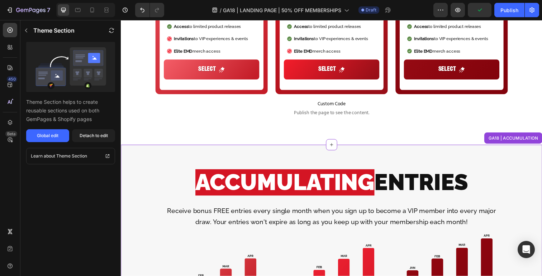
scroll to position [580, 0]
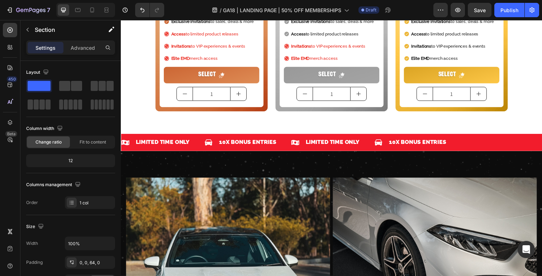
scroll to position [1675, 0]
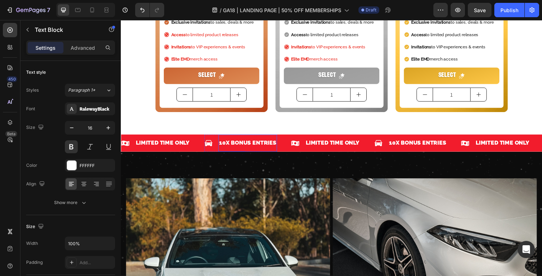
click at [241, 143] on p "10X BONUS ENTRIES" at bounding box center [250, 146] width 58 height 10
click at [225, 146] on p "10X BONUS ENTRIES" at bounding box center [250, 146] width 58 height 10
click at [233, 147] on p "10X BONUS ENTRIES" at bounding box center [250, 146] width 58 height 10
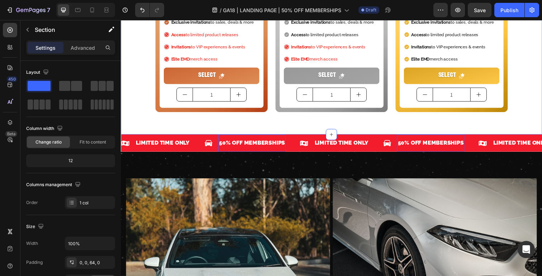
click at [273, 129] on div "100 Heading FREE ENTRIES Heading BRONZE PACKAGE Heading ONE OFF PAYMENT OF $19.…" at bounding box center [336, 13] width 430 height 248
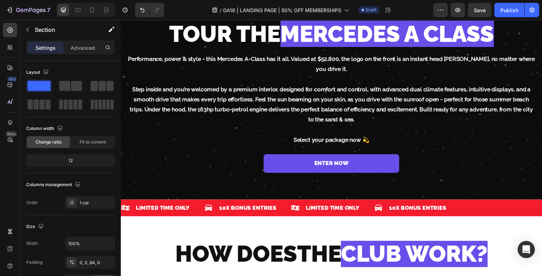
scroll to position [2177, 0]
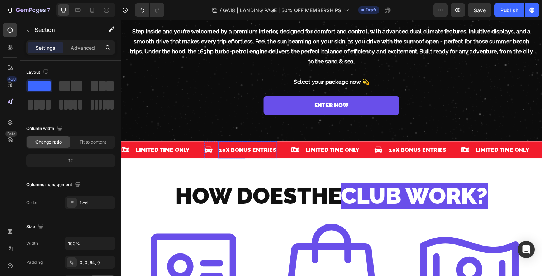
click at [248, 148] on p "10X BONUS ENTRIES" at bounding box center [250, 153] width 58 height 10
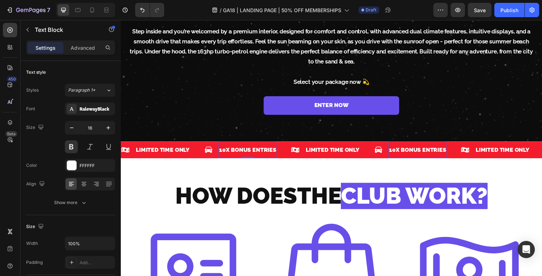
click at [252, 148] on p "10X BONUS ENTRIES" at bounding box center [250, 153] width 58 height 10
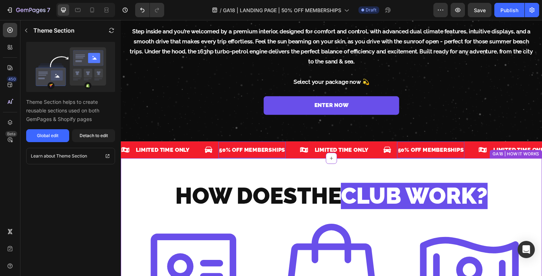
click at [277, 172] on div "HOW DOES THE CLUB WORK? Heading HOW DOES THE CLUB WORK? Heading Icon JOIN THE C…" at bounding box center [336, 276] width 430 height 228
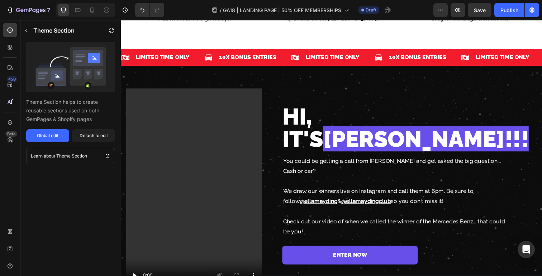
scroll to position [2468, 0]
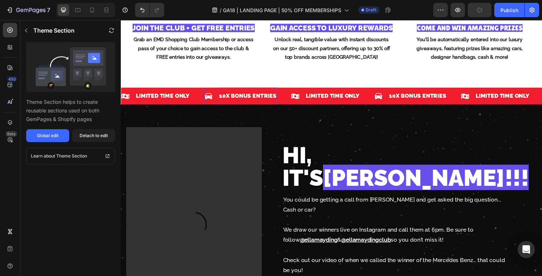
click at [250, 100] on p "10X BONUS ENTRIES" at bounding box center [250, 98] width 58 height 10
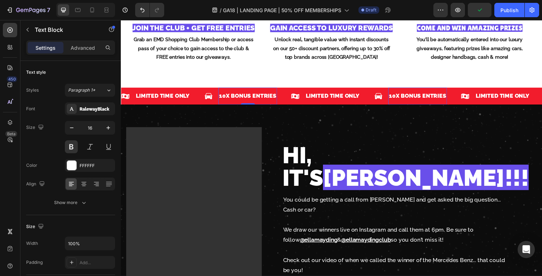
click at [250, 100] on p "10X BONUS ENTRIES" at bounding box center [250, 98] width 58 height 10
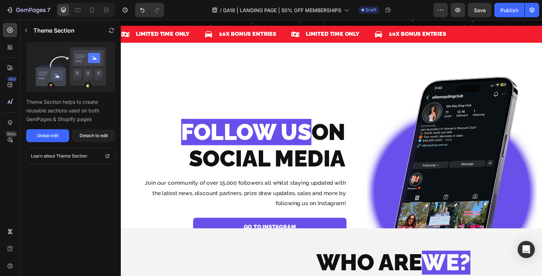
scroll to position [2785, 0]
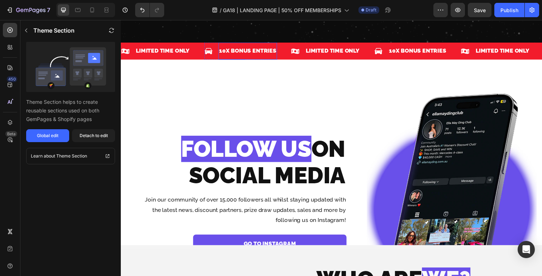
click at [247, 45] on div "10X BONUS ENTRIES Text Block" at bounding box center [250, 52] width 60 height 18
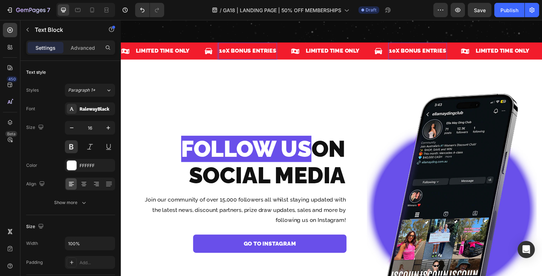
click at [246, 49] on p "10X BONUS ENTRIES" at bounding box center [250, 52] width 58 height 10
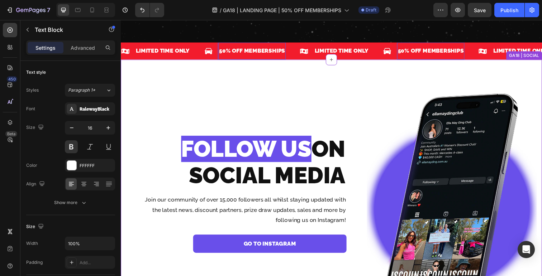
click at [239, 125] on div "FOLLOW US ON SOCIAL MEDIA Heading Join our community of over 15,000 followers a…" at bounding box center [247, 203] width 243 height 217
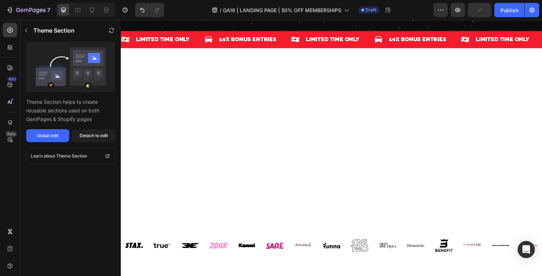
scroll to position [75, 0]
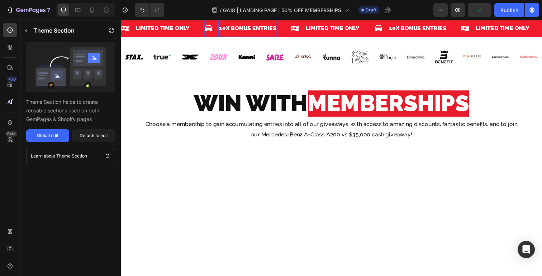
click at [256, 34] on p "10X BONUS ENTRIES" at bounding box center [250, 29] width 58 height 10
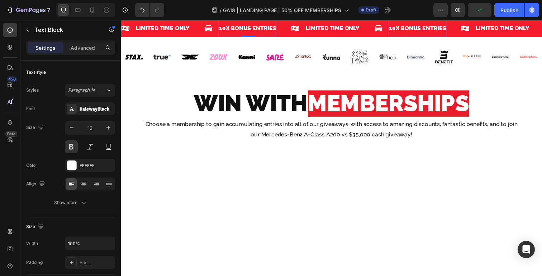
click at [256, 34] on p "10X BONUS ENTRIES" at bounding box center [250, 29] width 58 height 10
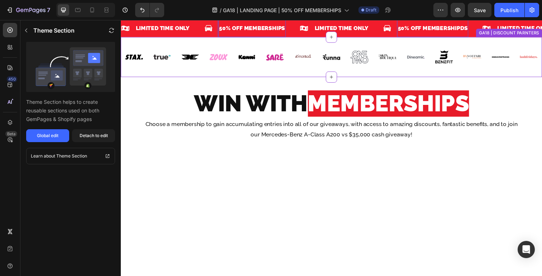
click at [284, 67] on div "Image" at bounding box center [278, 58] width 18 height 18
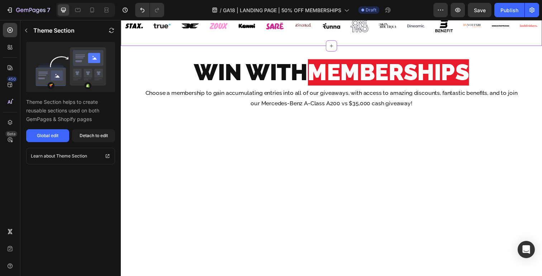
scroll to position [148, 0]
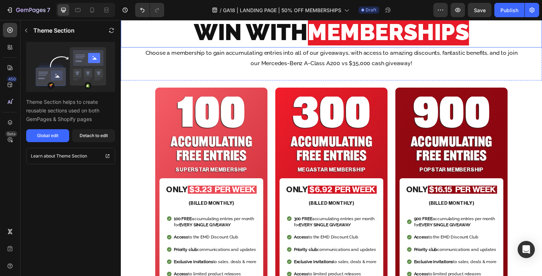
click at [284, 46] on span "WIN WITH" at bounding box center [254, 32] width 116 height 27
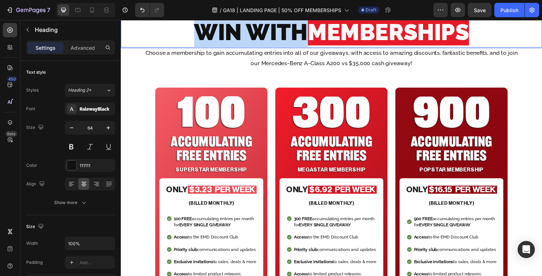
drag, startPoint x: 305, startPoint y: 214, endPoint x: 161, endPoint y: 214, distance: 144.0
click at [161, 48] on p "WIN WITH MEMBERSHIPS" at bounding box center [335, 33] width 428 height 30
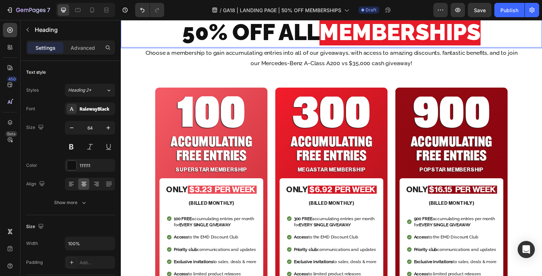
click at [488, 46] on span "MEMBERSHIPS" at bounding box center [405, 32] width 164 height 27
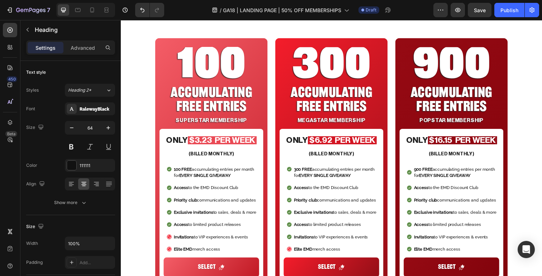
scroll to position [269, 0]
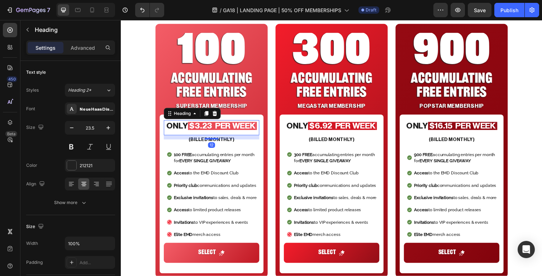
click at [203, 128] on span "$3.23 PER WEEK" at bounding box center [224, 128] width 67 height 8
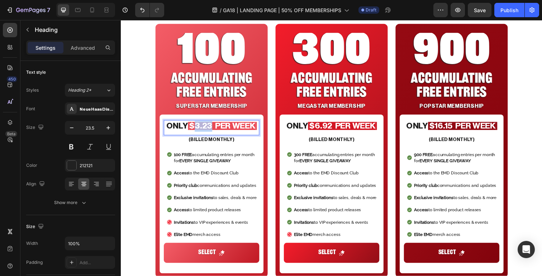
drag, startPoint x: 197, startPoint y: 130, endPoint x: 211, endPoint y: 129, distance: 14.3
click at [211, 129] on span "$3.23 PER WEEK" at bounding box center [224, 128] width 67 height 8
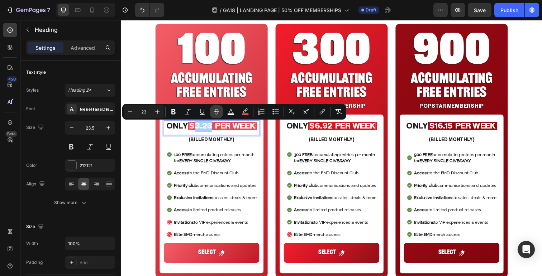
click at [217, 111] on icon "Editor contextual toolbar" at bounding box center [216, 111] width 7 height 7
click at [217, 128] on span "$ 3.23 PER WEEK" at bounding box center [224, 128] width 64 height 8
drag, startPoint x: 190, startPoint y: 129, endPoint x: 216, endPoint y: 130, distance: 25.5
click at [216, 130] on p "ONLY $ 3.23 PER WEEK" at bounding box center [213, 128] width 96 height 11
click at [243, 112] on icon "Editor contextual toolbar" at bounding box center [244, 110] width 5 height 4
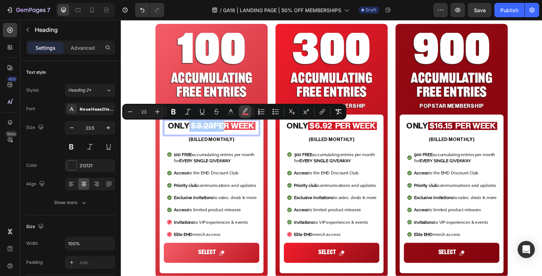
type input "EA4A55"
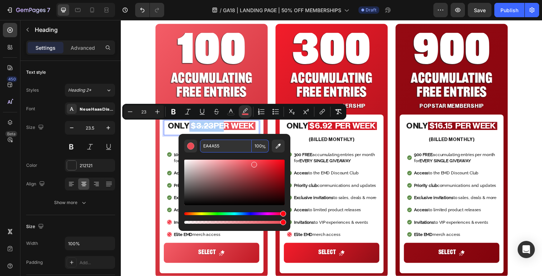
click at [261, 145] on input "100" at bounding box center [259, 146] width 17 height 13
type input "0"
click at [213, 129] on span "$ 3.23" at bounding box center [204, 128] width 26 height 8
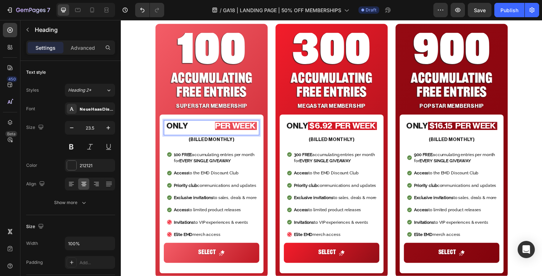
click at [217, 127] on span "PER WEEK" at bounding box center [237, 128] width 41 height 8
drag, startPoint x: 214, startPoint y: 128, endPoint x: 191, endPoint y: 129, distance: 23.3
click at [191, 129] on span "$ 3.23" at bounding box center [204, 128] width 26 height 8
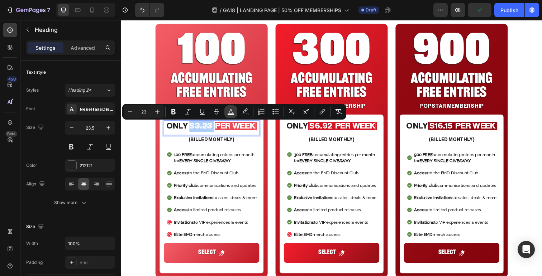
click at [231, 111] on icon "Editor contextual toolbar" at bounding box center [230, 111] width 7 height 7
type input "FFFFFF"
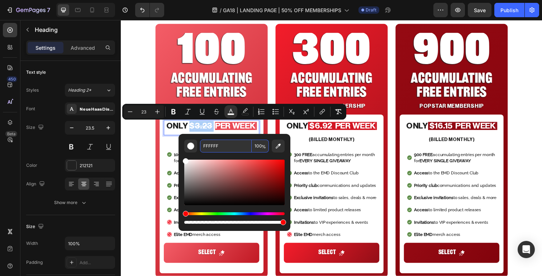
click at [222, 149] on input "FFFFFF" at bounding box center [226, 146] width 52 height 13
type input "212121"
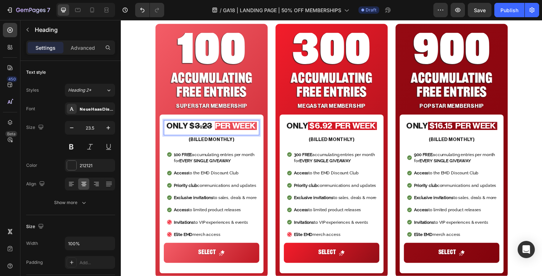
click at [220, 128] on span "PER WEEK" at bounding box center [237, 128] width 41 height 8
click at [188, 128] on p "ONLY $ 3.23 PER WEEK" at bounding box center [213, 128] width 96 height 11
click at [192, 129] on span "$ 3.23" at bounding box center [203, 128] width 25 height 8
click at [215, 129] on span "Rich Text Editor. Editing area: main" at bounding box center [215, 128] width 1 height 8
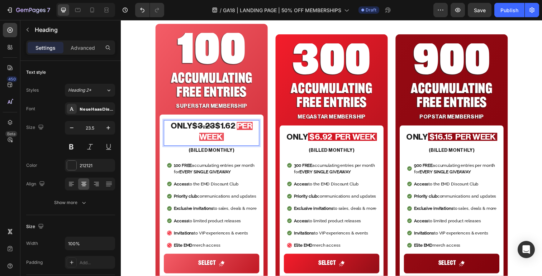
click at [218, 130] on span "$ 3.23 $1.62" at bounding box center [215, 128] width 44 height 8
drag, startPoint x: 216, startPoint y: 128, endPoint x: 238, endPoint y: 128, distance: 22.2
click at [238, 128] on p "ONLY $ 3.23 $1.62 PER WEEK" at bounding box center [213, 134] width 96 height 22
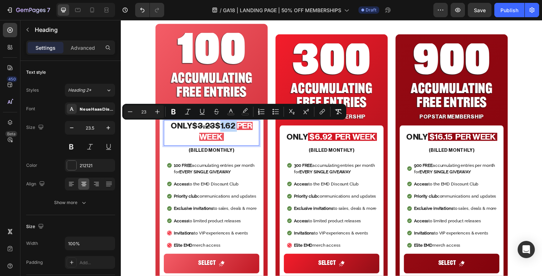
drag, startPoint x: 240, startPoint y: 129, endPoint x: 217, endPoint y: 129, distance: 22.6
click at [217, 129] on p "ONLY $ 3.23 $1.62 PER WEEK" at bounding box center [213, 134] width 96 height 22
click at [242, 111] on icon "Editor contextual toolbar" at bounding box center [244, 111] width 7 height 7
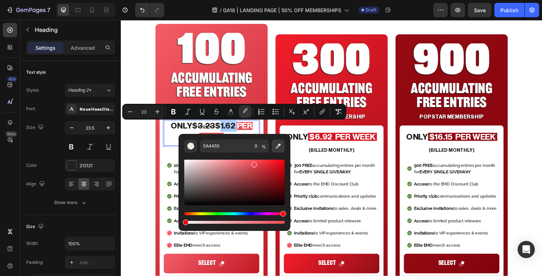
click at [277, 145] on icon "Editor contextual toolbar" at bounding box center [277, 146] width 5 height 5
type input "100"
click at [232, 111] on icon "Editor contextual toolbar" at bounding box center [230, 111] width 7 height 7
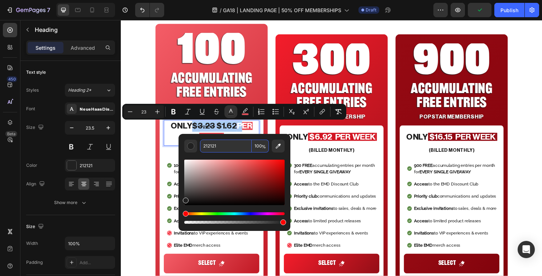
click at [222, 148] on input "212121" at bounding box center [226, 146] width 52 height 13
type input "FFFFFF"
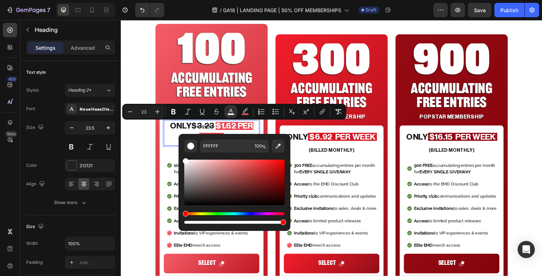
click at [210, 131] on s "3.23" at bounding box center [207, 128] width 18 height 8
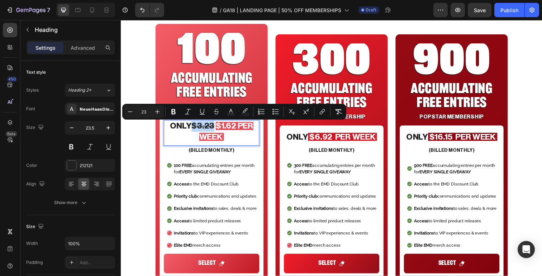
drag, startPoint x: 216, startPoint y: 129, endPoint x: 193, endPoint y: 130, distance: 22.6
click at [193, 130] on span "$ 3.23" at bounding box center [205, 128] width 25 height 8
click at [233, 114] on rect "Editor contextual toolbar" at bounding box center [230, 115] width 7 height 2
type input "212121"
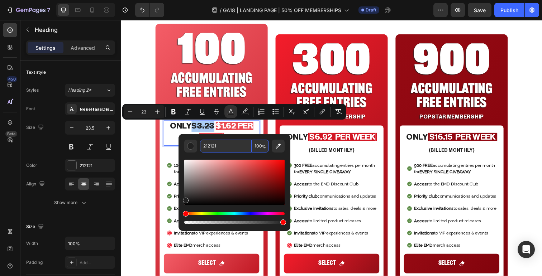
click at [228, 152] on input "212121" at bounding box center [226, 146] width 52 height 13
type input "999999"
click at [213, 130] on s "3.23" at bounding box center [207, 128] width 18 height 8
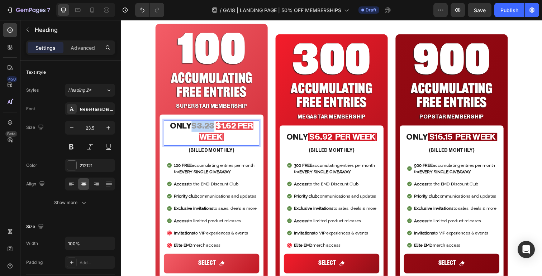
drag, startPoint x: 216, startPoint y: 130, endPoint x: 191, endPoint y: 130, distance: 25.1
click at [191, 130] on p "ONLY $ 3.23 $1.62 PER WEEK" at bounding box center [213, 134] width 96 height 22
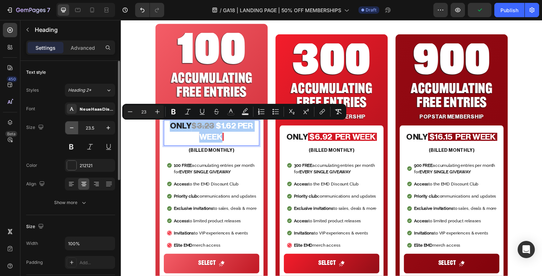
click at [72, 128] on icon "button" at bounding box center [71, 127] width 7 height 7
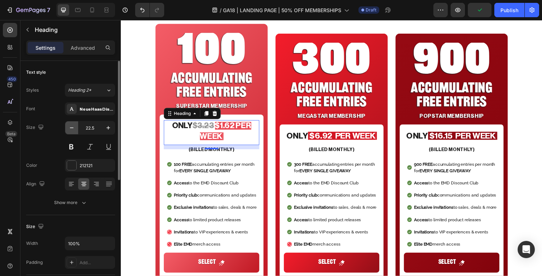
click at [72, 128] on icon "button" at bounding box center [71, 127] width 7 height 7
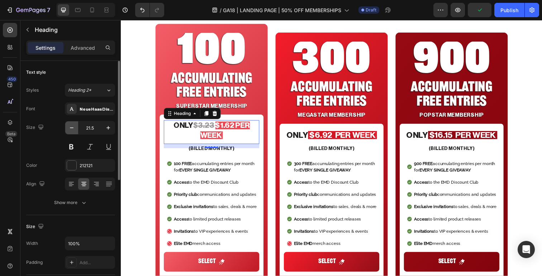
click at [72, 128] on icon "button" at bounding box center [71, 127] width 7 height 7
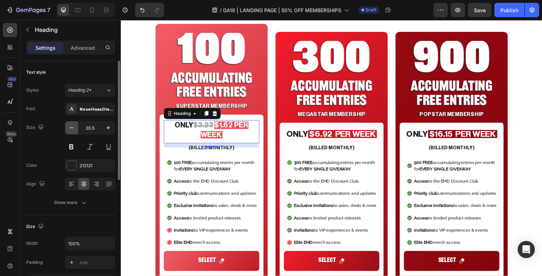
click at [72, 128] on icon "button" at bounding box center [71, 127] width 7 height 7
type input "19.5"
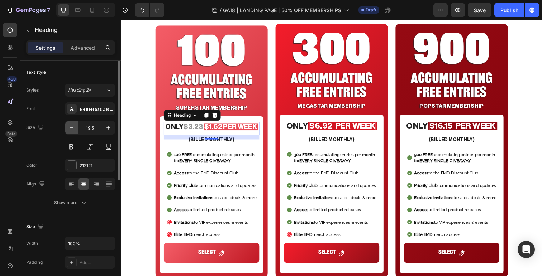
scroll to position [396, 0]
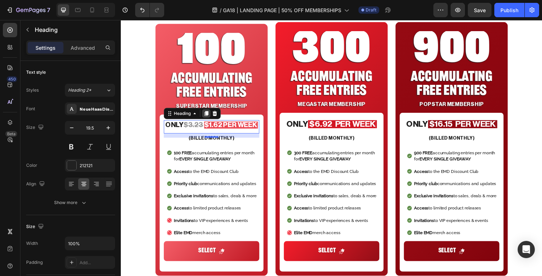
click at [206, 115] on icon at bounding box center [208, 116] width 6 height 6
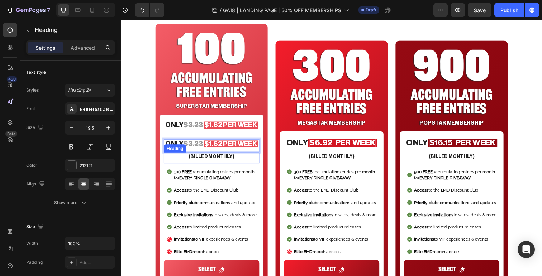
click at [183, 163] on h2 "(BILLED MONTHLY)" at bounding box center [212, 160] width 97 height 8
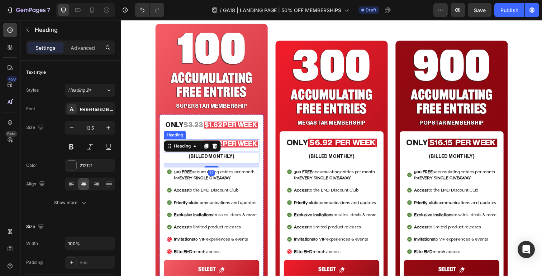
click at [239, 144] on span "$1.62 PER WEEK" at bounding box center [233, 146] width 54 height 7
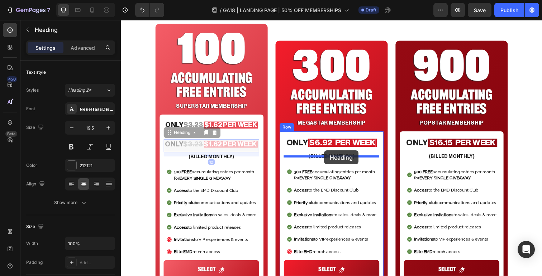
drag, startPoint x: 175, startPoint y: 135, endPoint x: 328, endPoint y: 153, distance: 154.3
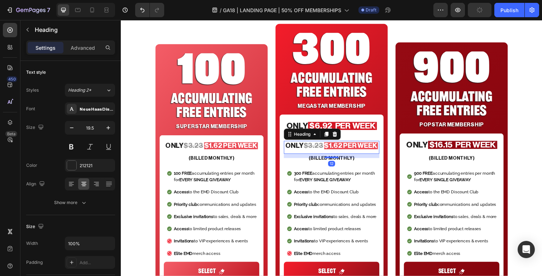
scroll to position [415, 0]
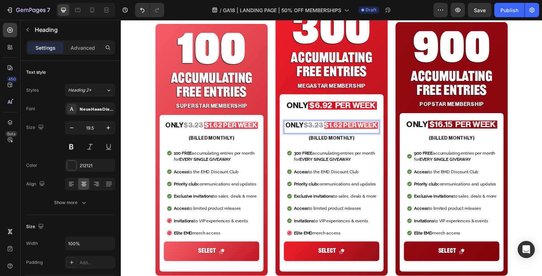
click at [315, 129] on s "3.23" at bounding box center [319, 127] width 15 height 7
click at [325, 128] on s ".23" at bounding box center [321, 127] width 11 height 7
click at [319, 128] on s ".92" at bounding box center [321, 127] width 11 height 7
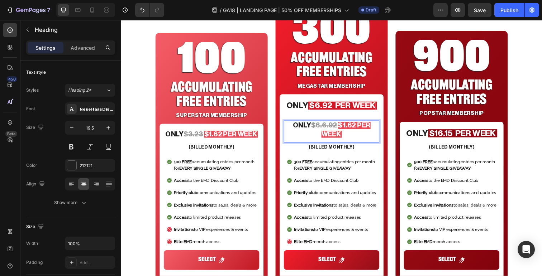
click at [327, 128] on s ".6.92" at bounding box center [332, 127] width 17 height 7
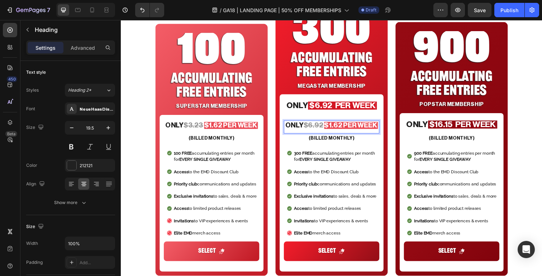
click at [345, 130] on span "$1.62 PER WEEK" at bounding box center [355, 127] width 54 height 7
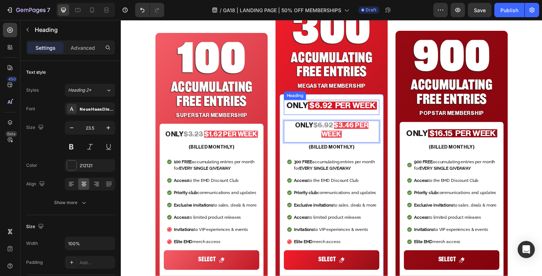
click at [344, 111] on span "$6.92 PER WEEK" at bounding box center [346, 108] width 67 height 8
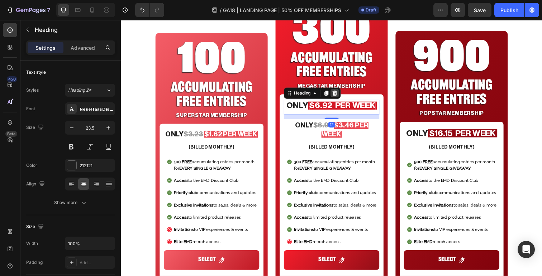
click at [341, 96] on icon at bounding box center [339, 94] width 5 height 5
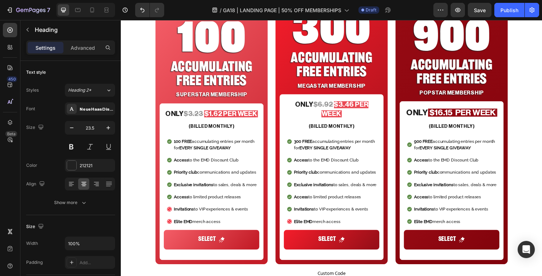
scroll to position [396, 0]
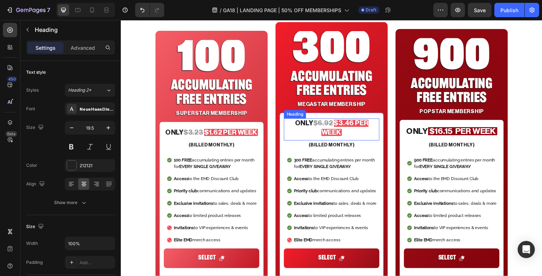
click at [362, 126] on span "$3.46 PER WEEK" at bounding box center [349, 130] width 48 height 16
drag, startPoint x: 327, startPoint y: 126, endPoint x: 388, endPoint y: 126, distance: 61.6
click at [388, 126] on div "ONLY $ 6.92 $3.46 PER WEEK Heading 12 (BILLED MONTHLY) Heading 300 FREE accumul…" at bounding box center [336, 199] width 106 height 169
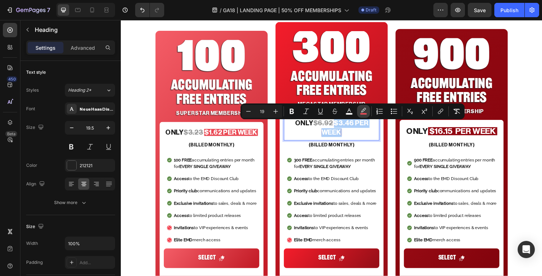
click at [362, 110] on icon "Editor contextual toolbar" at bounding box center [363, 110] width 5 height 4
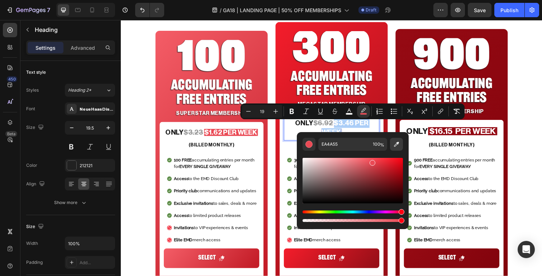
click at [395, 145] on icon "Editor contextual toolbar" at bounding box center [396, 144] width 7 height 7
type input "D91926"
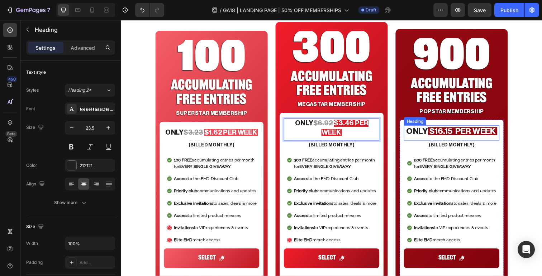
click at [468, 130] on span "$16.15 PER WEEK" at bounding box center [470, 134] width 68 height 8
click at [346, 123] on h2 "ONLY $ 6.92 $3.46 PER WEEK" at bounding box center [335, 131] width 97 height 20
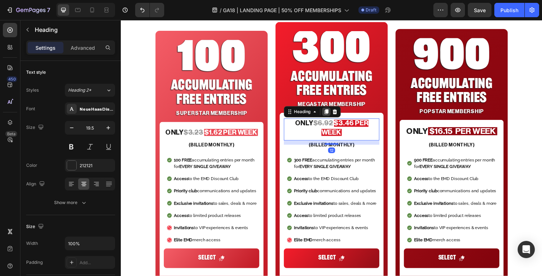
click at [329, 116] on icon at bounding box center [330, 113] width 4 height 5
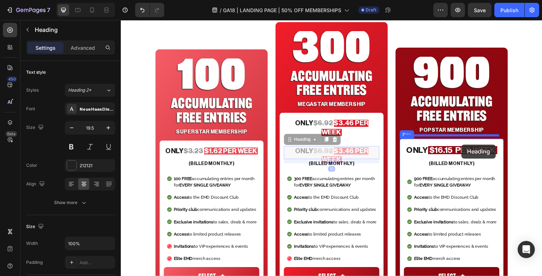
drag, startPoint x: 301, startPoint y: 134, endPoint x: 468, endPoint y: 147, distance: 167.8
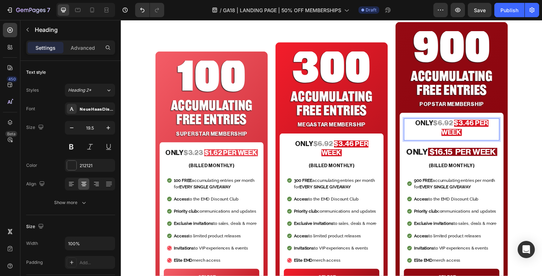
click at [444, 126] on s "6.92" at bounding box center [451, 125] width 15 height 7
click at [462, 126] on span "$3.46 PER WEEK" at bounding box center [472, 130] width 48 height 16
click at [468, 126] on span "$3.46 PER WEEK" at bounding box center [472, 130] width 48 height 16
click at [444, 125] on s "6.92" at bounding box center [451, 125] width 15 height 7
click at [444, 127] on s "6.92" at bounding box center [451, 125] width 15 height 7
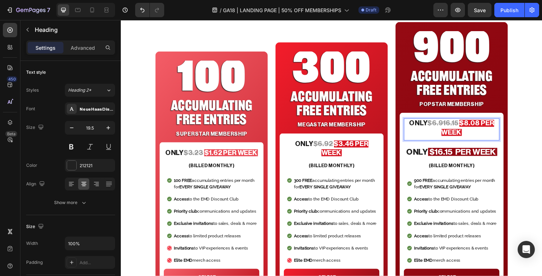
click at [451, 126] on s "6.916.15" at bounding box center [451, 125] width 27 height 7
click at [490, 130] on p "ONLY $ 16.15 $8.08 PER WEEK" at bounding box center [458, 130] width 96 height 18
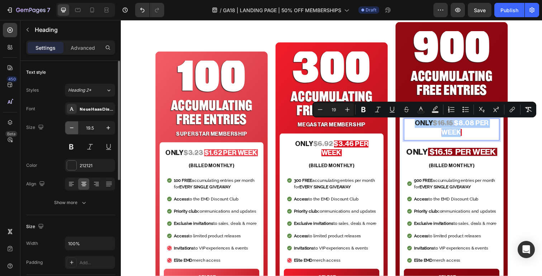
click at [70, 129] on icon "button" at bounding box center [71, 127] width 7 height 7
type input "18.5"
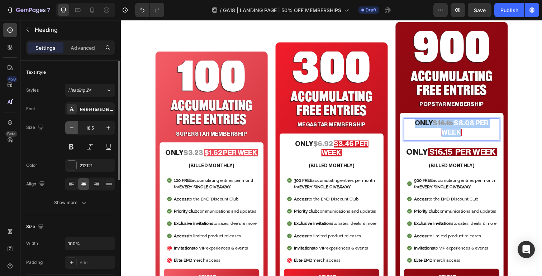
scroll to position [386, 0]
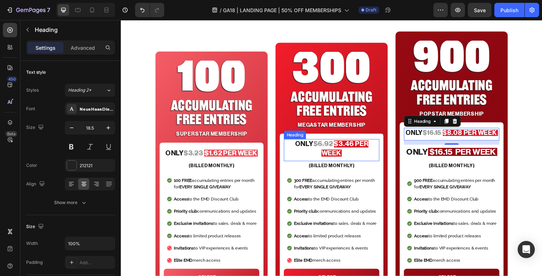
click at [306, 157] on p "ONLY $ 6.92 $3.46 PER WEEK" at bounding box center [336, 152] width 96 height 18
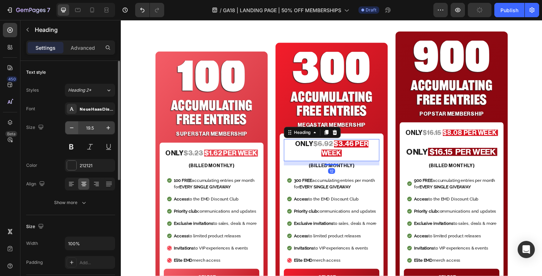
click at [71, 127] on icon "button" at bounding box center [71, 127] width 7 height 7
type input "18.5"
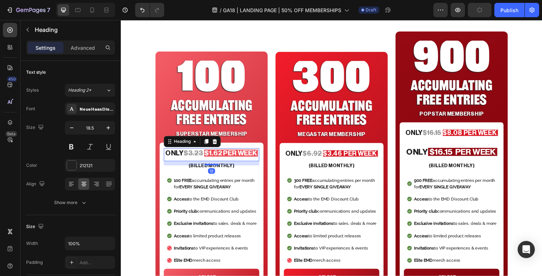
click at [242, 157] on span "$1.62 PER WEEK" at bounding box center [233, 156] width 54 height 7
click at [72, 127] on icon "button" at bounding box center [71, 127] width 7 height 7
type input "18.5"
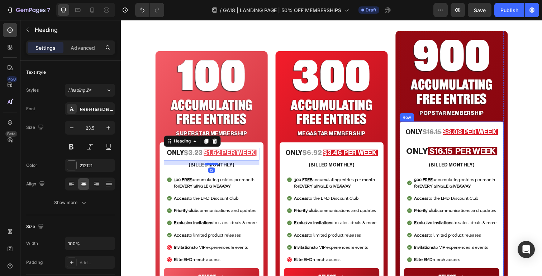
click at [473, 150] on span "$16.15 PER WEEK" at bounding box center [470, 154] width 68 height 8
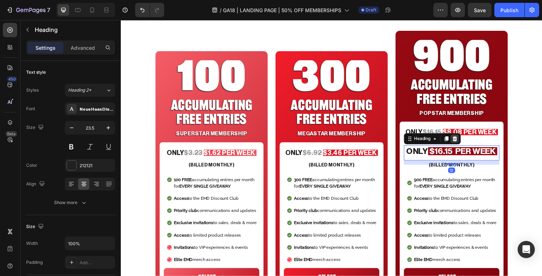
click at [462, 140] on icon at bounding box center [461, 141] width 5 height 5
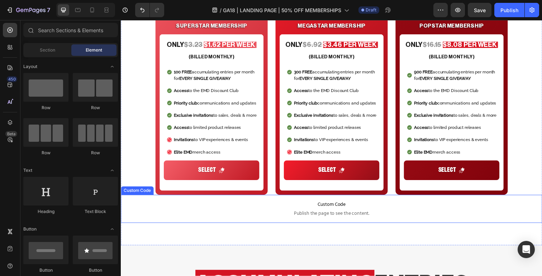
scroll to position [447, 0]
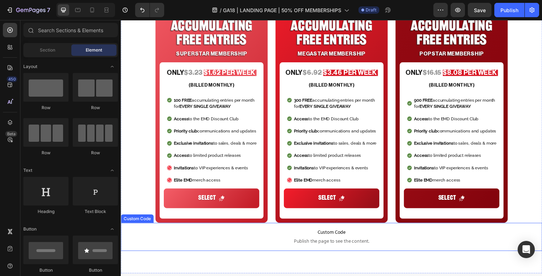
click at [289, 238] on span "Custom Code" at bounding box center [336, 237] width 430 height 9
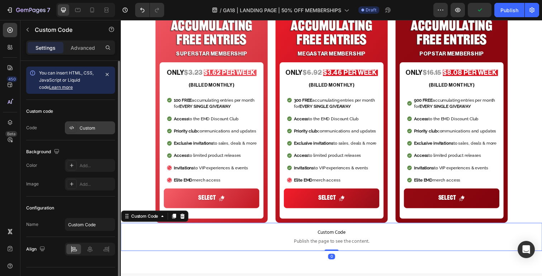
click at [91, 128] on div "Custom" at bounding box center [97, 128] width 34 height 6
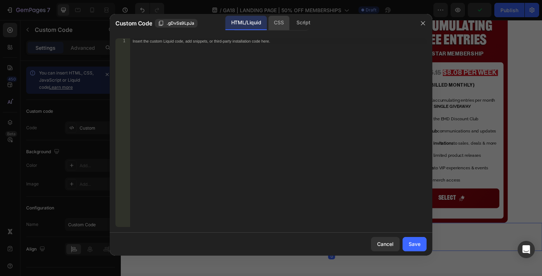
click at [282, 25] on div "CSS" at bounding box center [278, 23] width 21 height 14
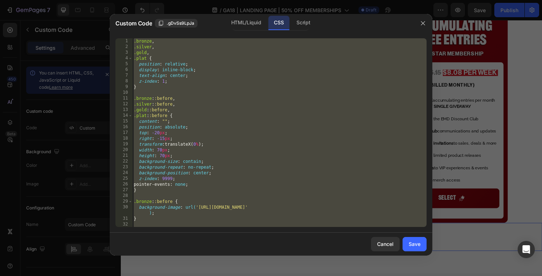
scroll to position [0, 0]
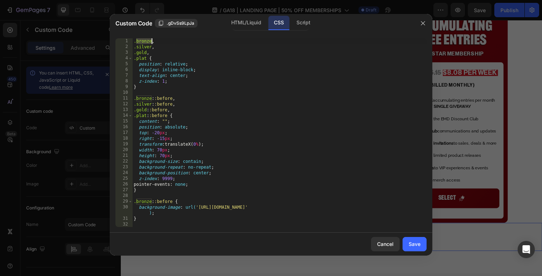
click at [152, 42] on div ".bronze , .silver , .gold , .plat { position : relative ; display : inline-bloc…" at bounding box center [279, 138] width 294 height 200
click at [163, 57] on div ".member , .silver , .gold , .plat { position : relative ; display : inline-bloc…" at bounding box center [279, 138] width 294 height 200
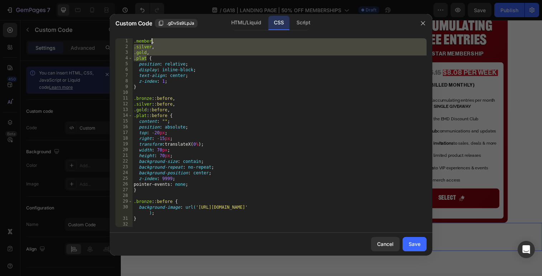
drag, startPoint x: 147, startPoint y: 58, endPoint x: 152, endPoint y: 42, distance: 16.5
click at [152, 42] on div ".member , .silver , .gold , .plat { position : relative ; display : inline-bloc…" at bounding box center [279, 138] width 294 height 200
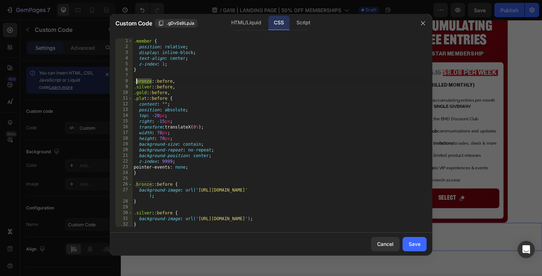
drag, startPoint x: 152, startPoint y: 81, endPoint x: 137, endPoint y: 81, distance: 14.7
click at [137, 81] on div ".member { position : relative ; display : inline-block ; text-align : center ; …" at bounding box center [279, 138] width 294 height 200
click at [175, 68] on div ".member { position : relative ; display : inline-block ; text-align : center ; …" at bounding box center [279, 138] width 294 height 200
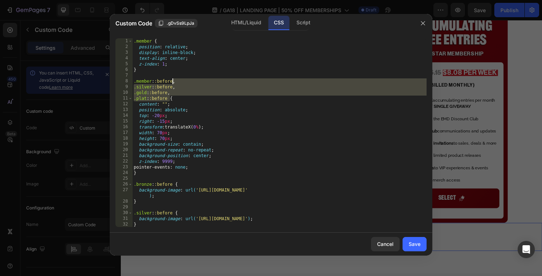
drag, startPoint x: 169, startPoint y: 100, endPoint x: 172, endPoint y: 83, distance: 17.1
click at [172, 83] on div ".member { position : relative ; display : inline-block ; text-align : center ; …" at bounding box center [279, 138] width 294 height 200
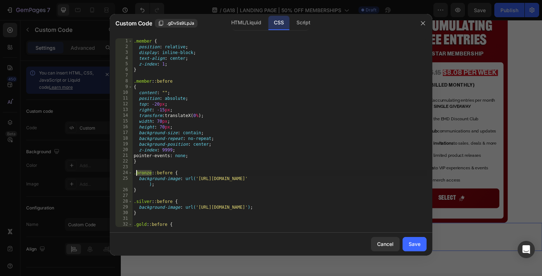
drag, startPoint x: 152, startPoint y: 174, endPoint x: 136, endPoint y: 174, distance: 15.4
click at [136, 174] on div ".member { position : relative ; display : inline-block ; text-align : center ; …" at bounding box center [279, 141] width 294 height 206
click at [184, 156] on div ".member { position : relative ; display : inline-block ; text-align : center ; …" at bounding box center [279, 141] width 294 height 206
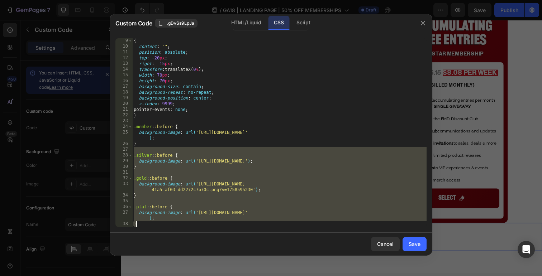
scroll to position [46, 0]
drag, startPoint x: 150, startPoint y: 196, endPoint x: 196, endPoint y: 258, distance: 77.0
click at [196, 258] on div "Custom Code .gDvSs9LpJa HTML/Liquid CSS Script pointer-events: none; 9 10 11 12…" at bounding box center [271, 138] width 322 height 249
type textarea "background-image: url('[URL][DOMAIN_NAME]); }"
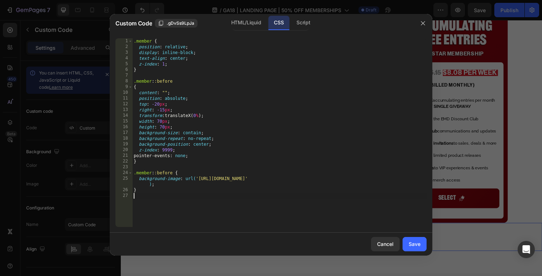
scroll to position [0, 0]
type textarea "}"
click at [413, 242] on div "Save" at bounding box center [414, 244] width 12 height 8
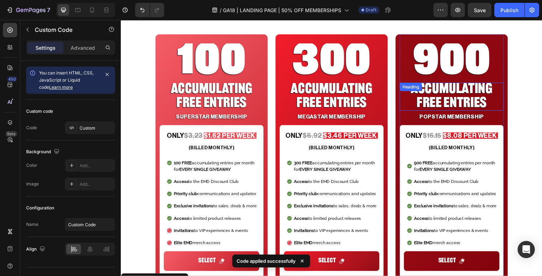
scroll to position [356, 0]
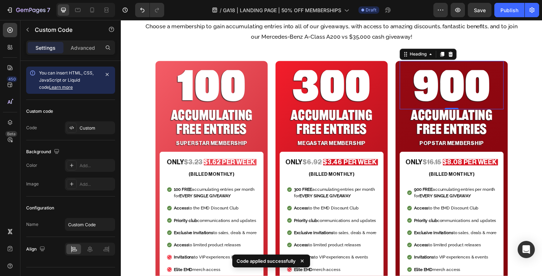
click at [447, 80] on h2 "900" at bounding box center [458, 91] width 106 height 40
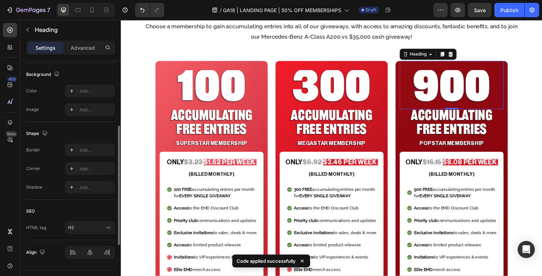
scroll to position [229, 0]
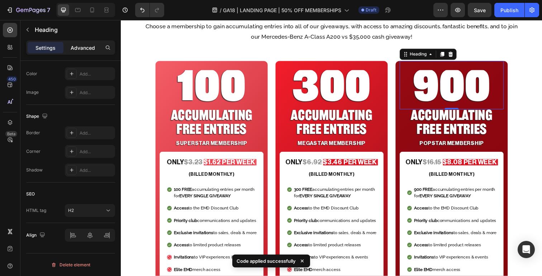
click at [88, 42] on div "Advanced" at bounding box center [83, 47] width 36 height 11
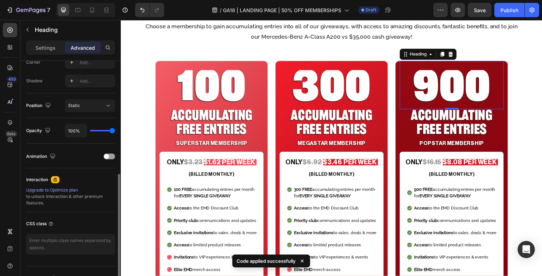
scroll to position [242, 0]
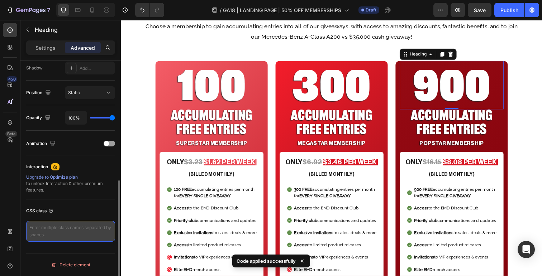
click at [68, 230] on textarea at bounding box center [70, 231] width 89 height 21
type textarea "member"
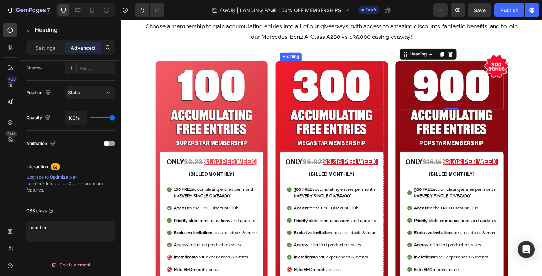
click at [322, 87] on h2 "300" at bounding box center [336, 91] width 106 height 40
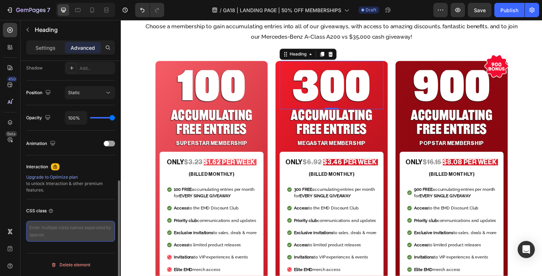
click at [65, 227] on textarea at bounding box center [70, 231] width 89 height 21
type textarea "member"
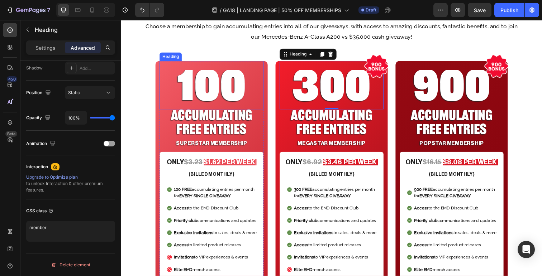
click at [215, 86] on h2 "100" at bounding box center [213, 91] width 106 height 40
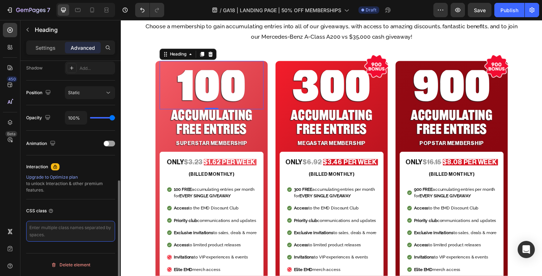
click at [72, 231] on textarea at bounding box center [70, 231] width 89 height 21
type textarea "member"
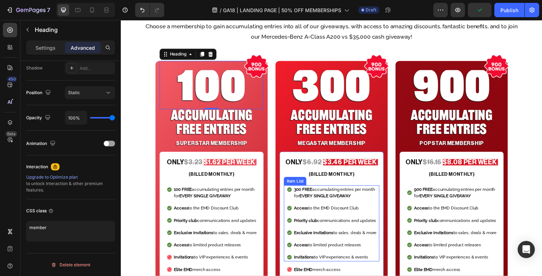
click at [378, 184] on div "(BILLED MONTHLY) Heading" at bounding box center [335, 179] width 97 height 11
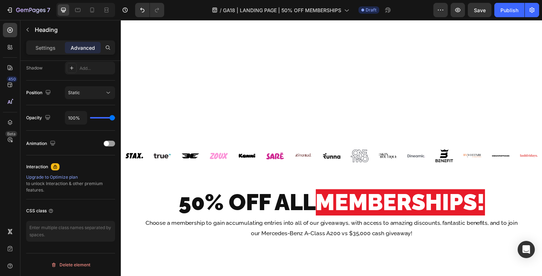
scroll to position [262, 0]
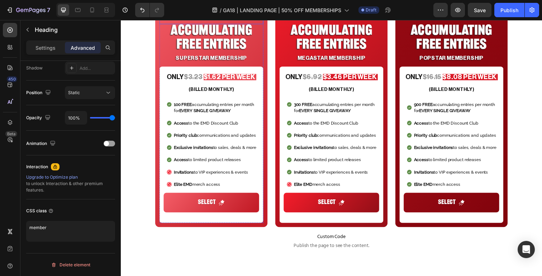
click at [260, 24] on div "100 Heading" at bounding box center [213, -1] width 106 height 49
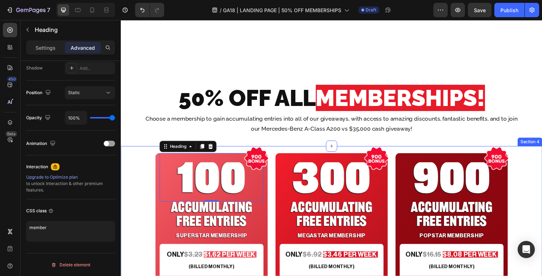
scroll to position [478, 0]
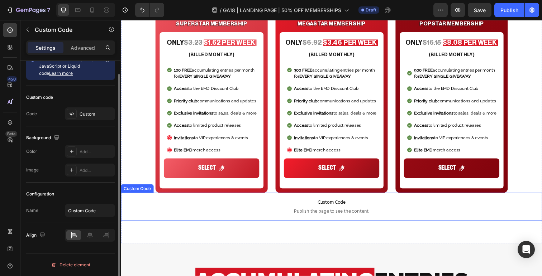
click at [297, 211] on p "Custom Code Publish the page to see the content." at bounding box center [336, 211] width 430 height 29
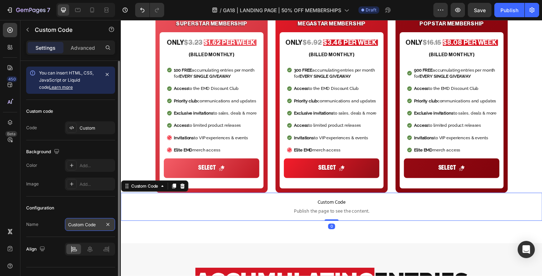
click at [83, 227] on input "Custom Code" at bounding box center [90, 224] width 50 height 13
click at [63, 205] on div "Configuration" at bounding box center [70, 207] width 89 height 11
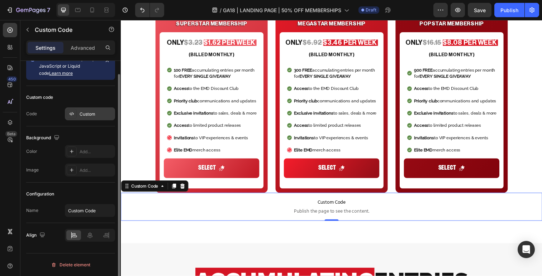
click at [90, 114] on div "Custom" at bounding box center [97, 114] width 34 height 6
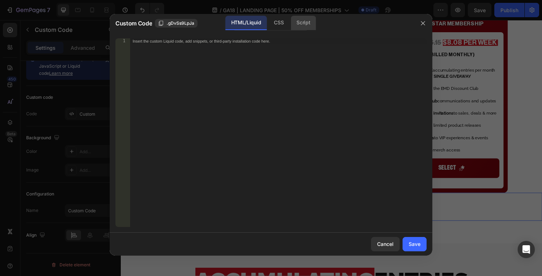
click at [304, 24] on div "Script" at bounding box center [302, 23] width 25 height 14
click at [248, 22] on div "HTML/Liquid" at bounding box center [245, 23] width 41 height 14
click at [280, 22] on div "CSS" at bounding box center [278, 23] width 21 height 14
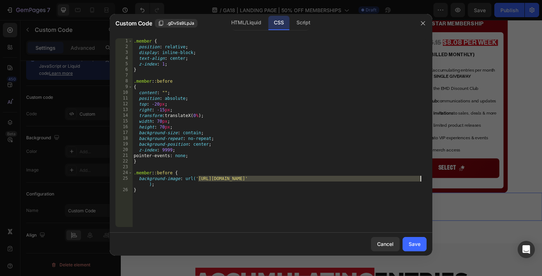
drag, startPoint x: 198, startPoint y: 179, endPoint x: 424, endPoint y: 179, distance: 226.0
click at [424, 179] on div ".member { position : relative ; display : inline-block ; text-align : center ; …" at bounding box center [279, 138] width 294 height 200
click at [202, 177] on div ".member { position : relative ; display : inline-block ; text-align : center ; …" at bounding box center [279, 138] width 294 height 200
drag, startPoint x: 198, startPoint y: 179, endPoint x: 421, endPoint y: 180, distance: 222.1
click at [421, 180] on div ".member { position : relative ; display : inline-block ; text-align : center ; …" at bounding box center [279, 138] width 294 height 200
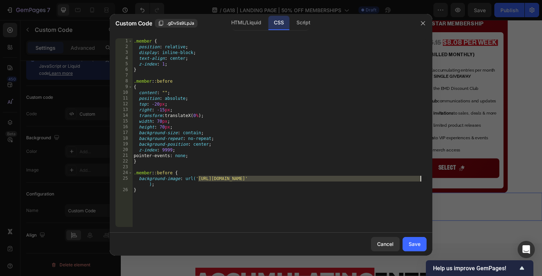
paste textarea "50.png?v=1759108562"
type textarea "background-image: url('[URL][DOMAIN_NAME]);"
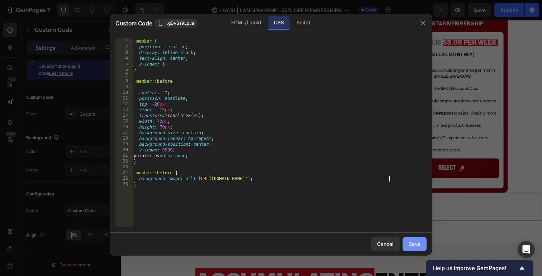
click at [412, 245] on div "Save" at bounding box center [414, 244] width 12 height 8
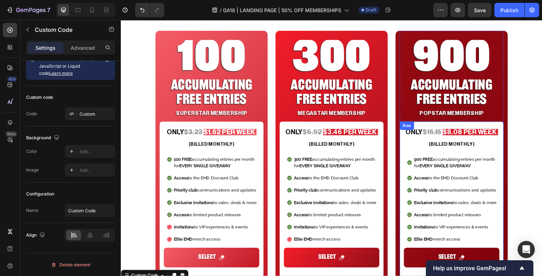
scroll to position [338, 0]
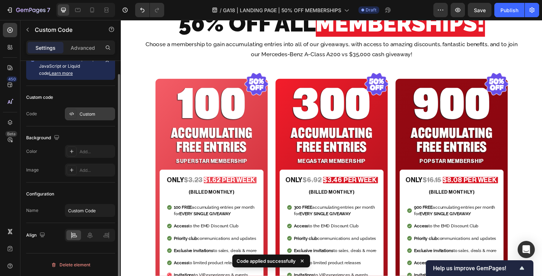
click at [86, 114] on div "Custom" at bounding box center [97, 114] width 34 height 6
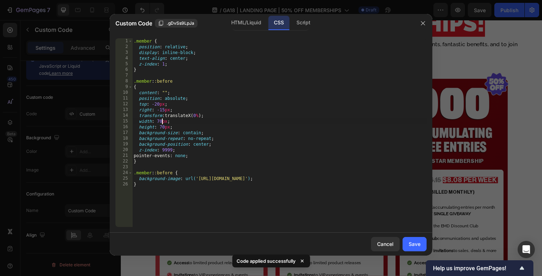
click at [161, 120] on div ".member { position : relative ; display : inline-block ; text-align : center ; …" at bounding box center [279, 138] width 294 height 200
click at [165, 127] on div ".member { position : relative ; display : inline-block ; text-align : center ; …" at bounding box center [279, 138] width 294 height 200
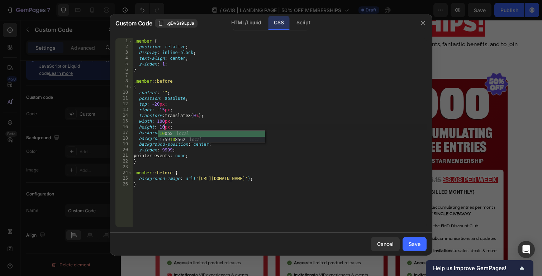
scroll to position [0, 3]
type textarea "height: 100px;"
click at [414, 242] on div "Save" at bounding box center [414, 244] width 12 height 8
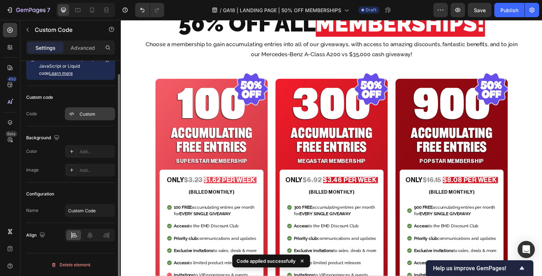
click at [97, 112] on div "Custom" at bounding box center [97, 114] width 34 height 6
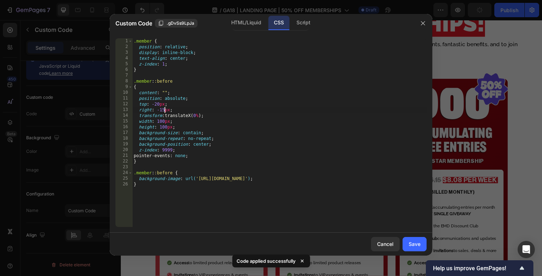
click at [165, 109] on div ".member { position : relative ; display : inline-block ; text-align : center ; …" at bounding box center [279, 138] width 294 height 200
type textarea "right: -30px;"
click at [421, 246] on button "Save" at bounding box center [414, 244] width 24 height 14
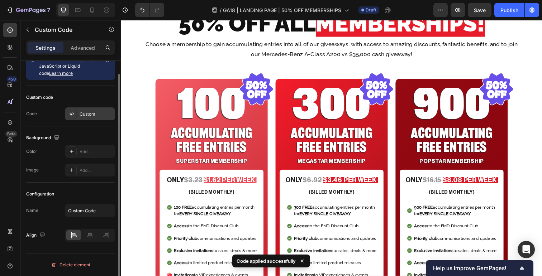
click at [90, 110] on div "Custom" at bounding box center [90, 113] width 50 height 13
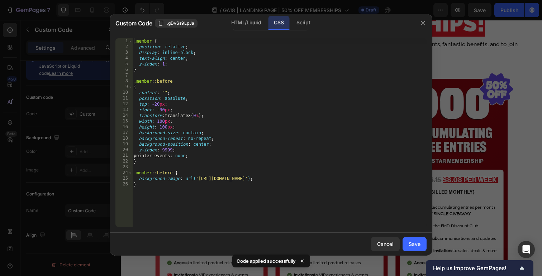
click at [163, 109] on div ".member { position : relative ; display : inline-block ; text-align : center ; …" at bounding box center [279, 138] width 294 height 200
type textarea "right: -50px;"
click at [410, 241] on div "Save" at bounding box center [414, 244] width 12 height 8
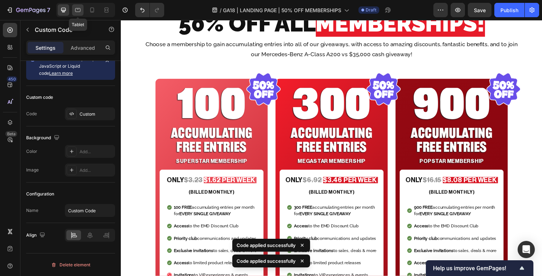
click at [76, 8] on icon at bounding box center [77, 10] width 5 height 4
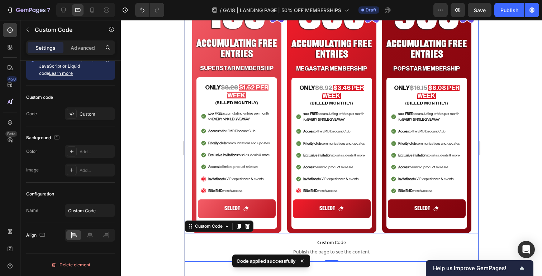
scroll to position [244, 0]
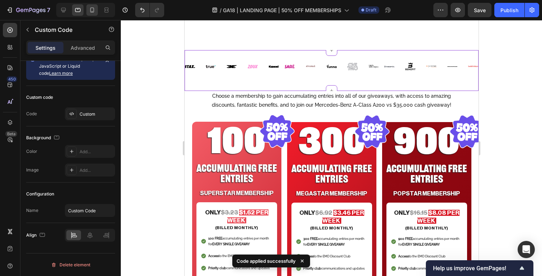
click at [88, 8] on div at bounding box center [91, 9] width 11 height 11
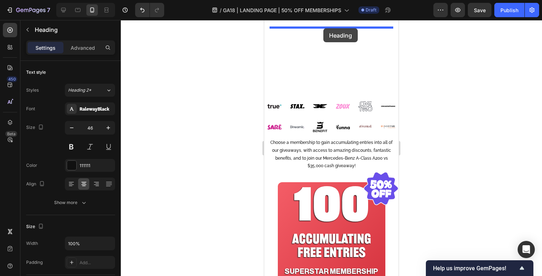
scroll to position [152, 0]
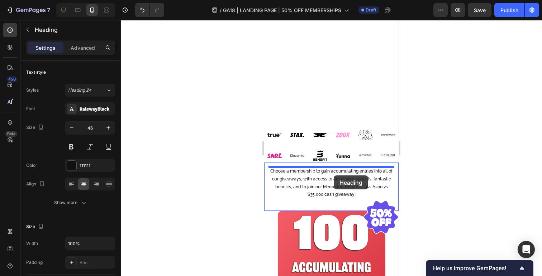
drag, startPoint x: 377, startPoint y: 87, endPoint x: 333, endPoint y: 175, distance: 98.0
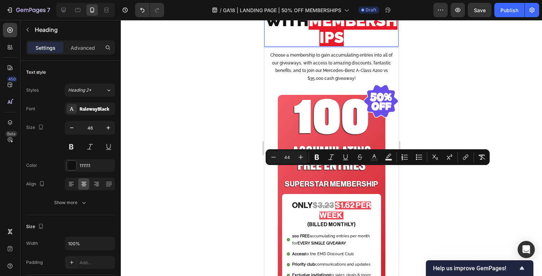
click at [375, 46] on p "WIN WITH MEMBERSHIPS" at bounding box center [331, 20] width 133 height 51
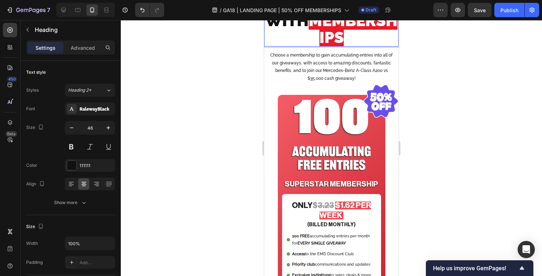
drag, startPoint x: 380, startPoint y: 177, endPoint x: 286, endPoint y: 176, distance: 94.6
click at [286, 46] on p "WIN WITH MEMBERSHIPS" at bounding box center [331, 20] width 133 height 51
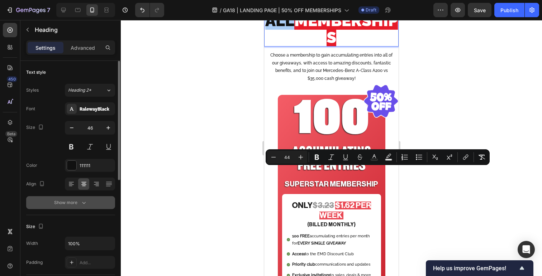
click at [75, 200] on div "Show more" at bounding box center [70, 202] width 33 height 7
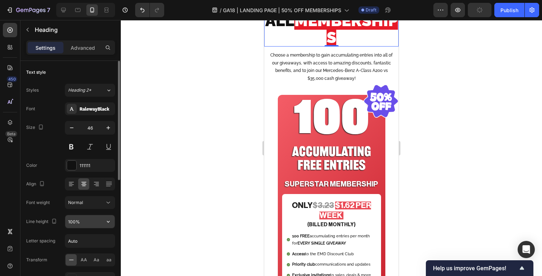
click at [86, 226] on input "100%" at bounding box center [89, 221] width 49 height 13
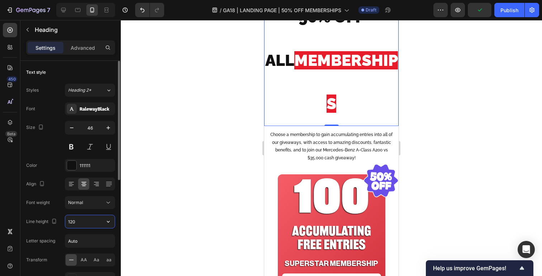
type input "120%"
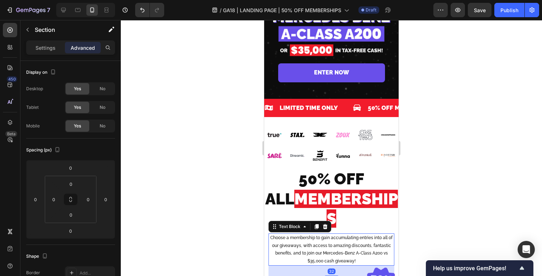
click at [347, 234] on p "Choose a membership to gain accumulating entries into all of our giveaways, wit…" at bounding box center [331, 249] width 124 height 31
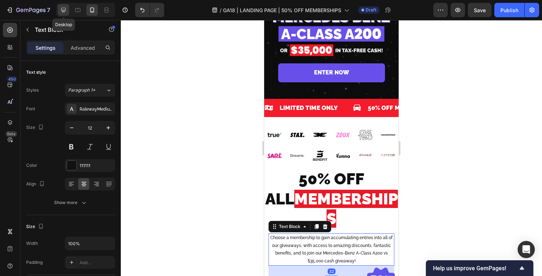
click at [62, 8] on icon at bounding box center [63, 9] width 7 height 7
type input "16"
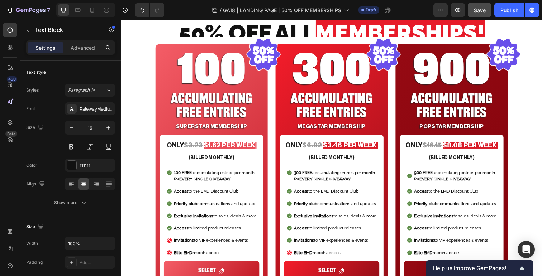
scroll to position [327, 0]
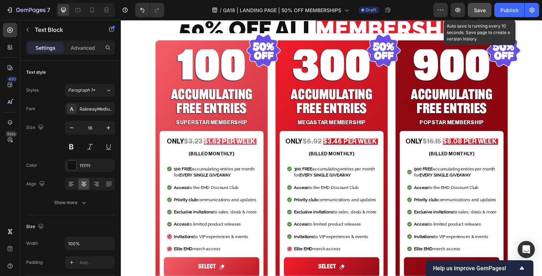
click at [480, 11] on span "Save" at bounding box center [480, 10] width 12 height 6
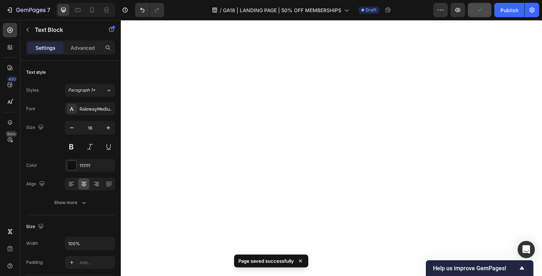
scroll to position [0, 0]
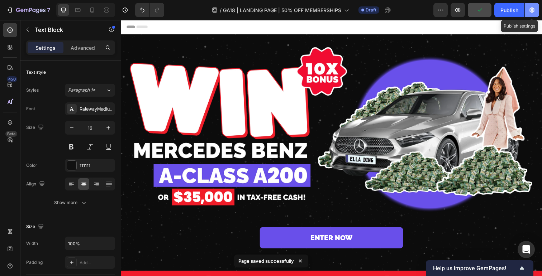
click at [533, 5] on button "button" at bounding box center [531, 10] width 14 height 14
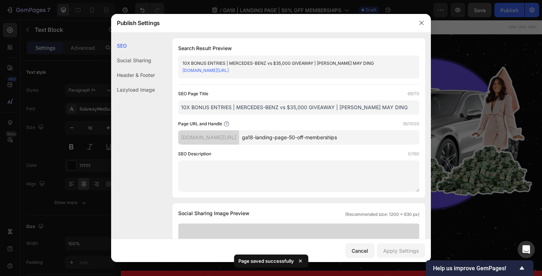
click at [360, 133] on input "ga18-landing-page-50-off-memberships" at bounding box center [329, 137] width 180 height 14
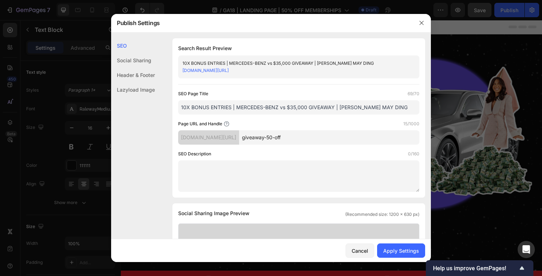
type input "giveaway-50-off"
click at [243, 108] on input "10X BONUS ENTRIES | MERCEDES-BENZ vs $35,000 GIVEAWAY | [PERSON_NAME] MAY DING" at bounding box center [298, 107] width 241 height 14
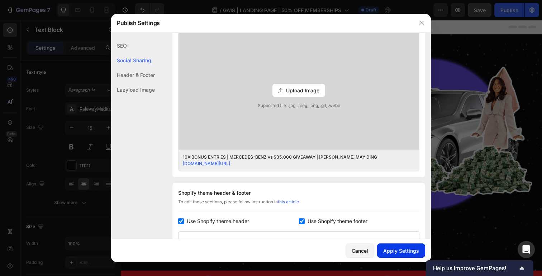
click at [398, 250] on div "Apply Settings" at bounding box center [401, 251] width 36 height 8
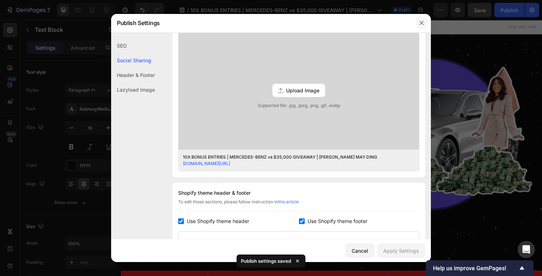
click at [421, 22] on icon "button" at bounding box center [421, 23] width 6 height 6
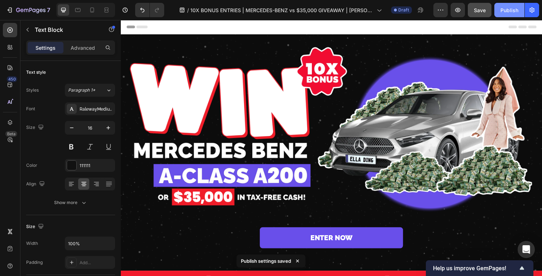
click at [512, 14] on button "Publish" at bounding box center [509, 10] width 30 height 14
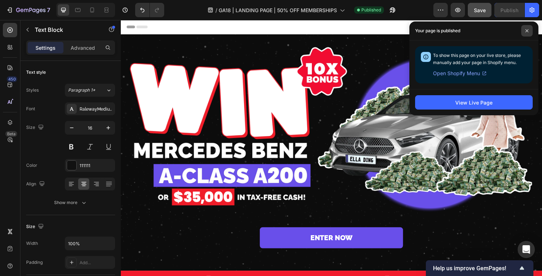
click at [524, 30] on span at bounding box center [526, 30] width 11 height 11
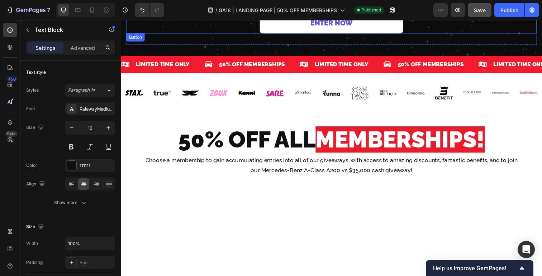
scroll to position [0, 0]
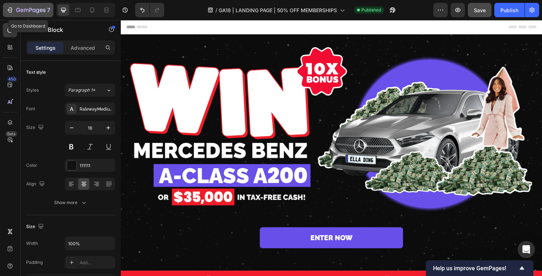
click at [10, 9] on icon "button" at bounding box center [9, 9] width 7 height 7
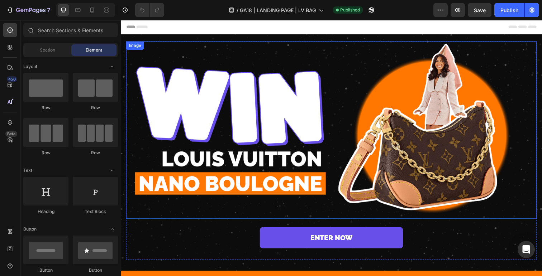
click at [226, 123] on img at bounding box center [335, 132] width 419 height 181
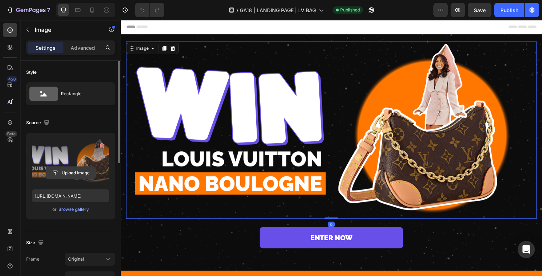
click at [75, 171] on input "file" at bounding box center [70, 173] width 49 height 12
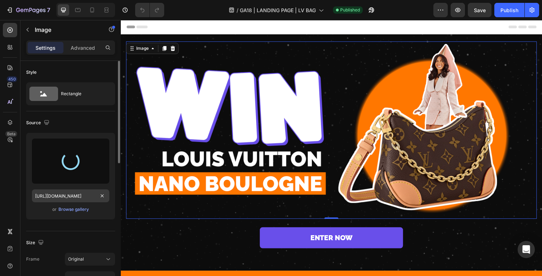
type input "[URL][DOMAIN_NAME]"
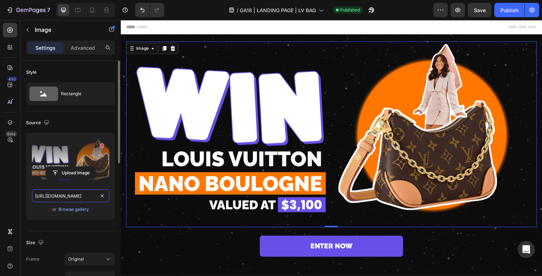
click at [73, 196] on input "[URL][DOMAIN_NAME]" at bounding box center [70, 195] width 77 height 13
click at [76, 47] on p "Advanced" at bounding box center [83, 48] width 24 height 8
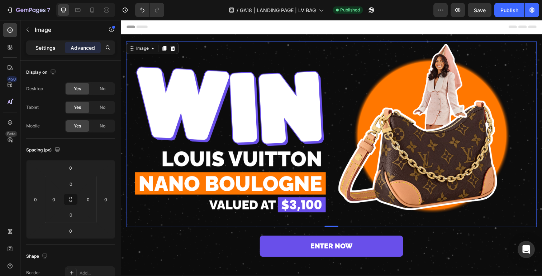
click at [52, 49] on p "Settings" at bounding box center [45, 48] width 20 height 8
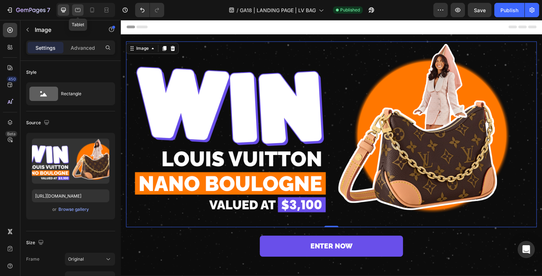
click at [75, 11] on icon at bounding box center [77, 9] width 7 height 7
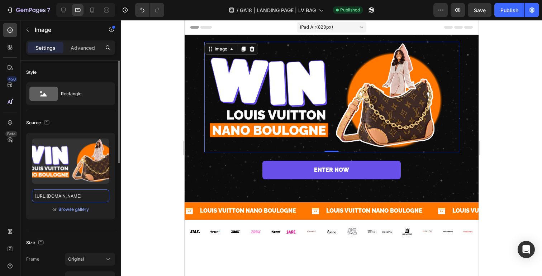
click at [81, 195] on input "[URL][DOMAIN_NAME]" at bounding box center [70, 195] width 77 height 13
paste input "b961c972-1f01-42b5-b31a-7800b929da8f"
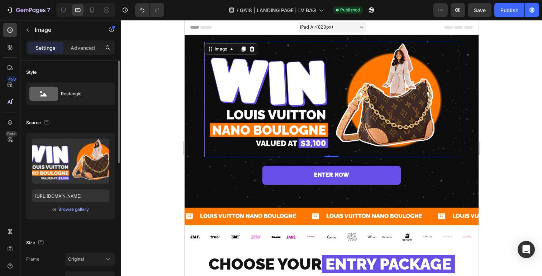
click at [87, 229] on div "Source Upload Image [URL][DOMAIN_NAME] or Browse gallery" at bounding box center [70, 171] width 89 height 120
click at [89, 12] on icon at bounding box center [91, 9] width 7 height 7
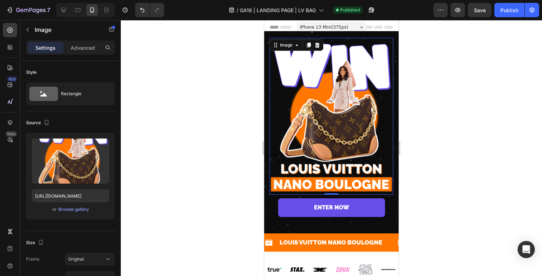
click at [344, 96] on img at bounding box center [331, 116] width 124 height 157
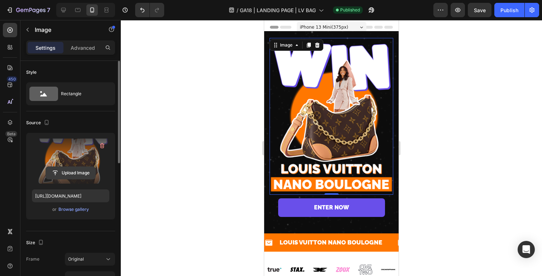
click at [73, 173] on input "file" at bounding box center [70, 173] width 49 height 12
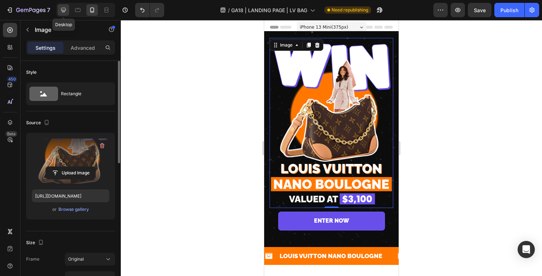
click at [62, 10] on icon at bounding box center [63, 10] width 5 height 5
type input "[URL][DOMAIN_NAME]"
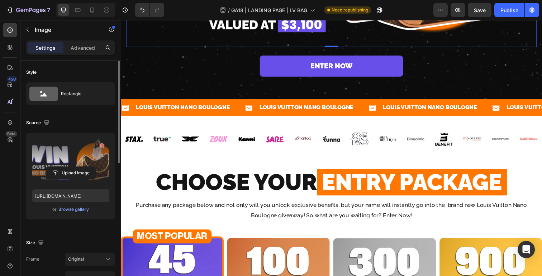
scroll to position [357, 0]
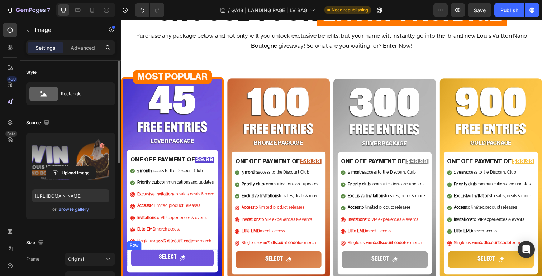
click at [216, 264] on div "SELECT Add to Cart Row" at bounding box center [173, 263] width 93 height 17
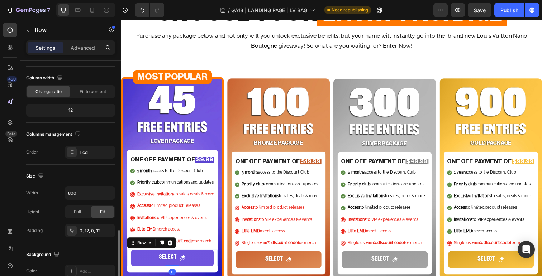
scroll to position [201, 0]
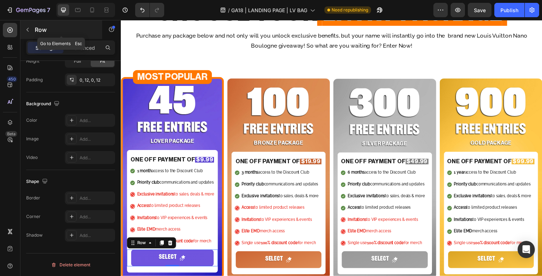
click at [25, 28] on icon "button" at bounding box center [28, 30] width 6 height 6
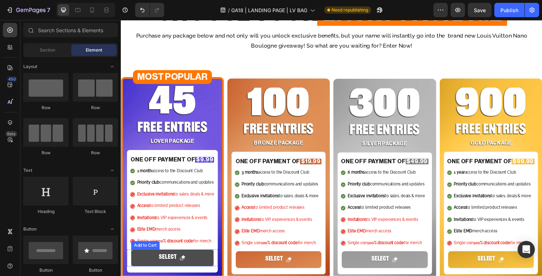
click at [197, 266] on button "SELECT" at bounding box center [173, 263] width 84 height 17
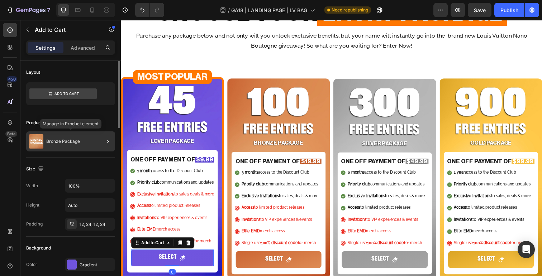
click at [66, 136] on div "Bronze Package" at bounding box center [70, 141] width 89 height 20
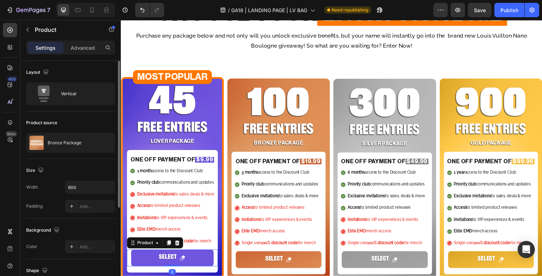
click at [74, 154] on div "Product source Bronze Package" at bounding box center [70, 135] width 89 height 48
click at [109, 143] on icon "button" at bounding box center [108, 143] width 6 height 6
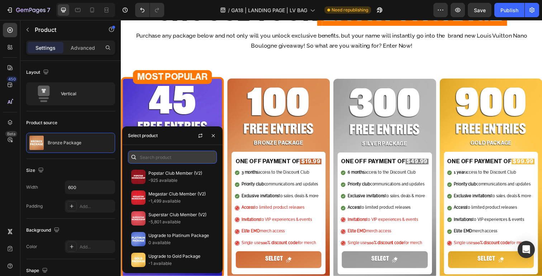
click at [176, 159] on input "text" at bounding box center [172, 157] width 89 height 13
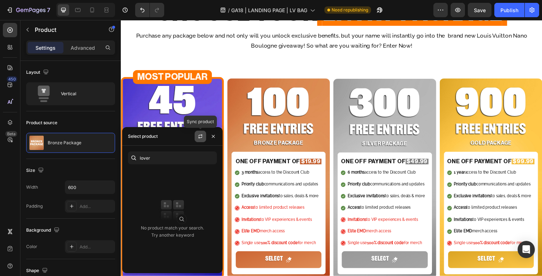
click at [203, 136] on icon "button" at bounding box center [200, 137] width 6 height 6
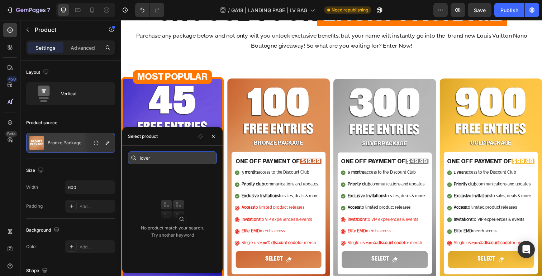
click at [174, 161] on input "lover" at bounding box center [172, 158] width 89 height 13
type input "lover"
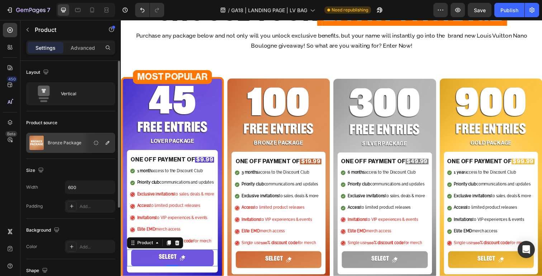
click at [83, 115] on div "Product source Bronze Package" at bounding box center [70, 135] width 89 height 48
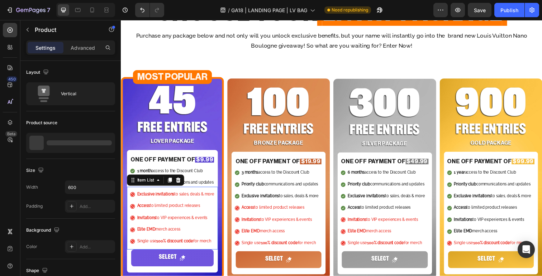
click at [208, 233] on p "Elite EMD merch access" at bounding box center [176, 234] width 79 height 6
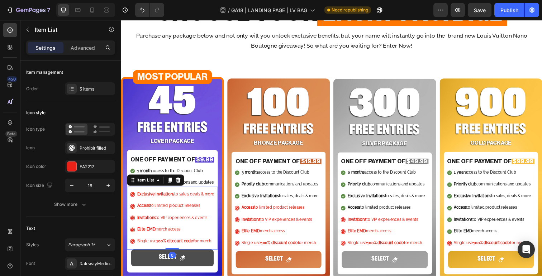
click at [211, 266] on button "SELECT" at bounding box center [173, 263] width 84 height 17
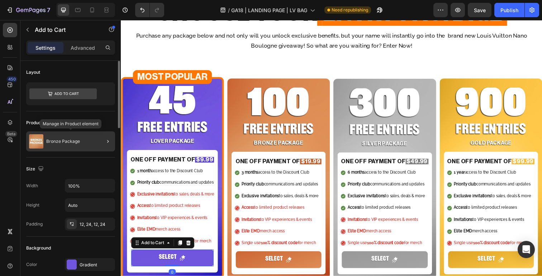
click at [72, 139] on p "Bronze Package" at bounding box center [63, 141] width 34 height 5
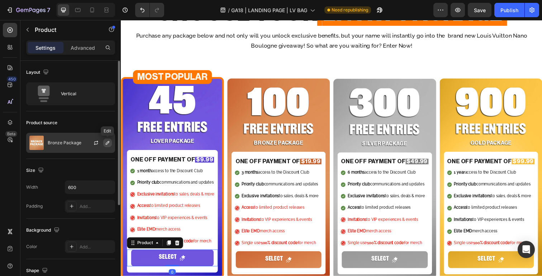
click at [109, 145] on icon "button" at bounding box center [108, 143] width 6 height 6
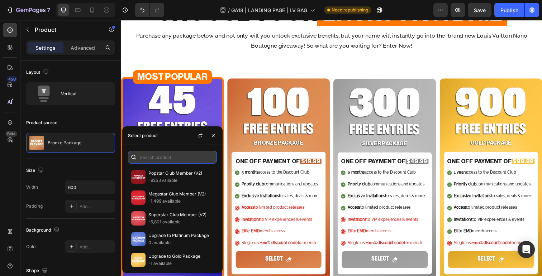
click at [187, 162] on input "text" at bounding box center [172, 157] width 89 height 13
type input "o"
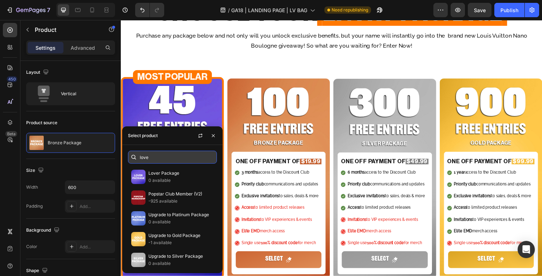
type input "lover"
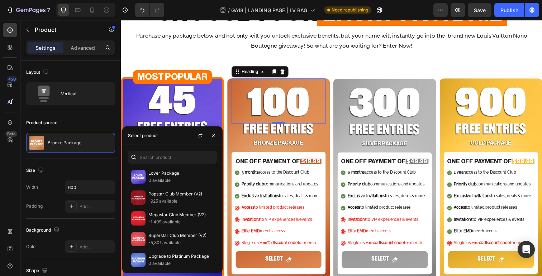
click at [270, 102] on h2 "100" at bounding box center [282, 107] width 96 height 37
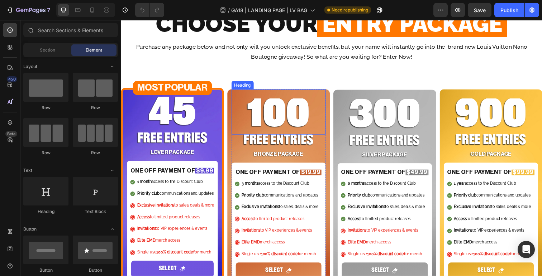
scroll to position [403, 0]
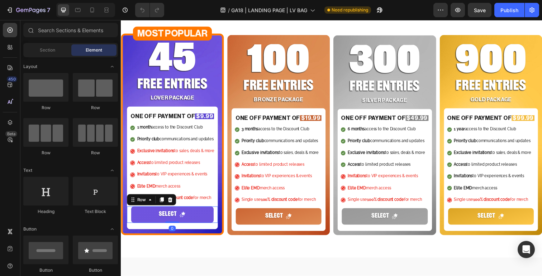
click at [215, 215] on div "SELECT Add to Cart Row 0" at bounding box center [173, 219] width 93 height 17
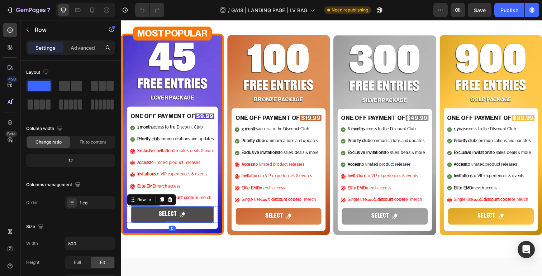
click at [141, 224] on button "SELECT" at bounding box center [173, 219] width 84 height 17
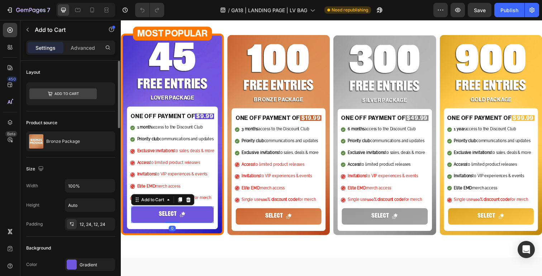
click at [67, 153] on div "Product source Bronze Package" at bounding box center [70, 134] width 89 height 46
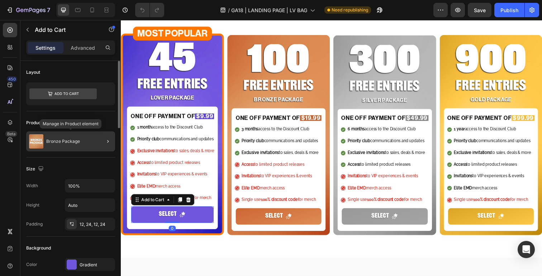
click at [83, 148] on div "Bronze Package" at bounding box center [70, 141] width 89 height 20
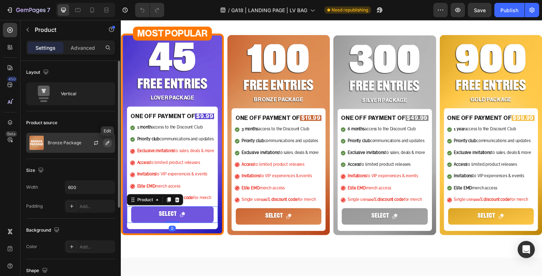
click at [107, 144] on icon "button" at bounding box center [108, 143] width 6 height 6
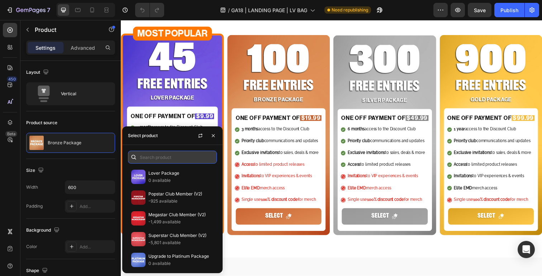
click at [185, 157] on input "text" at bounding box center [172, 157] width 89 height 13
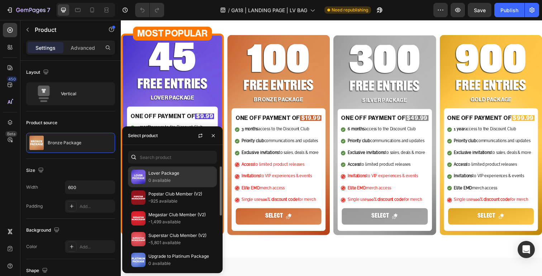
click at [177, 176] on p "Lover Package" at bounding box center [180, 173] width 65 height 7
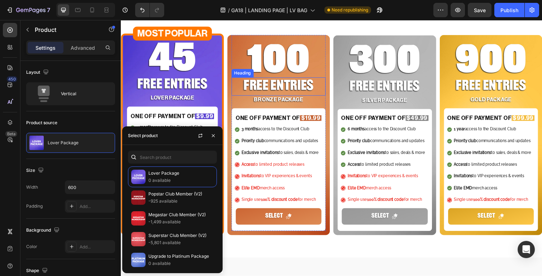
click at [272, 78] on h2 "100" at bounding box center [282, 63] width 96 height 37
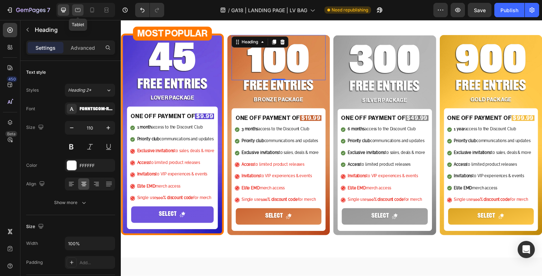
click at [81, 13] on icon at bounding box center [77, 9] width 7 height 7
type input "120"
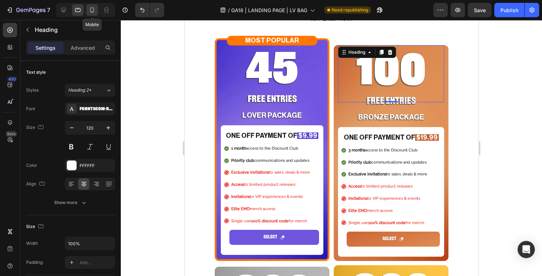
click at [91, 10] on icon at bounding box center [91, 9] width 7 height 7
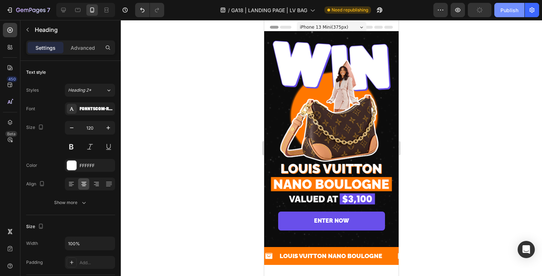
click at [517, 13] on div "Publish" at bounding box center [509, 10] width 18 height 8
